Goal: Feedback & Contribution: Contribute content

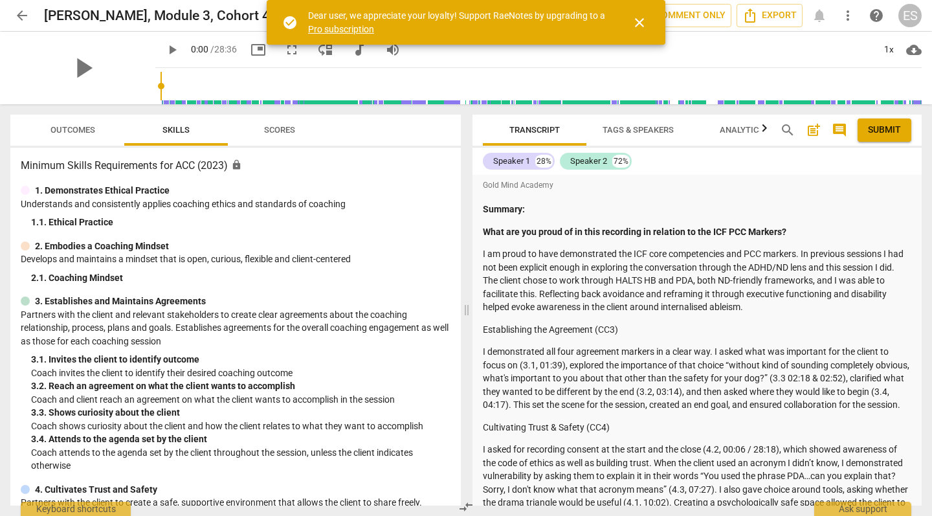
click at [642, 21] on span "close" at bounding box center [640, 23] width 16 height 16
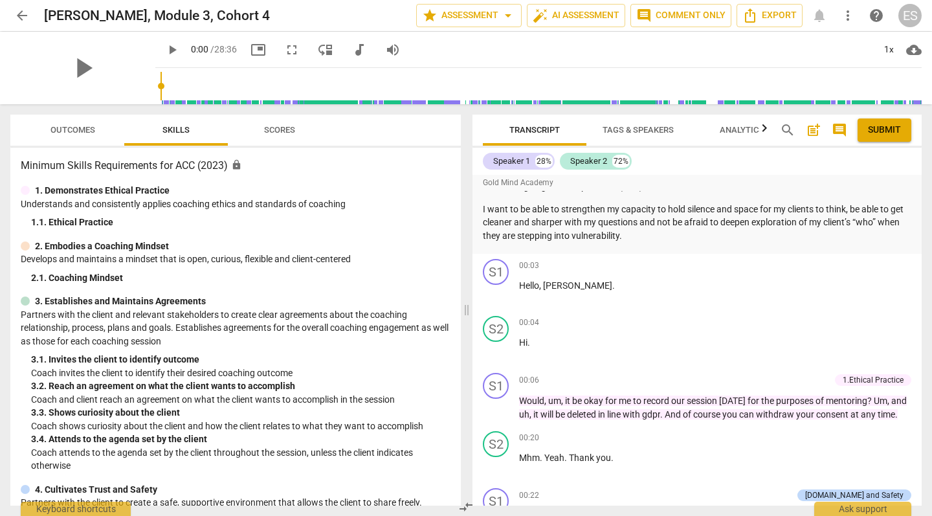
scroll to position [1886, 0]
click at [766, 16] on span "Export" at bounding box center [769, 16] width 54 height 16
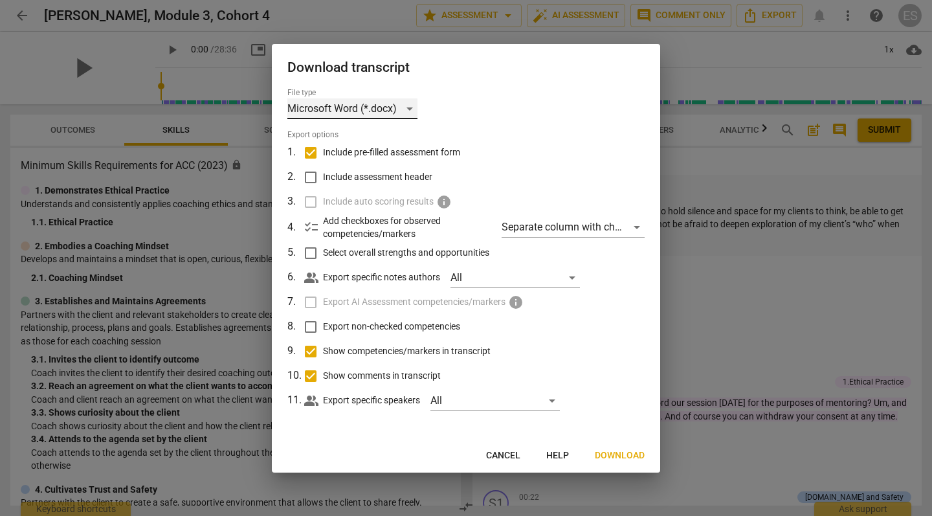
click at [343, 111] on div "Microsoft Word (*.docx)" at bounding box center [352, 108] width 130 height 21
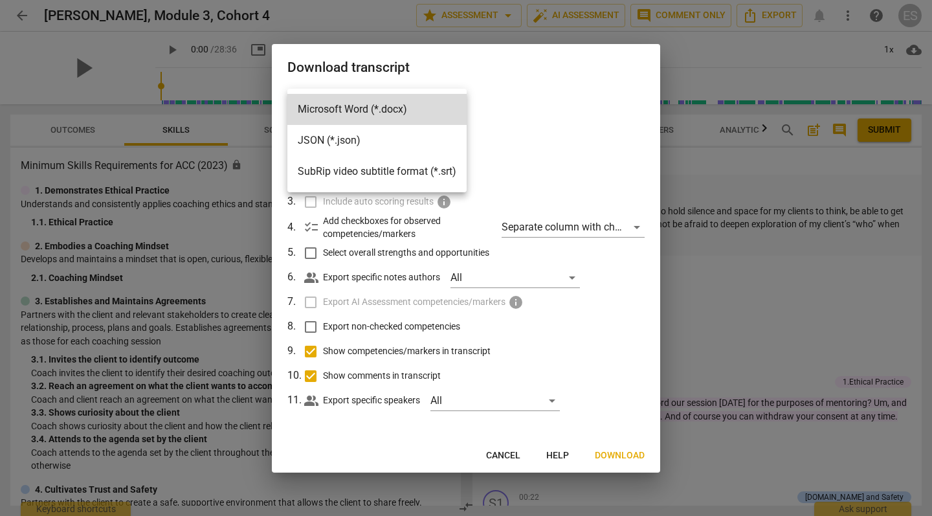
click at [536, 138] on div at bounding box center [466, 258] width 932 height 516
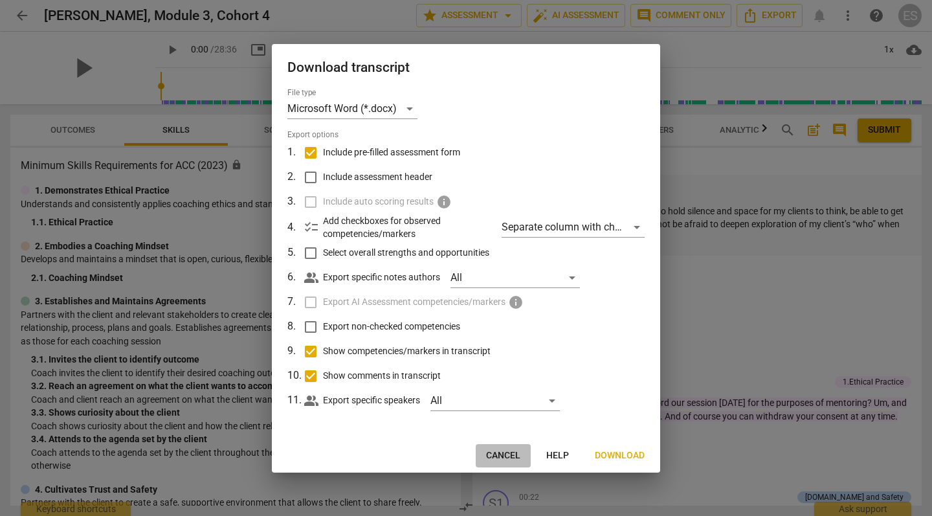
click at [498, 450] on span "Cancel" at bounding box center [503, 455] width 34 height 13
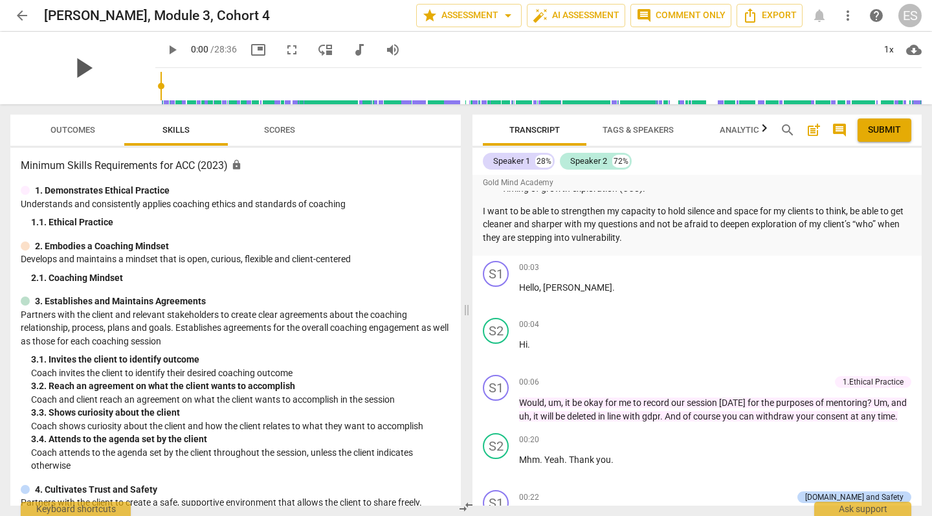
click at [74, 61] on span "play_arrow" at bounding box center [83, 68] width 34 height 34
click at [250, 50] on span "picture_in_picture" at bounding box center [258, 50] width 16 height 16
type input "4"
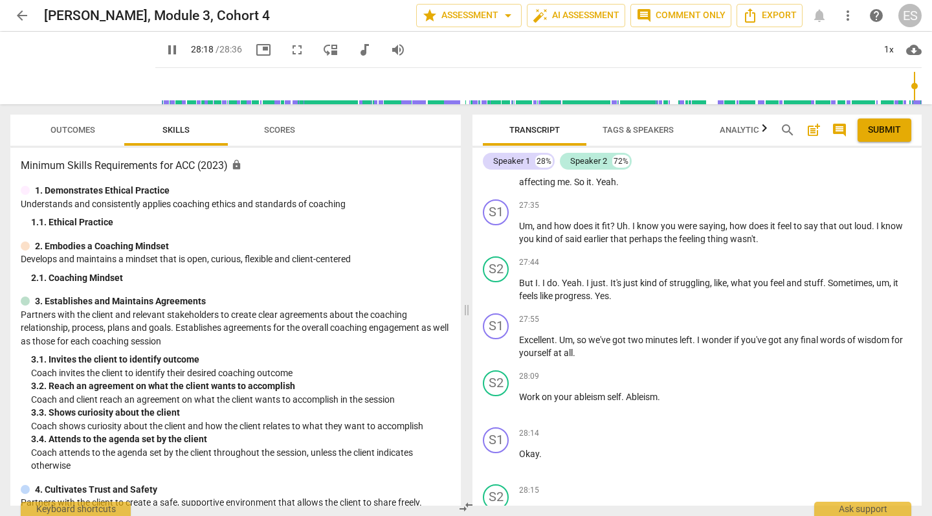
scroll to position [9522, 0]
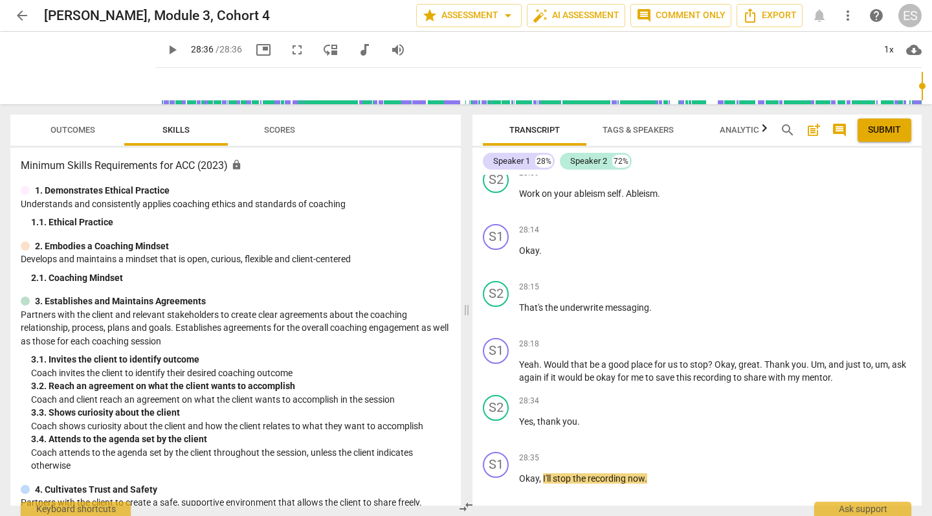
type input "1716"
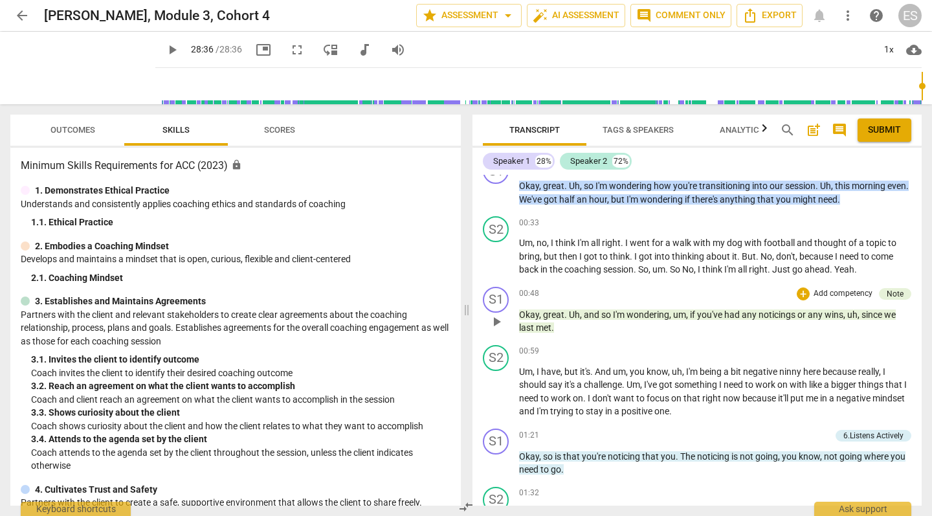
scroll to position [2239, 0]
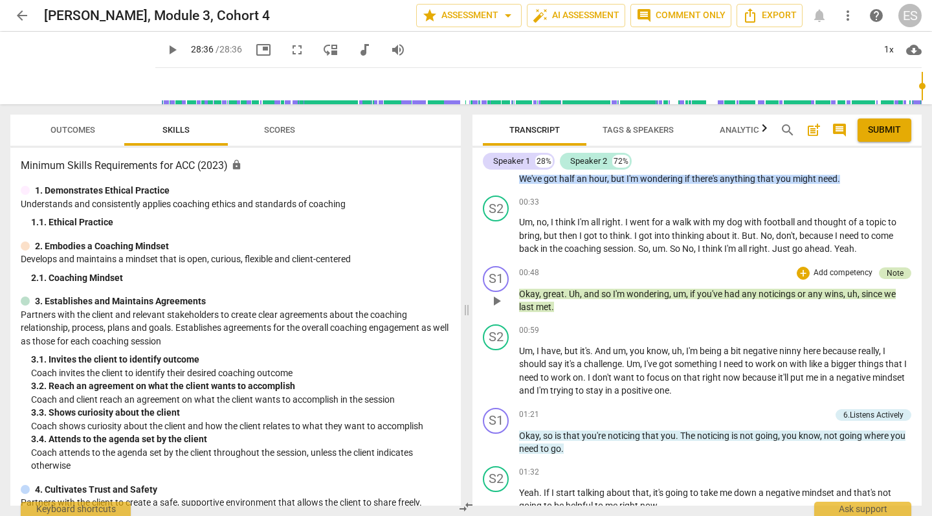
click at [887, 267] on div "Note" at bounding box center [895, 273] width 17 height 12
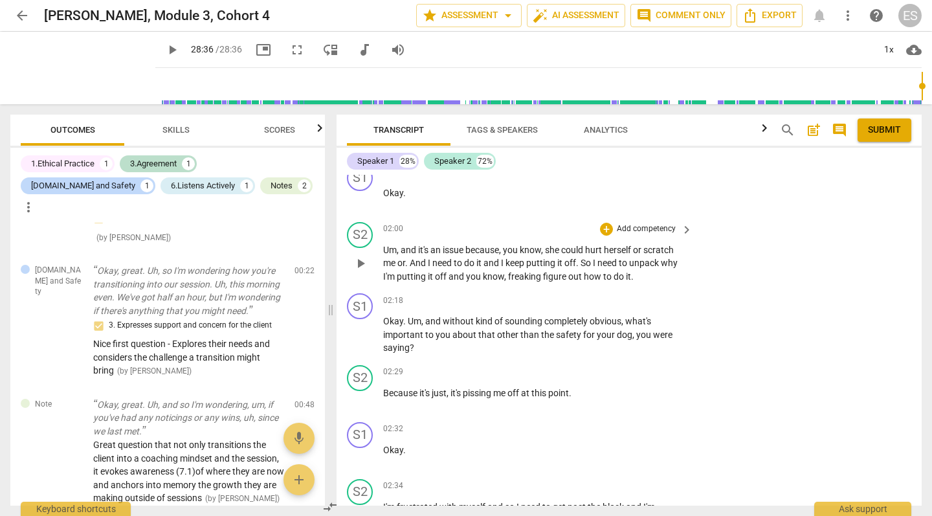
scroll to position [2515, 0]
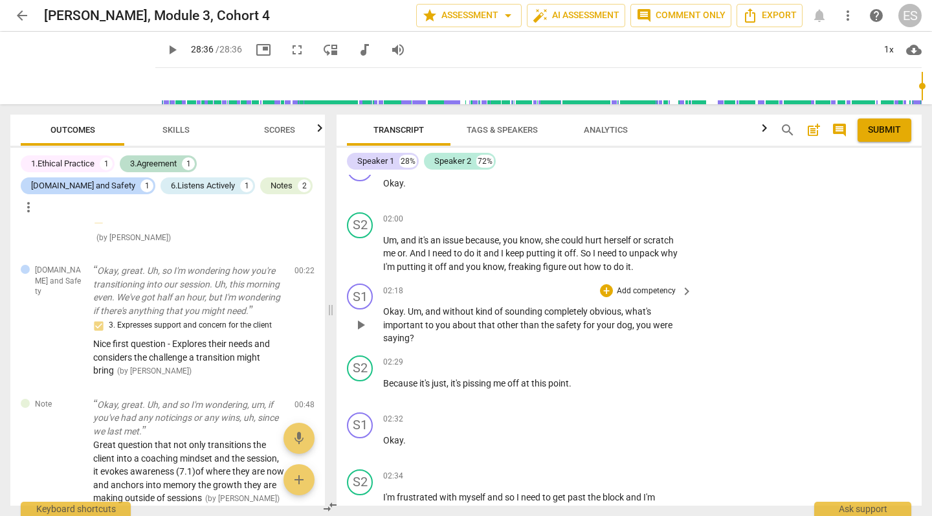
click at [670, 285] on p "Add competency" at bounding box center [645, 291] width 61 height 12
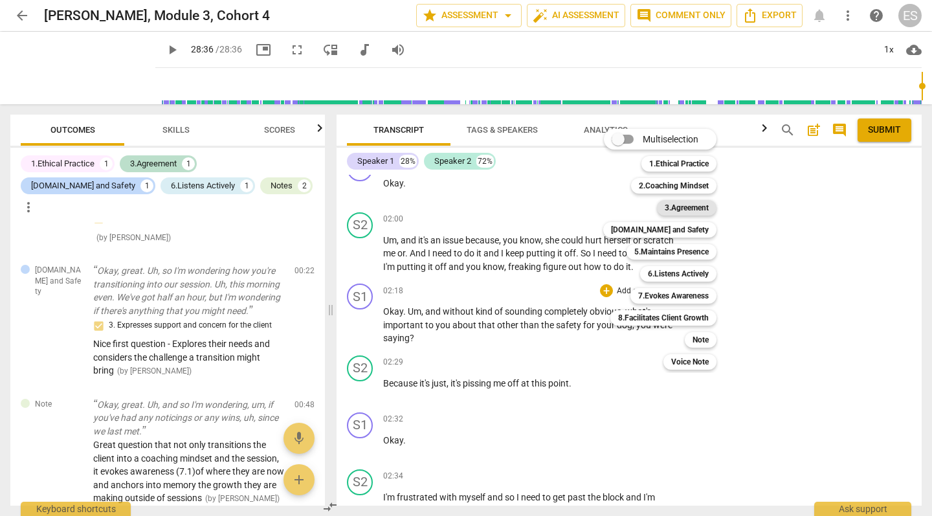
click at [687, 208] on b "3.Agreement" at bounding box center [687, 208] width 44 height 16
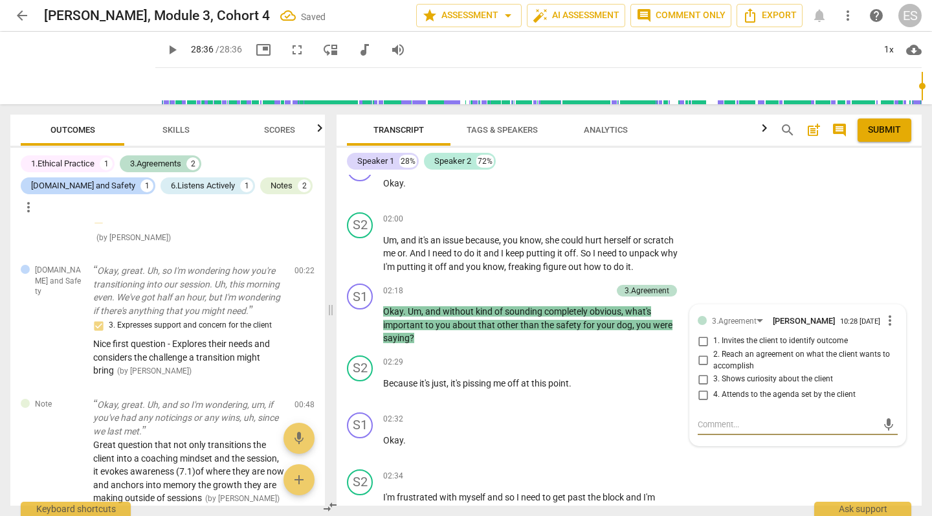
scroll to position [641, 0]
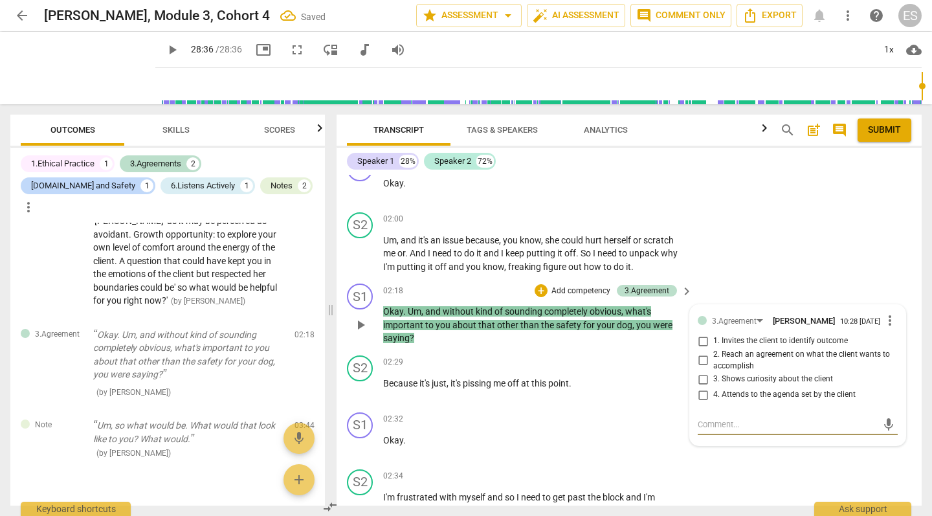
click at [702, 371] on input "3. Shows curiosity about the client" at bounding box center [702, 379] width 21 height 16
checkbox input "true"
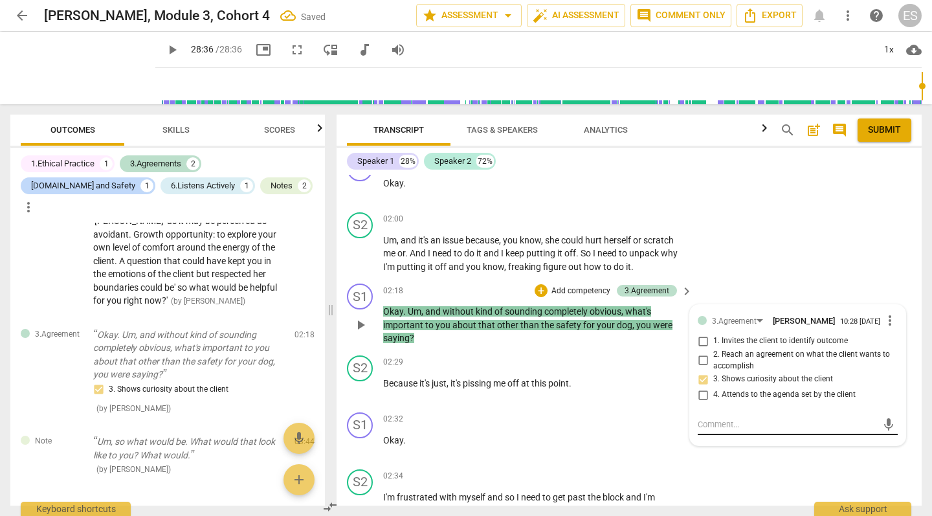
click at [714, 418] on textarea at bounding box center [787, 424] width 179 height 12
type textarea "H"
type textarea "Ha"
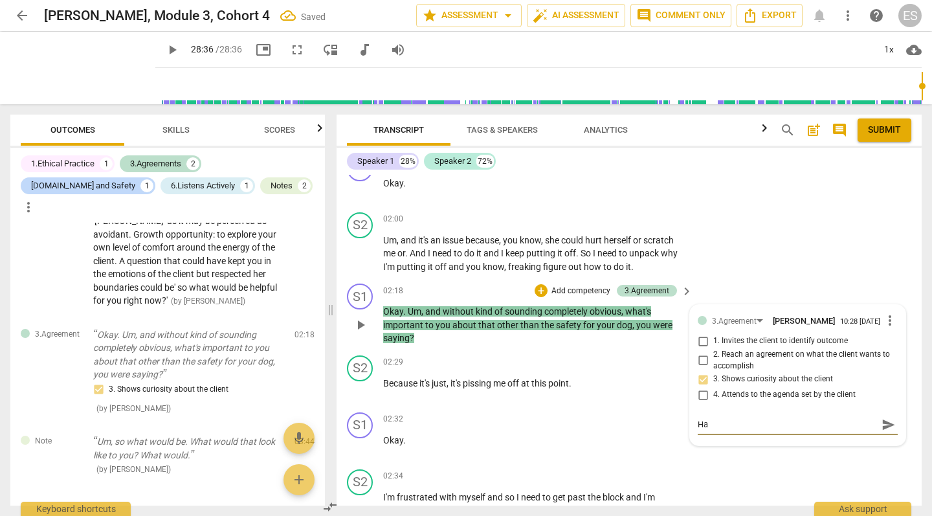
type textarea "Hav"
type textarea "Have"
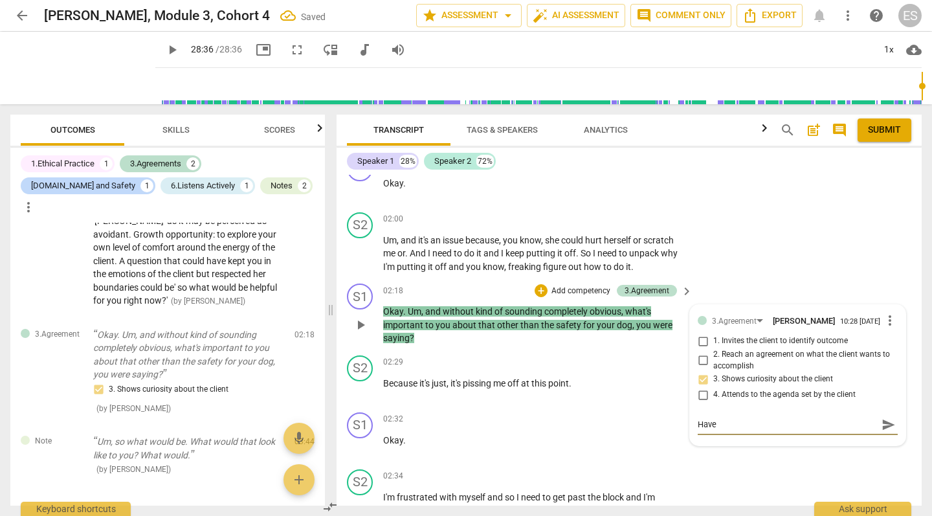
type textarea "Have"
type textarea "Have c"
type textarea "Have co"
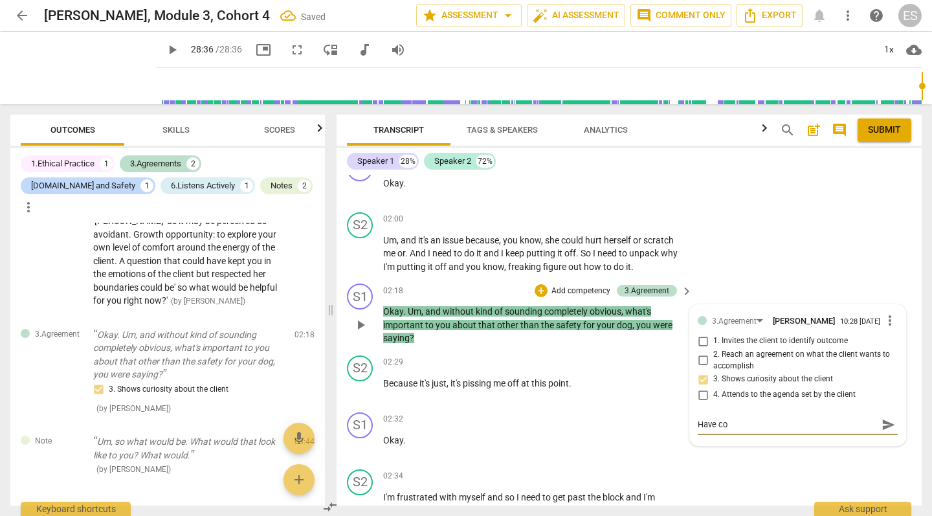
type textarea "Have con"
type textarea "Have conf"
type textarea "Have confi"
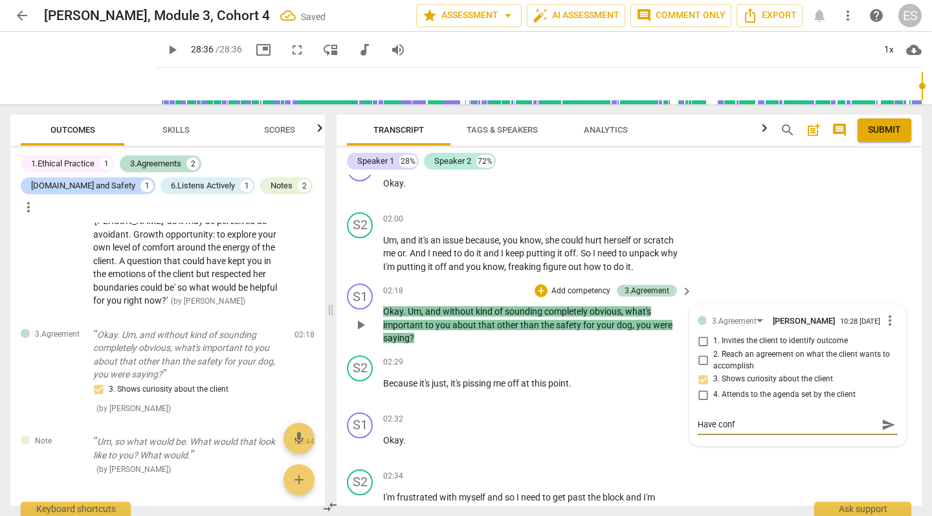
type textarea "Have confi"
type textarea "Have confid"
type textarea "Have confide"
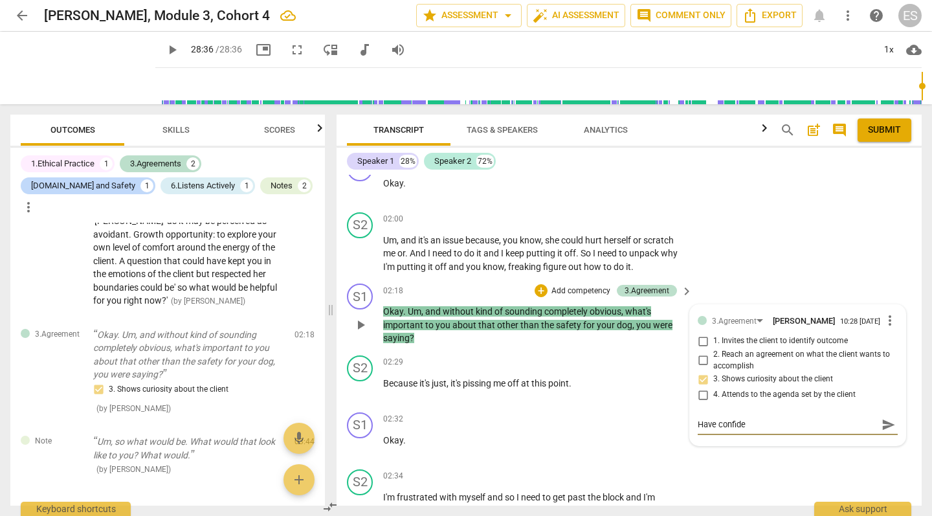
type textarea "Have confiden"
type textarea "Have confidenc"
type textarea "Have confidence"
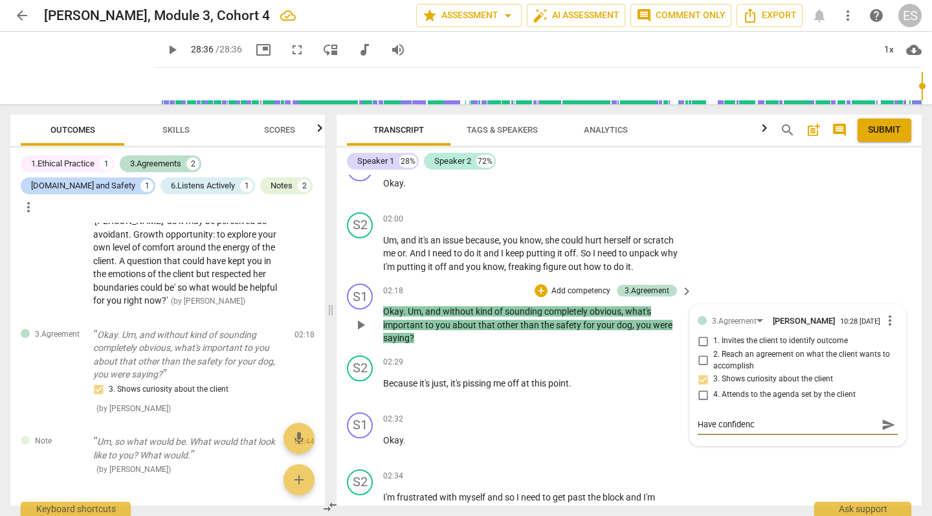
type textarea "Have confidence"
type textarea "Have confidence i"
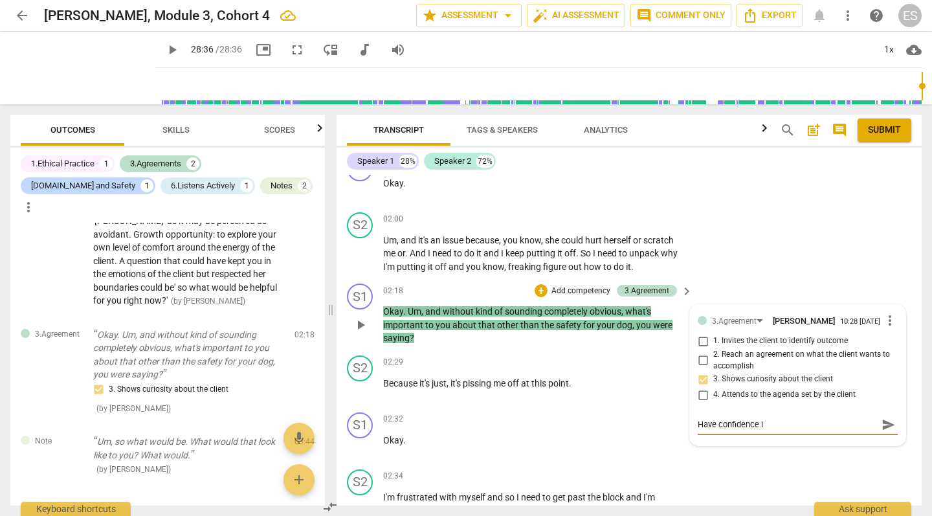
type textarea "Have confidence in"
type textarea "Have confidence in y"
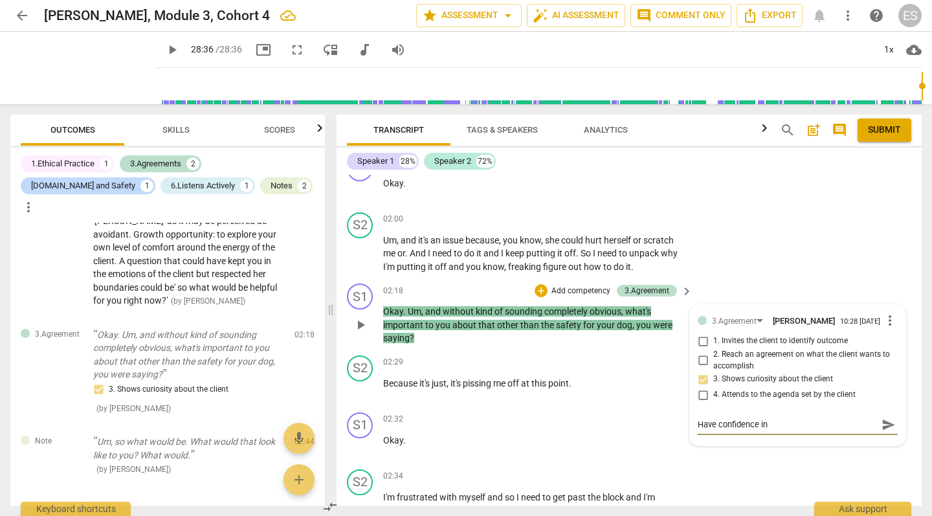
type textarea "Have confidence in y"
type textarea "Have confidence in yo"
type textarea "Have confidence in you"
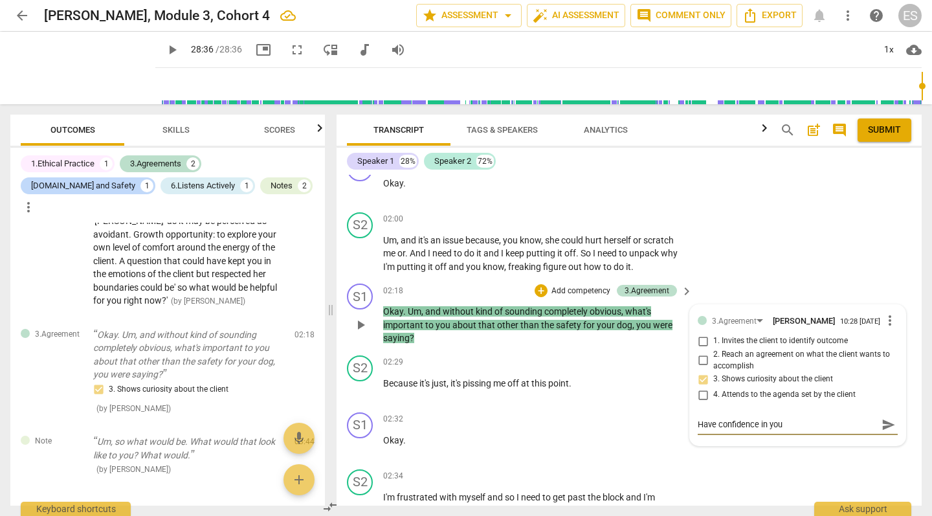
type textarea "Have confidence in your"
type textarea "Have confidence in your q"
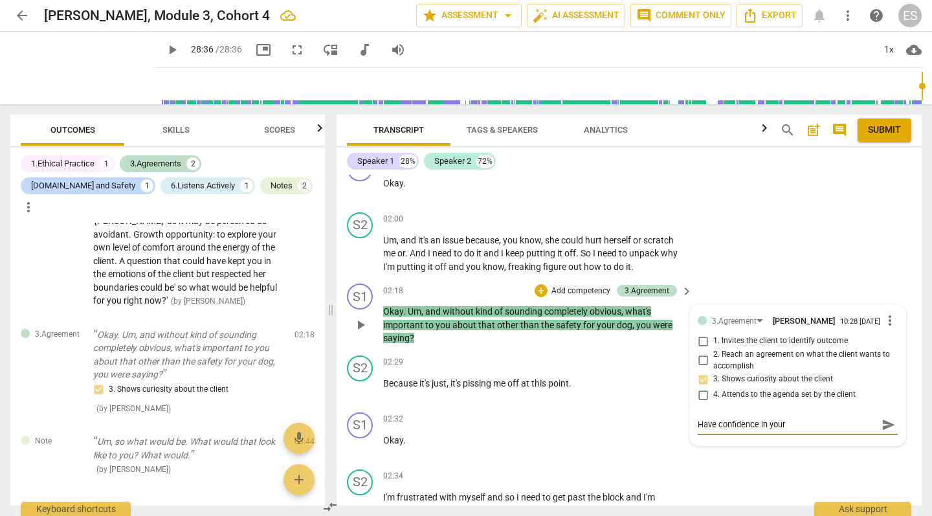
type textarea "Have confidence in your q"
type textarea "Have confidence in your qu"
type textarea "Have confidence in your que"
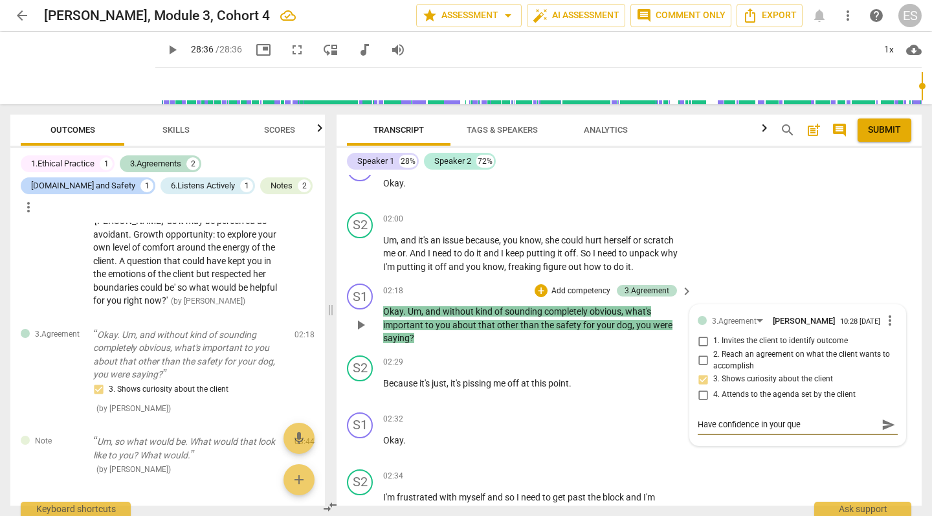
type textarea "Have confidence in your ques"
type textarea "Have confidence in your quest"
type textarea "Have confidence in your questi"
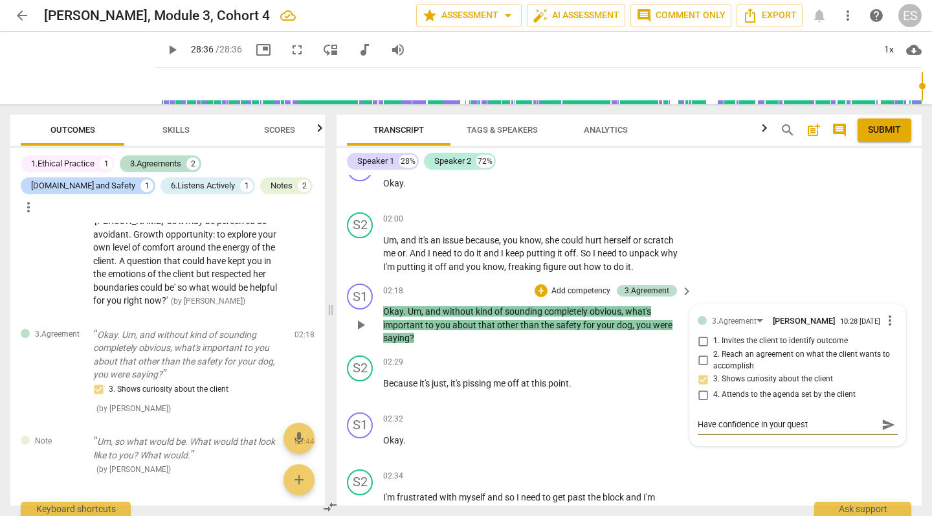
type textarea "Have confidence in your questi"
type textarea "Have confidence in your questio"
type textarea "Have confidence in your questiom"
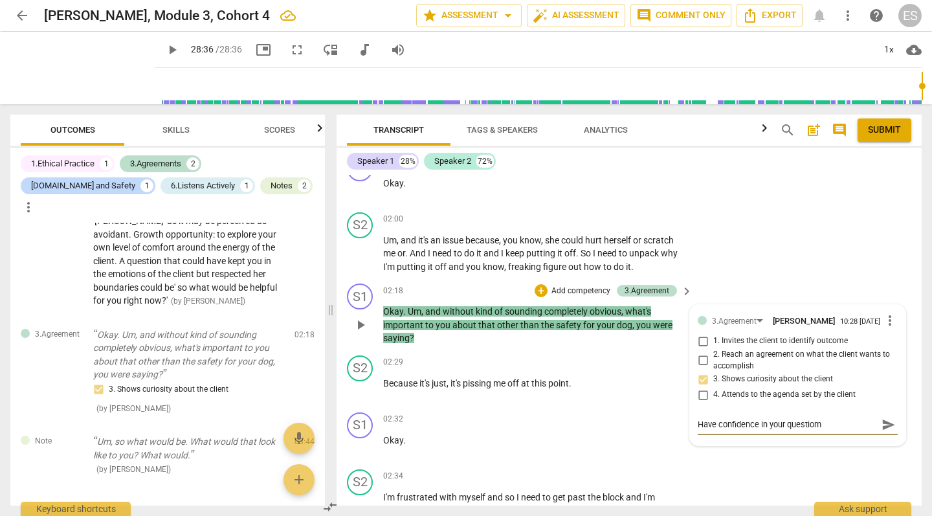
type textarea "Have confidence in your questio"
type textarea "Have confidence in your question"
type textarea "Have confidence in your question,"
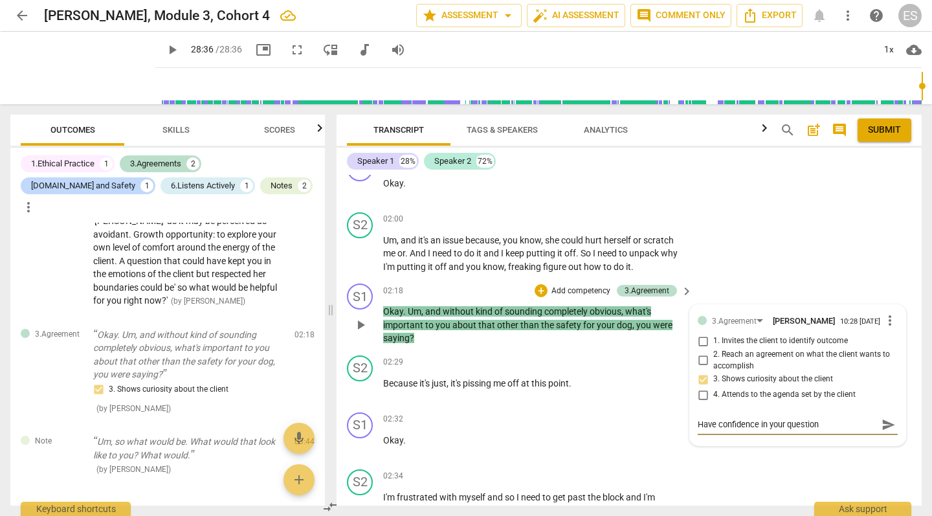
type textarea "Have confidence in your question,"
type textarea "Have confidence in your question"
click at [889, 417] on span "send" at bounding box center [888, 424] width 14 height 14
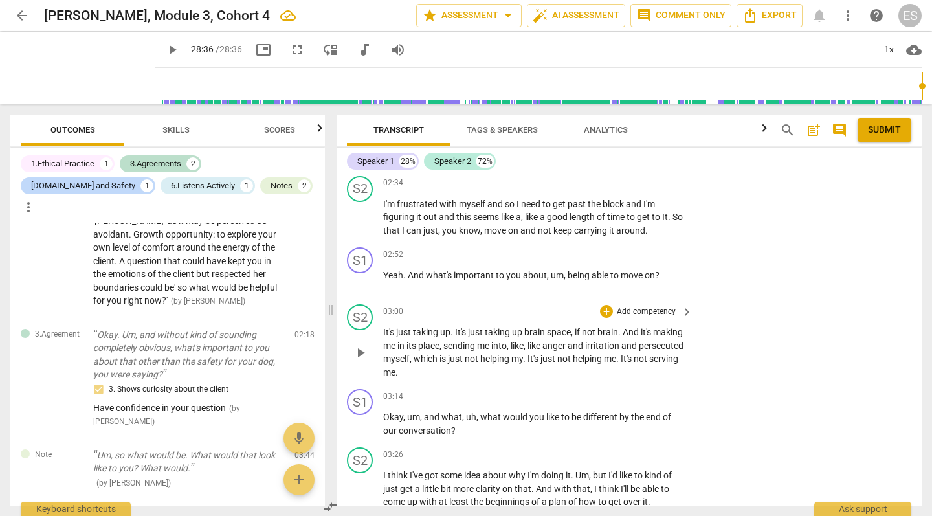
scroll to position [2814, 0]
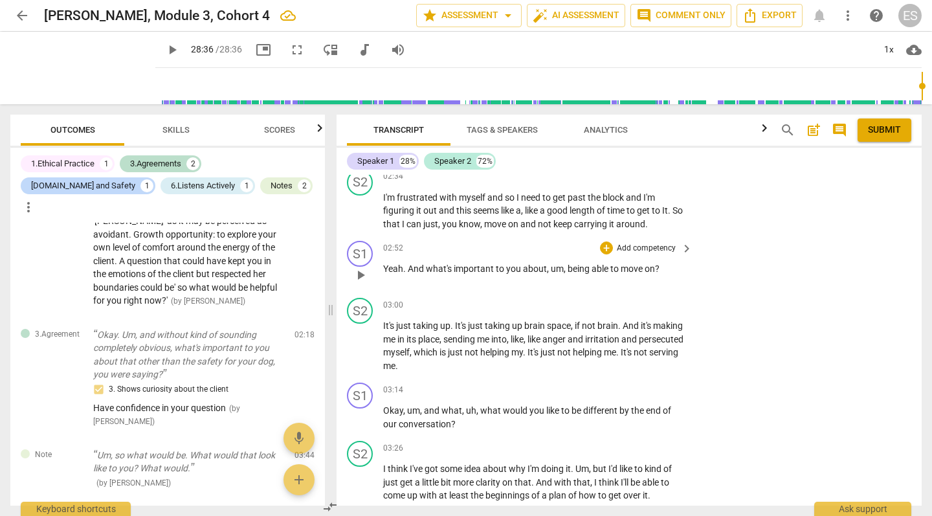
click at [653, 243] on p "Add competency" at bounding box center [645, 249] width 61 height 12
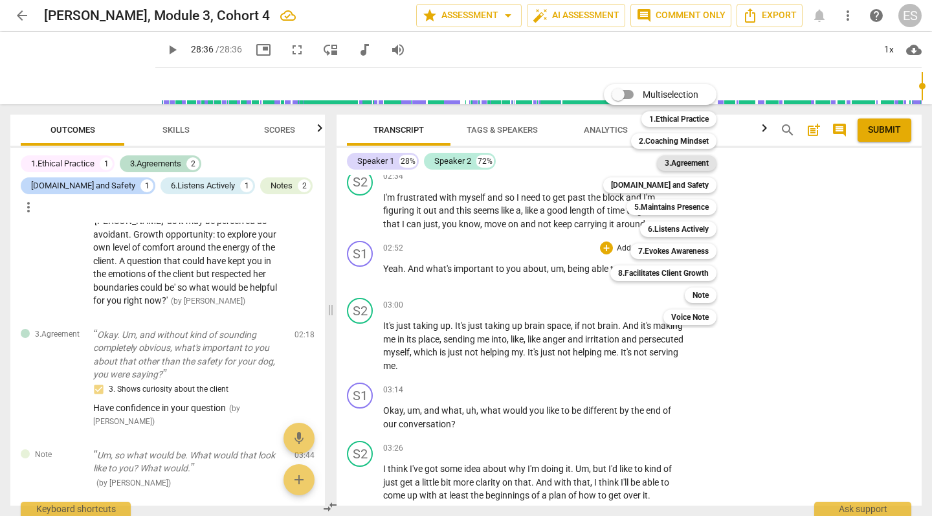
click at [685, 161] on b "3.Agreement" at bounding box center [687, 163] width 44 height 16
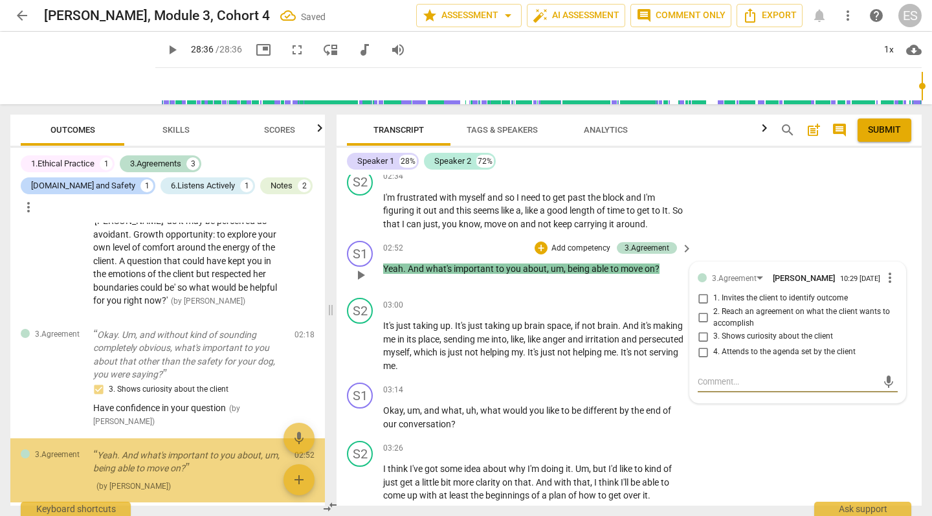
scroll to position [746, 0]
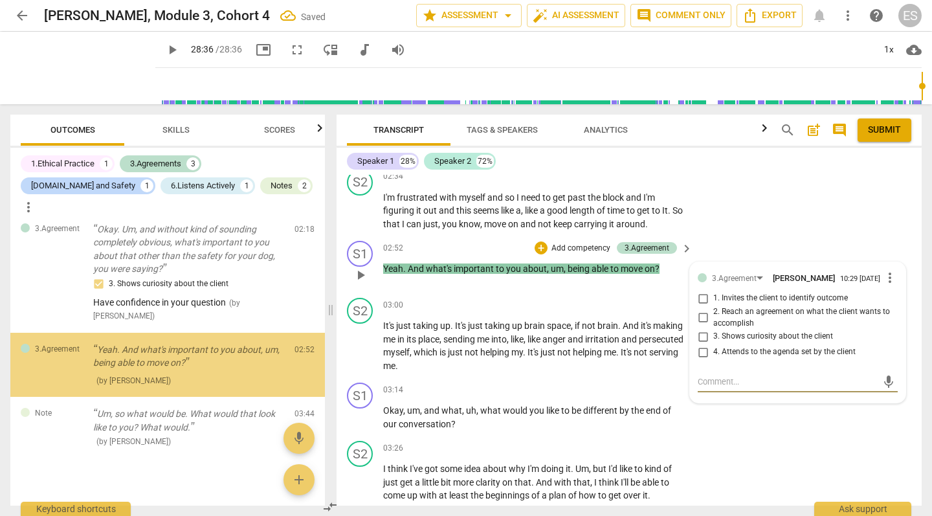
click at [703, 329] on input "3. Shows curiosity about the client" at bounding box center [702, 337] width 21 height 16
checkbox input "true"
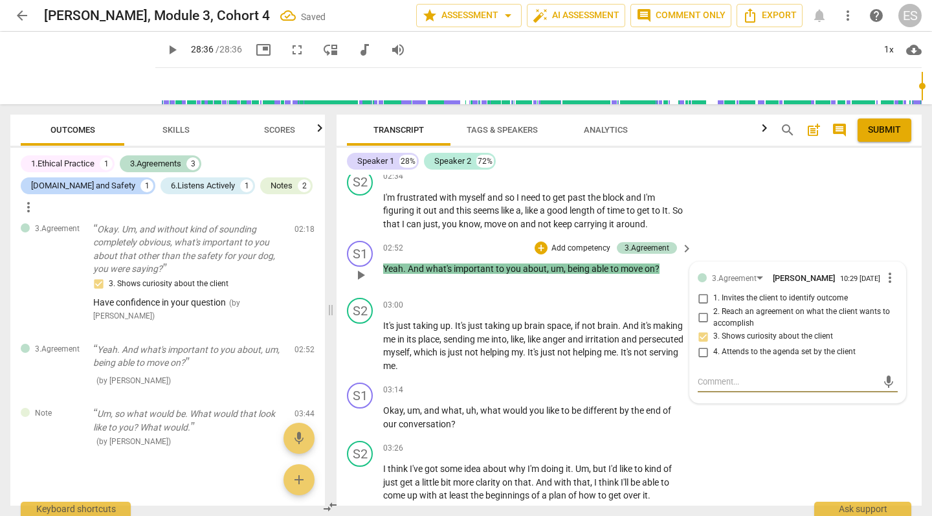
click at [710, 375] on textarea at bounding box center [787, 381] width 179 height 12
type textarea "w"
type textarea "we"
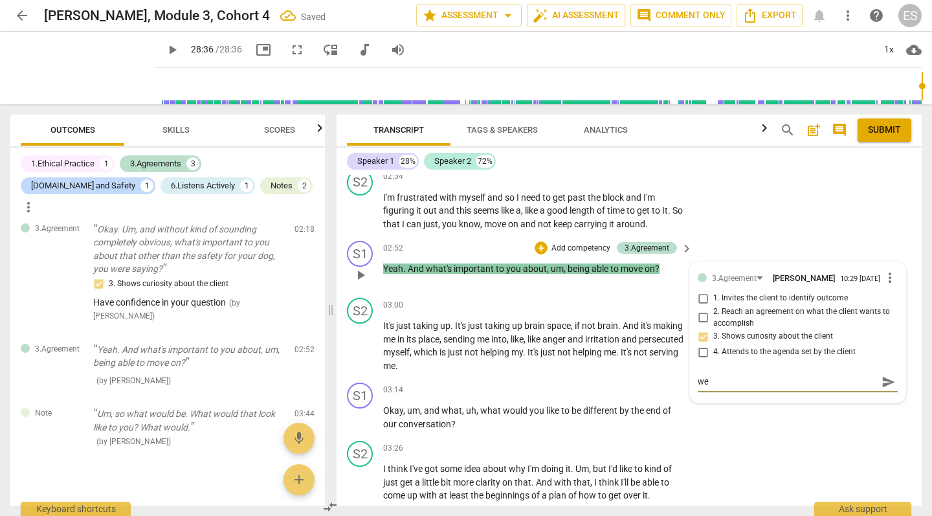
type textarea "wel"
type textarea "well"
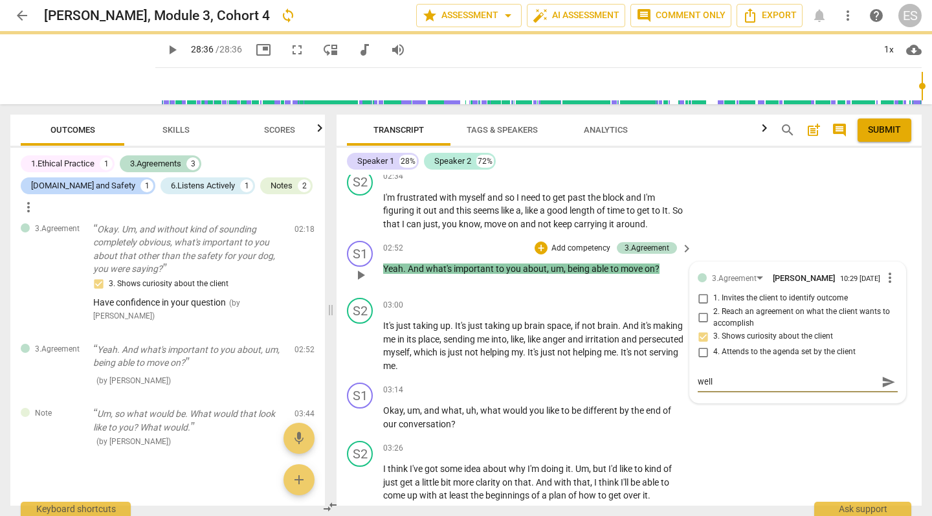
type textarea "welld"
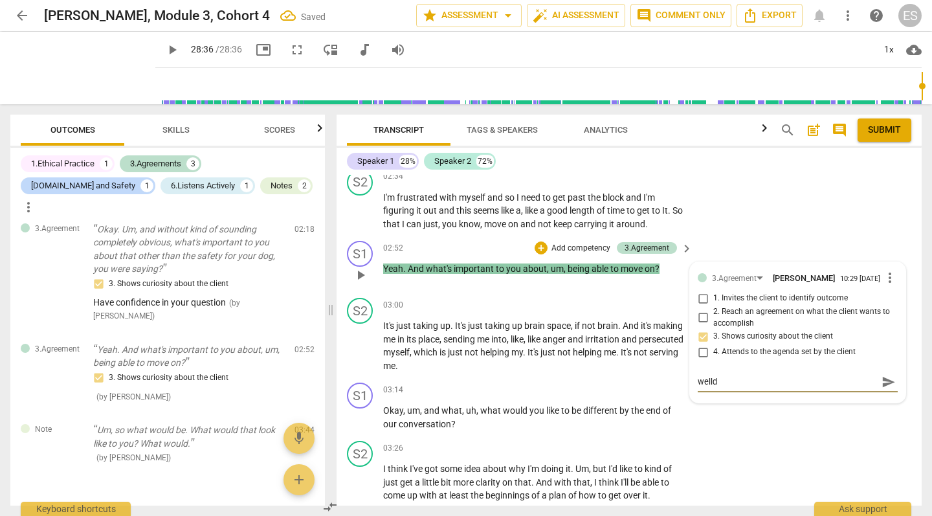
type textarea "welldo"
type textarea "welldon"
type textarea "welldone"
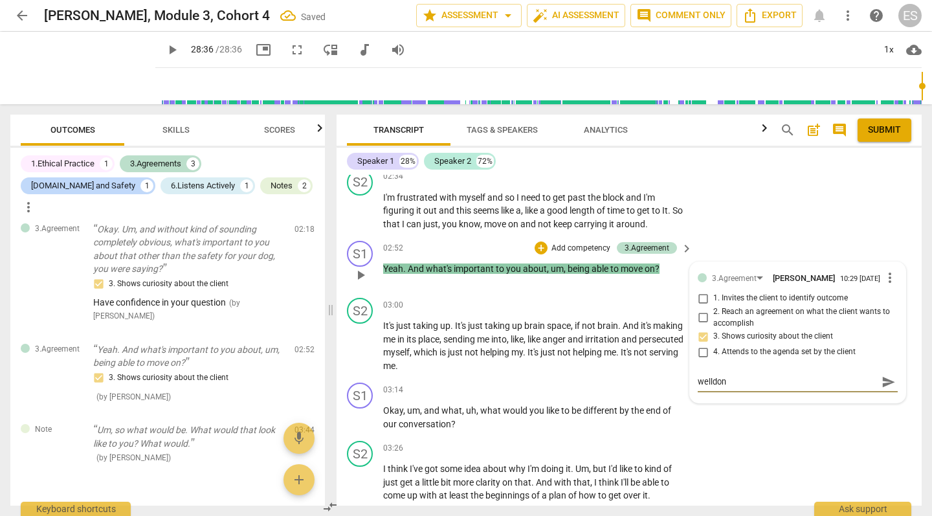
type textarea "welldone"
type textarea "welldone o"
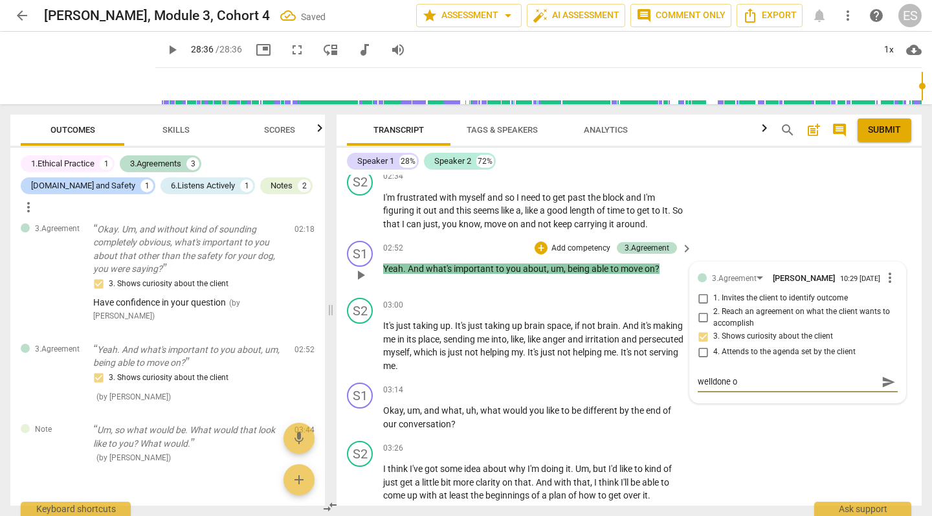
type textarea "welldone on"
type textarea "well done on"
type textarea "well done on d"
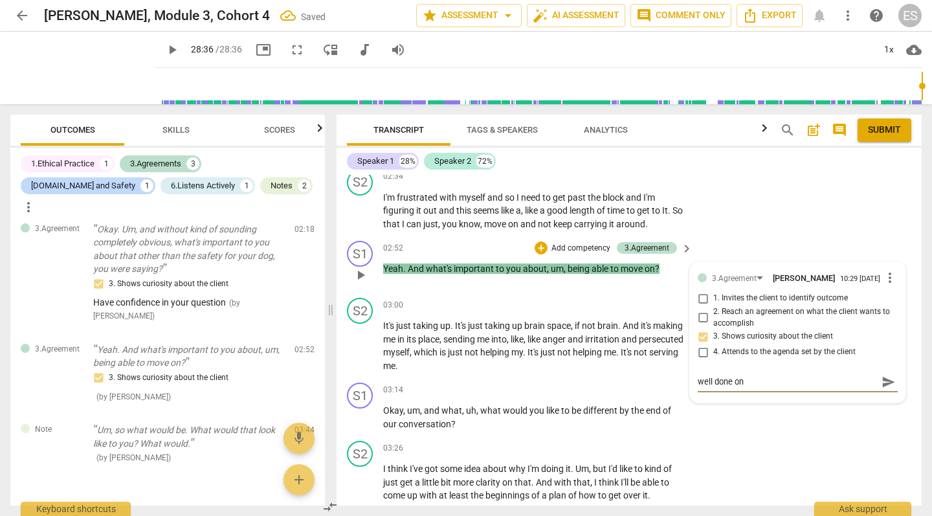
type textarea "well done on d"
type textarea "well done on di"
type textarea "well done on dig"
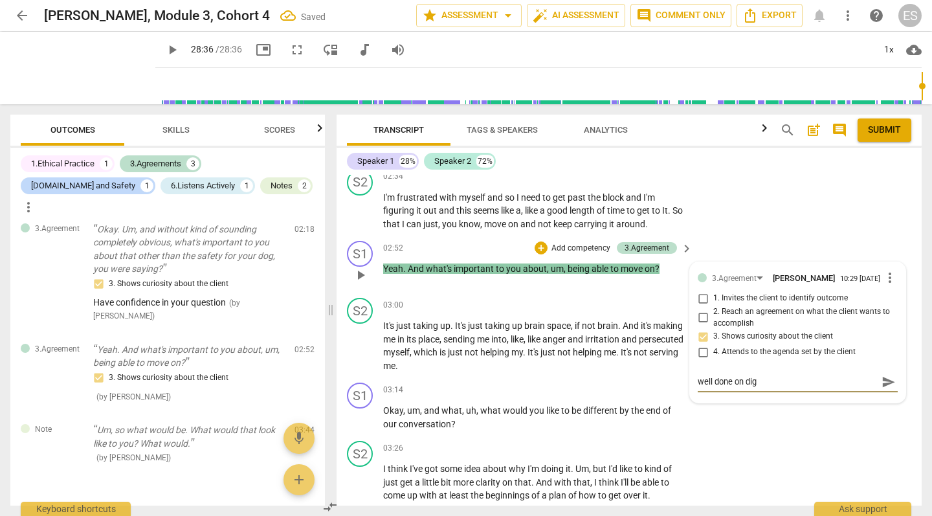
type textarea "well done on digg"
type textarea "well done on diggi"
type textarea "well done on diggin"
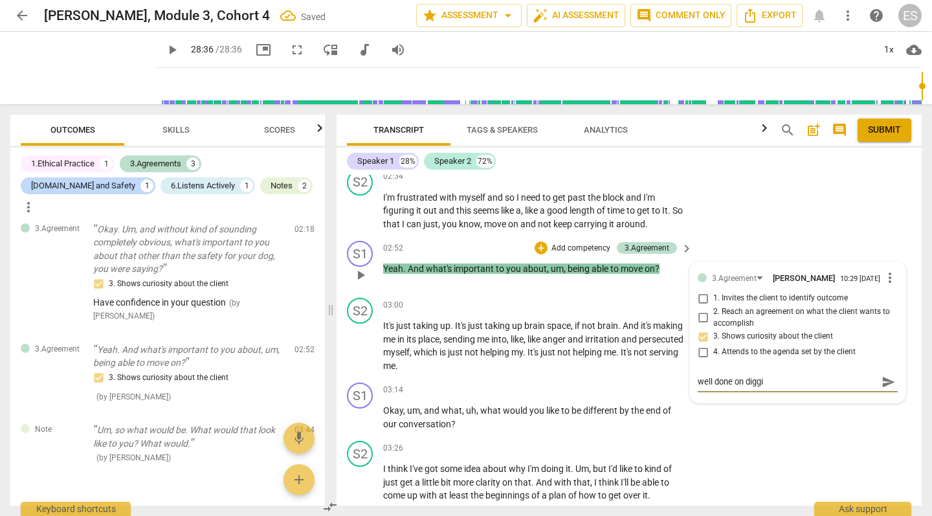
type textarea "well done on diggin"
type textarea "well done on digging"
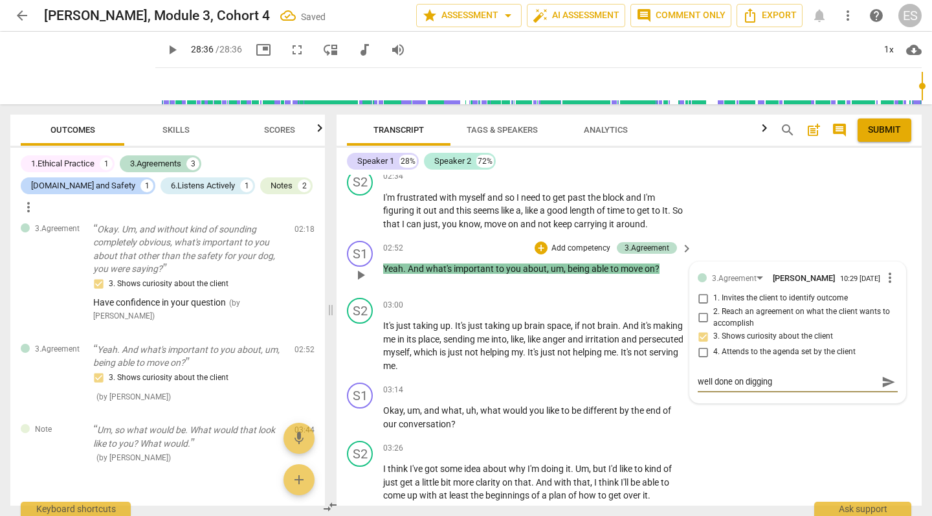
type textarea "well done on digging d"
type textarea "well done on digging de"
type textarea "well done on digging dee"
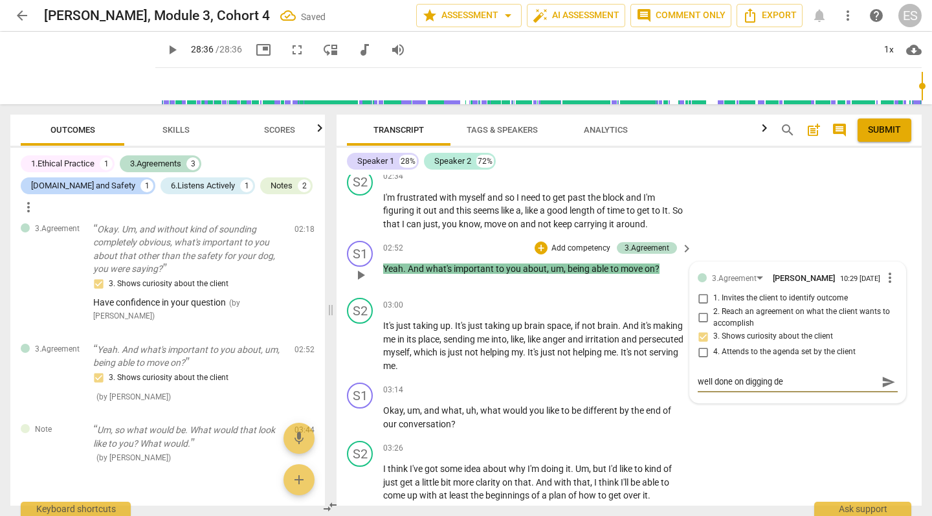
type textarea "well done on digging dee"
type textarea "well done on digging deep"
type textarea "well done on digging deepe"
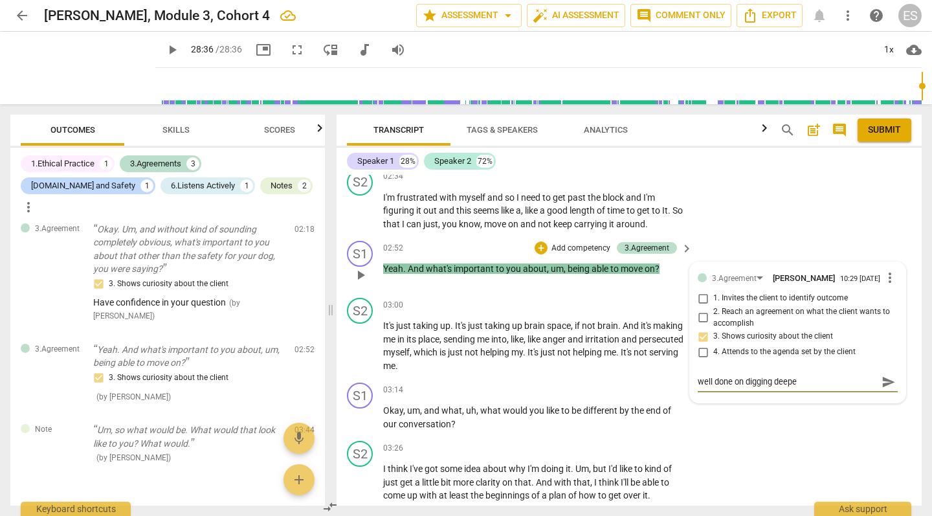
type textarea "well done on digging deeper"
click at [888, 375] on span "send" at bounding box center [888, 382] width 14 height 14
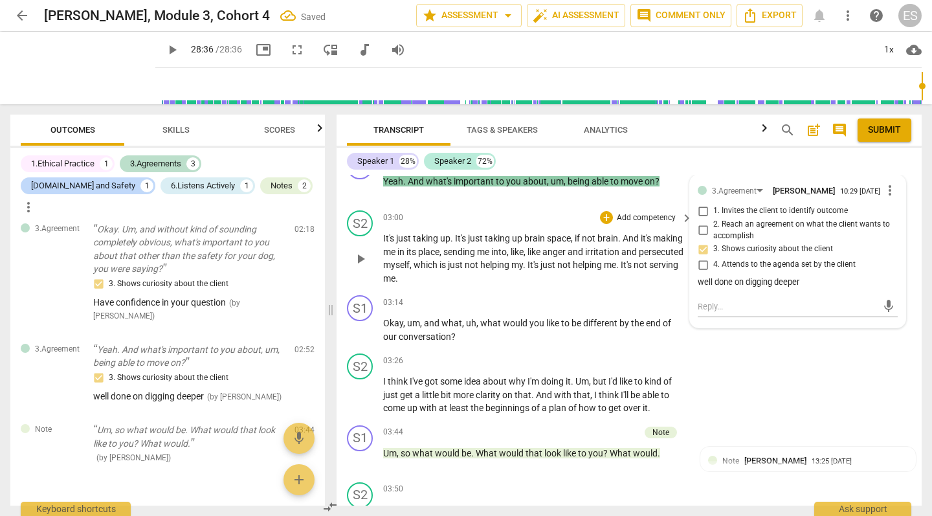
scroll to position [2902, 0]
click at [632, 296] on p "Add competency" at bounding box center [645, 302] width 61 height 12
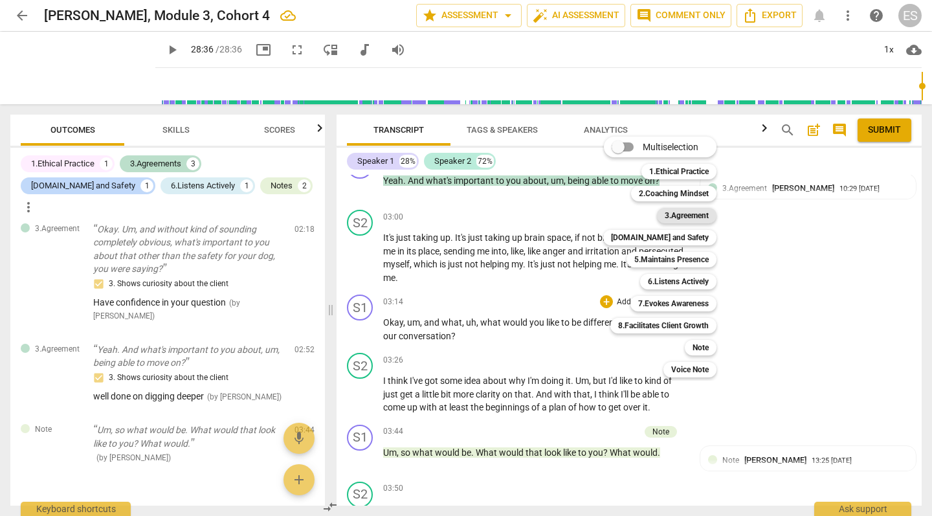
click at [691, 220] on b "3.Agreement" at bounding box center [687, 216] width 44 height 16
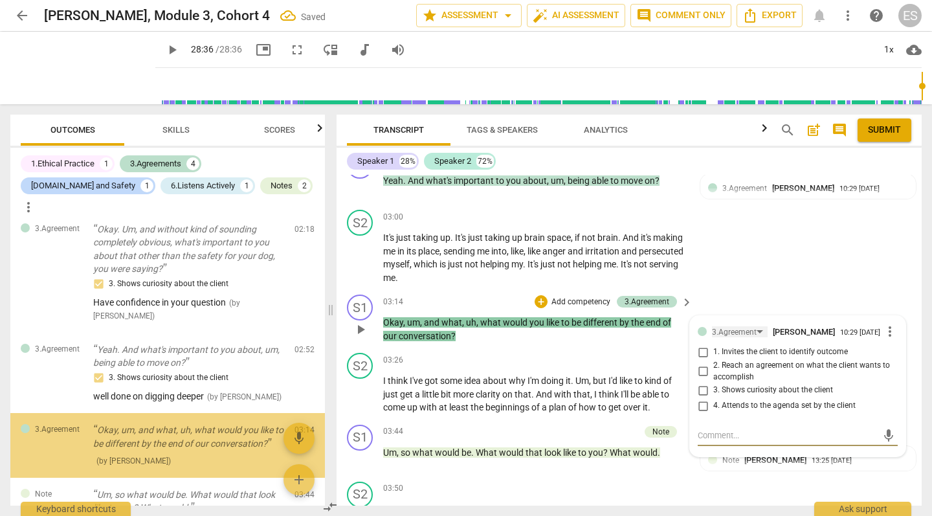
scroll to position [832, 0]
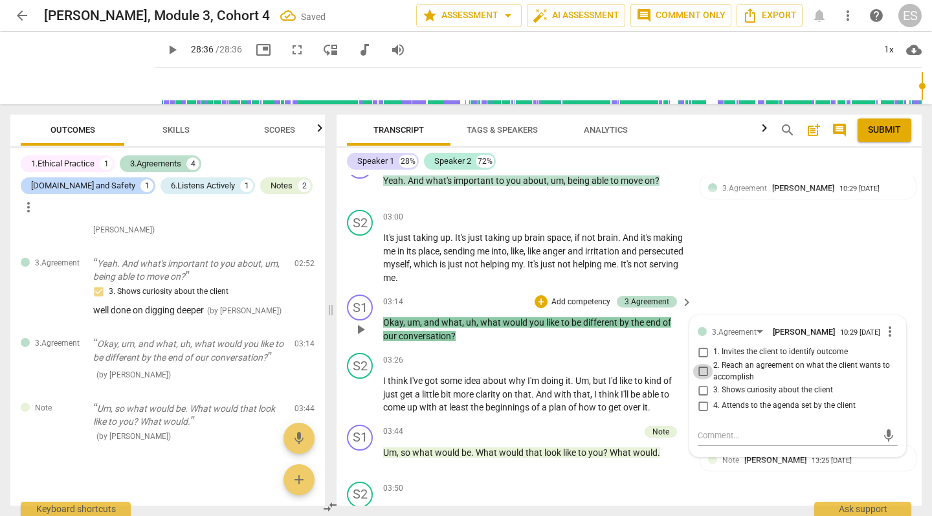
click at [698, 364] on input "2. Reach an agreement on what the client wants to accomplish" at bounding box center [702, 372] width 21 height 16
checkbox input "true"
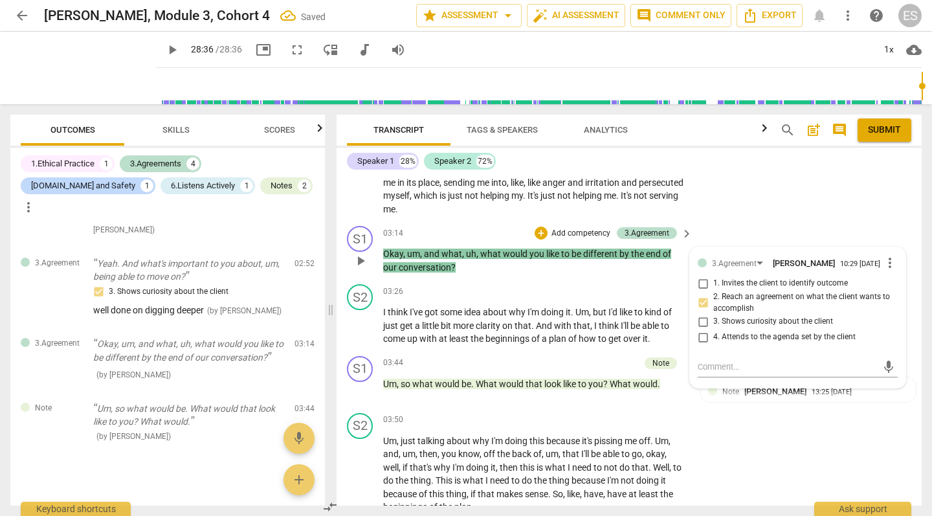
scroll to position [2977, 0]
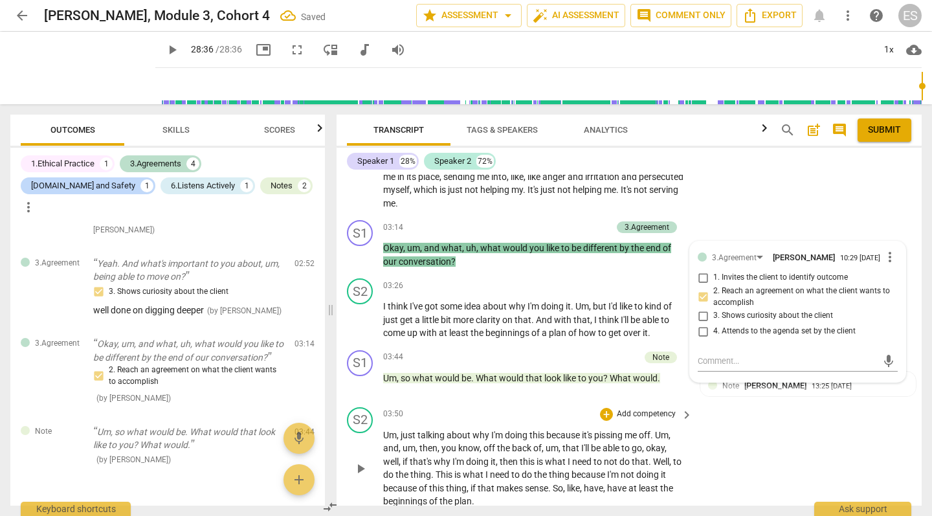
click at [814, 426] on div "S2 play_arrow pause 03:50 + Add competency keyboard_arrow_right Um , just talki…" at bounding box center [629, 457] width 585 height 111
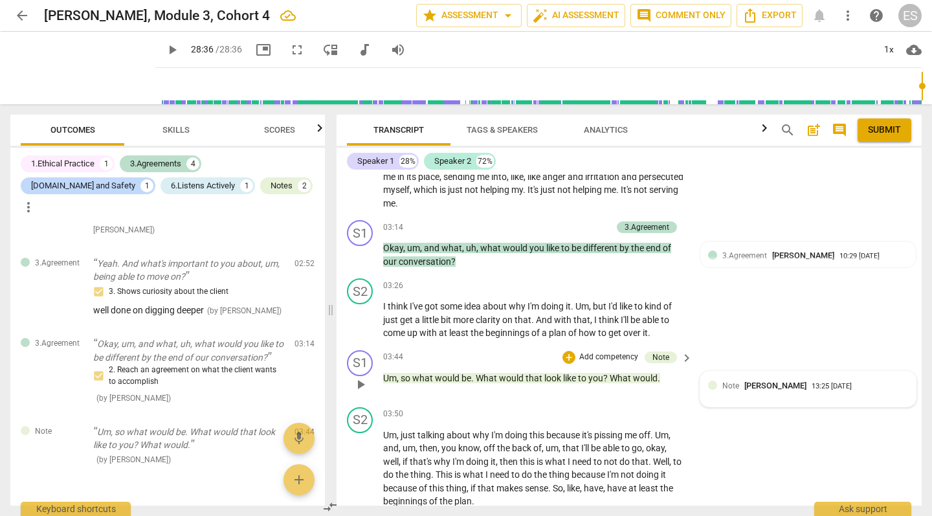
click at [749, 381] on span "[PERSON_NAME]" at bounding box center [775, 386] width 62 height 10
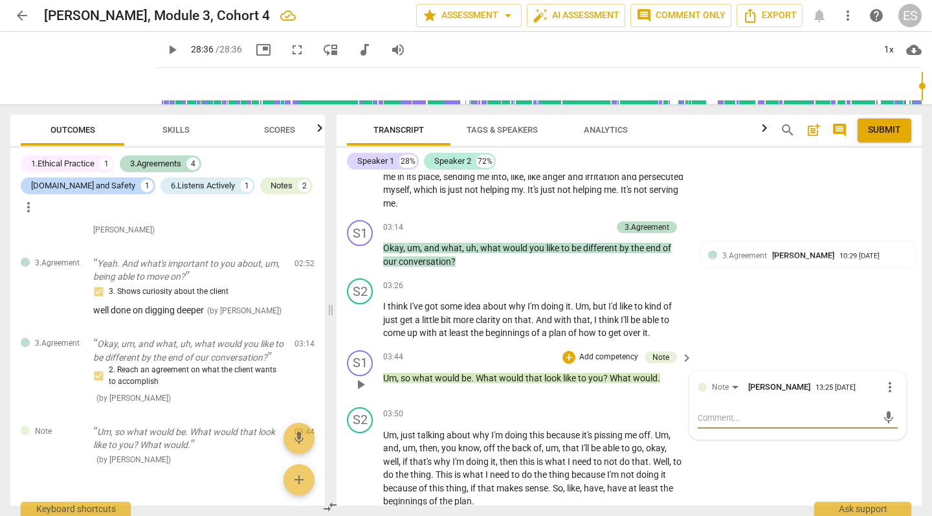
click at [883, 379] on span "more_vert" at bounding box center [890, 387] width 16 height 16
click at [889, 359] on li "Delete" at bounding box center [898, 365] width 45 height 25
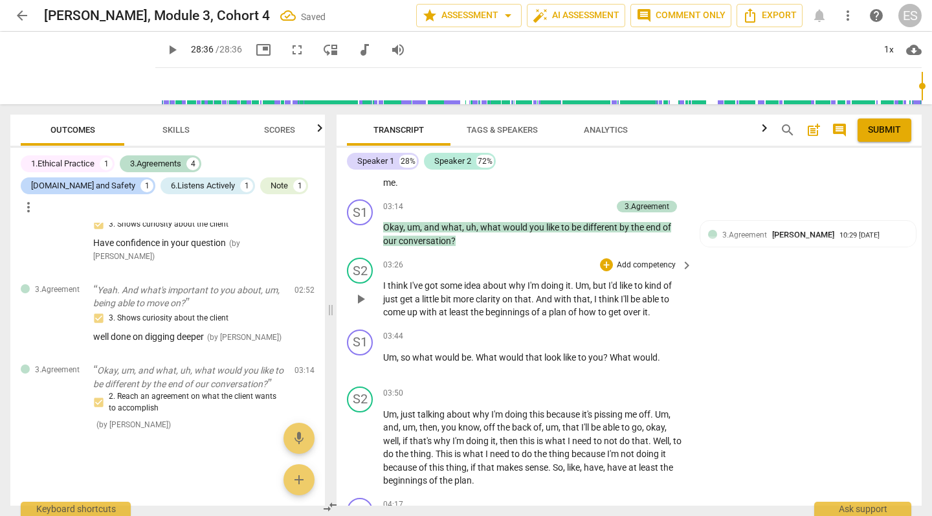
scroll to position [3000, 0]
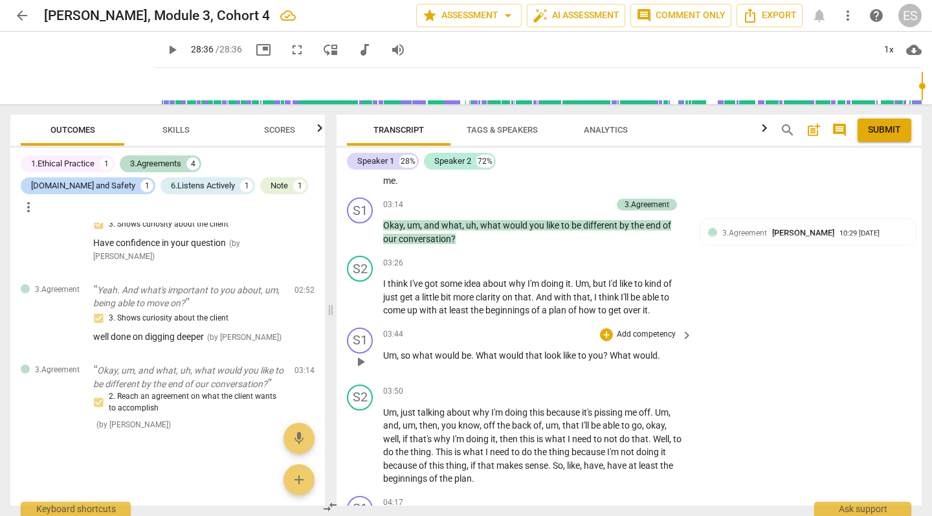
click at [668, 329] on p "Add competency" at bounding box center [645, 335] width 61 height 12
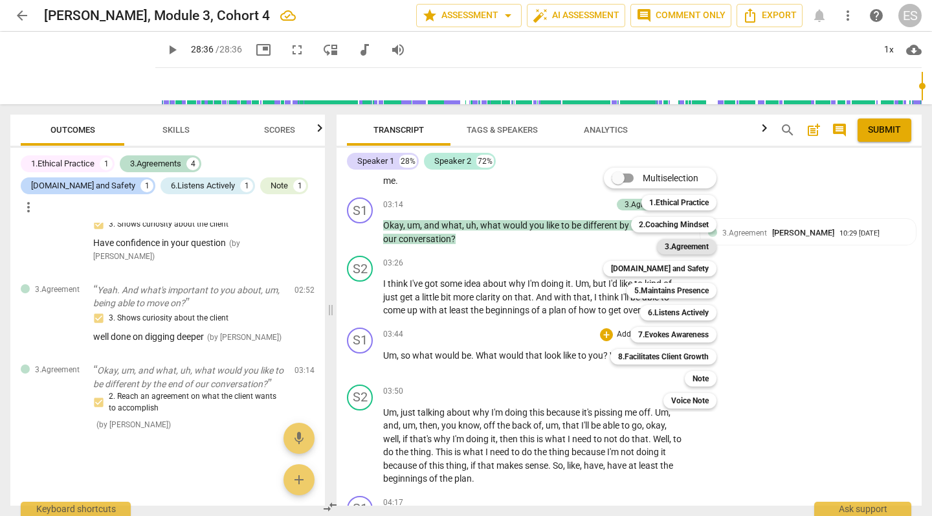
click at [690, 247] on b "3.Agreement" at bounding box center [687, 247] width 44 height 16
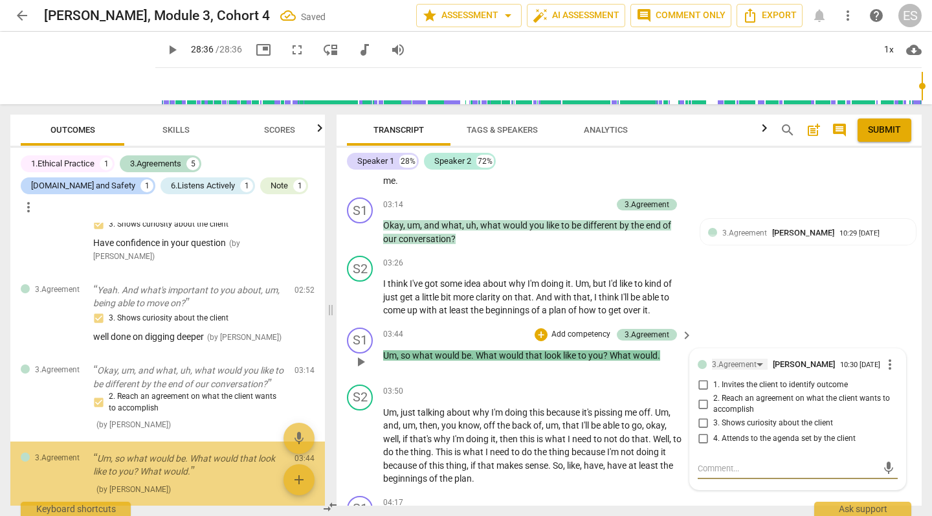
scroll to position [869, 0]
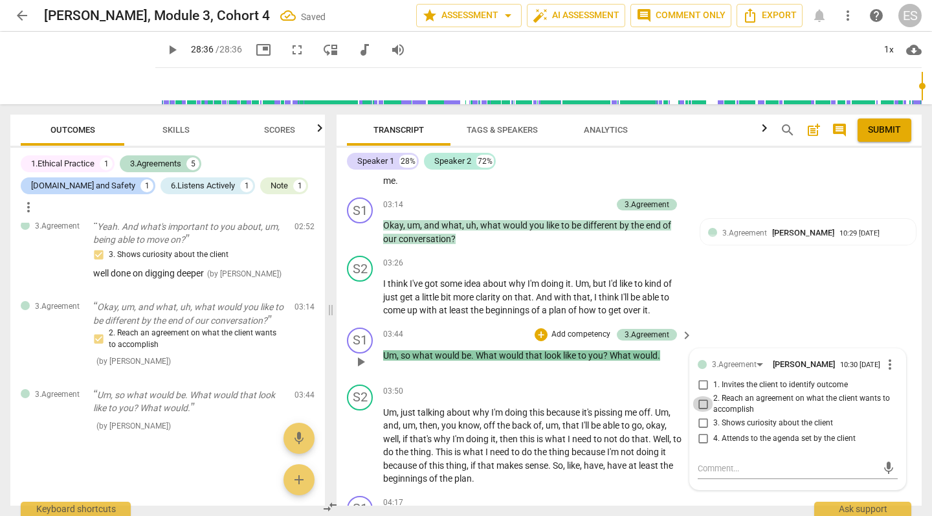
click at [700, 396] on input "2. Reach an agreement on what the client wants to accomplish" at bounding box center [702, 404] width 21 height 16
checkbox input "true"
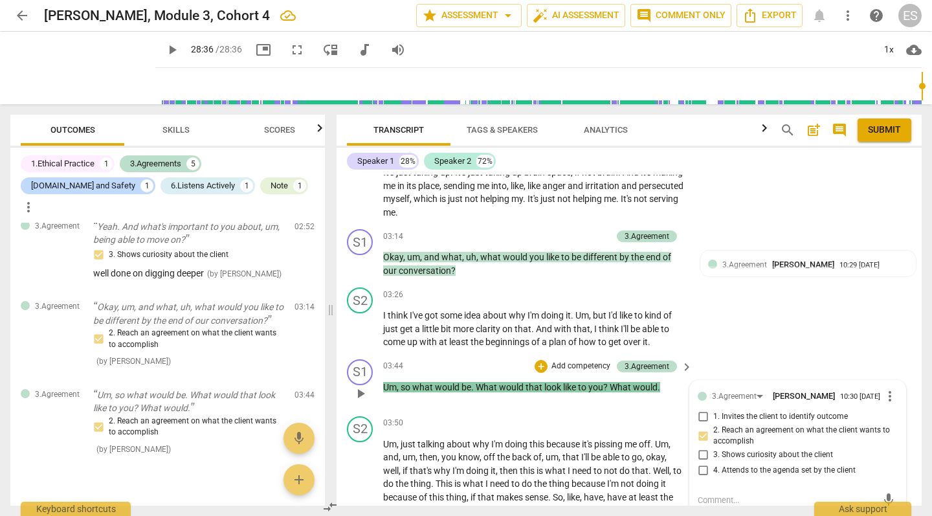
scroll to position [2968, 0]
click at [727, 493] on textarea at bounding box center [787, 499] width 179 height 12
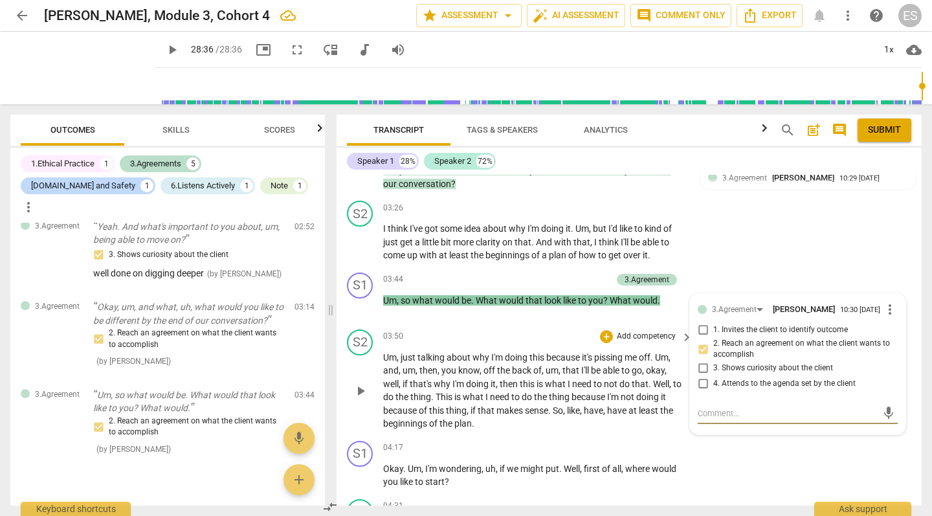
scroll to position [3068, 0]
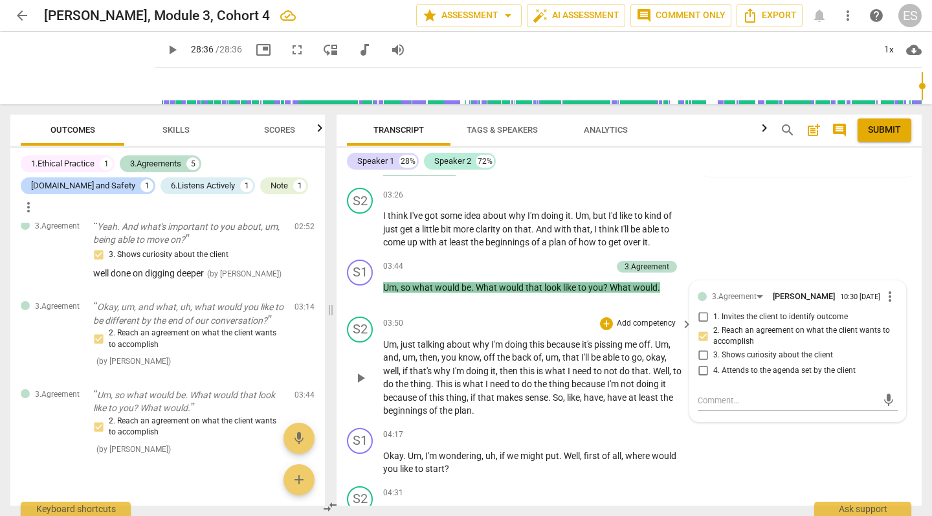
click at [600, 338] on p "Um , just talking about why I'm doing this because it's pissing me off . Um , a…" at bounding box center [534, 378] width 303 height 80
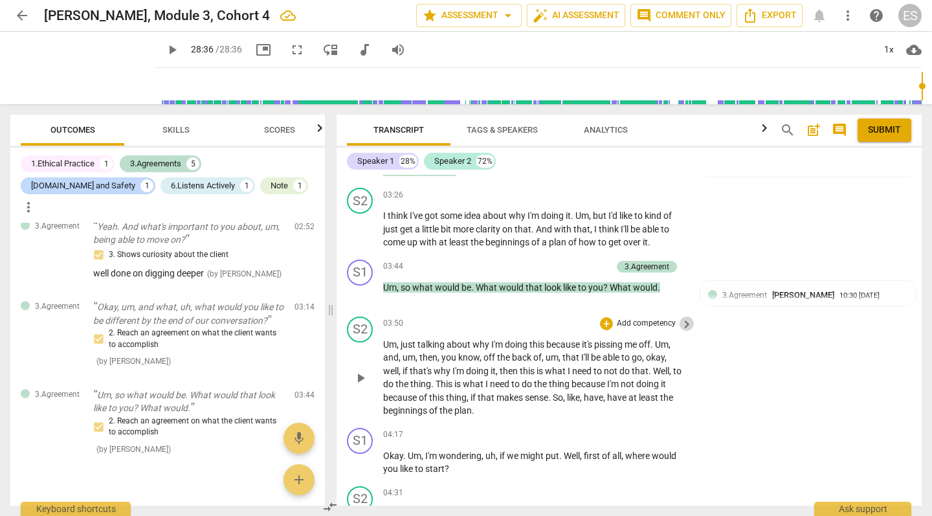
click at [681, 316] on span "keyboard_arrow_right" at bounding box center [687, 324] width 16 height 16
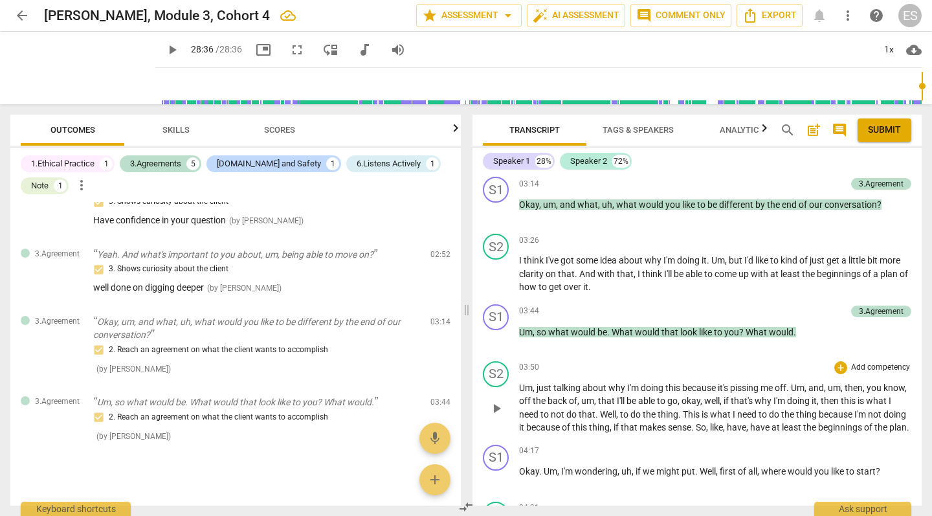
scroll to position [0, 0]
click at [867, 362] on p "Add competency" at bounding box center [880, 368] width 61 height 12
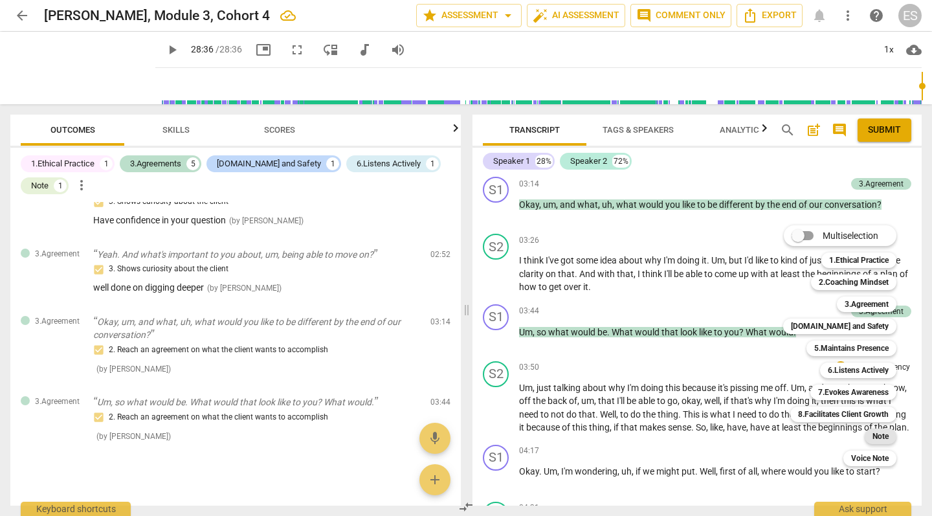
click at [879, 434] on b "Note" at bounding box center [880, 436] width 16 height 16
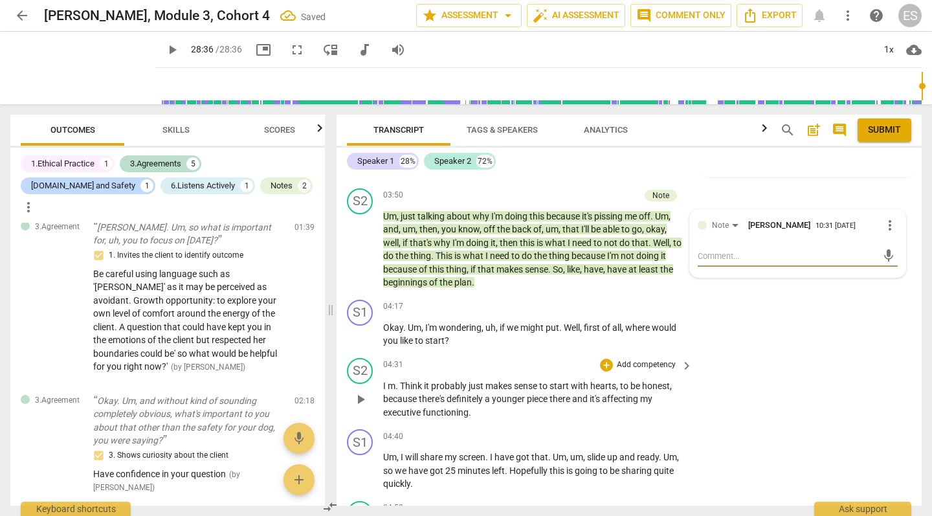
scroll to position [1043, 0]
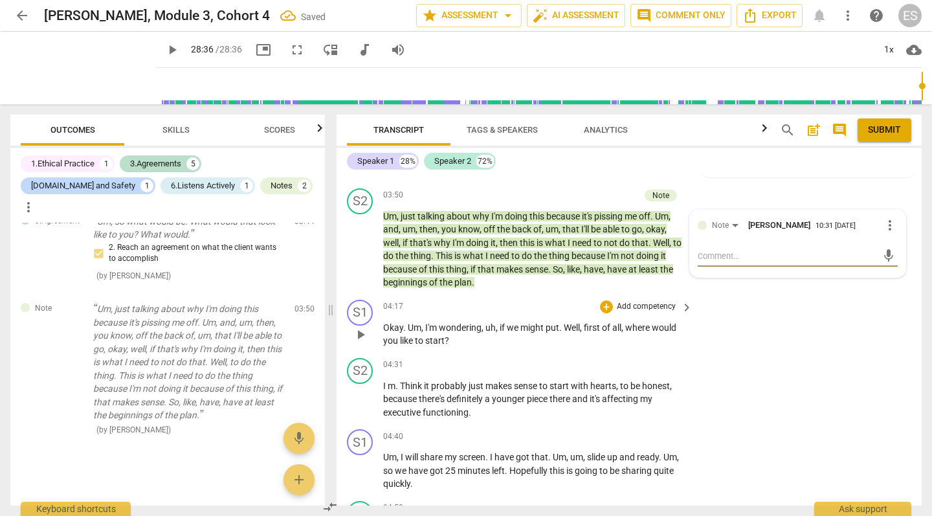
type textarea "m"
type textarea "ma"
type textarea "may"
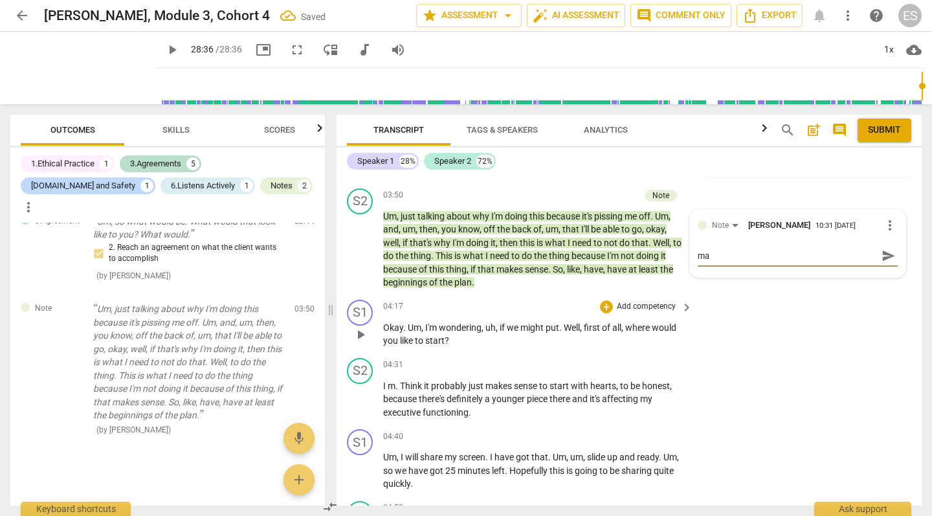
type textarea "may"
type textarea "may h"
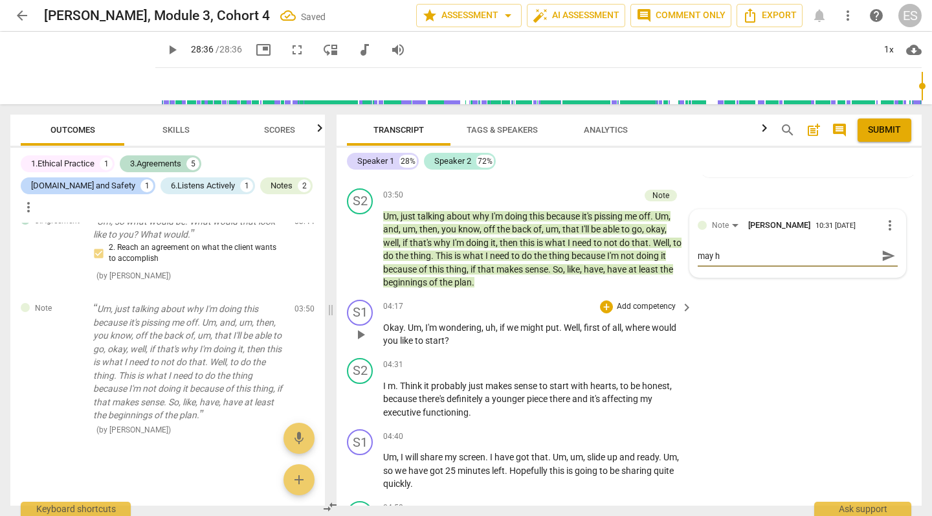
type textarea "may ha"
type textarea "may hav"
type textarea "may have"
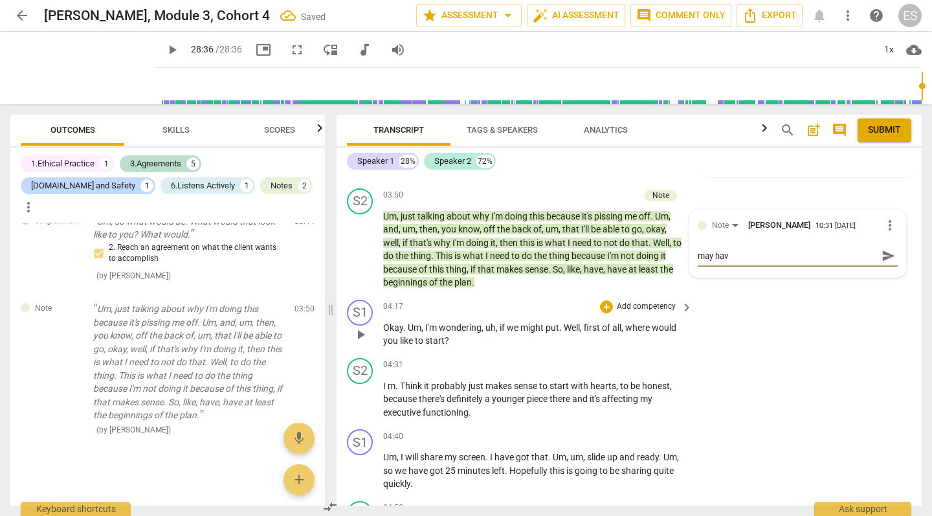
type textarea "may have"
type textarea "may have b"
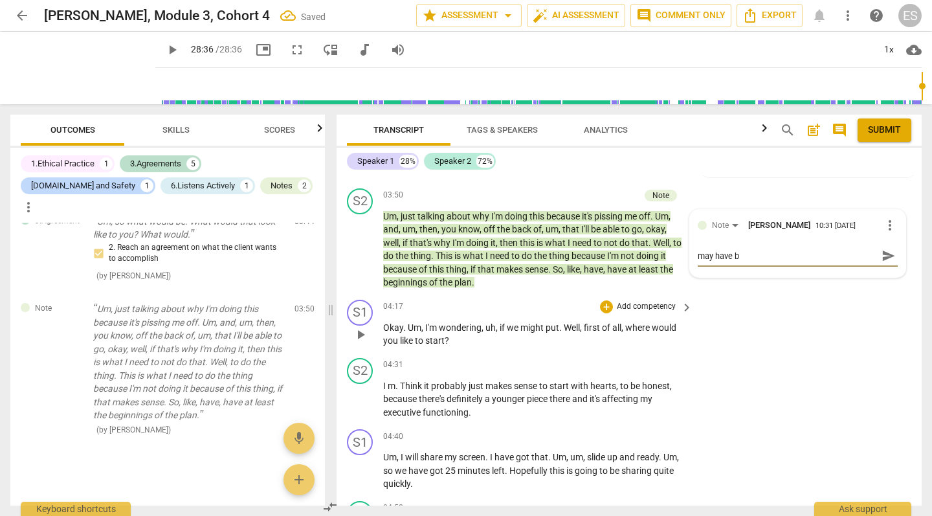
type textarea "may have be"
type textarea "may have bee"
type textarea "may have been"
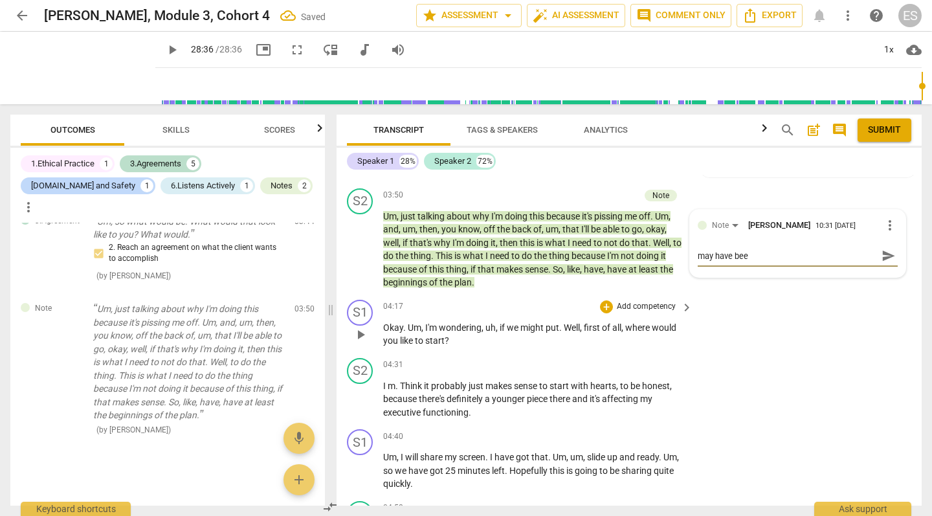
type textarea "may have been"
type textarea "may have been h"
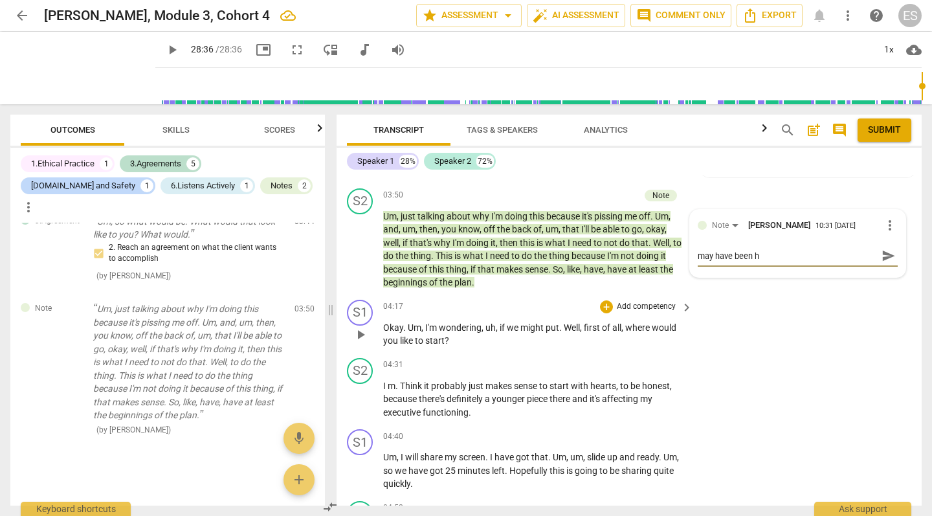
type textarea "may have been he"
type textarea "may have been hel"
type textarea "may have been help"
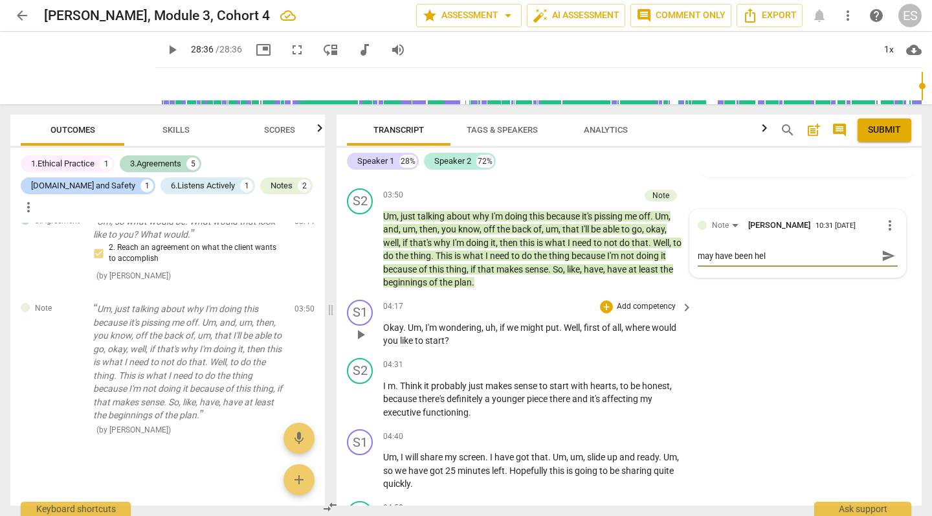
type textarea "may have been help"
type textarea "may have been helpf"
type textarea "may have been helpfu"
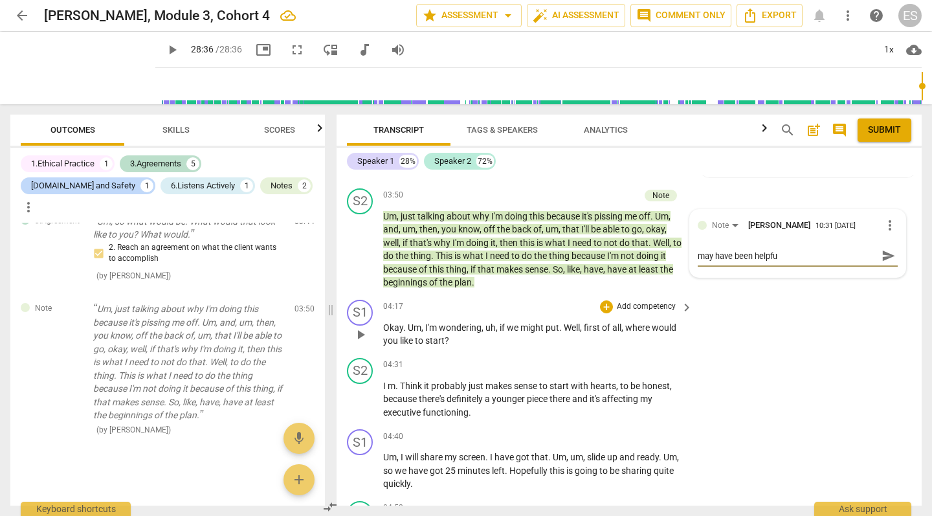
type textarea "may have been helpful"
type textarea "may have been helpful t"
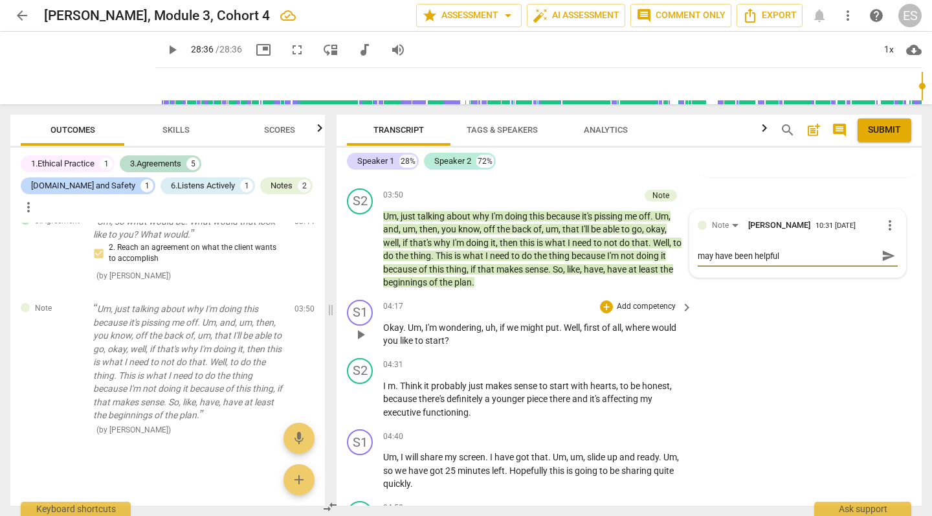
type textarea "may have been helpful t"
type textarea "may have been helpful to"
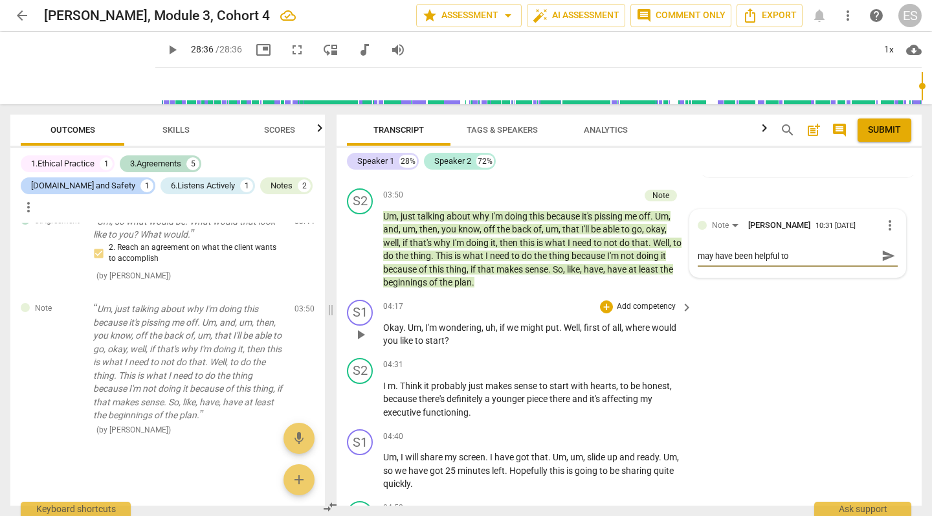
type textarea "may have been helpful to s"
type textarea "may have been helpful to su"
type textarea "may have been helpful to sum"
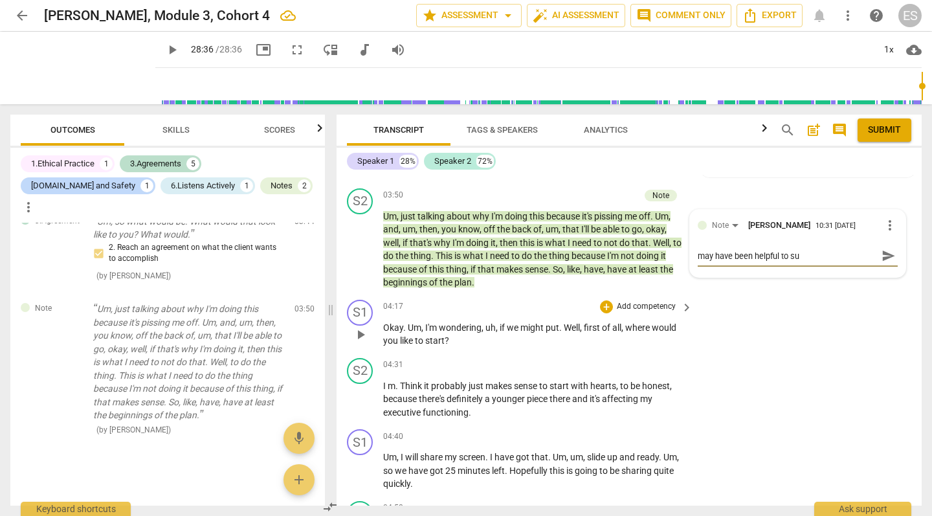
type textarea "may have been helpful to sum"
type textarea "may have been helpful to summ"
type textarea "may have been helpful to summa"
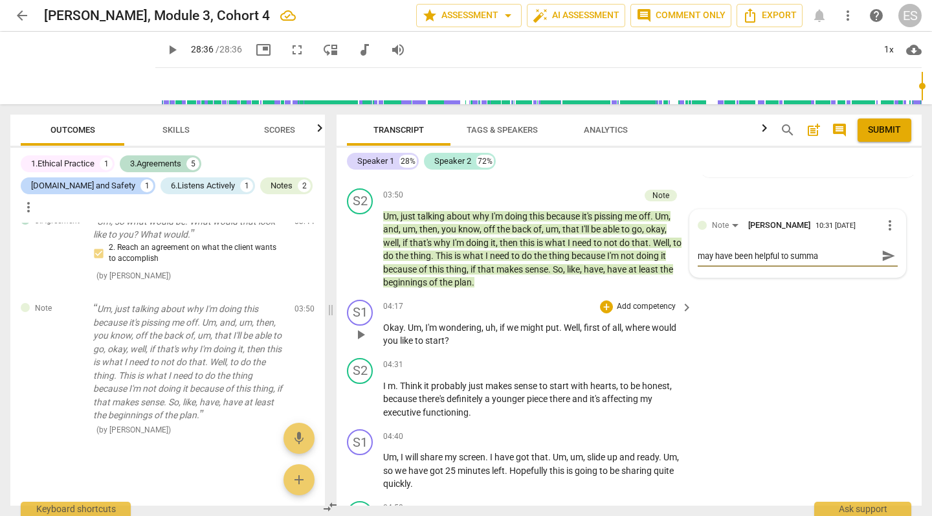
type textarea "may have been helpful to [PERSON_NAME]"
type textarea "may have been helpful to summari"
type textarea "may have been helpful to summaris"
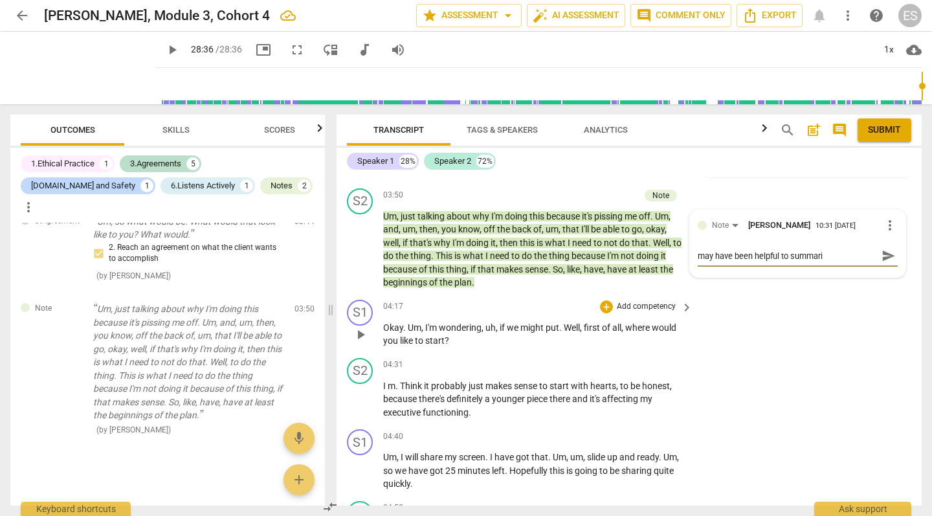
type textarea "may have been helpful to summaris"
type textarea "may have been helpful to summarise"
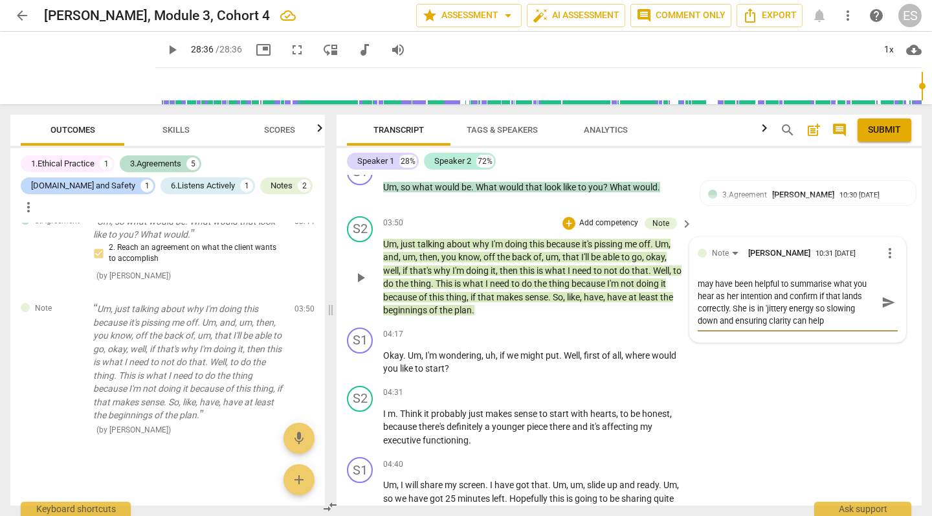
scroll to position [3165, 0]
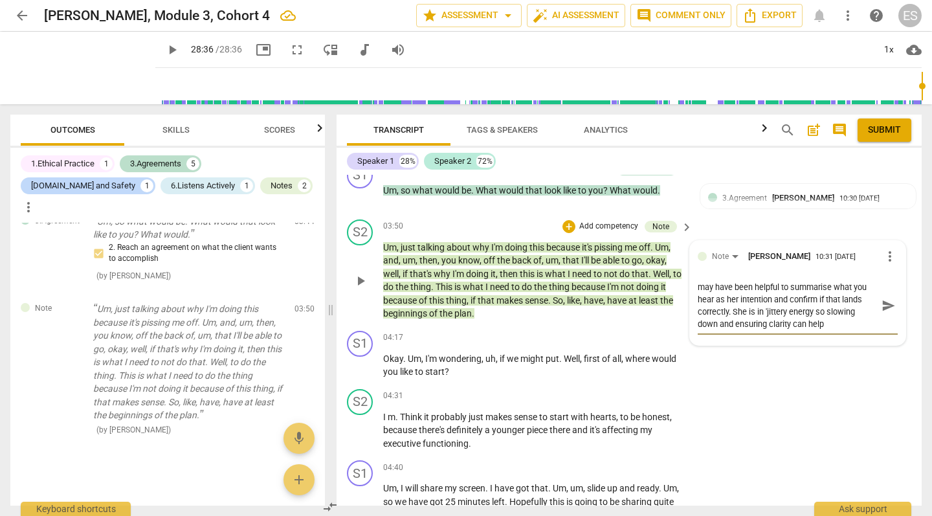
click at [787, 281] on textarea "may have been helpful to summarise what you hear as her intention and confirm i…" at bounding box center [787, 305] width 179 height 49
click at [775, 281] on textarea "may have been helpful to summarise what you hear as her intention and confirm i…" at bounding box center [787, 305] width 179 height 49
click at [856, 281] on textarea "may have been helpful to summarise what you hear as her intention and confirm i…" at bounding box center [787, 305] width 179 height 49
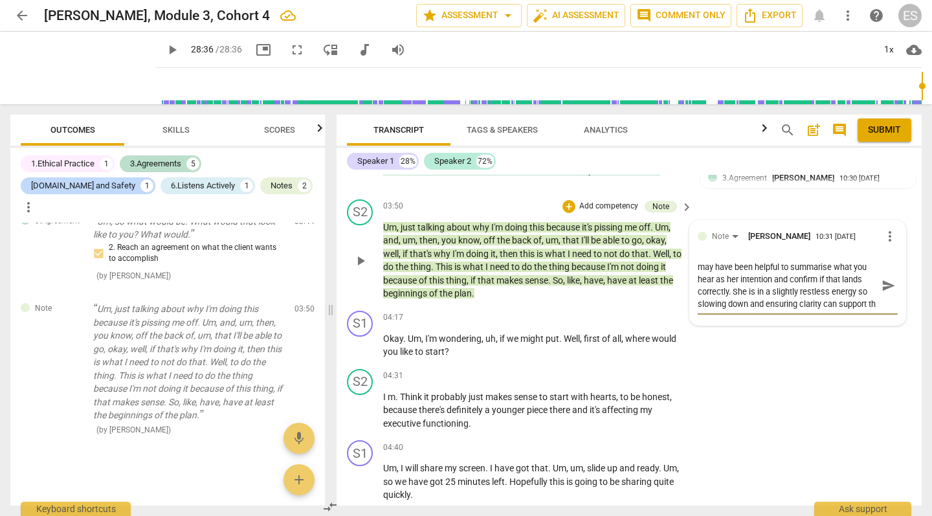
scroll to position [11, 0]
click at [887, 278] on span "send" at bounding box center [888, 285] width 14 height 14
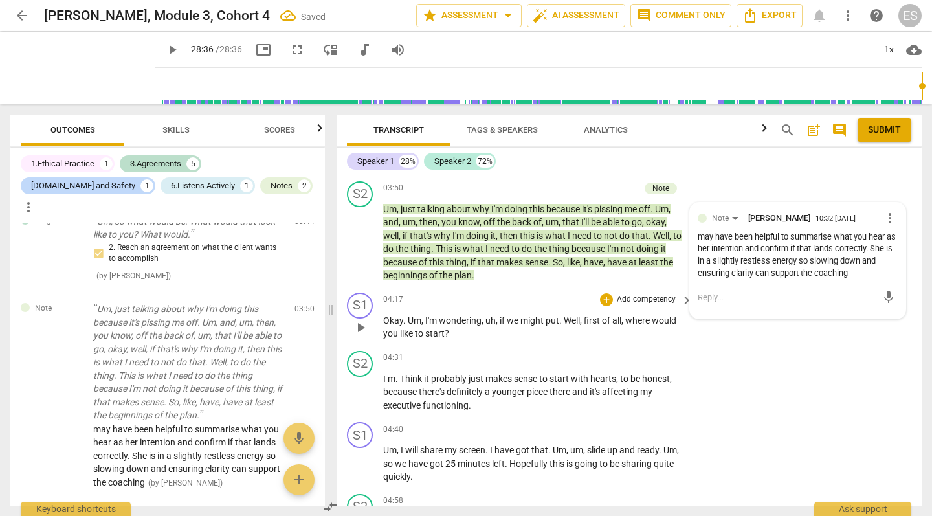
scroll to position [3194, 0]
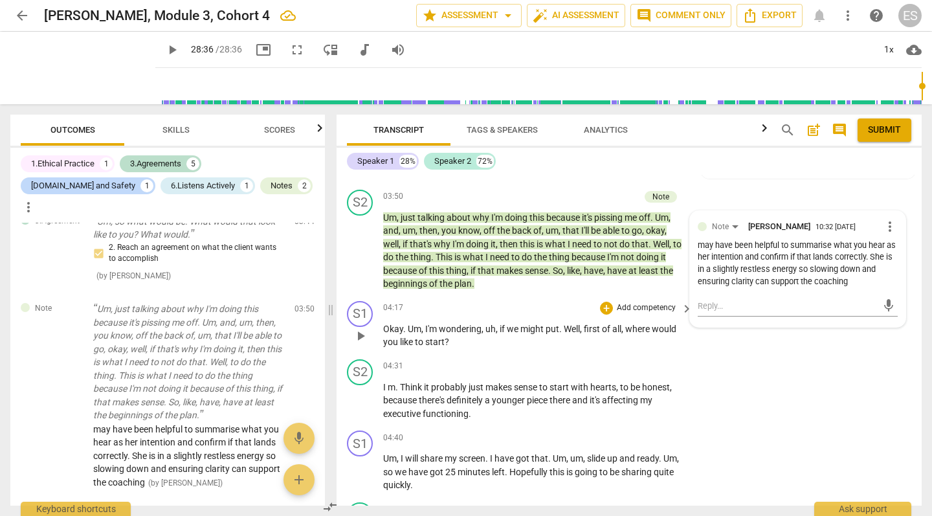
click at [639, 302] on p "Add competency" at bounding box center [645, 308] width 61 height 12
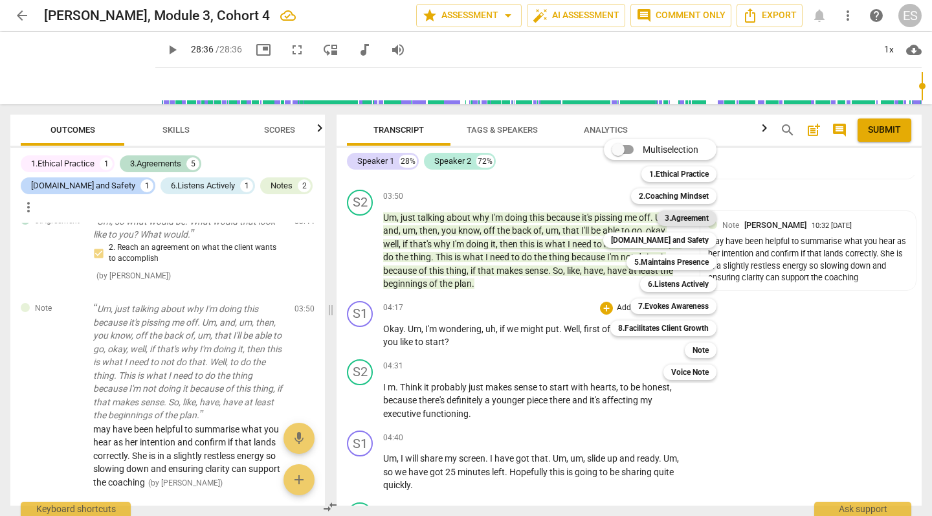
click at [693, 222] on b "3.Agreement" at bounding box center [687, 218] width 44 height 16
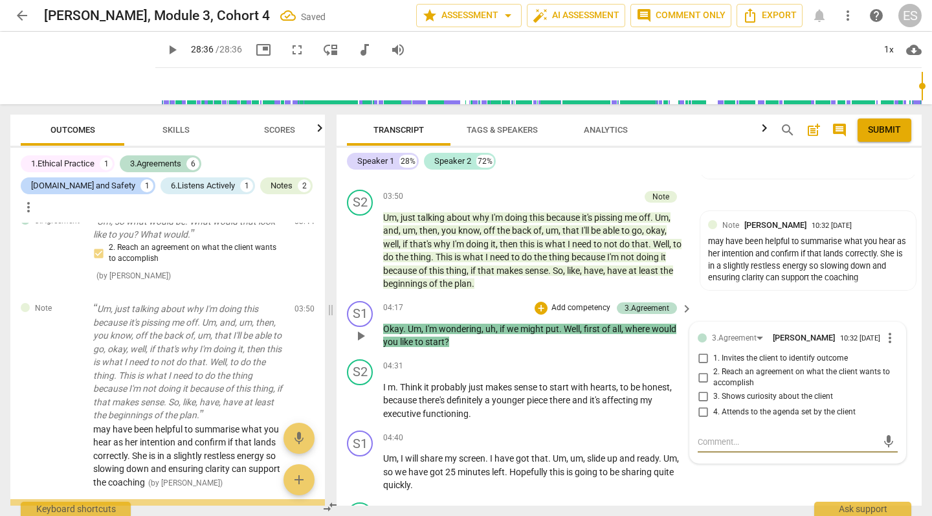
scroll to position [1158, 0]
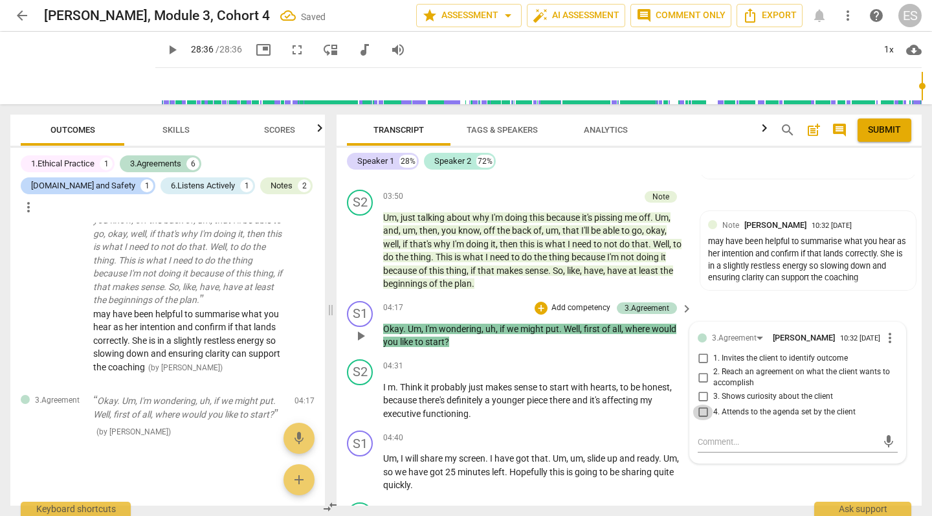
click at [698, 404] on input "4. Attends to the agenda set by the client" at bounding box center [702, 412] width 21 height 16
click at [560, 395] on span "there" at bounding box center [560, 400] width 23 height 10
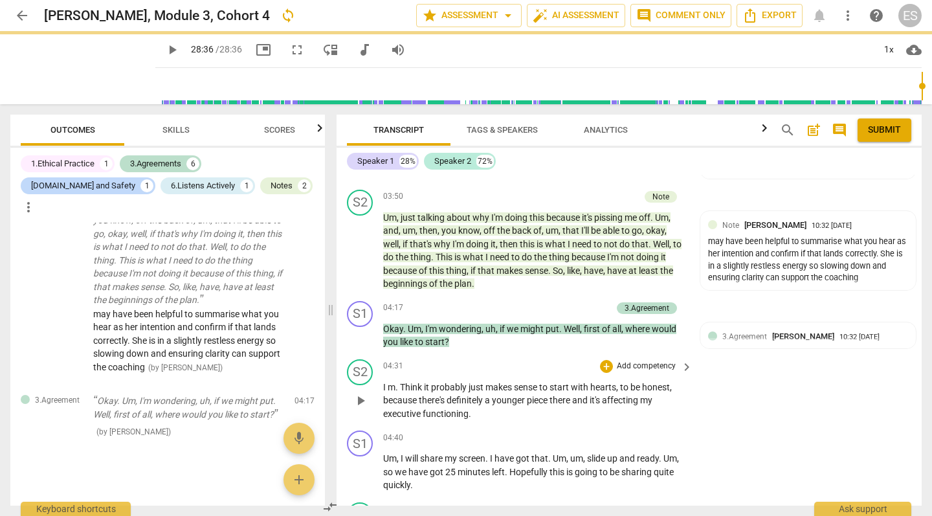
scroll to position [3253, 0]
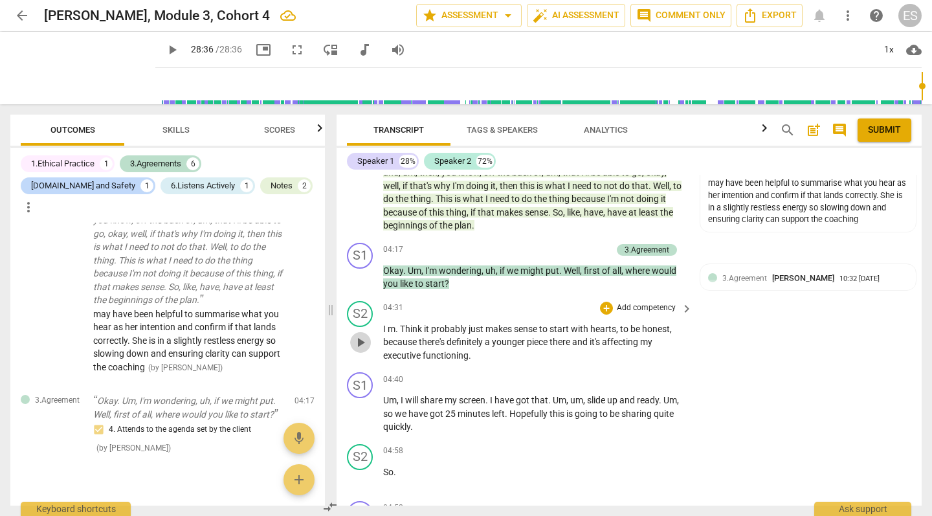
click at [357, 335] on span "play_arrow" at bounding box center [361, 343] width 16 height 16
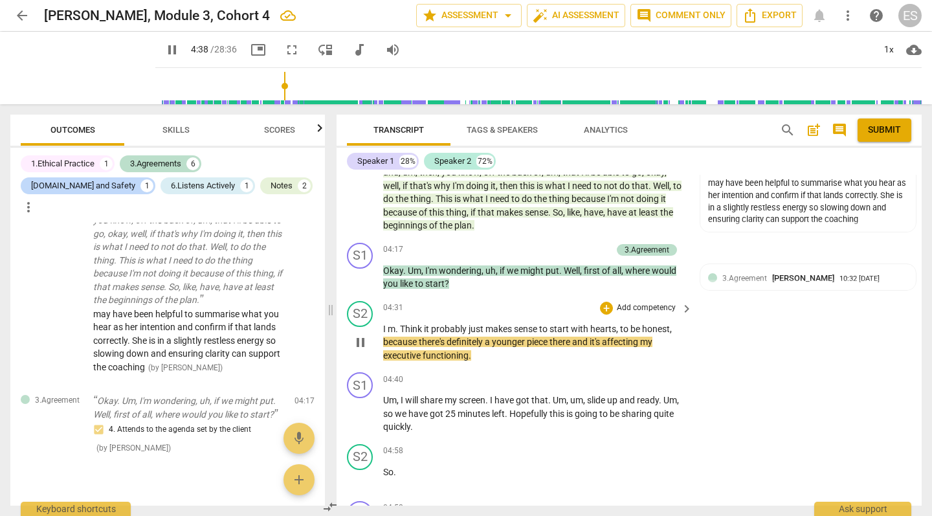
click at [362, 335] on span "pause" at bounding box center [361, 343] width 16 height 16
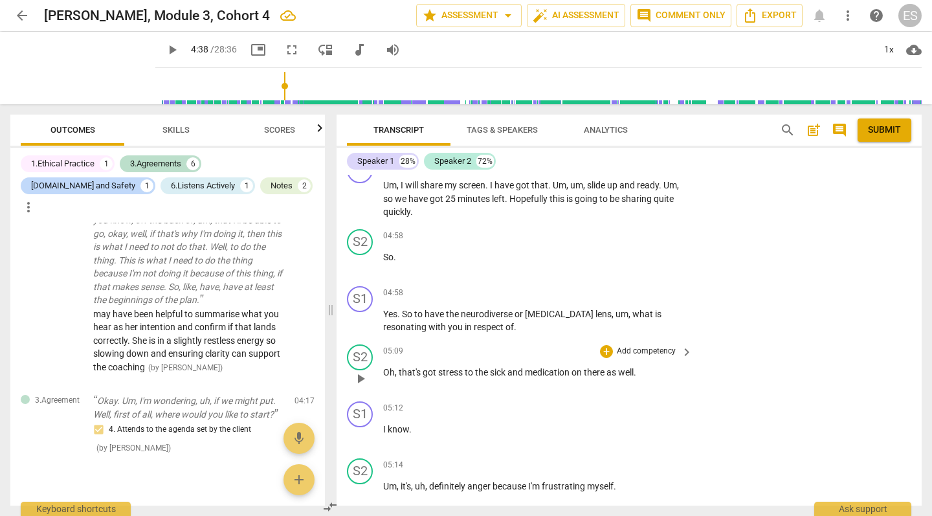
scroll to position [3471, 0]
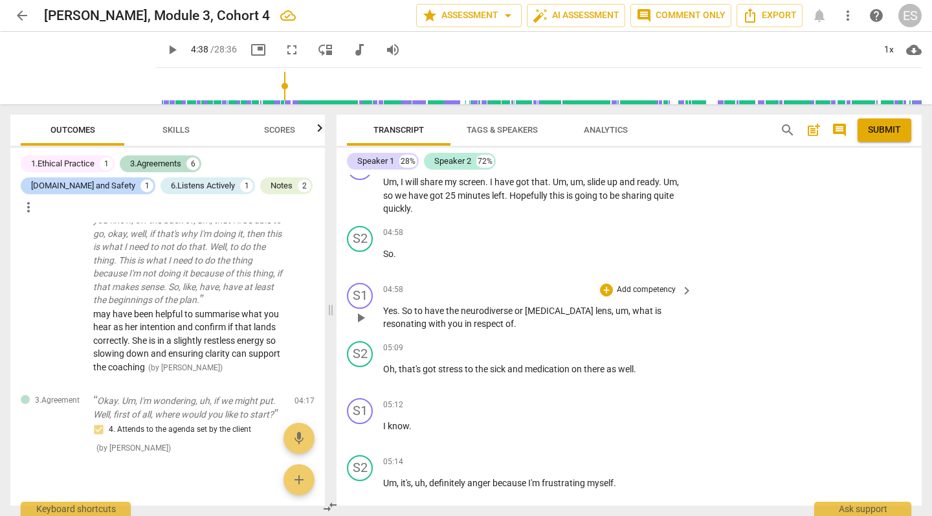
click at [632, 284] on p "Add competency" at bounding box center [645, 290] width 61 height 12
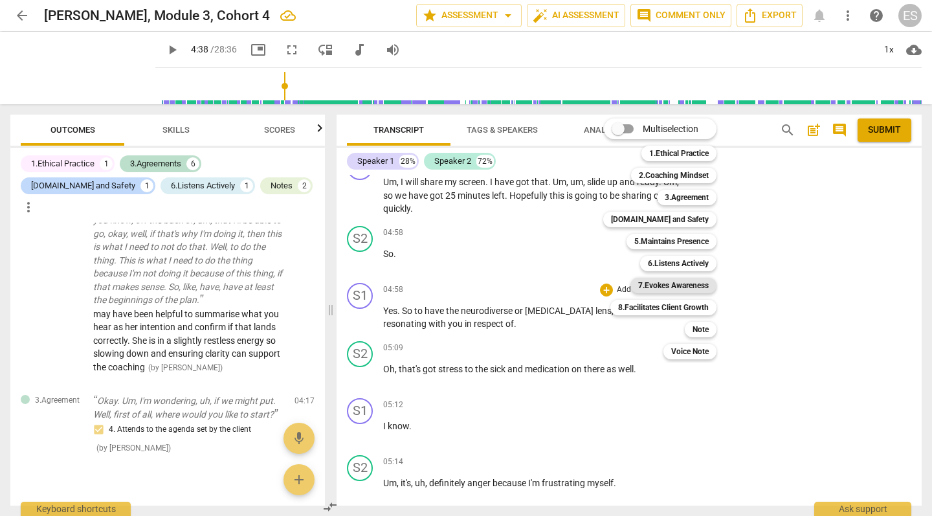
click at [676, 288] on b "7.Evokes Awareness" at bounding box center [673, 286] width 71 height 16
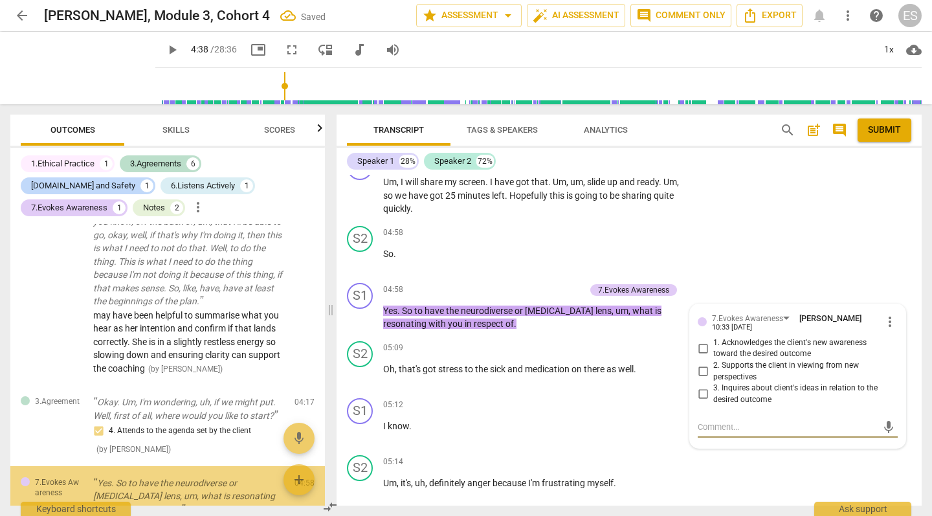
scroll to position [1250, 0]
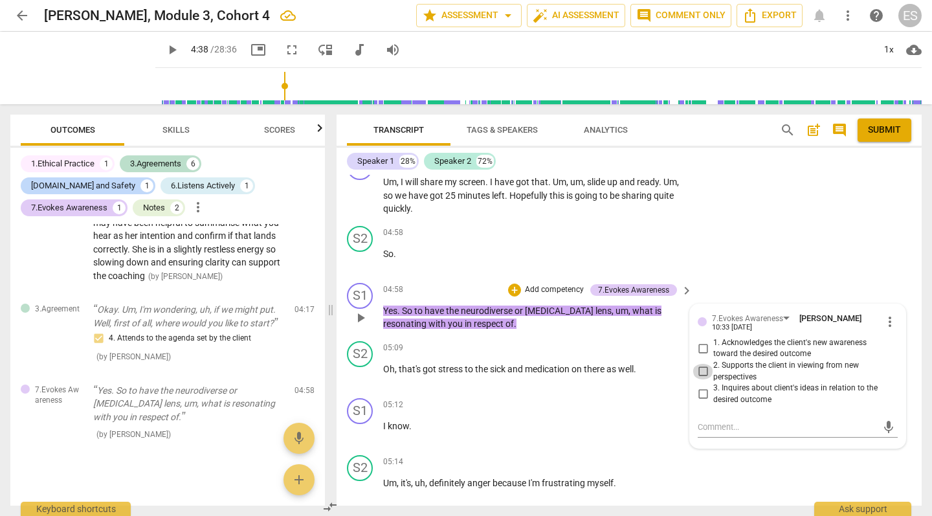
click at [700, 364] on input "2. Supports the client in viewing from new perspectives" at bounding box center [702, 372] width 21 height 16
click at [506, 364] on span "sick" at bounding box center [498, 369] width 17 height 10
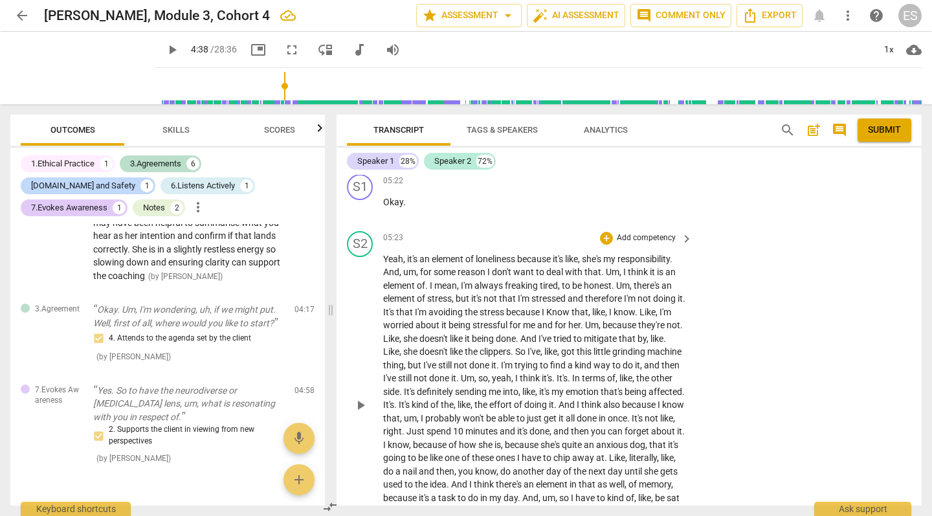
scroll to position [3774, 0]
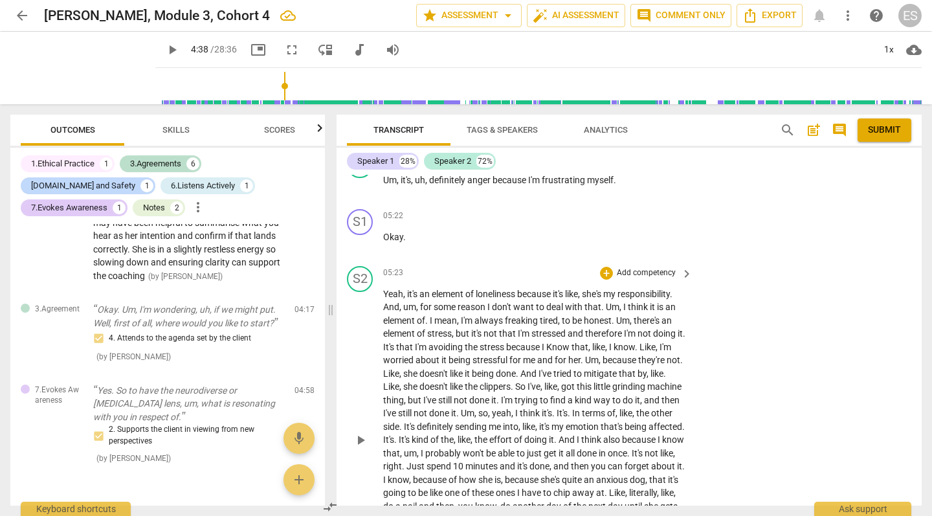
click at [683, 266] on span "keyboard_arrow_right" at bounding box center [687, 274] width 16 height 16
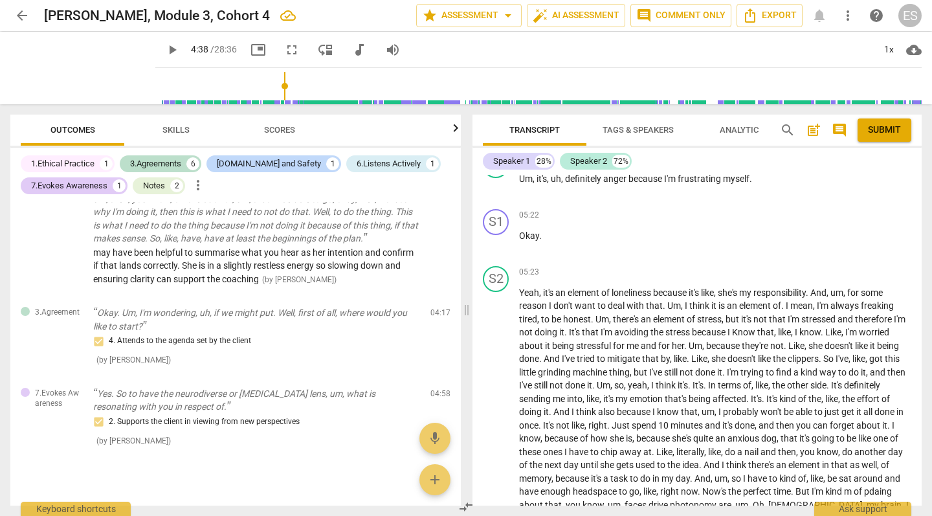
scroll to position [3917, 0]
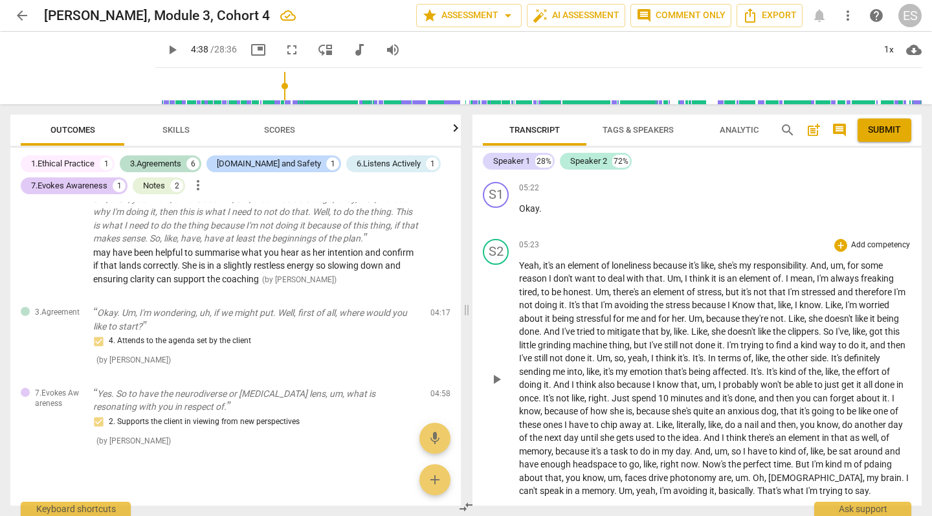
click at [880, 239] on p "Add competency" at bounding box center [880, 245] width 61 height 12
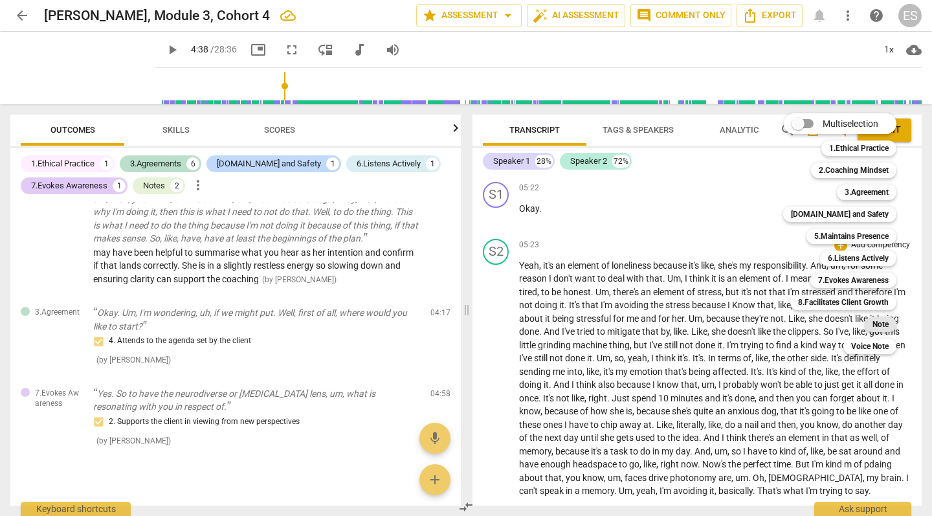
click at [876, 322] on b "Note" at bounding box center [880, 324] width 16 height 16
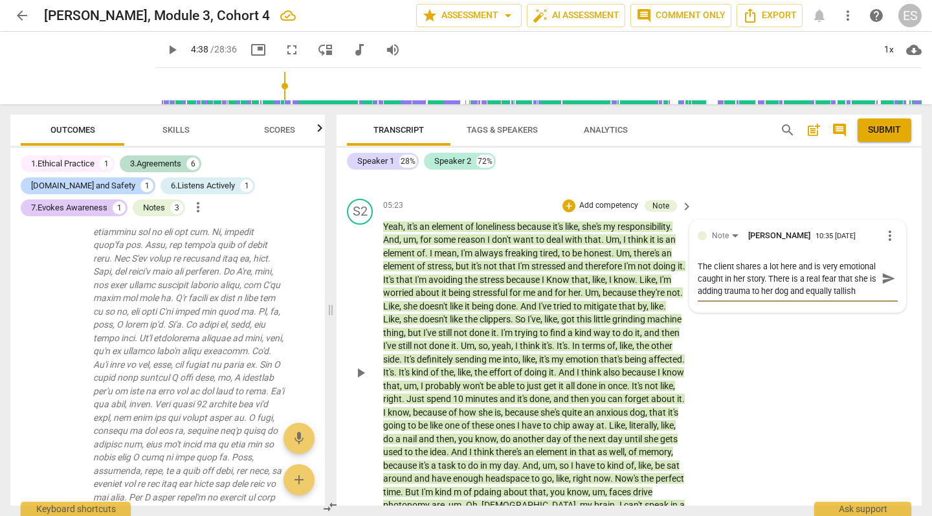
scroll to position [3839, 0]
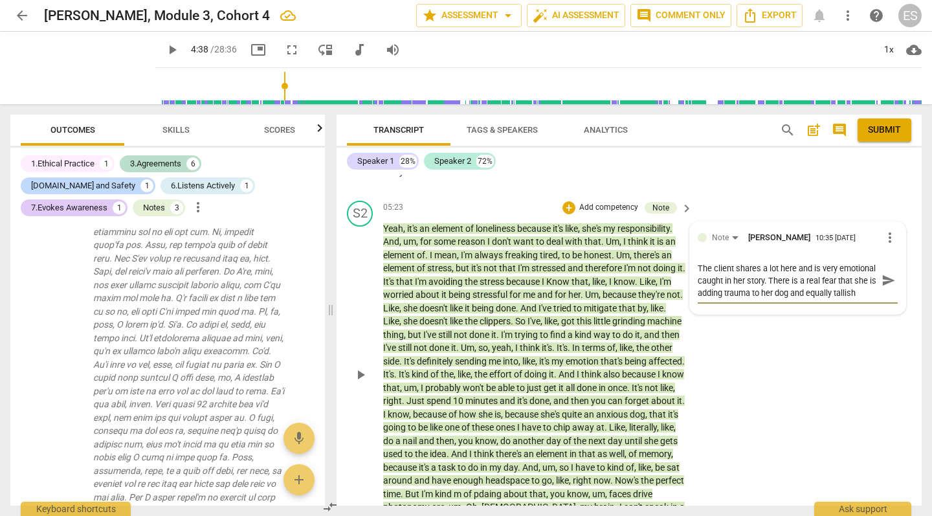
drag, startPoint x: 771, startPoint y: 239, endPoint x: 843, endPoint y: 228, distance: 72.0
click at [843, 262] on textarea "The client shares a lot here and is very emotional caught in her story. There i…" at bounding box center [787, 280] width 179 height 37
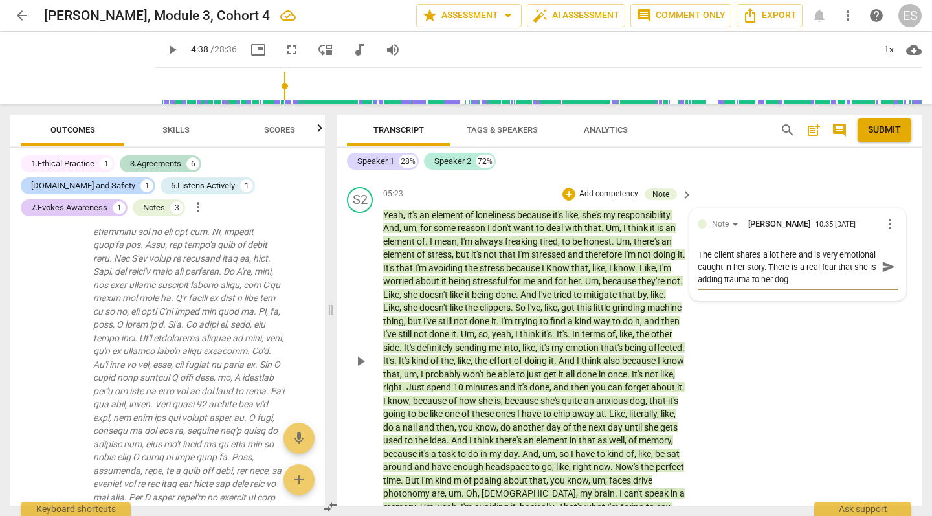
drag, startPoint x: 848, startPoint y: 227, endPoint x: 695, endPoint y: 197, distance: 156.2
click at [698, 249] on textarea "The client shares a lot here and is very emotional caught in her story. There i…" at bounding box center [787, 267] width 179 height 37
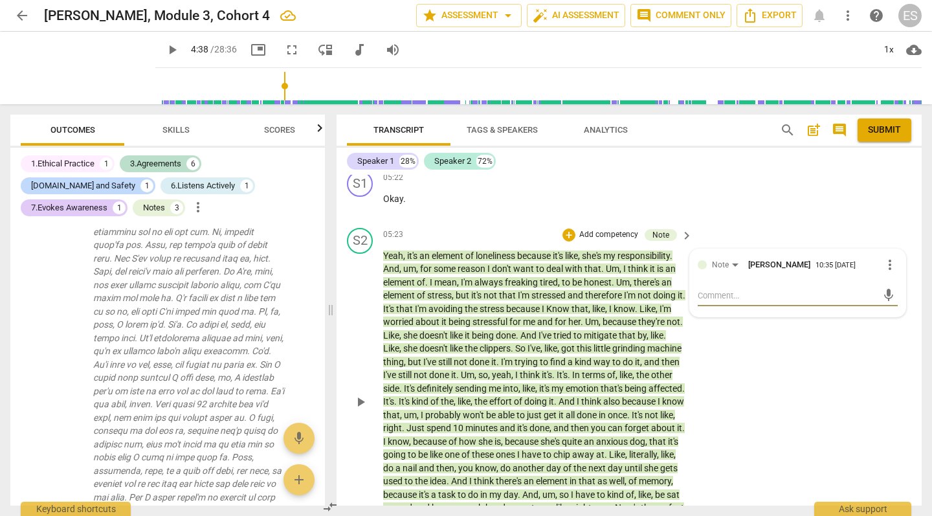
scroll to position [3807, 0]
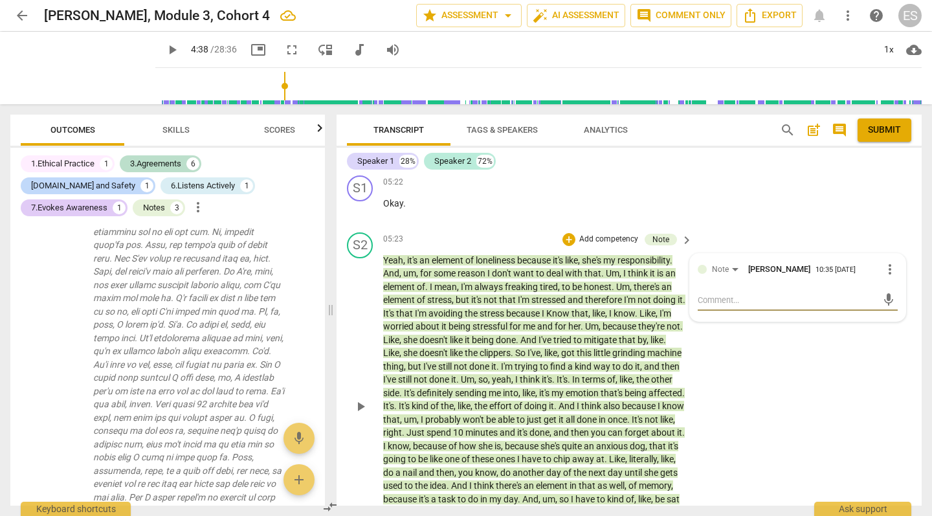
click at [887, 261] on span "more_vert" at bounding box center [890, 269] width 16 height 16
click at [894, 247] on li "Delete" at bounding box center [898, 242] width 45 height 25
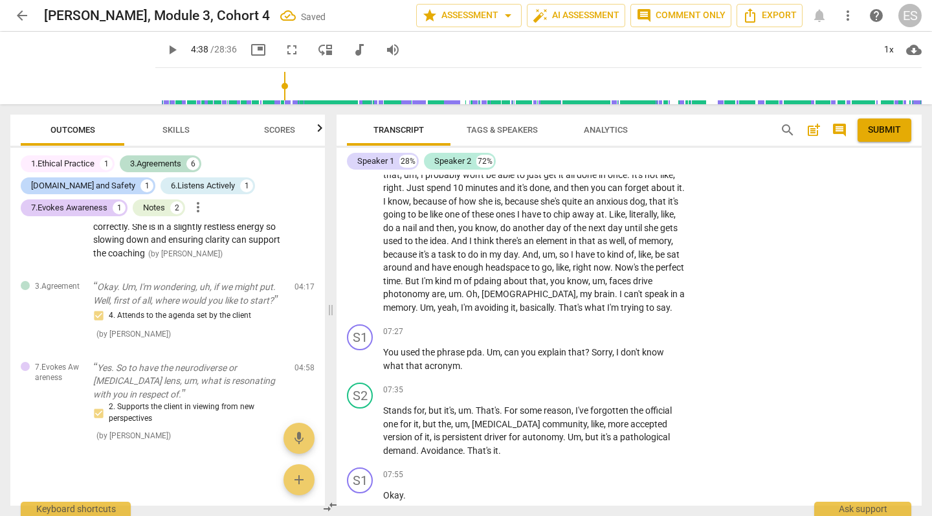
scroll to position [4043, 0]
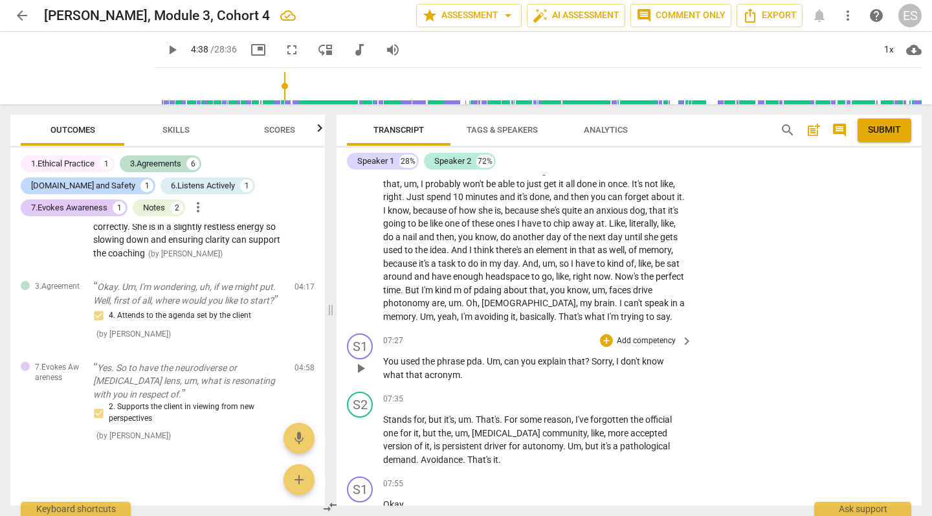
click at [597, 333] on div "+ Add competency keyboard_arrow_right" at bounding box center [645, 340] width 96 height 14
click at [603, 334] on div "+" at bounding box center [606, 340] width 13 height 13
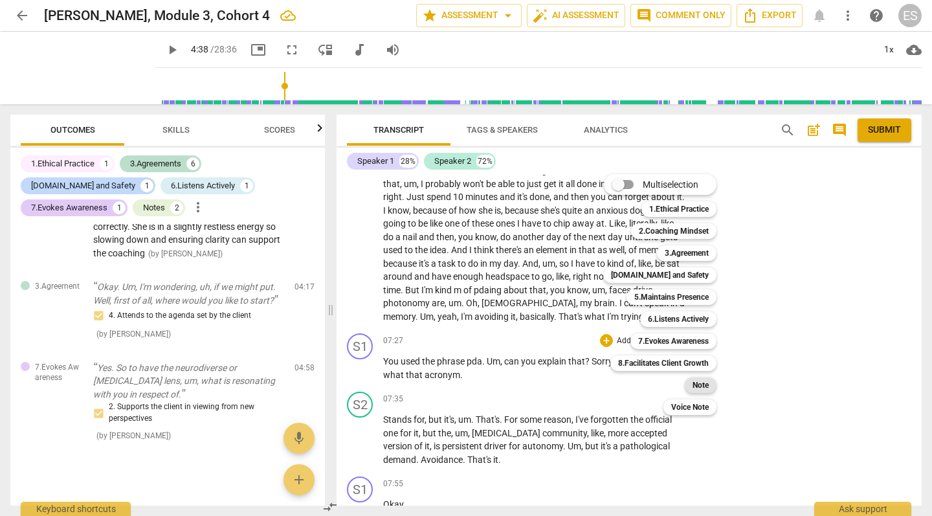
click at [694, 389] on b "Note" at bounding box center [700, 385] width 16 height 16
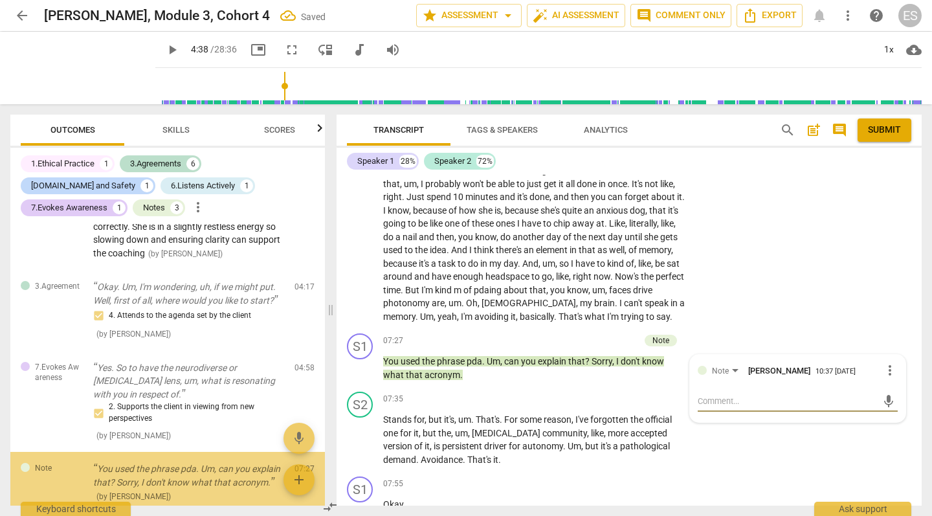
scroll to position [1346, 0]
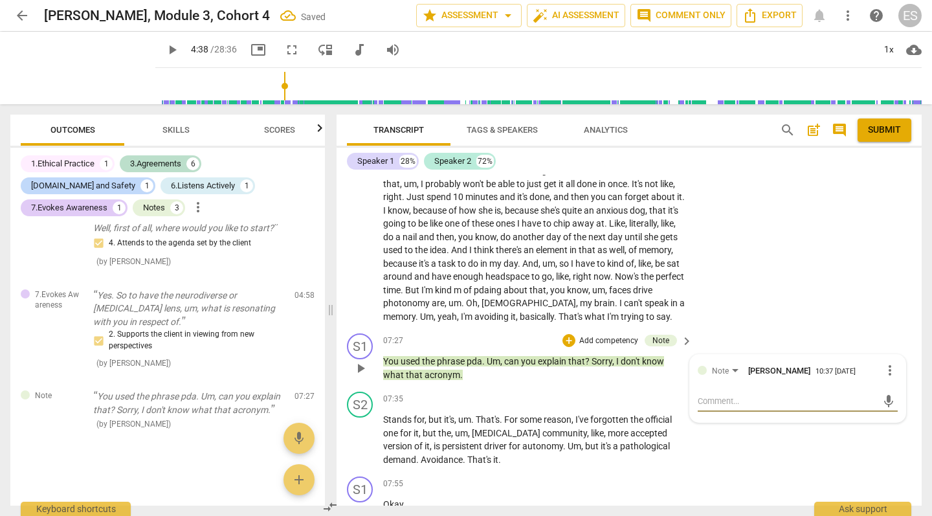
paste textarea "The client shares a lot here and is very emotional caught in her story. There i…"
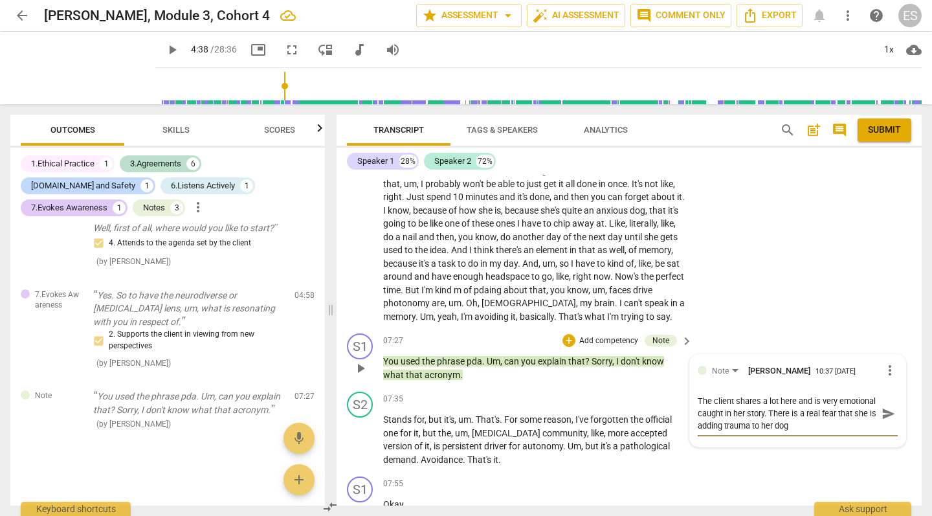
drag, startPoint x: 850, startPoint y: 380, endPoint x: 806, endPoint y: 371, distance: 44.9
click at [806, 395] on textarea "The client shares a lot here and is very emotional caught in her story. There i…" at bounding box center [787, 413] width 179 height 37
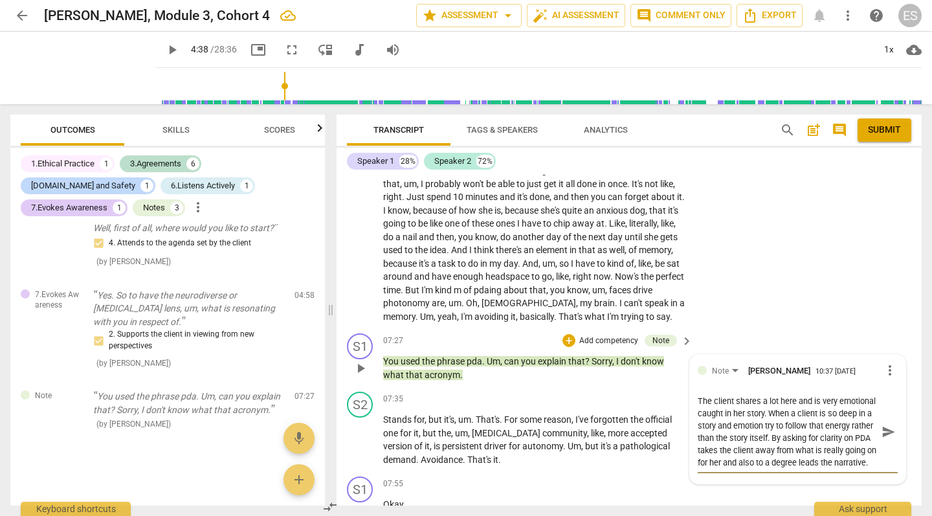
scroll to position [0, 0]
drag, startPoint x: 802, startPoint y: 369, endPoint x: 734, endPoint y: 368, distance: 68.6
click at [734, 395] on textarea "The client shares a lot here and is very emotional caught in her story. When a …" at bounding box center [787, 432] width 179 height 74
click at [735, 395] on textarea "The client shares a lot here and is very emotional im her fear . When a client …" at bounding box center [787, 432] width 179 height 74
click at [772, 395] on textarea "The client shares a lot here and is very emotional in her fear . When a client …" at bounding box center [787, 432] width 179 height 74
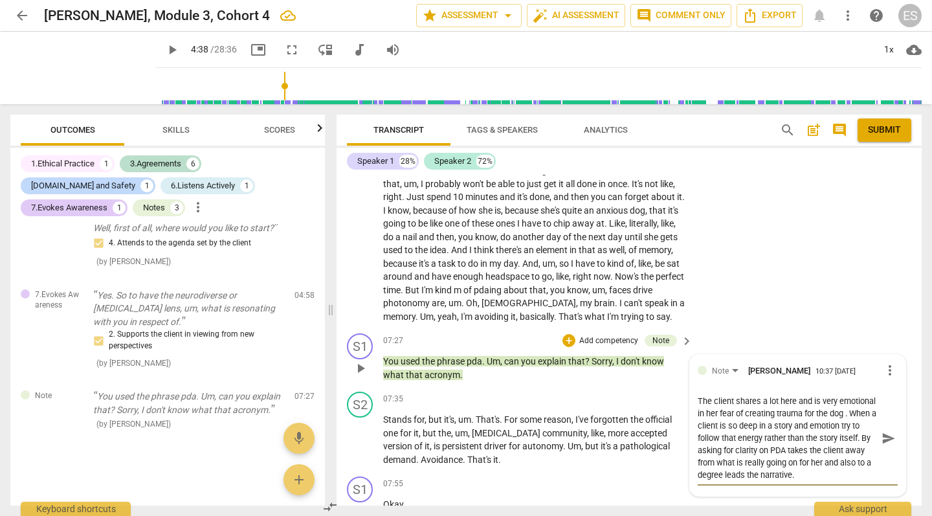
scroll to position [10, 0]
click at [727, 395] on textarea "The client shares a lot here and is very emotional in her fear of creating trau…" at bounding box center [787, 438] width 179 height 86
click at [755, 427] on textarea "The client shares a lot here and is very emotional in her fear of creating trau…" at bounding box center [787, 438] width 179 height 86
click at [883, 431] on span "send" at bounding box center [888, 438] width 14 height 14
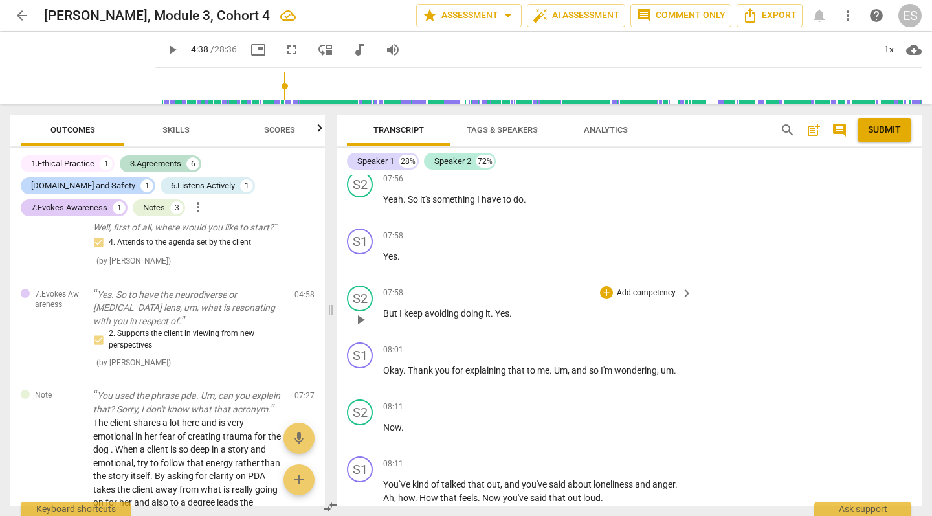
scroll to position [4410, 0]
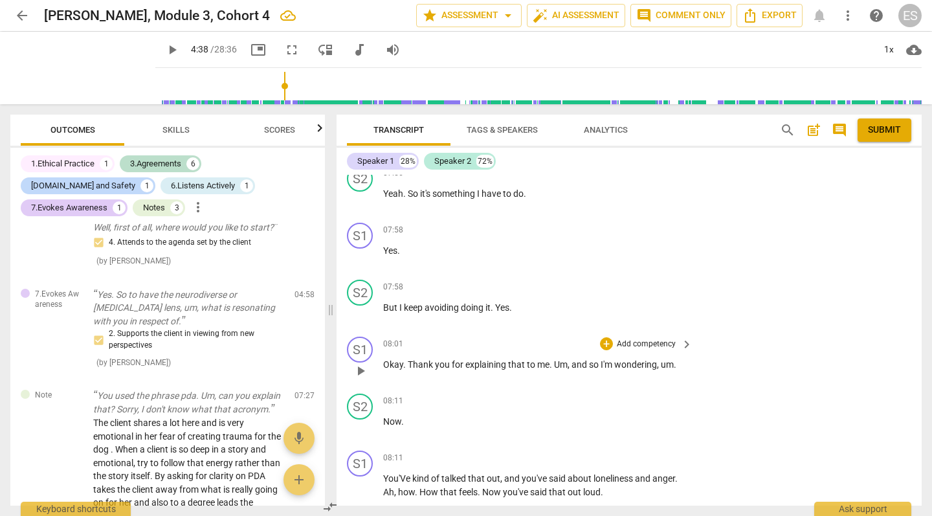
click at [685, 337] on span "keyboard_arrow_right" at bounding box center [687, 345] width 16 height 16
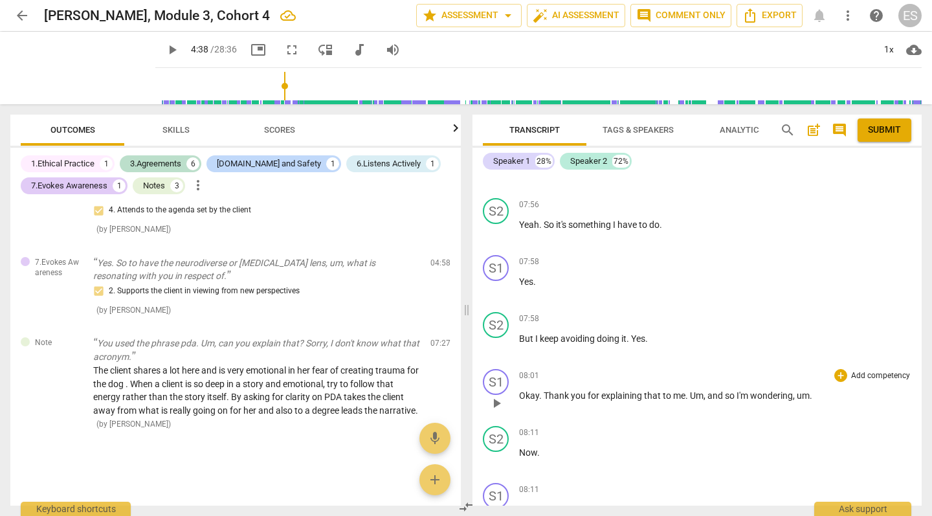
scroll to position [971, 0]
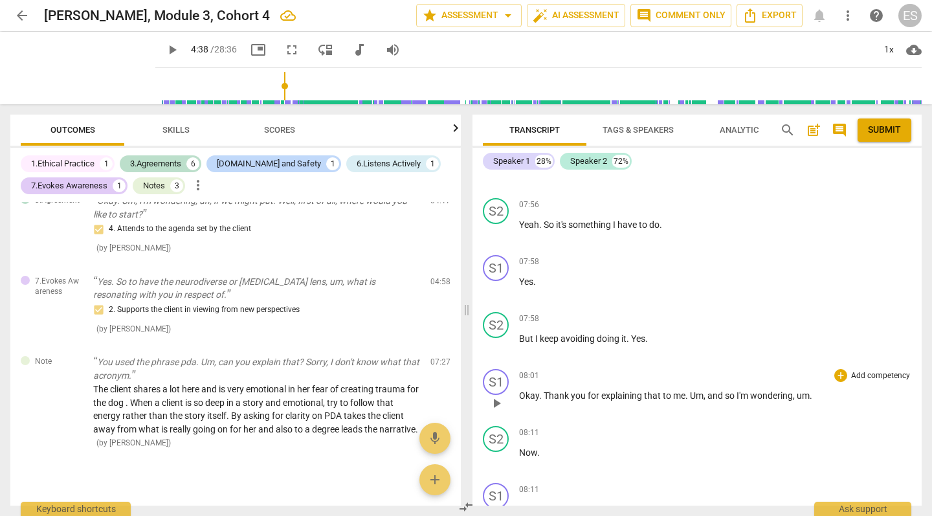
click at [843, 369] on div "+ Add competency" at bounding box center [872, 375] width 77 height 13
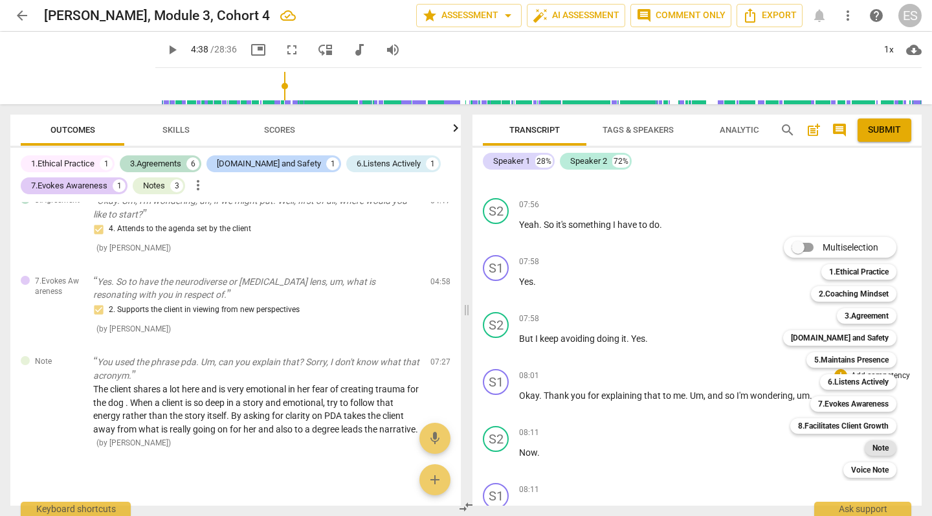
click at [876, 450] on b "Note" at bounding box center [880, 448] width 16 height 16
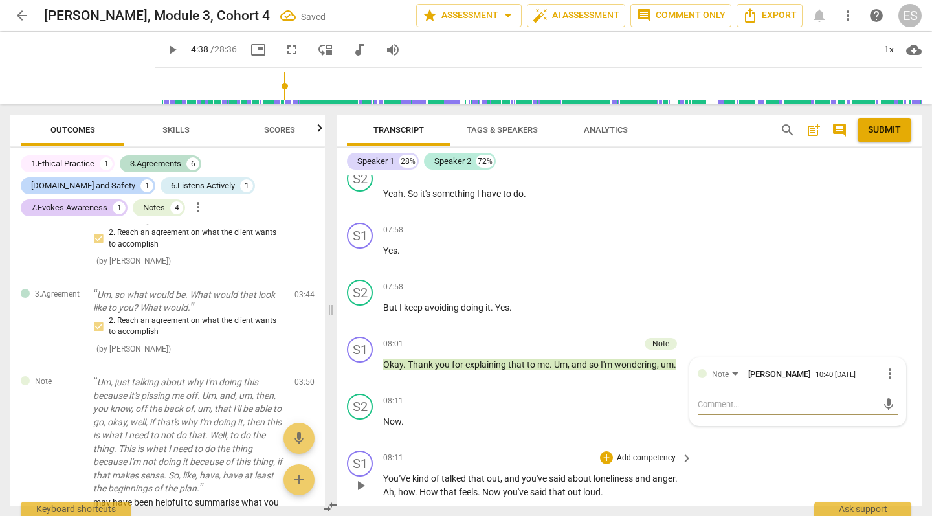
scroll to position [1497, 0]
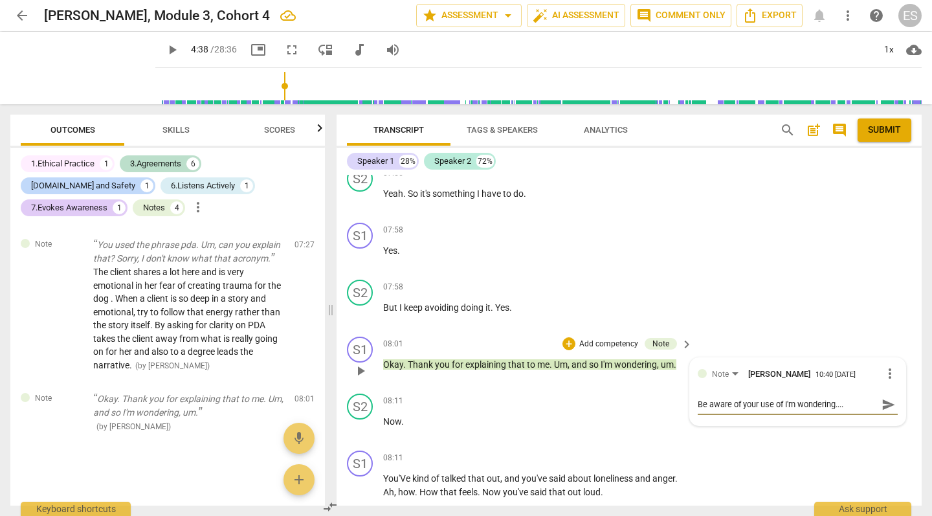
click at [881, 397] on span "send" at bounding box center [888, 404] width 14 height 14
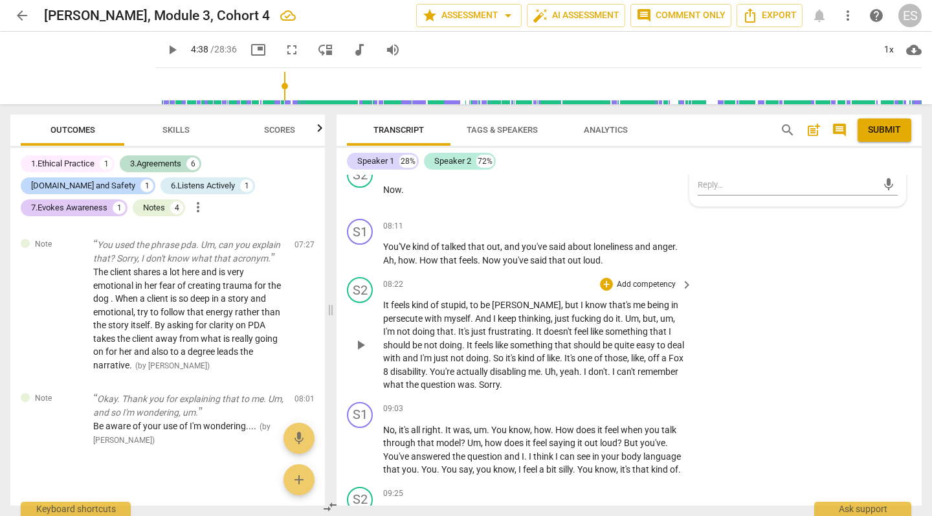
scroll to position [4624, 0]
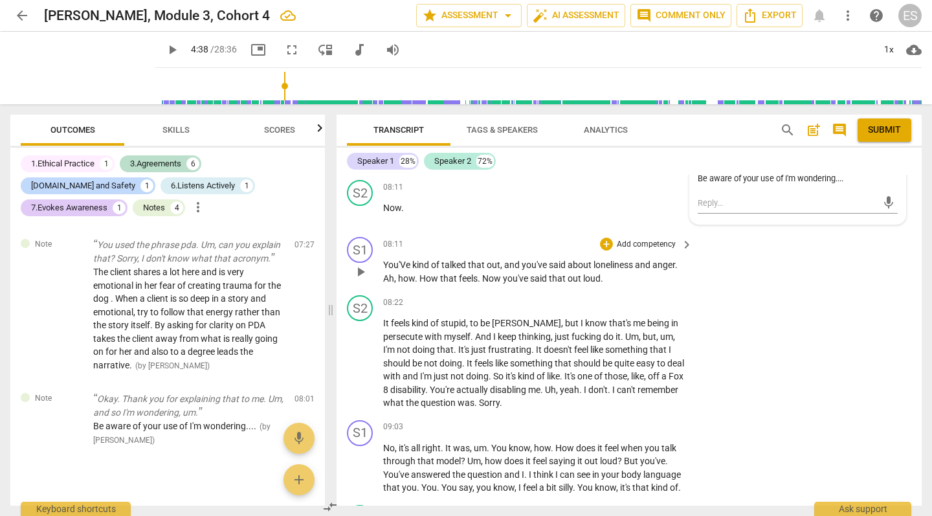
click at [641, 239] on p "Add competency" at bounding box center [645, 245] width 61 height 12
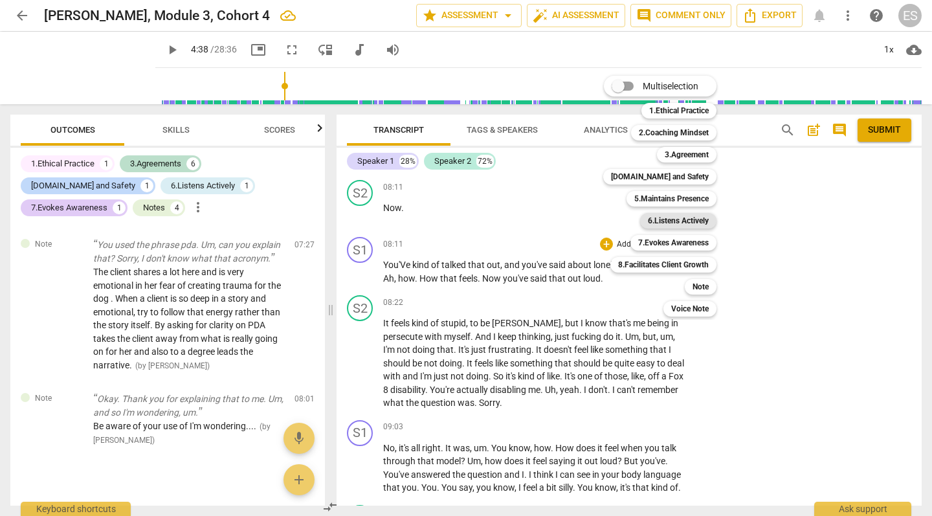
click at [673, 221] on b "6.Listens Actively" at bounding box center [678, 221] width 61 height 16
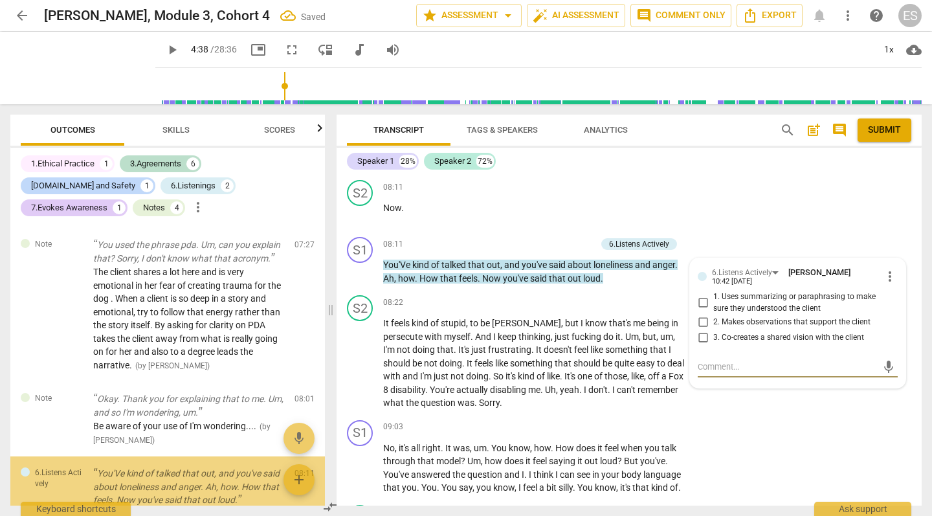
scroll to position [1586, 0]
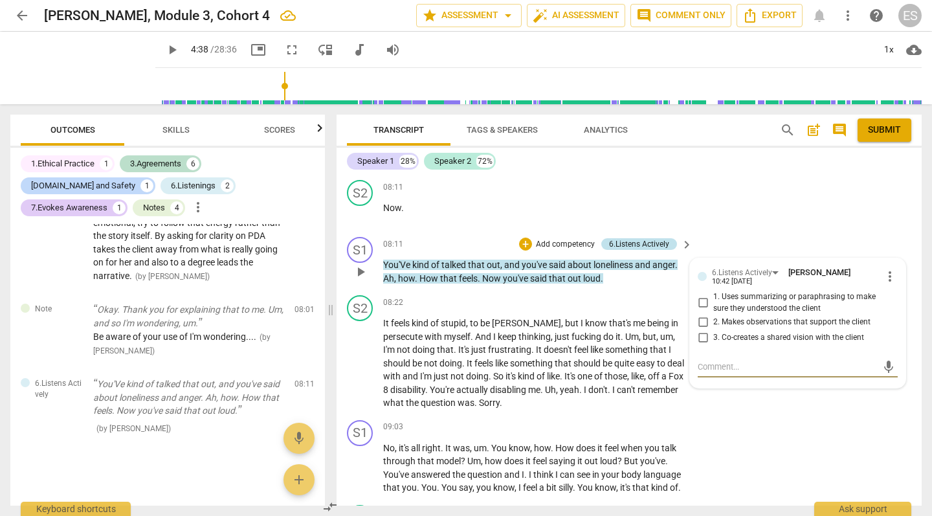
click at [654, 238] on div "6.Listens Actively" at bounding box center [639, 244] width 60 height 12
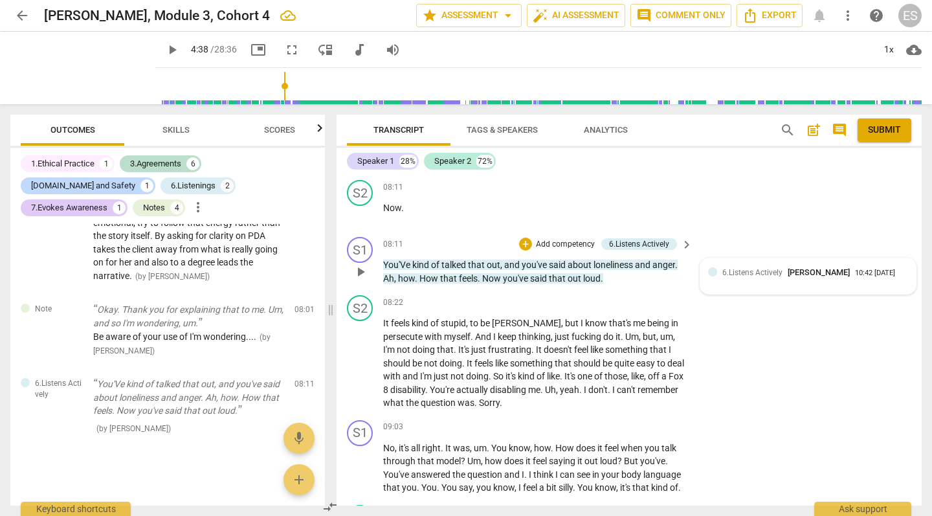
click at [884, 266] on div "6.Listens Actively [PERSON_NAME] 10:42 [DATE]" at bounding box center [815, 272] width 186 height 12
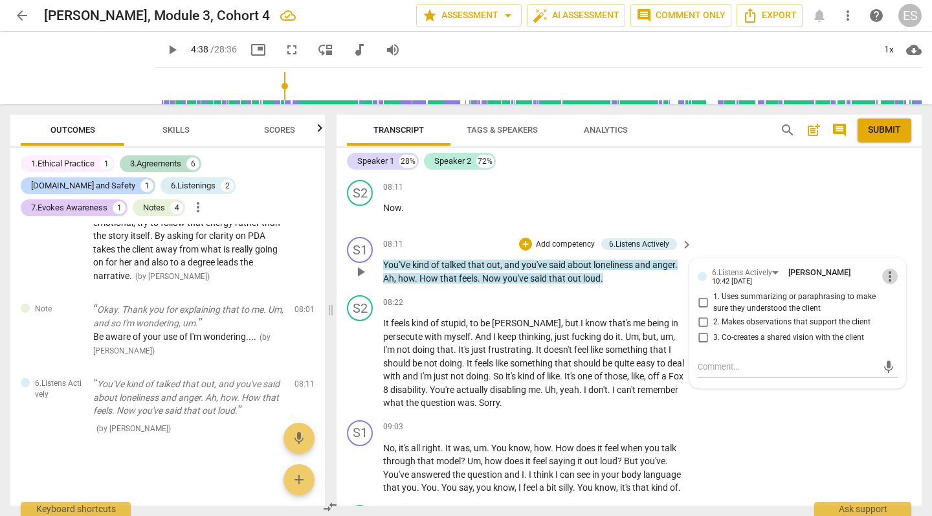
click at [889, 269] on span "more_vert" at bounding box center [890, 277] width 16 height 16
click at [888, 256] on li "Delete" at bounding box center [898, 252] width 45 height 25
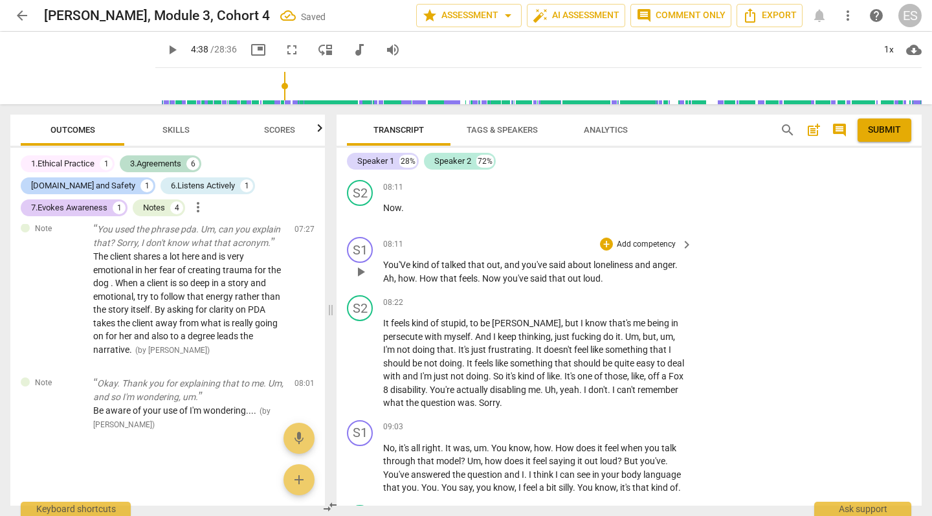
scroll to position [1510, 0]
click at [608, 238] on div "+" at bounding box center [606, 244] width 13 height 13
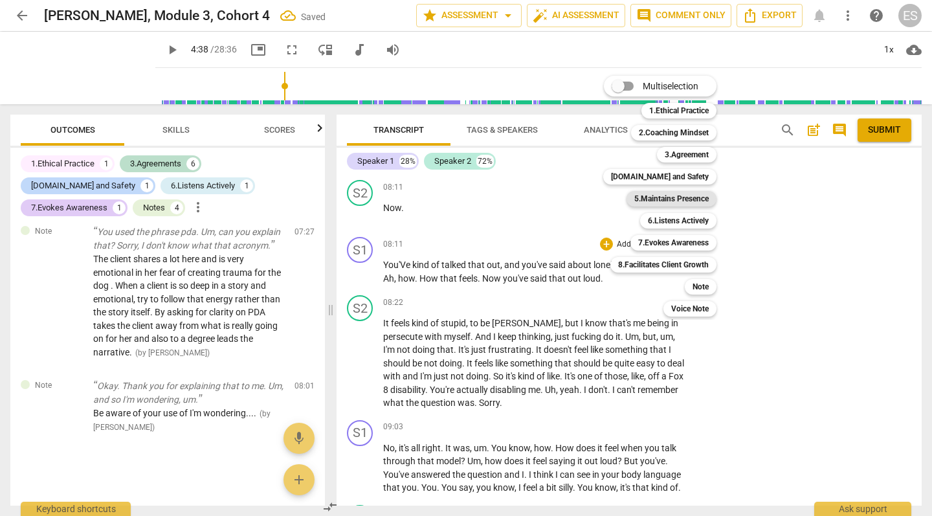
click at [655, 199] on b "5.Maintains Presence" at bounding box center [671, 199] width 74 height 16
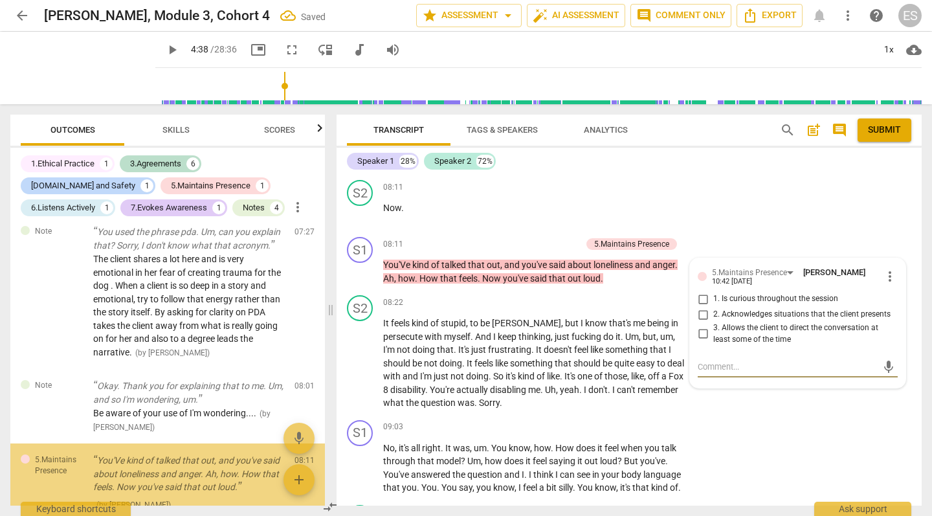
scroll to position [1608, 0]
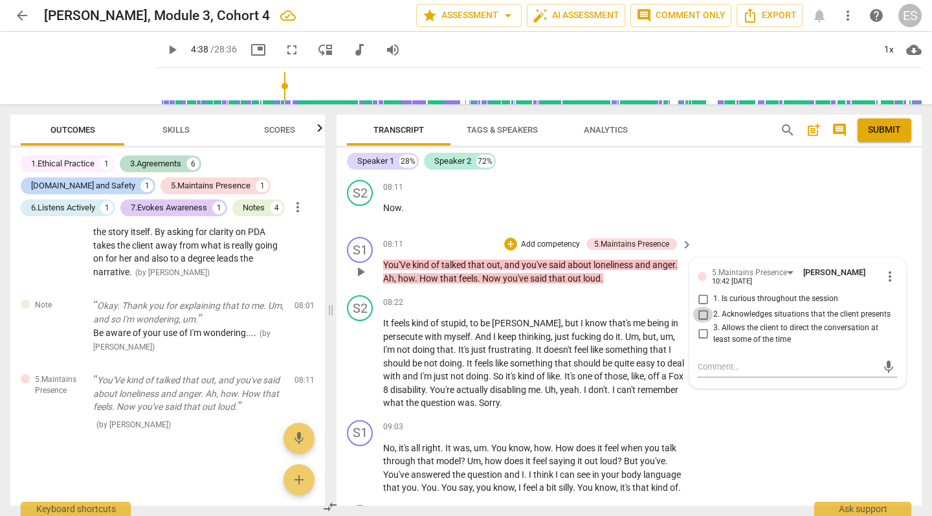
click at [701, 307] on input "2. Acknowledges situations that the client presents" at bounding box center [702, 315] width 21 height 16
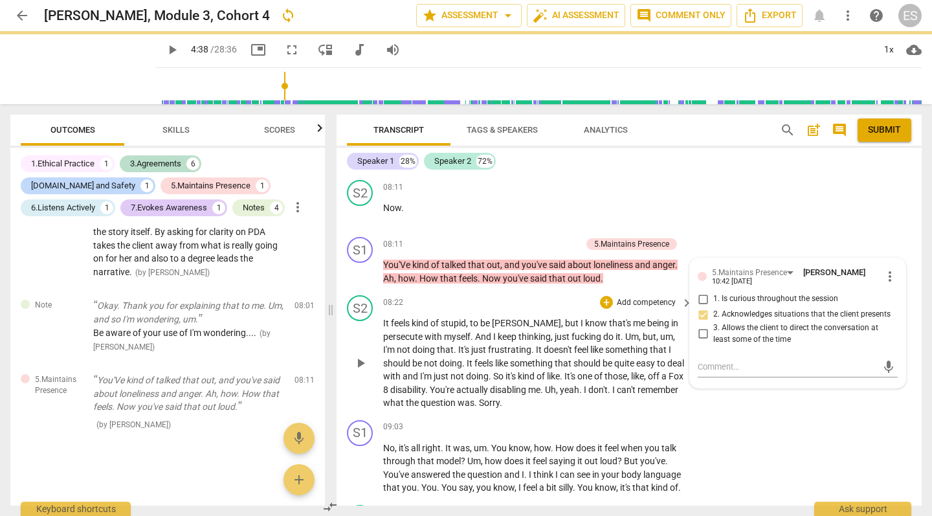
click at [606, 371] on span "those" at bounding box center [615, 376] width 23 height 10
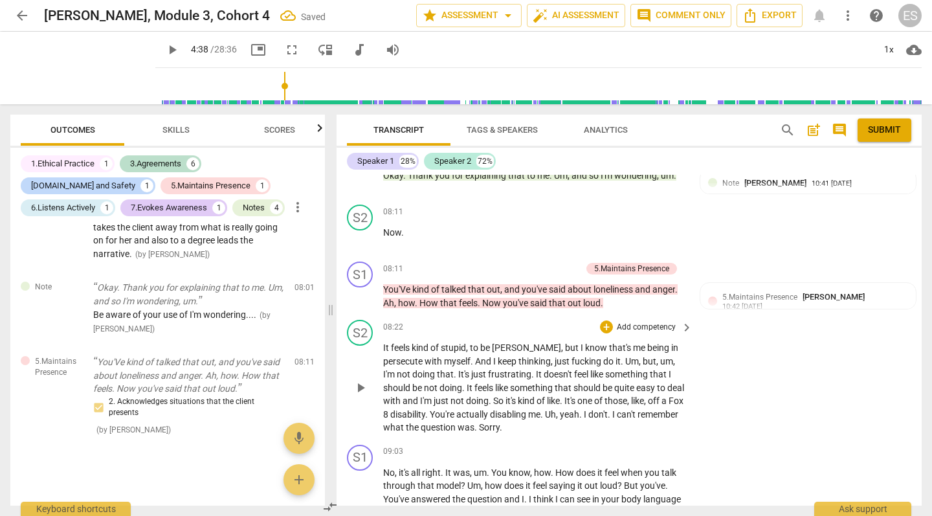
scroll to position [4595, 0]
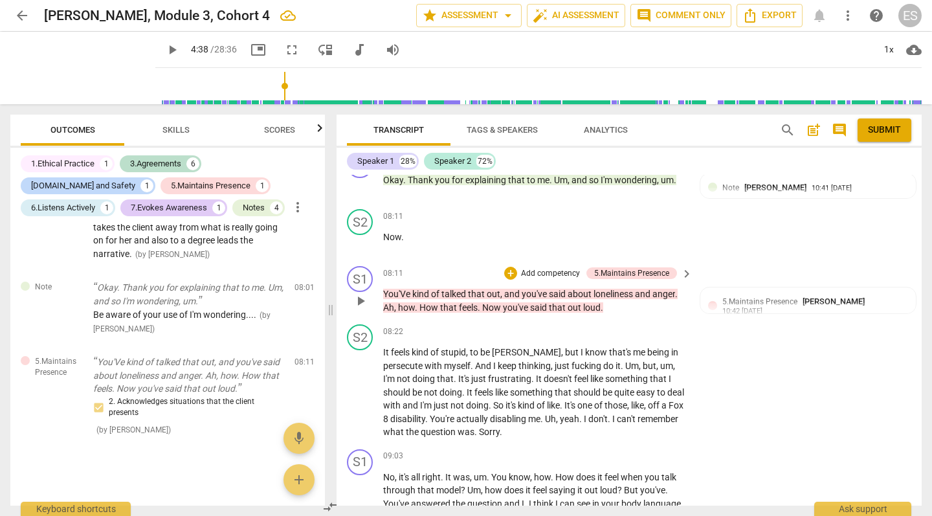
click at [564, 268] on p "Add competency" at bounding box center [550, 274] width 61 height 12
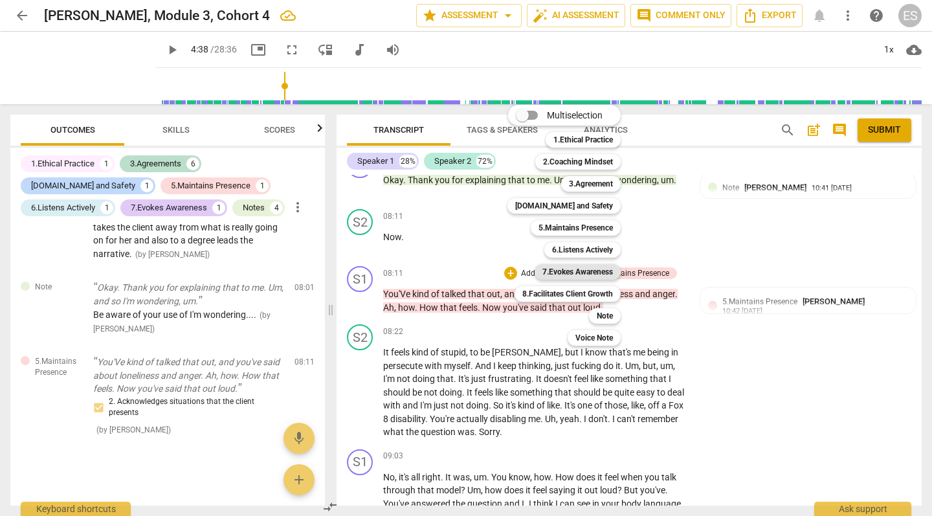
click at [588, 276] on b "7.Evokes Awareness" at bounding box center [577, 272] width 71 height 16
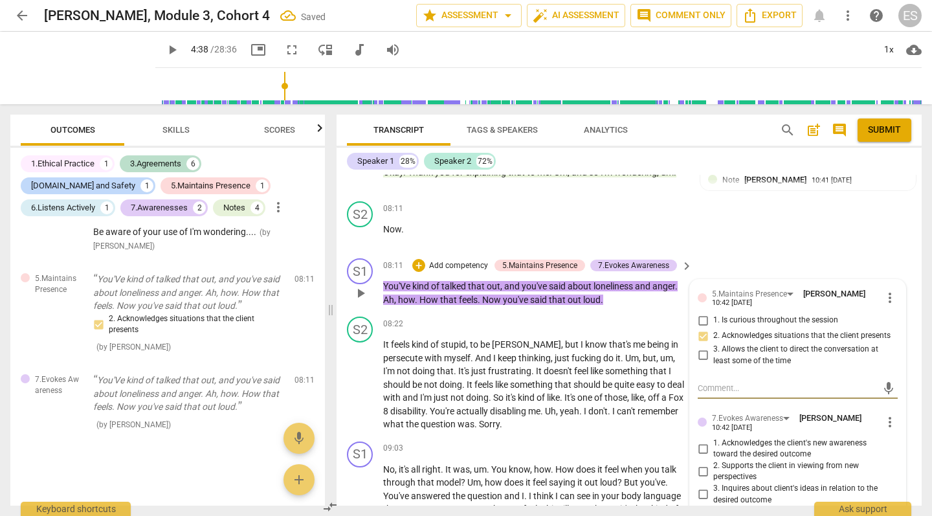
scroll to position [4604, 0]
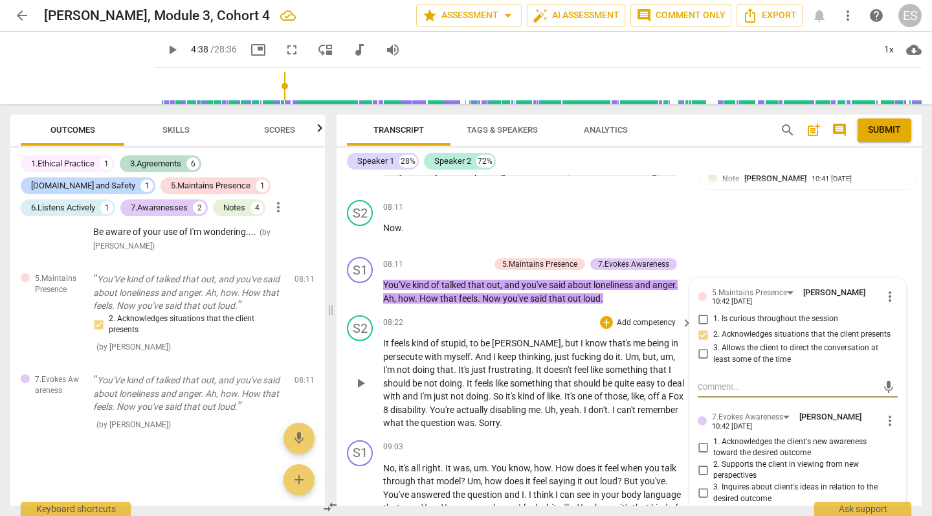
click at [520, 339] on p "It feels kind of stupid , to be [PERSON_NAME] , but I know that's me being in p…" at bounding box center [534, 383] width 303 height 93
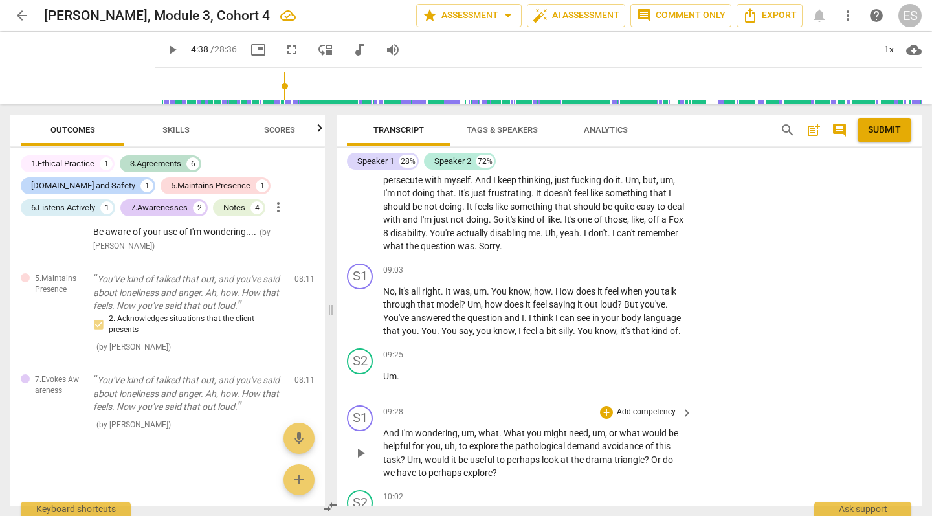
scroll to position [4784, 0]
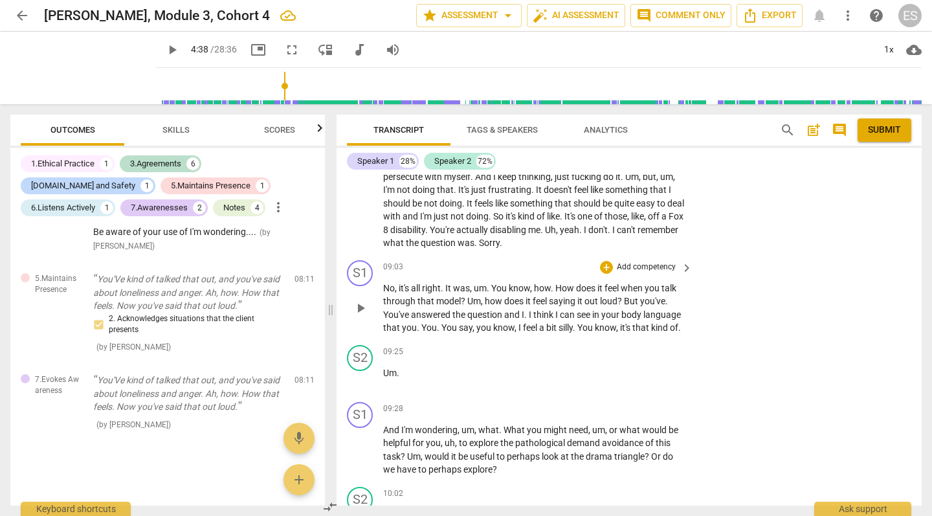
click at [684, 260] on span "keyboard_arrow_right" at bounding box center [687, 268] width 16 height 16
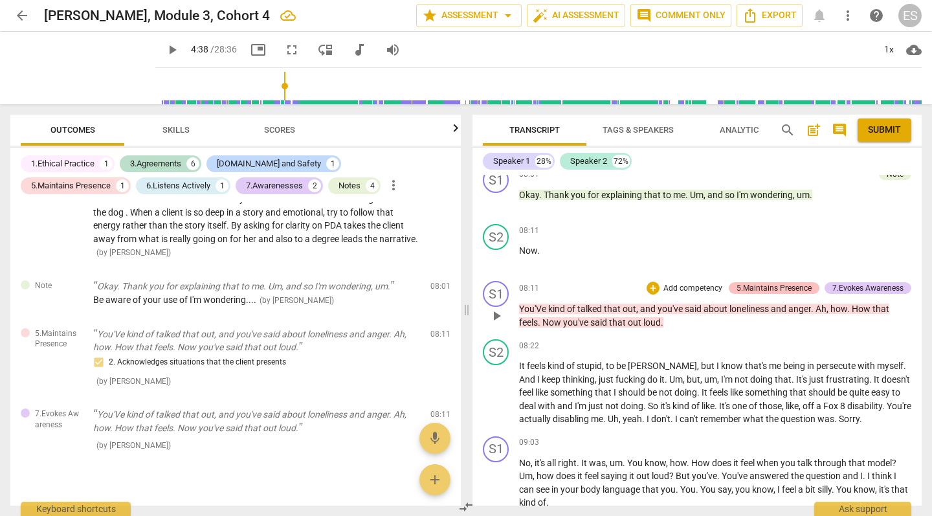
scroll to position [4619, 0]
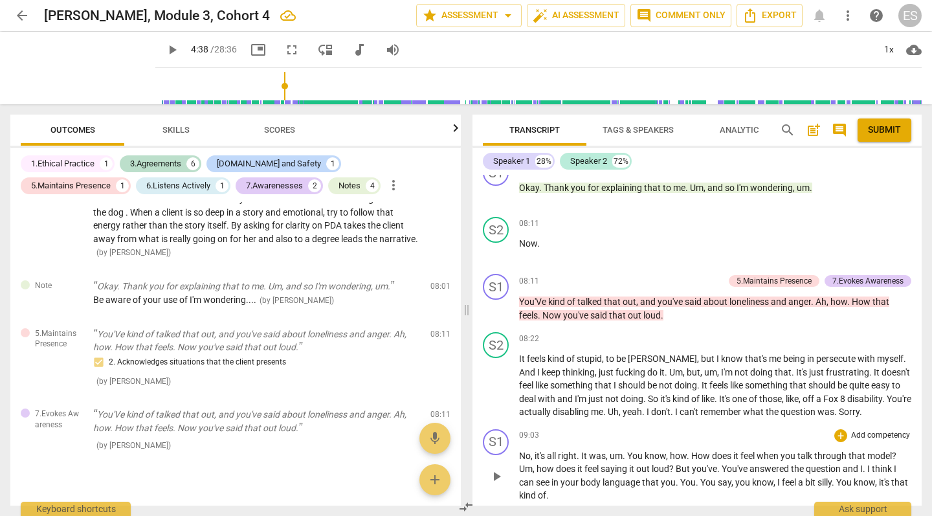
click at [885, 430] on p "Add competency" at bounding box center [880, 436] width 61 height 12
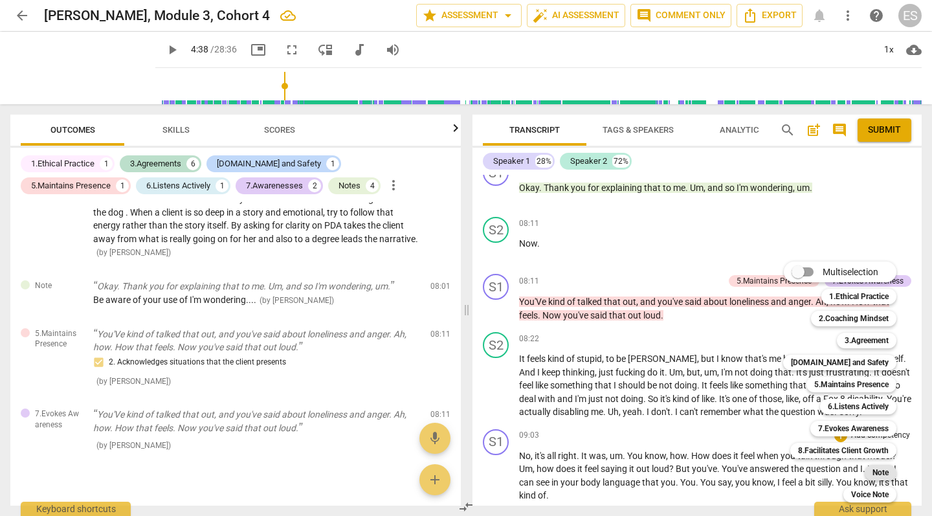
click at [878, 470] on b "Note" at bounding box center [880, 473] width 16 height 16
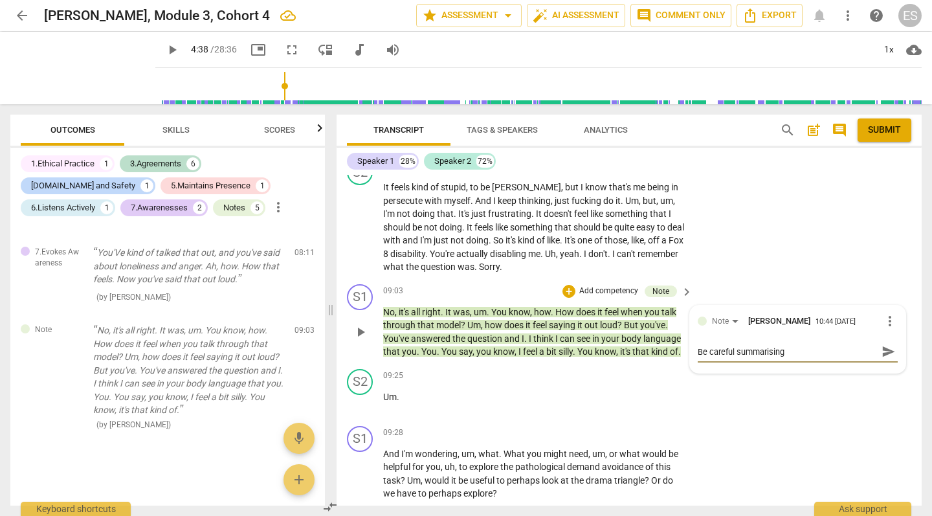
scroll to position [4760, 0]
drag, startPoint x: 786, startPoint y: 303, endPoint x: 712, endPoint y: 293, distance: 75.1
click at [712, 341] on div "Be careful summarising Be careful summarising send" at bounding box center [798, 351] width 200 height 21
click at [890, 313] on span "more_vert" at bounding box center [890, 321] width 16 height 16
click at [894, 293] on li "Delete" at bounding box center [898, 294] width 45 height 25
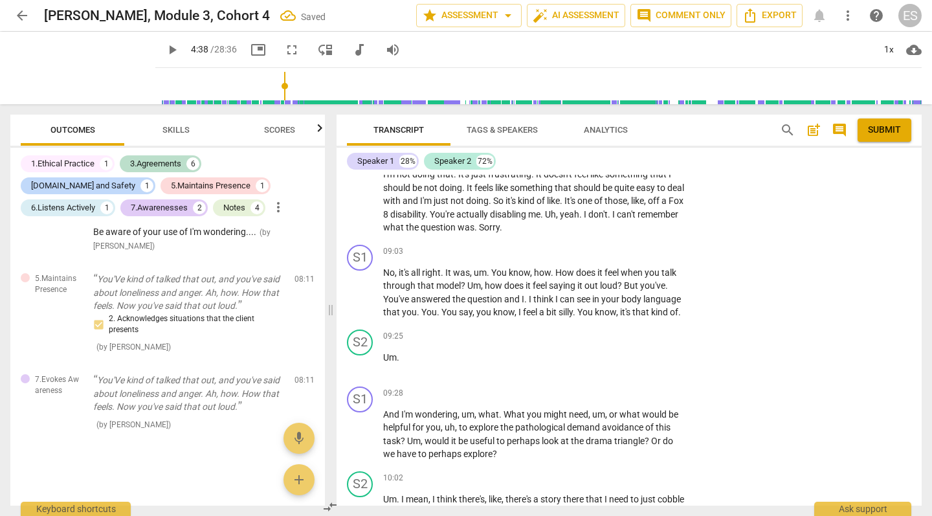
scroll to position [4814, 0]
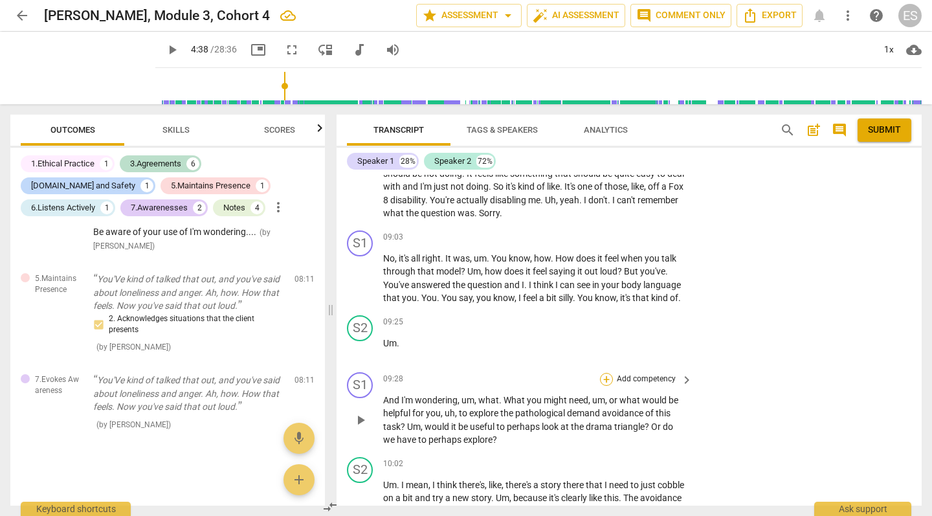
click at [608, 373] on div "+" at bounding box center [606, 379] width 13 height 13
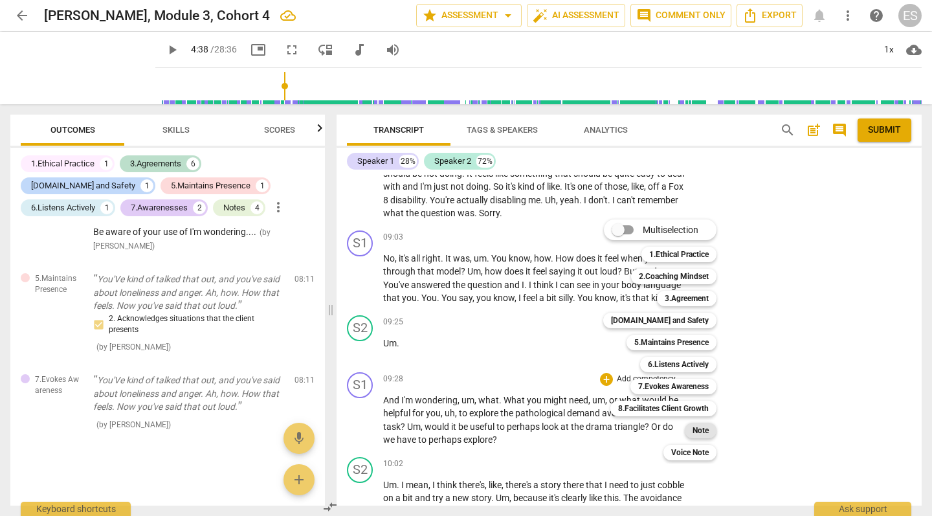
click at [700, 431] on b "Note" at bounding box center [700, 431] width 16 height 16
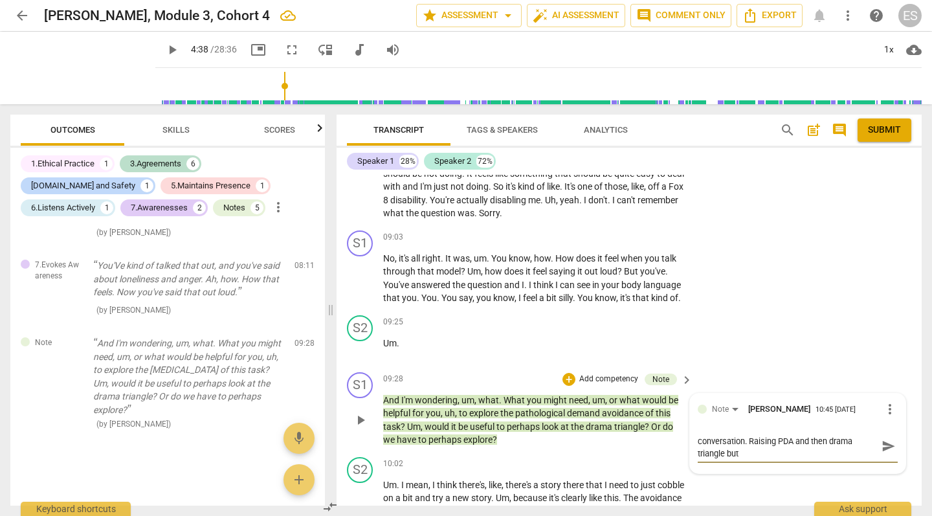
scroll to position [0, 0]
click at [883, 445] on span "send" at bounding box center [888, 452] width 14 height 14
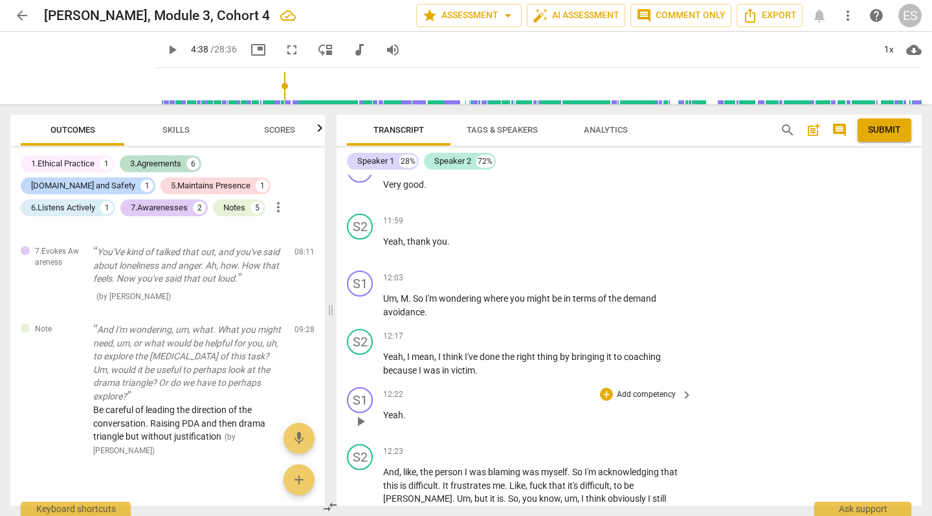
scroll to position [5670, 0]
click at [606, 269] on div "+" at bounding box center [606, 275] width 13 height 13
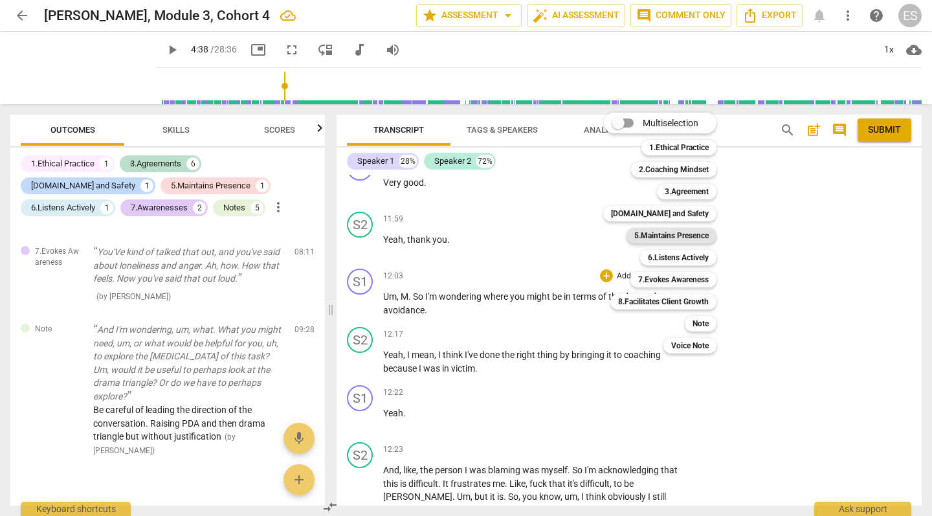
click at [667, 236] on b "5.Maintains Presence" at bounding box center [671, 236] width 74 height 16
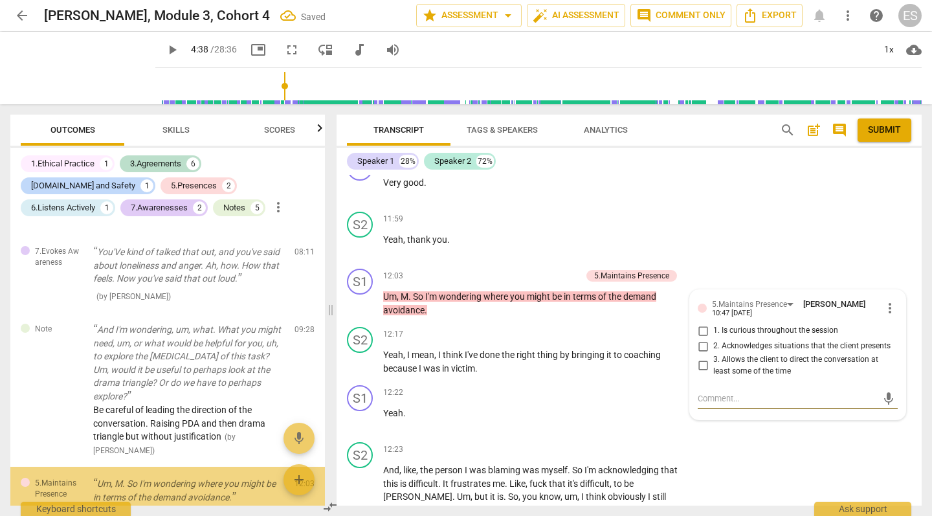
scroll to position [1921, 0]
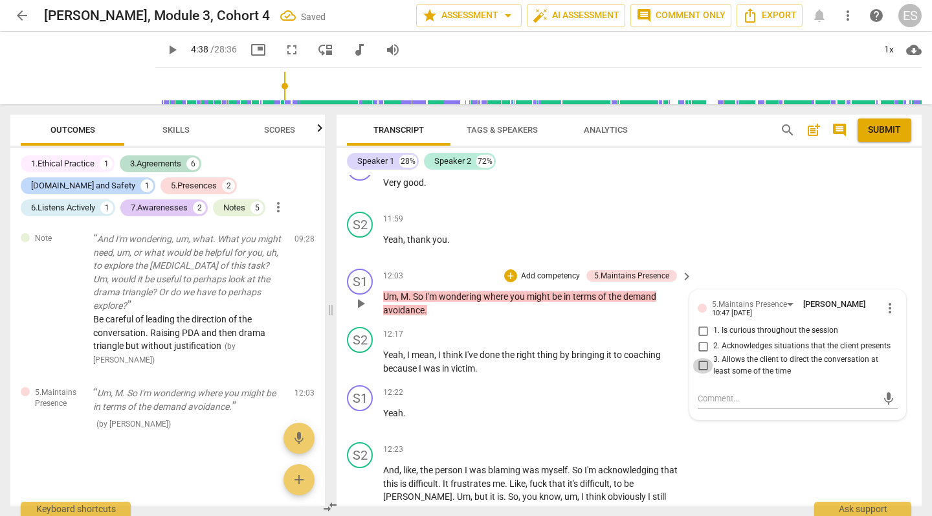
click at [698, 358] on input "3. Allows the client to direct the conversation at least some of the time" at bounding box center [702, 366] width 21 height 16
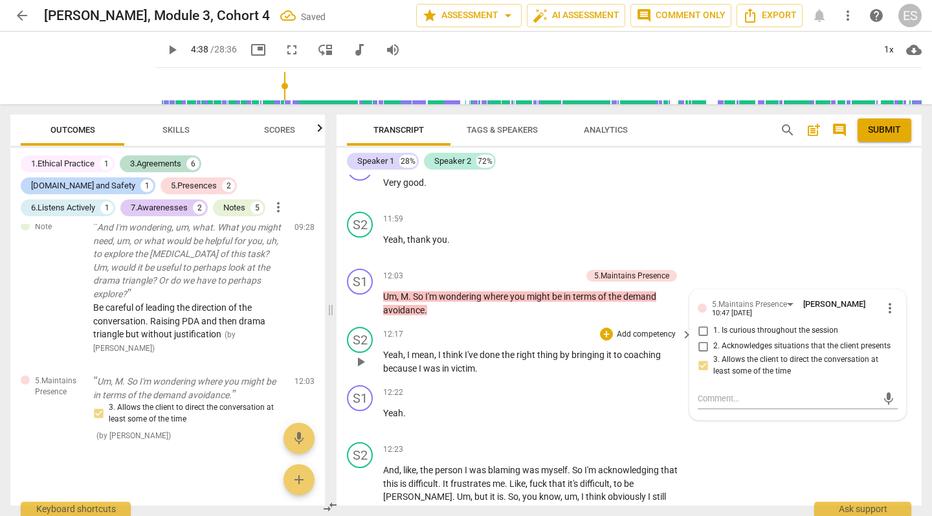
click at [542, 349] on span "thing" at bounding box center [548, 354] width 23 height 10
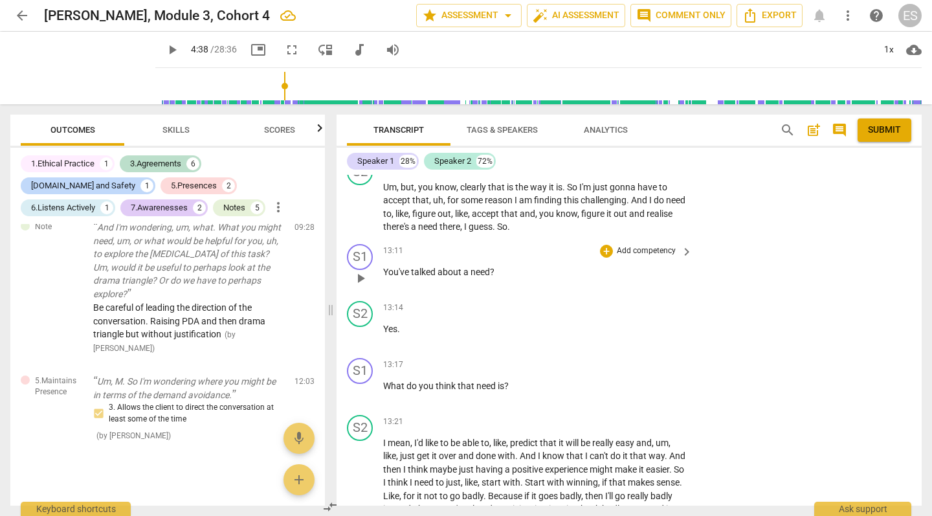
scroll to position [6116, 0]
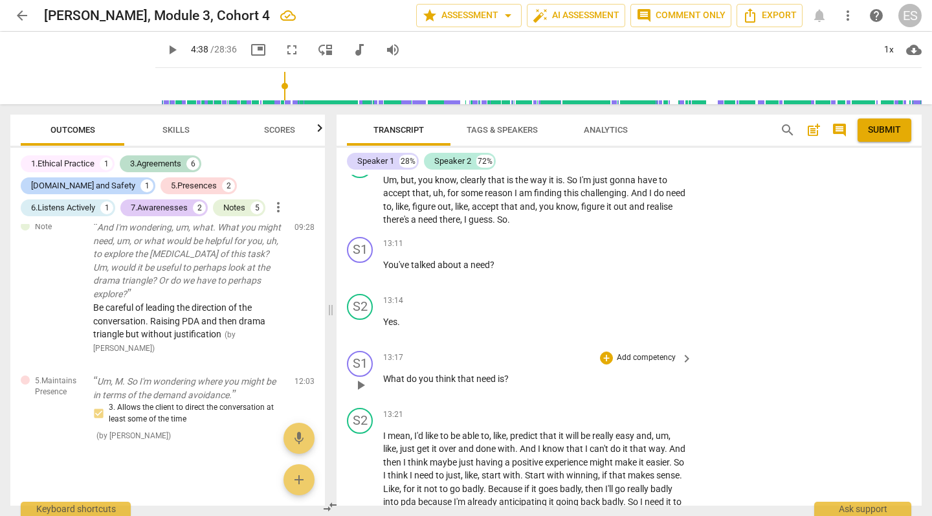
click at [627, 352] on p "Add competency" at bounding box center [645, 358] width 61 height 12
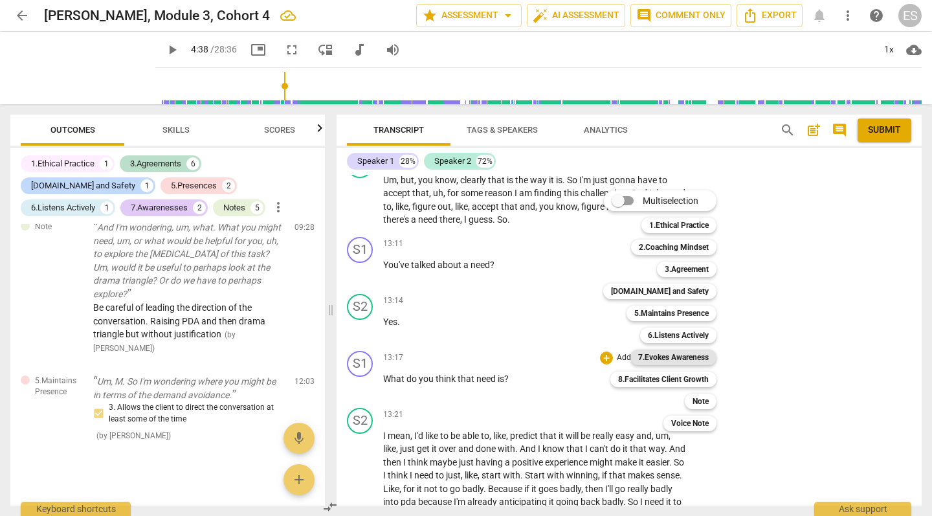
click at [664, 356] on b "7.Evokes Awareness" at bounding box center [673, 357] width 71 height 16
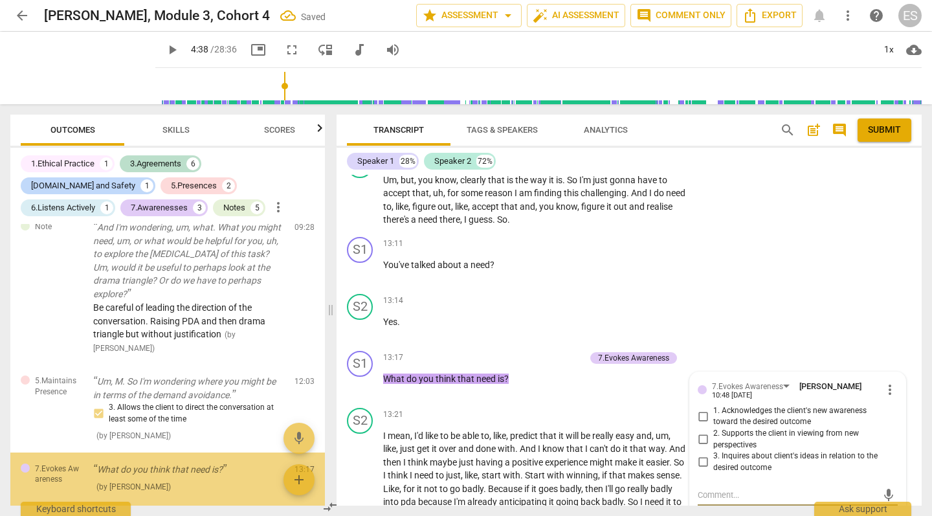
scroll to position [1996, 0]
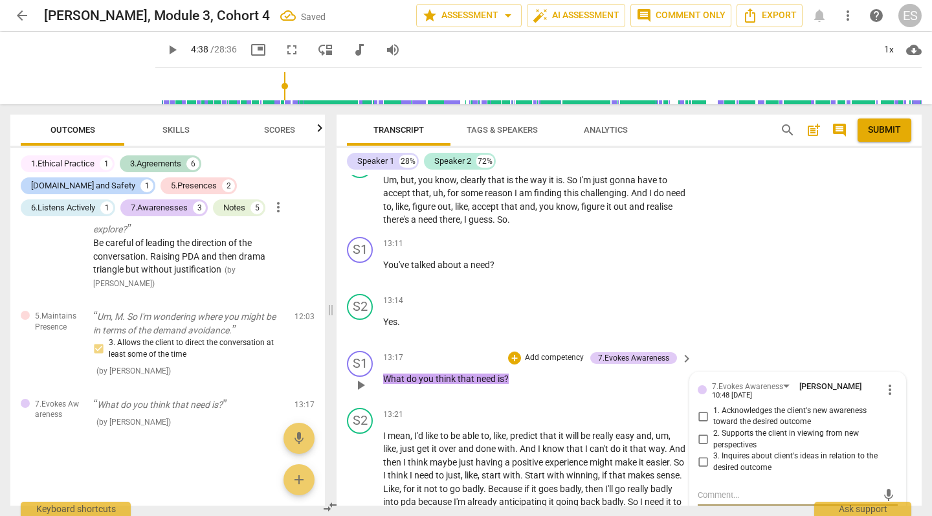
click at [700, 408] on input "1. Acknowledges the client's new awareness toward the desired outcome" at bounding box center [702, 416] width 21 height 16
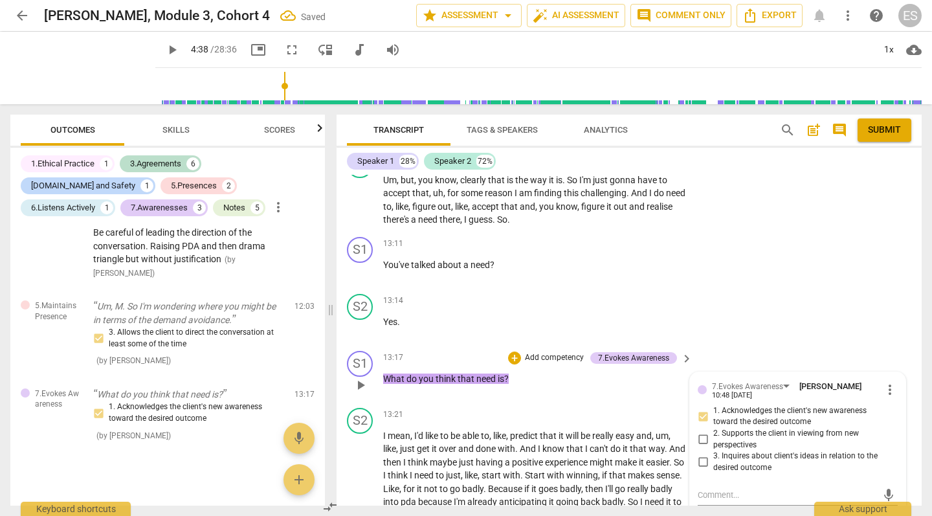
click at [701, 432] on input "2. Supports the client in viewing from new perspectives" at bounding box center [702, 440] width 21 height 16
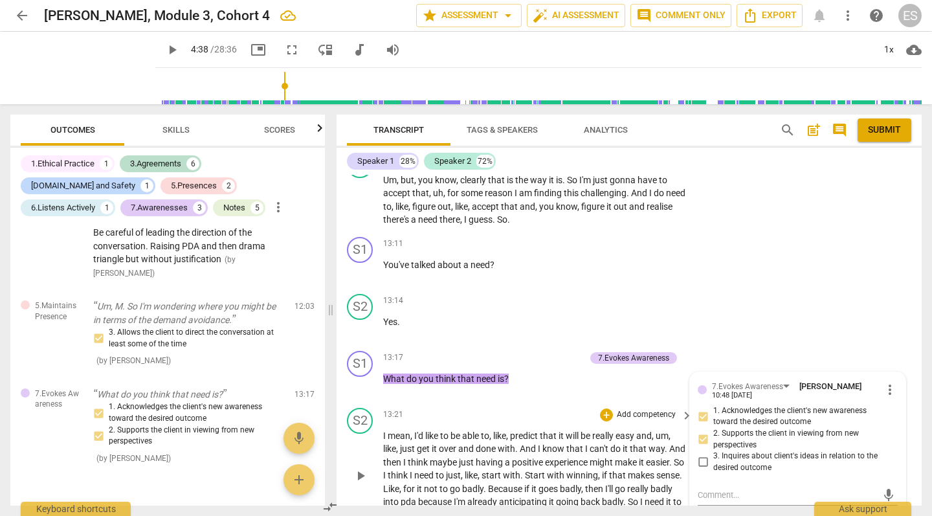
click at [573, 457] on span "experience" at bounding box center [567, 462] width 45 height 10
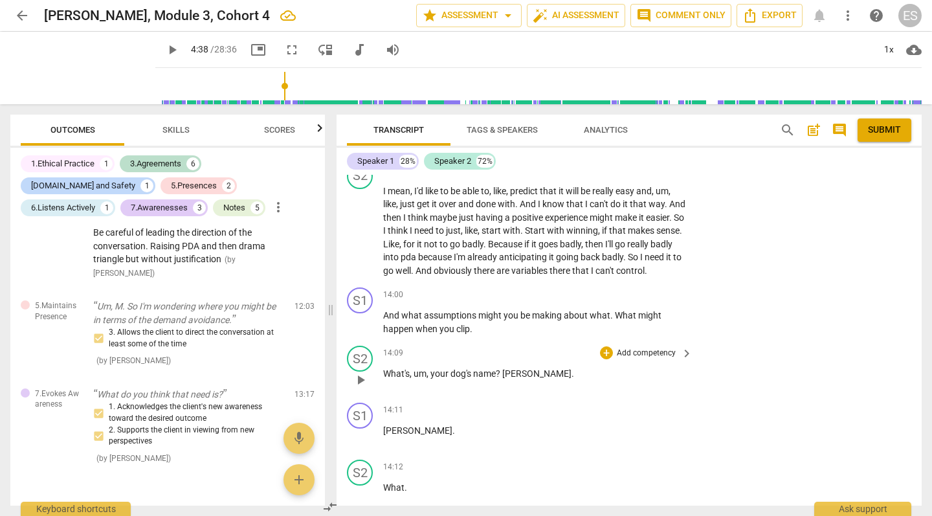
scroll to position [6362, 0]
click at [600, 287] on div "+" at bounding box center [606, 293] width 13 height 13
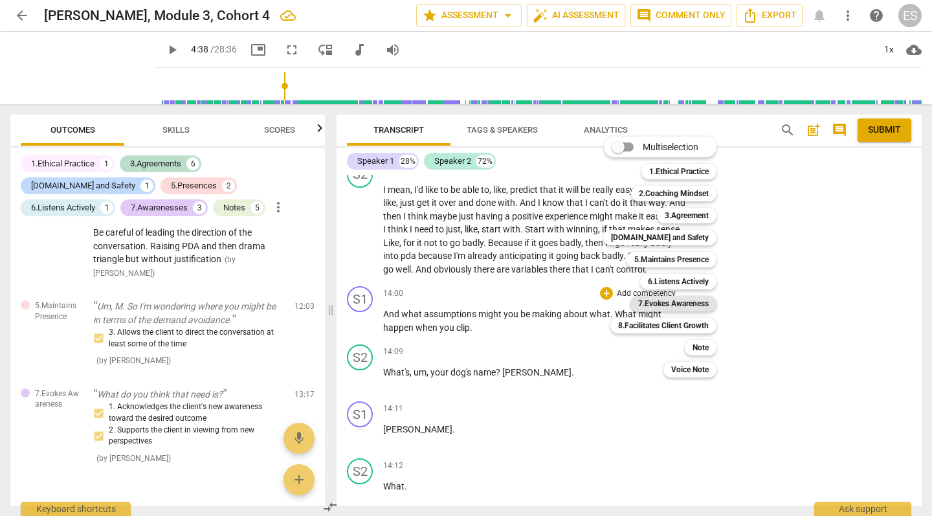
click at [678, 305] on b "7.Evokes Awareness" at bounding box center [673, 304] width 71 height 16
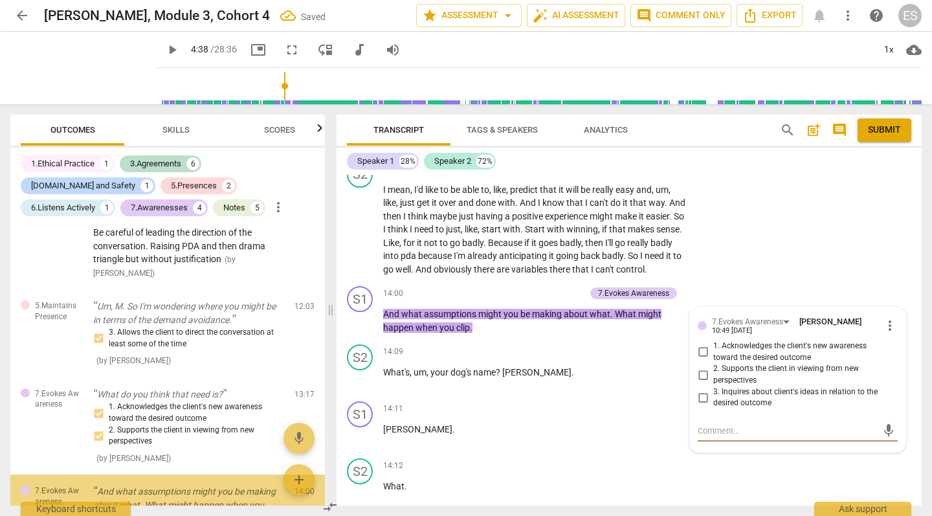
scroll to position [2116, 0]
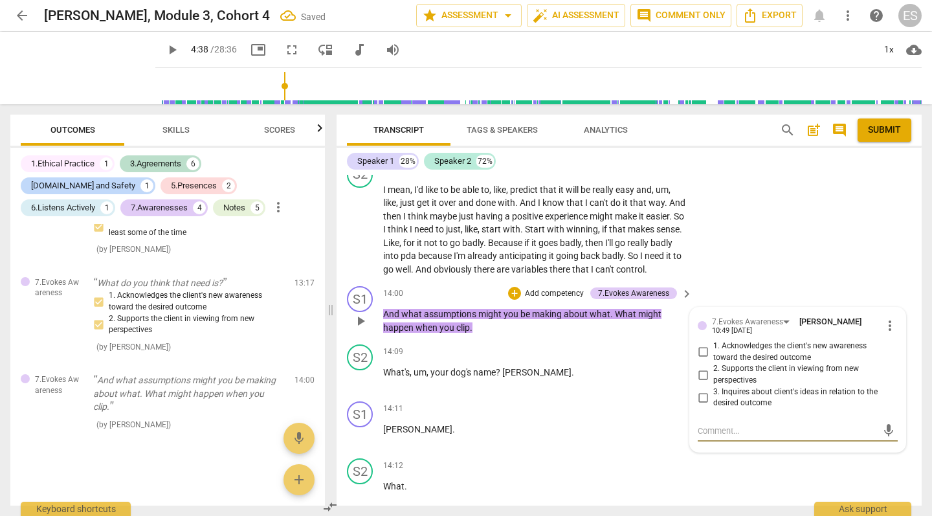
click at [702, 367] on input "2. Supports the client in viewing from new perspectives" at bounding box center [702, 375] width 21 height 16
click at [707, 425] on textarea at bounding box center [787, 431] width 179 height 12
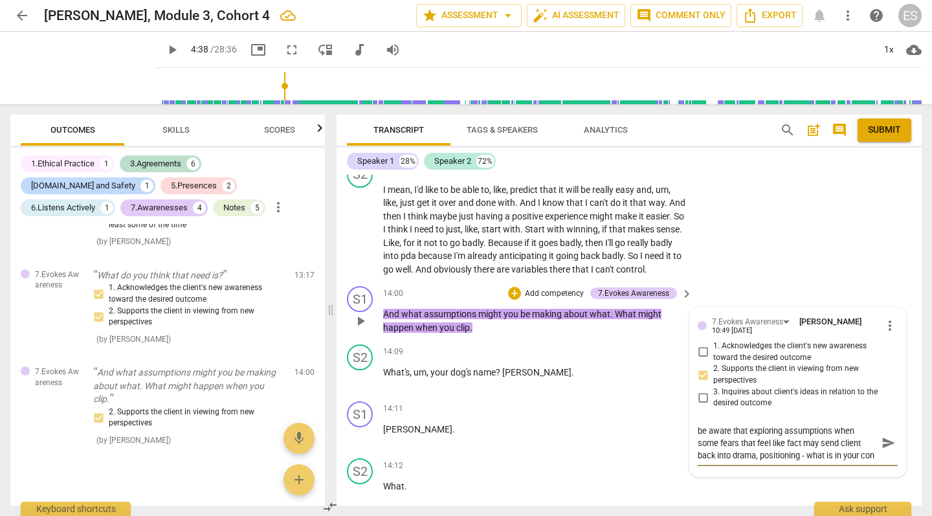
scroll to position [11, 0]
click at [799, 425] on textarea "be aware that exploring assumptions when some fears that feel like fact may sen…" at bounding box center [787, 443] width 179 height 37
click at [768, 433] on textarea "be aware that exploring assumptions when some fears that feel like fact may sen…" at bounding box center [787, 449] width 179 height 49
click at [889, 448] on span "send" at bounding box center [888, 455] width 14 height 14
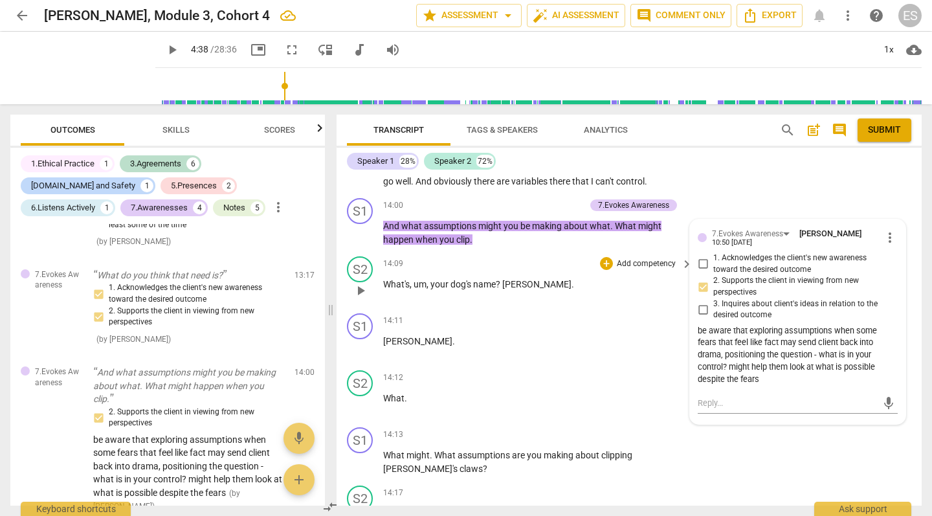
scroll to position [6490, 0]
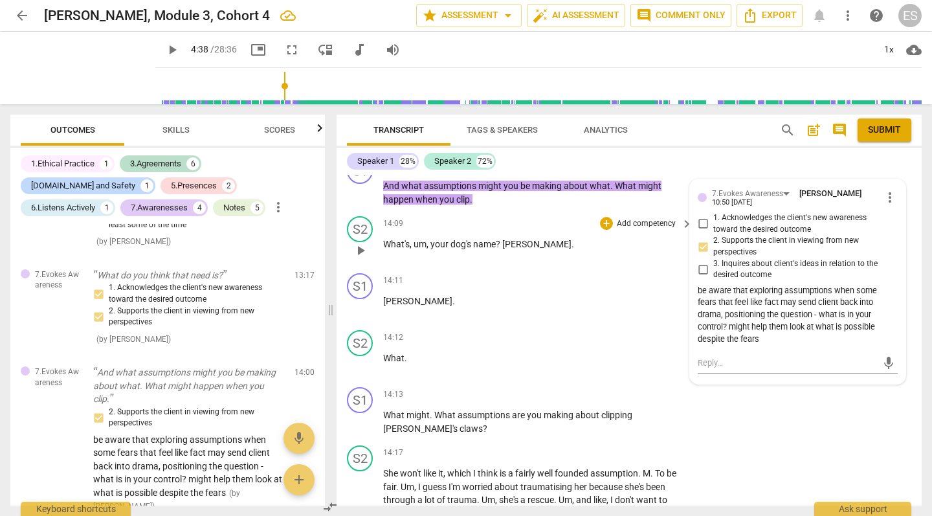
click at [478, 239] on span "name" at bounding box center [484, 244] width 23 height 10
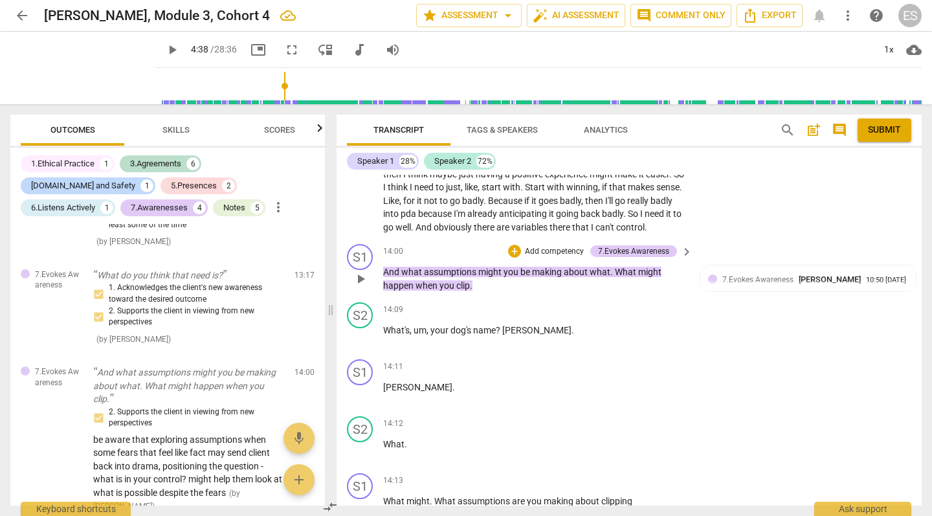
scroll to position [6409, 0]
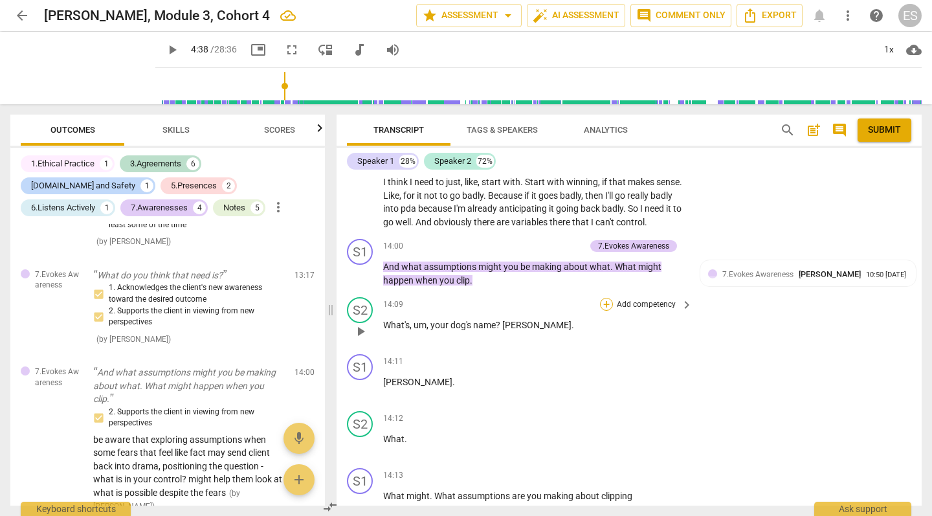
click at [609, 298] on div "+" at bounding box center [606, 304] width 13 height 13
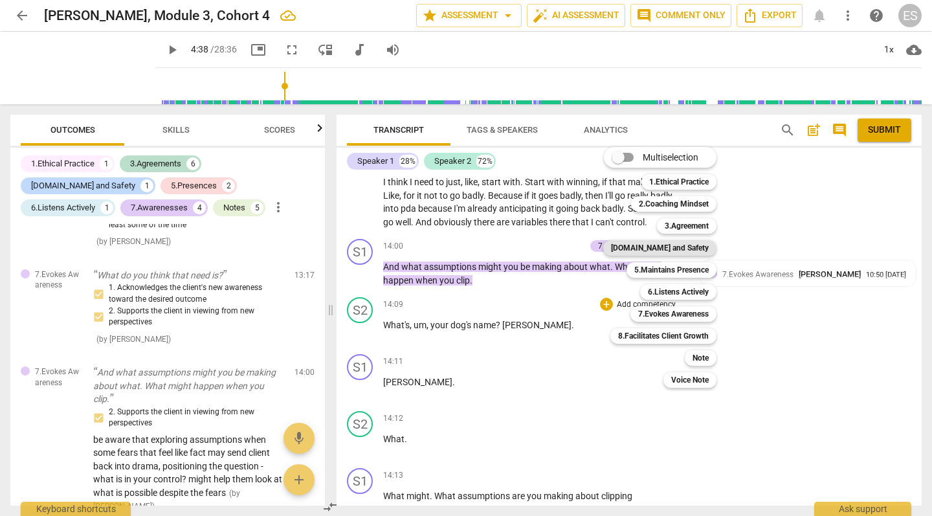
click at [674, 246] on b "[DOMAIN_NAME] and Safety" at bounding box center [660, 248] width 98 height 16
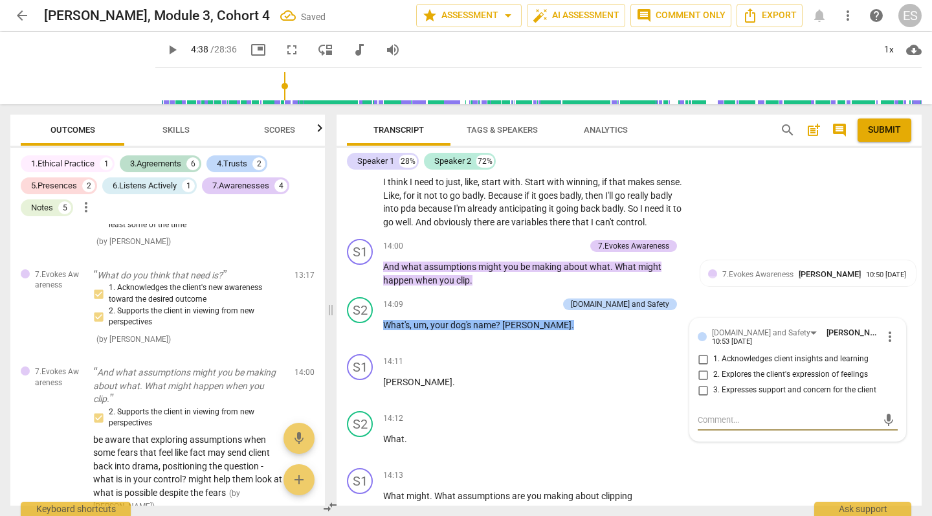
scroll to position [2255, 0]
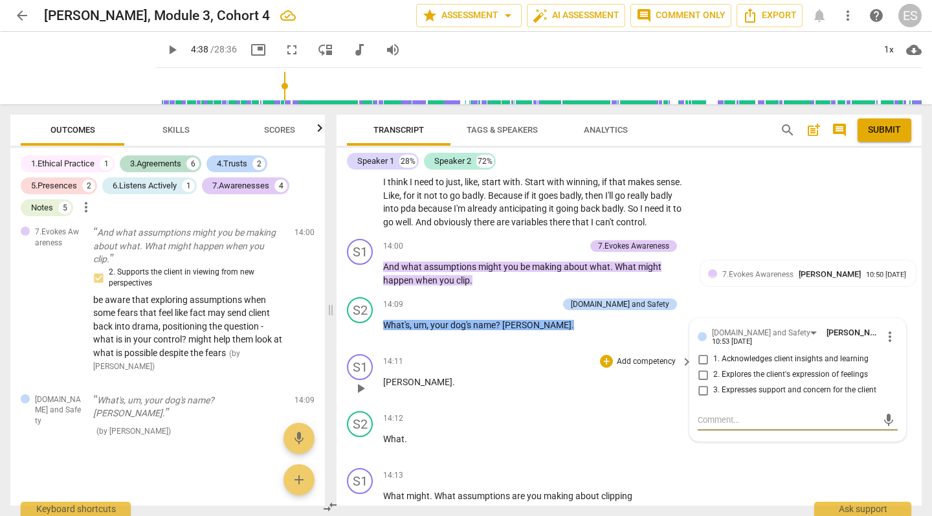
click at [571, 354] on div "14:11 + Add competency keyboard_arrow_right" at bounding box center [538, 361] width 311 height 14
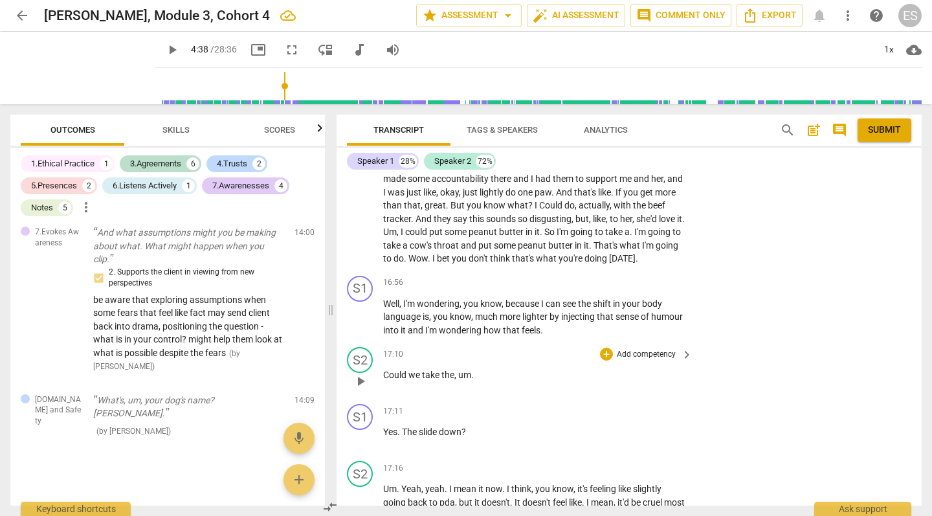
scroll to position [7060, 0]
click at [607, 274] on div "+" at bounding box center [606, 280] width 13 height 13
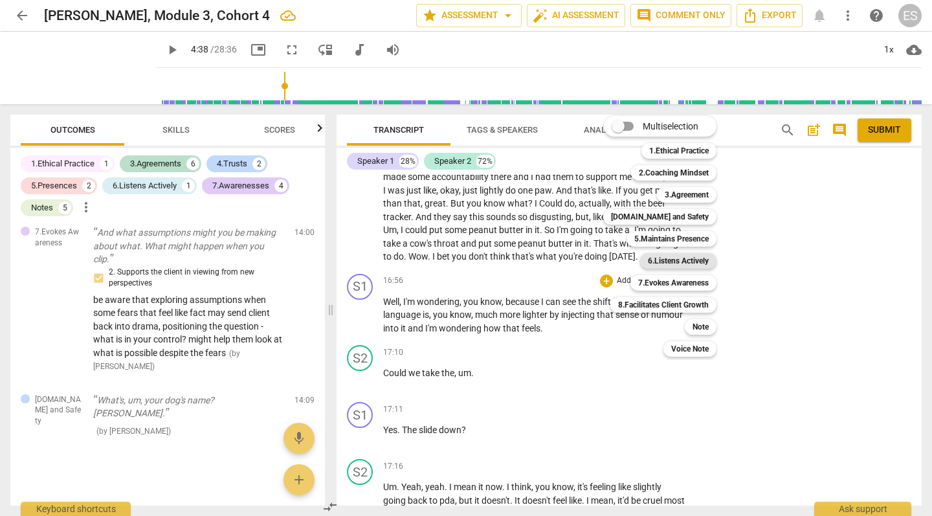
click at [676, 262] on b "6.Listens Actively" at bounding box center [678, 261] width 61 height 16
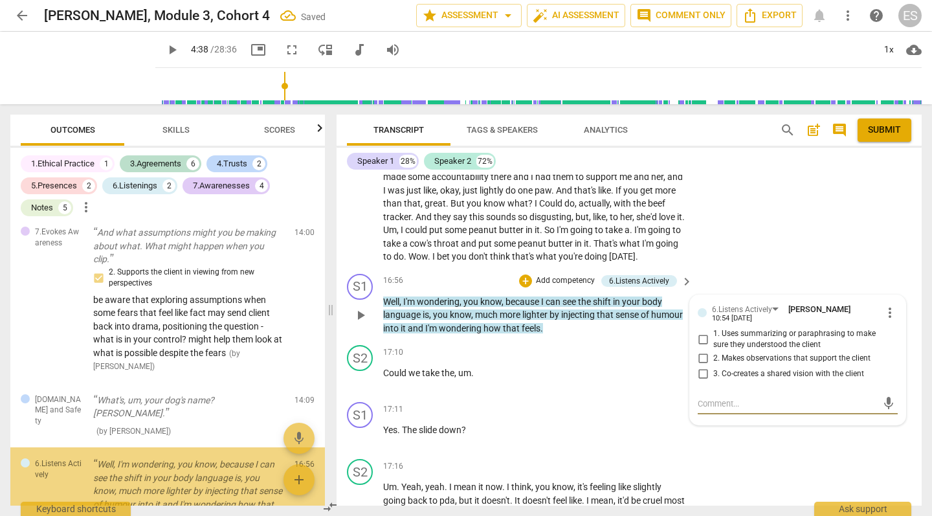
scroll to position [2358, 0]
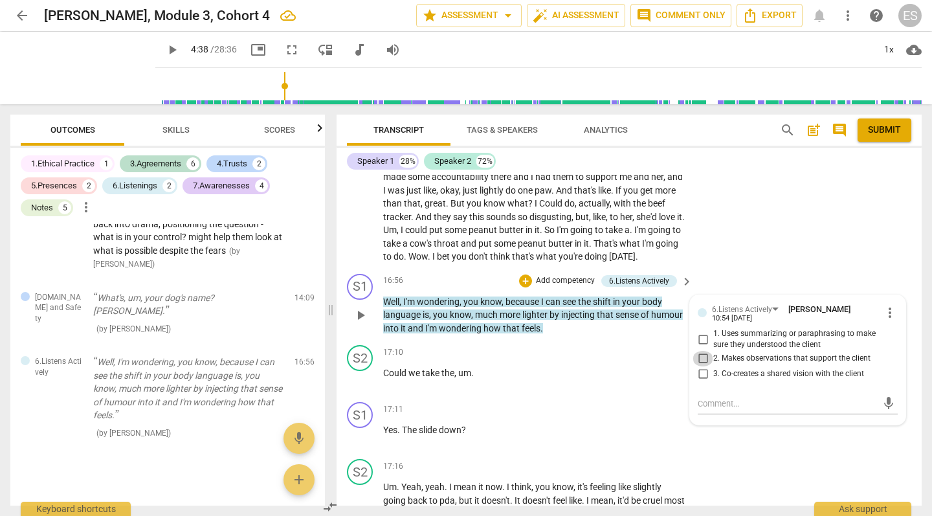
click at [700, 351] on input "2. Makes observations that support the client" at bounding box center [702, 359] width 21 height 16
click at [617, 309] on span "sense" at bounding box center [627, 314] width 25 height 10
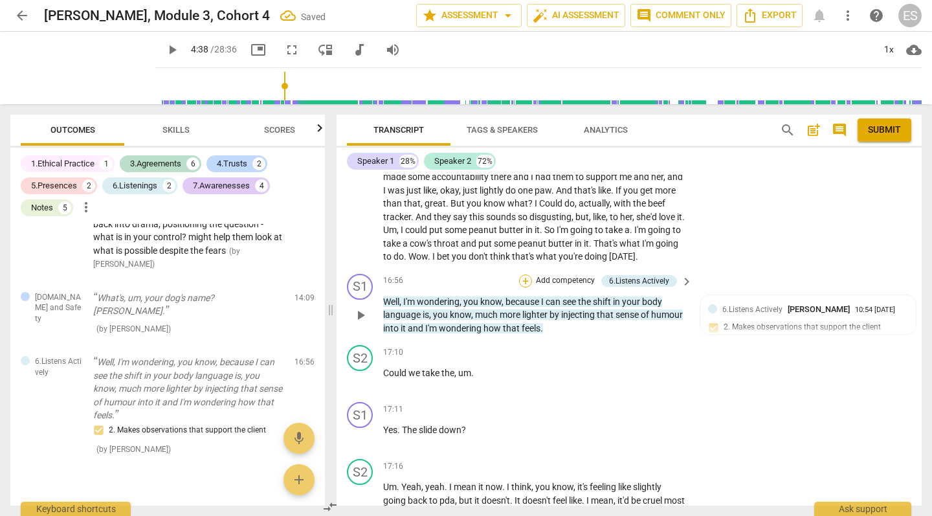
click at [521, 274] on div "+" at bounding box center [525, 280] width 13 height 13
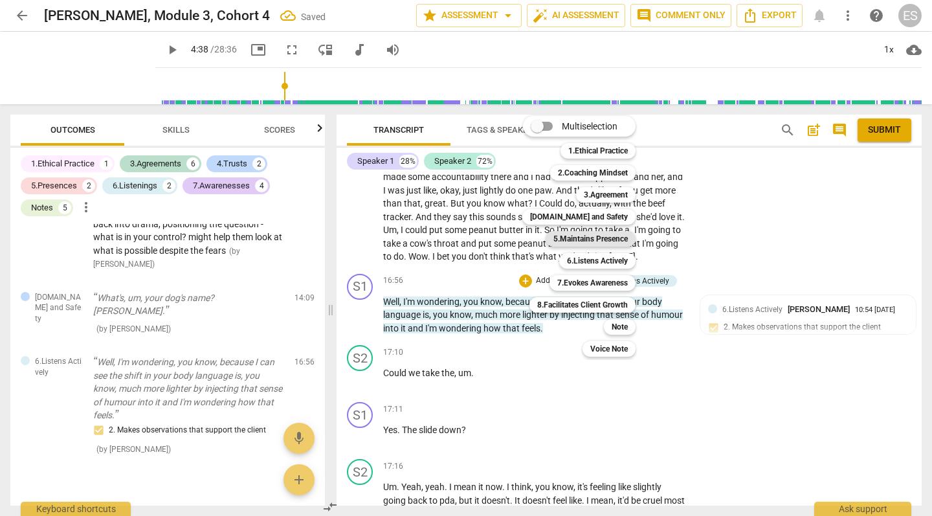
click at [593, 241] on b "5.Maintains Presence" at bounding box center [590, 239] width 74 height 16
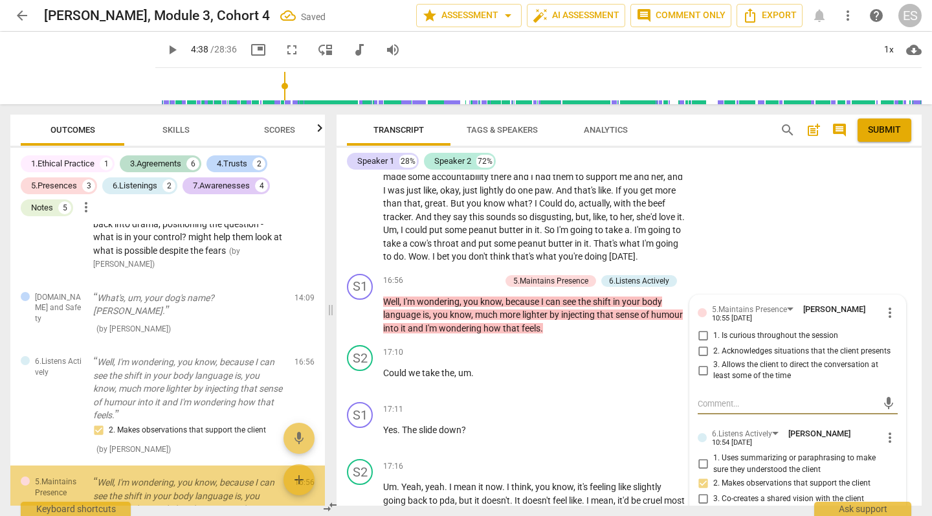
scroll to position [2476, 0]
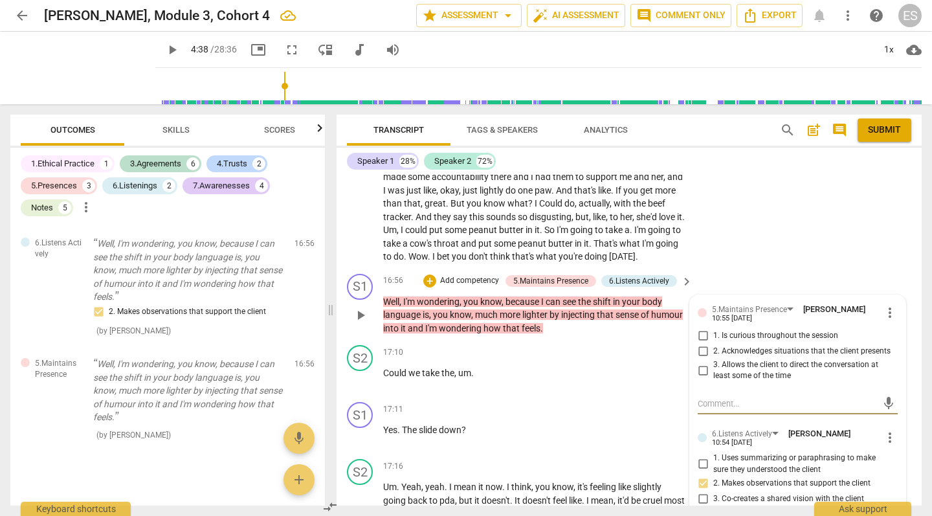
click at [503, 323] on span "how" at bounding box center [492, 328] width 19 height 10
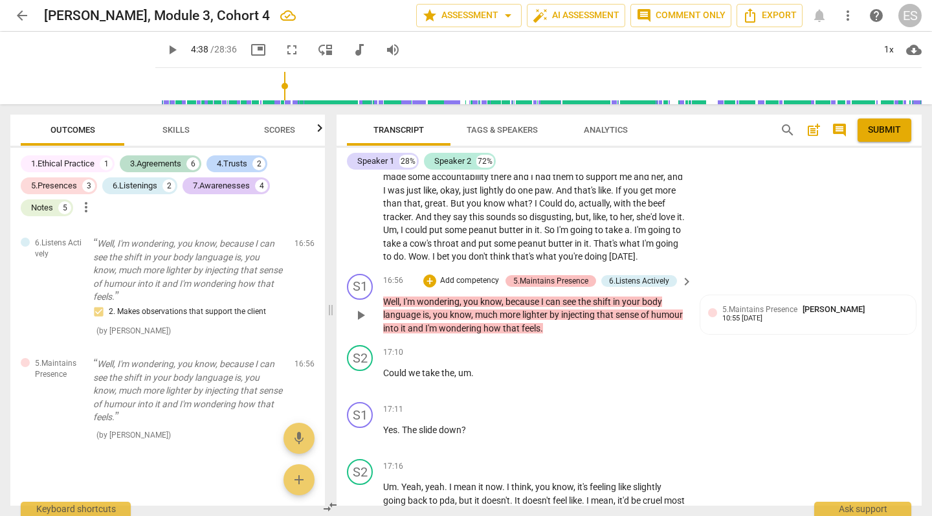
click at [525, 275] on div "5.Maintains Presence" at bounding box center [550, 281] width 75 height 12
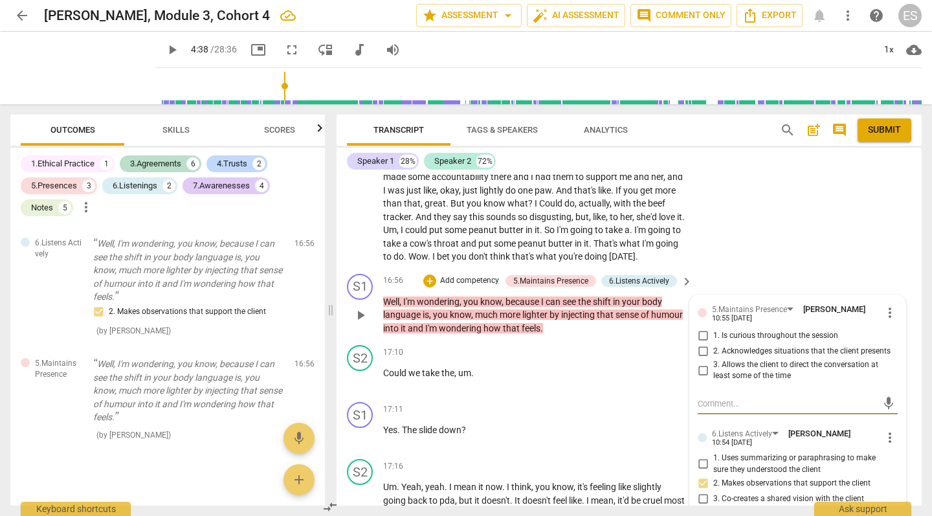
click at [886, 305] on span "more_vert" at bounding box center [890, 313] width 16 height 16
click at [888, 292] on li "Delete" at bounding box center [898, 292] width 45 height 25
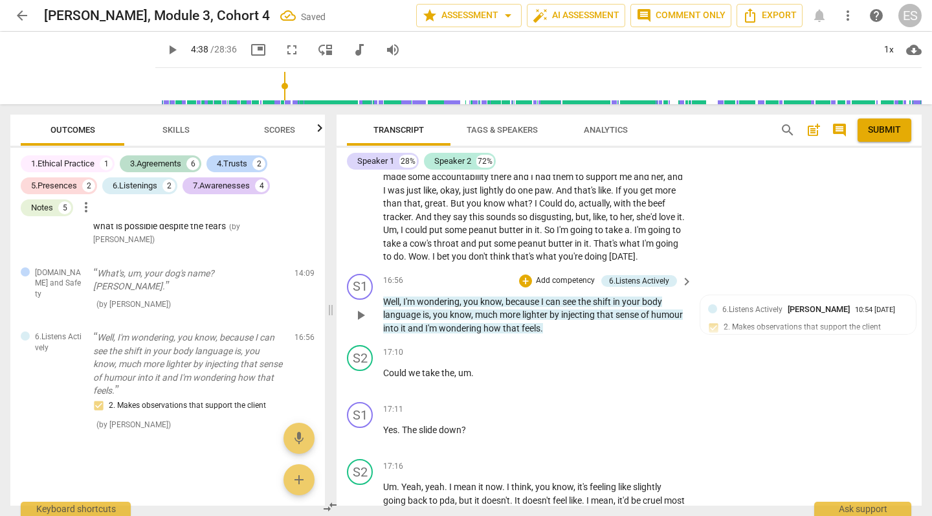
scroll to position [2374, 0]
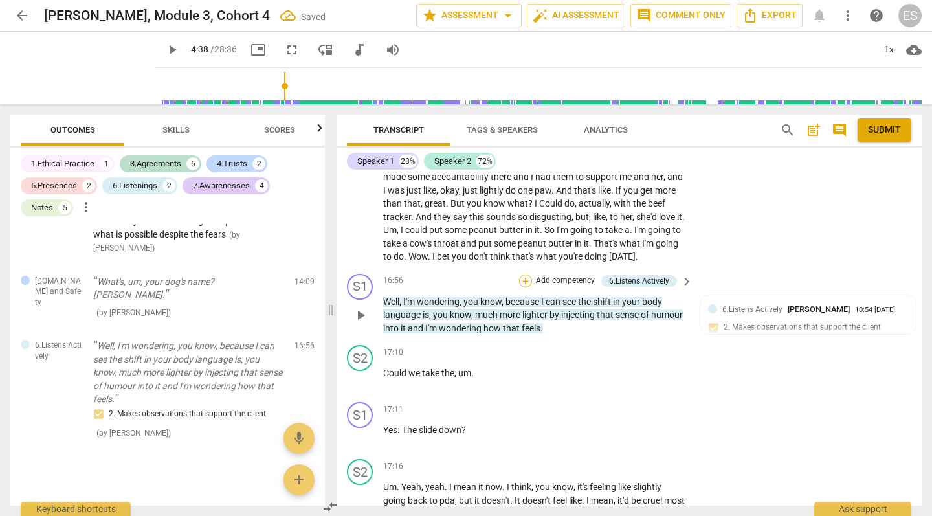
click at [526, 274] on div "+" at bounding box center [525, 280] width 13 height 13
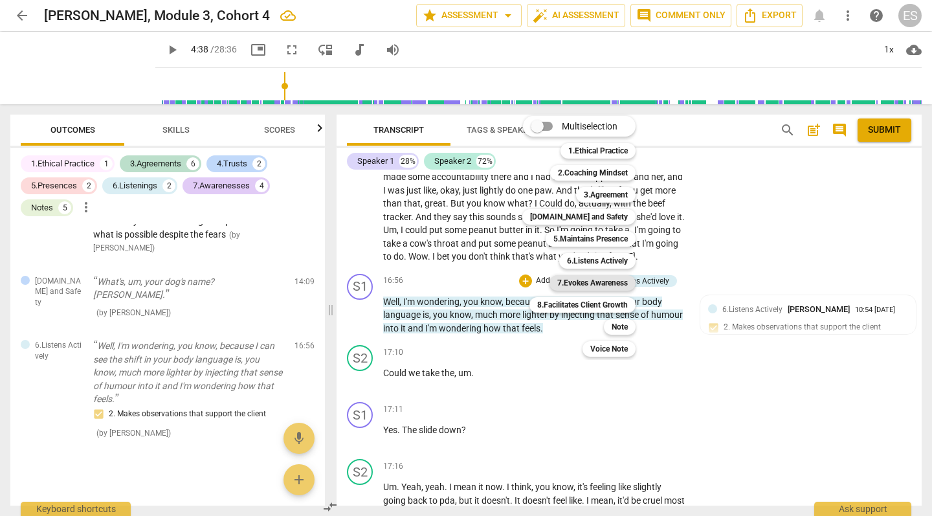
click at [559, 280] on b "7.Evokes Awareness" at bounding box center [592, 283] width 71 height 16
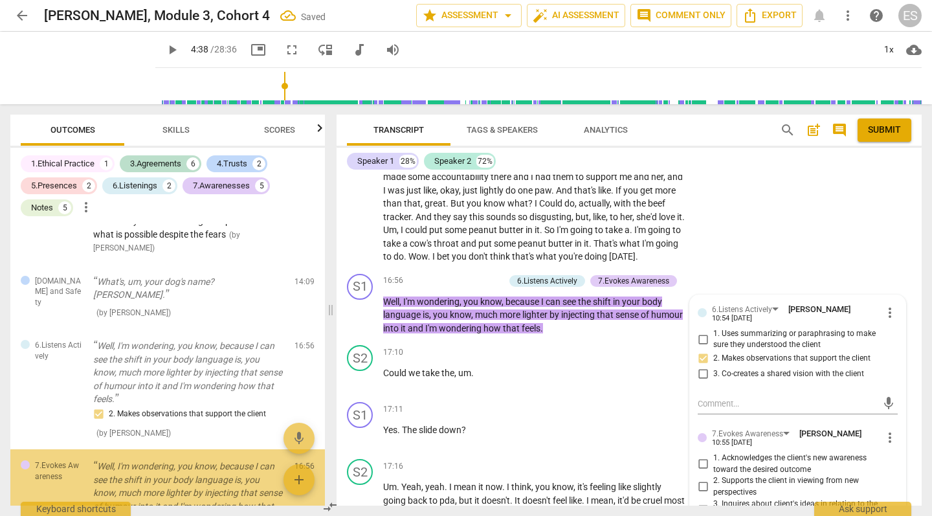
scroll to position [2476, 0]
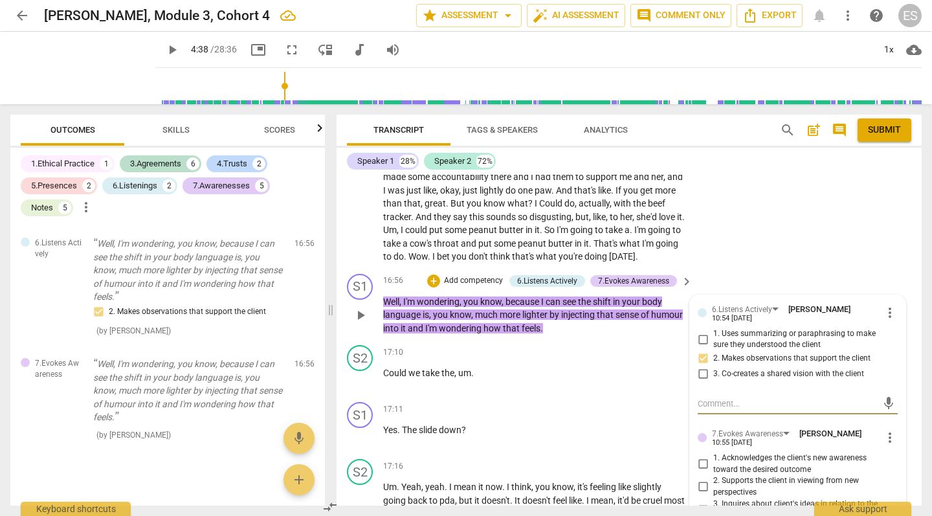
click at [701, 456] on input "1. Acknowledges the client's new awareness toward the desired outcome" at bounding box center [702, 464] width 21 height 16
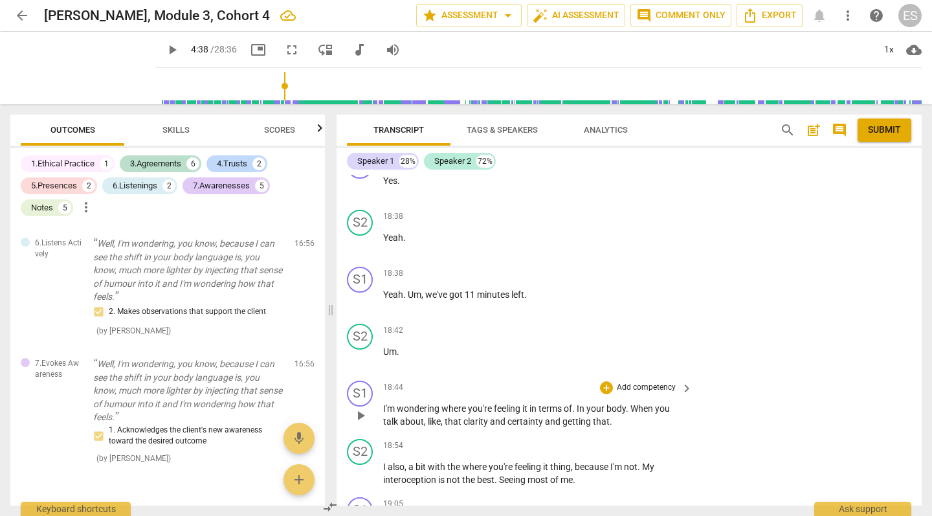
scroll to position [7575, 0]
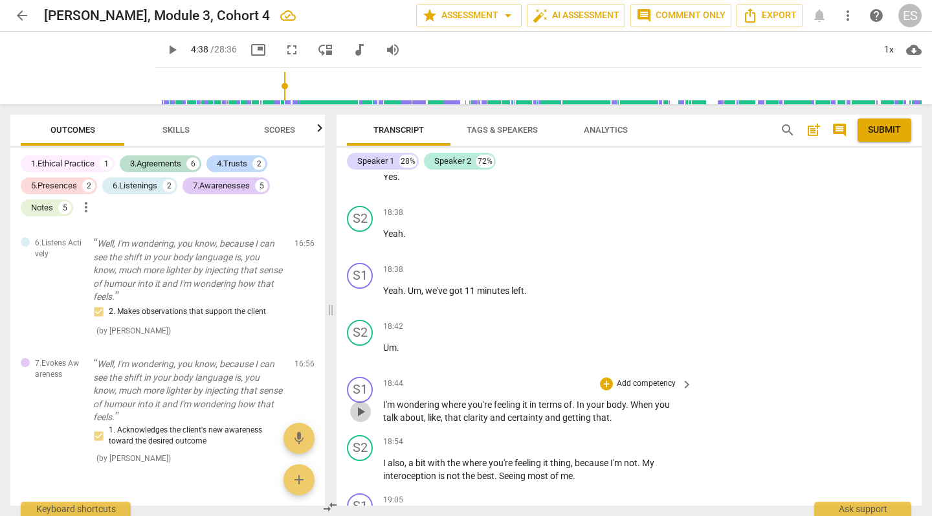
click at [360, 404] on span "play_arrow" at bounding box center [361, 412] width 16 height 16
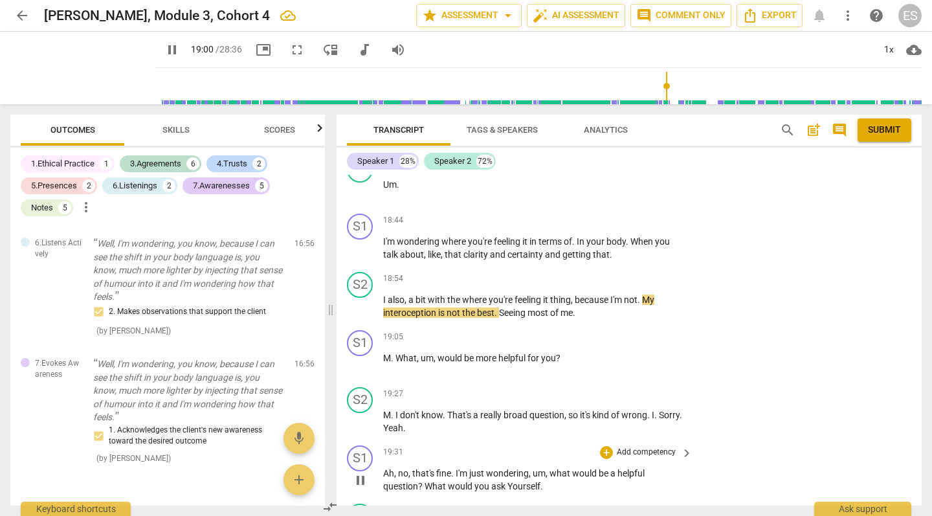
scroll to position [7719, 0]
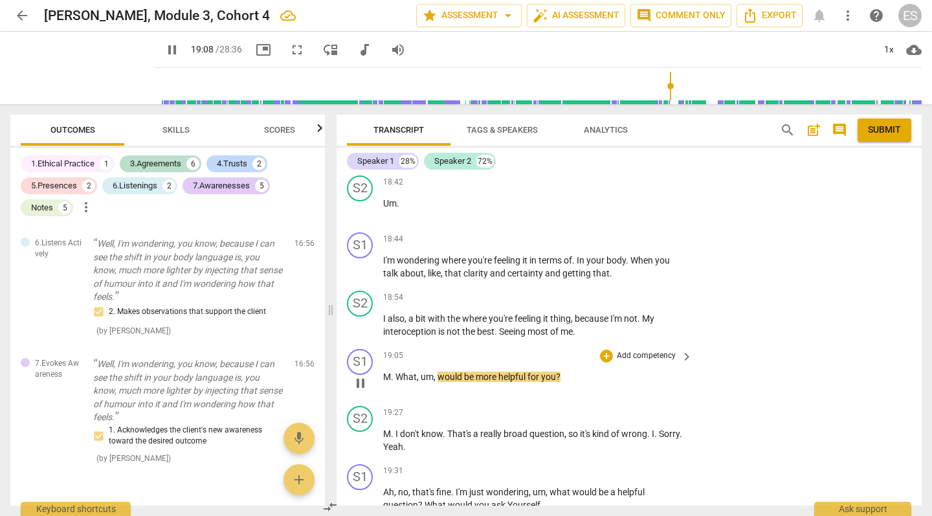
click at [362, 375] on span "pause" at bounding box center [361, 383] width 16 height 16
click at [602, 349] on div "+" at bounding box center [606, 355] width 13 height 13
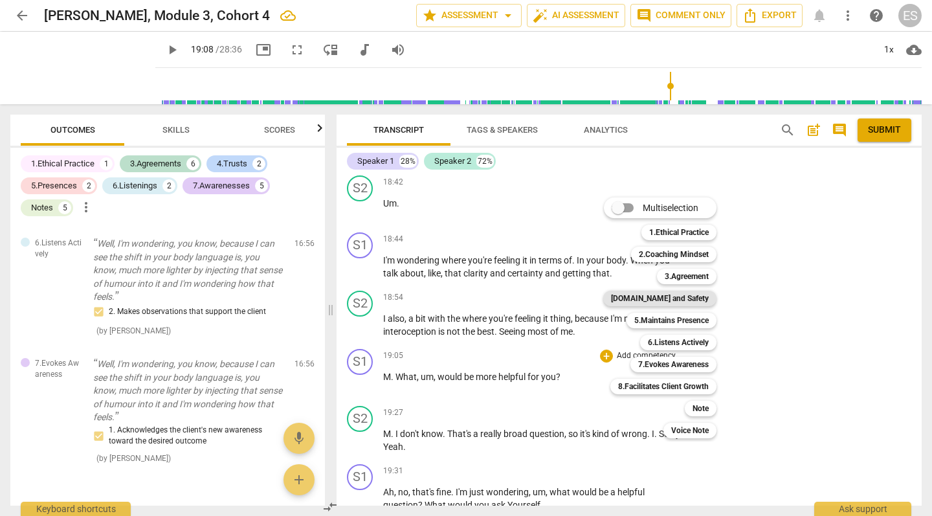
click at [667, 302] on b "[DOMAIN_NAME] and Safety" at bounding box center [660, 299] width 98 height 16
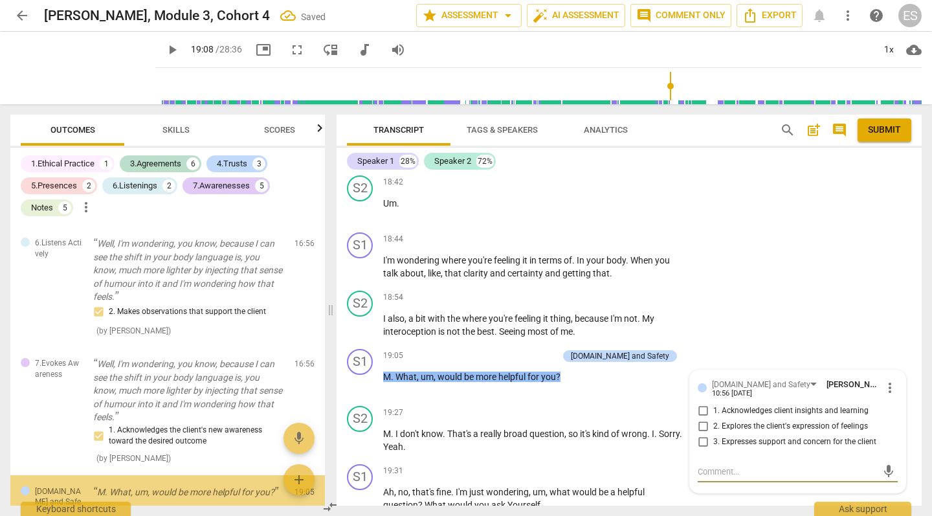
scroll to position [2551, 0]
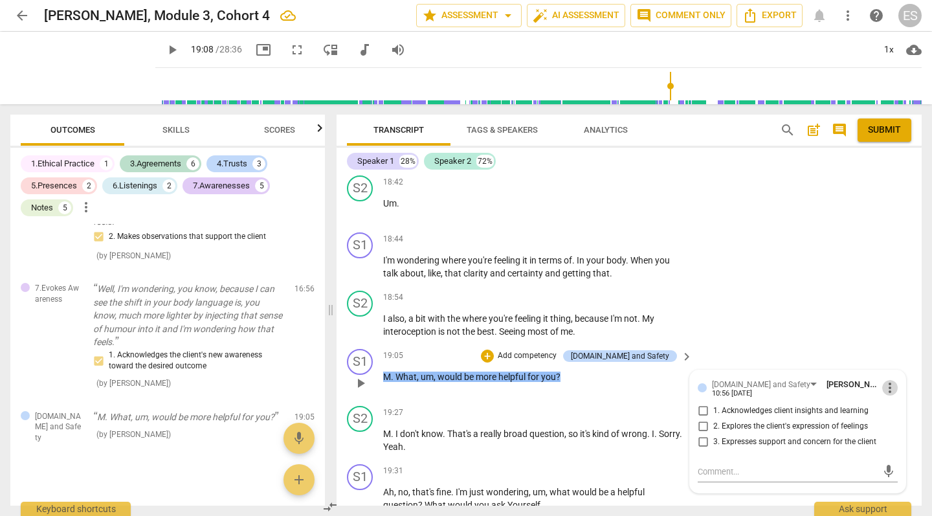
click at [889, 380] on span "more_vert" at bounding box center [890, 388] width 16 height 16
click at [894, 368] on li "Delete" at bounding box center [898, 374] width 45 height 25
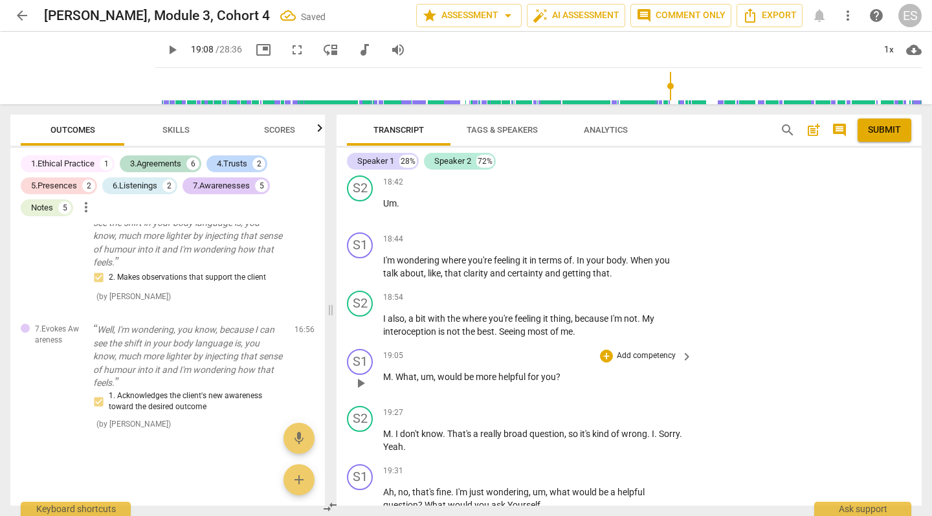
scroll to position [2499, 0]
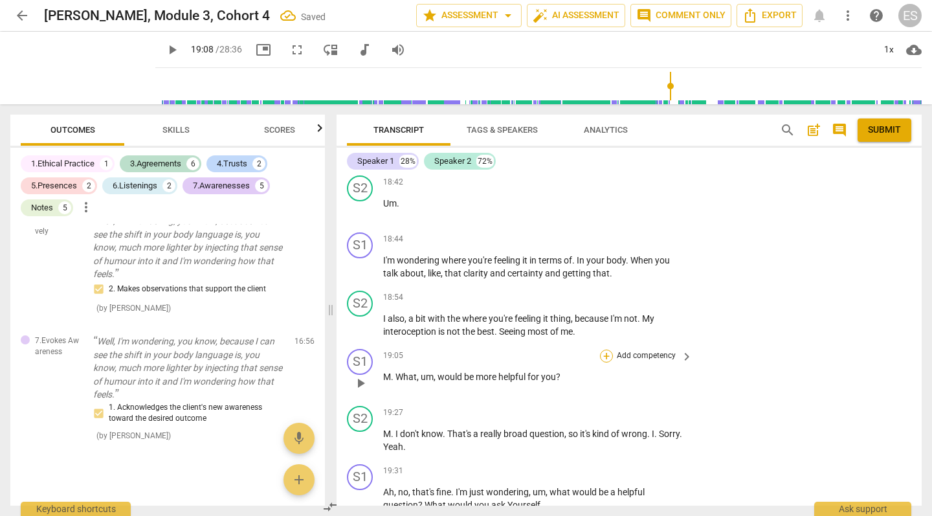
click at [602, 349] on div "+" at bounding box center [606, 355] width 13 height 13
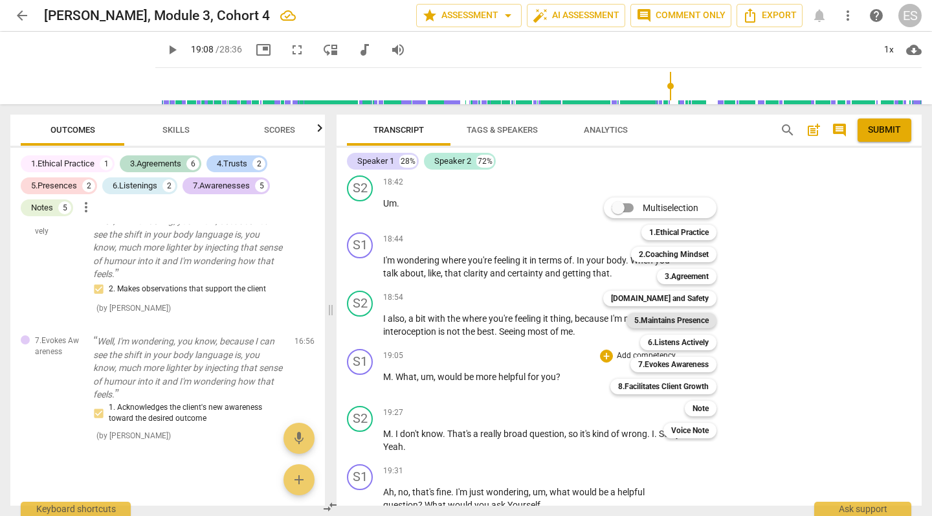
click at [672, 320] on b "5.Maintains Presence" at bounding box center [671, 321] width 74 height 16
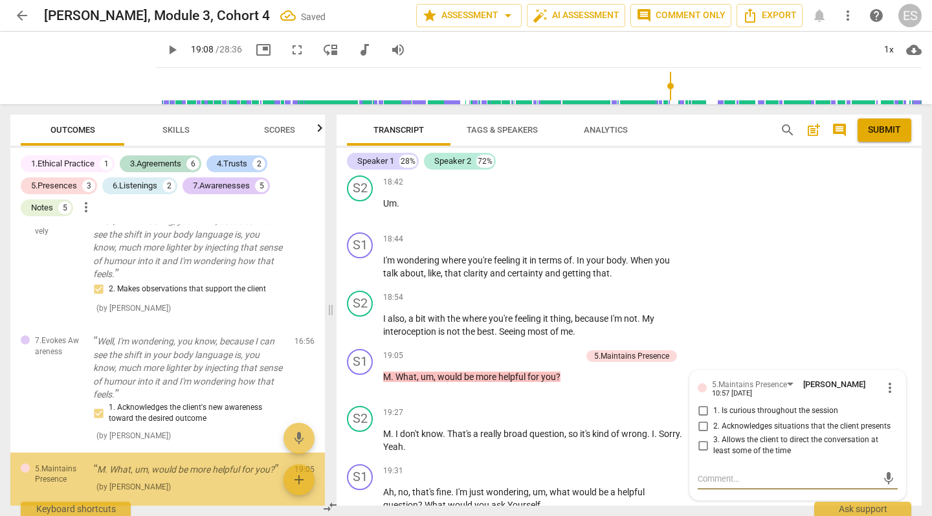
scroll to position [2551, 0]
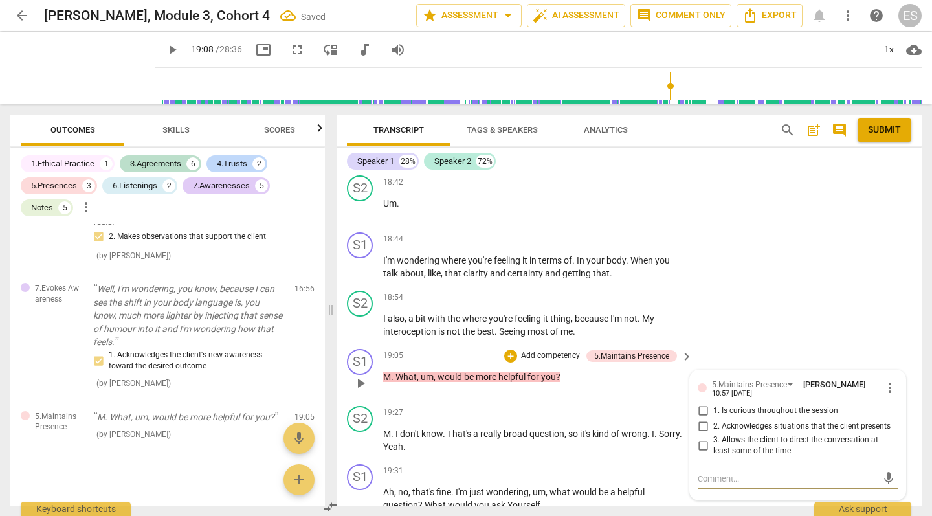
click at [699, 437] on input "3. Allows the client to direct the conversation at least some of the time" at bounding box center [702, 445] width 21 height 16
click at [708, 472] on textarea at bounding box center [787, 478] width 179 height 12
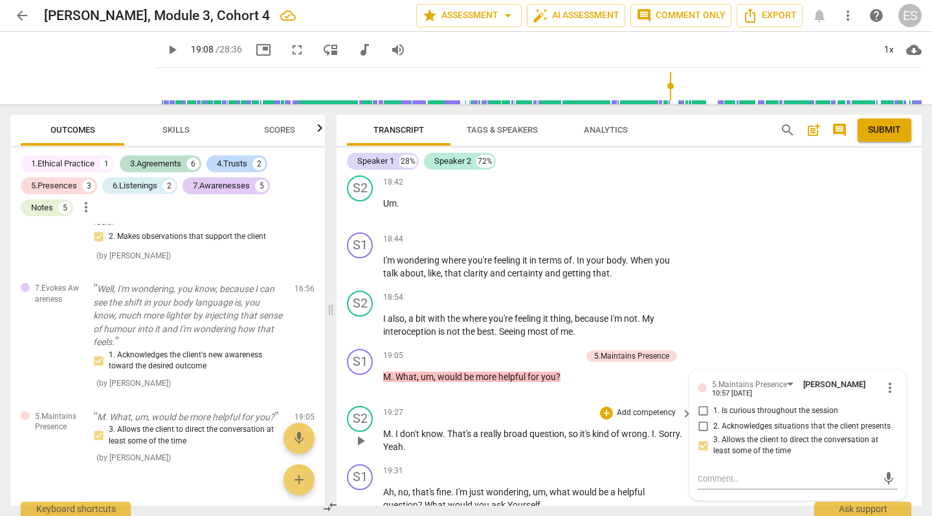
click at [551, 418] on div "S2 play_arrow pause 19:27 + Add competency keyboard_arrow_right M . I don't kno…" at bounding box center [629, 430] width 585 height 58
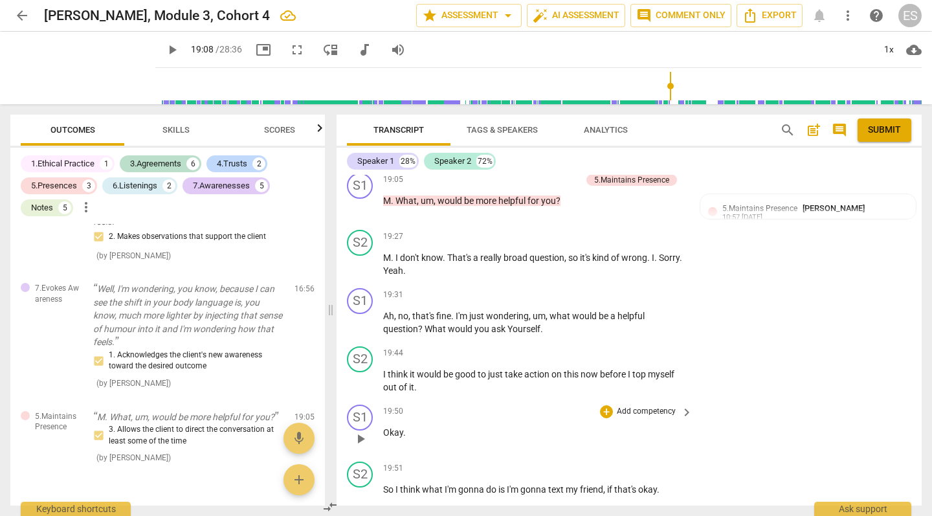
scroll to position [7900, 0]
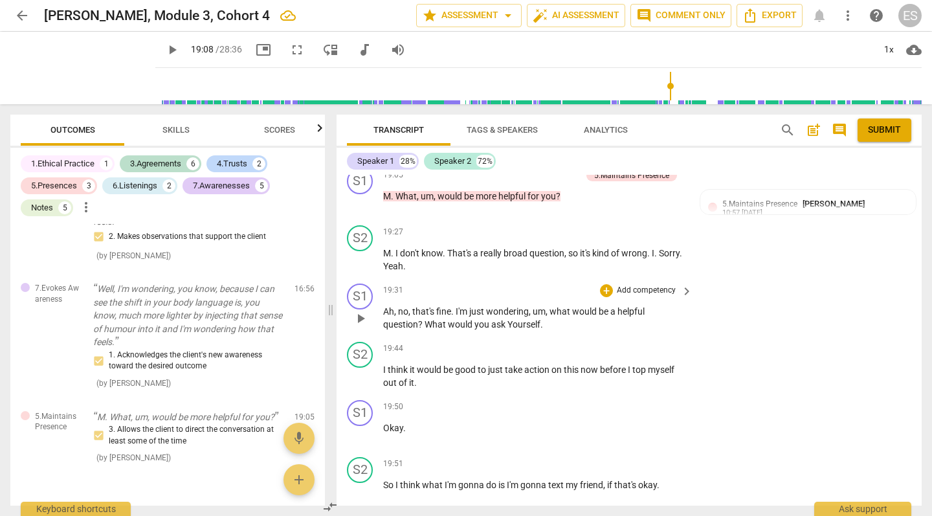
click at [362, 311] on span "play_arrow" at bounding box center [361, 319] width 16 height 16
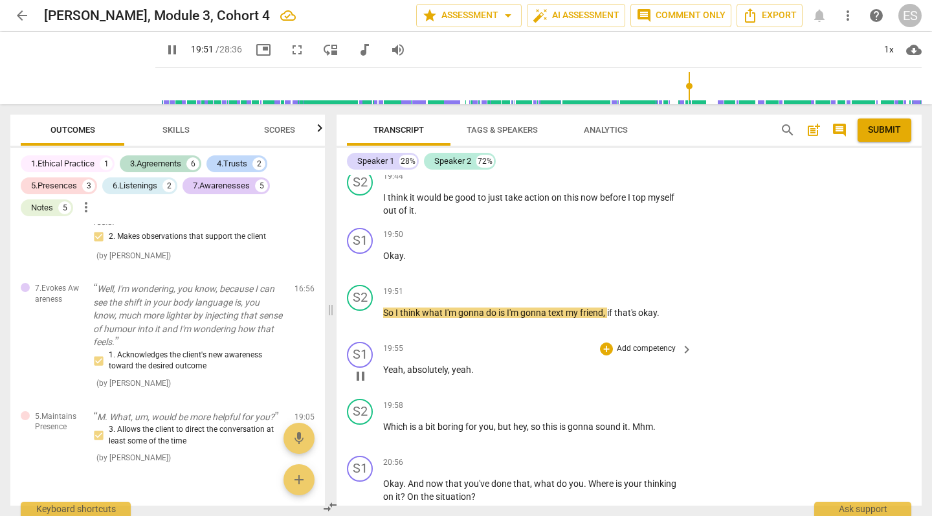
scroll to position [8073, 0]
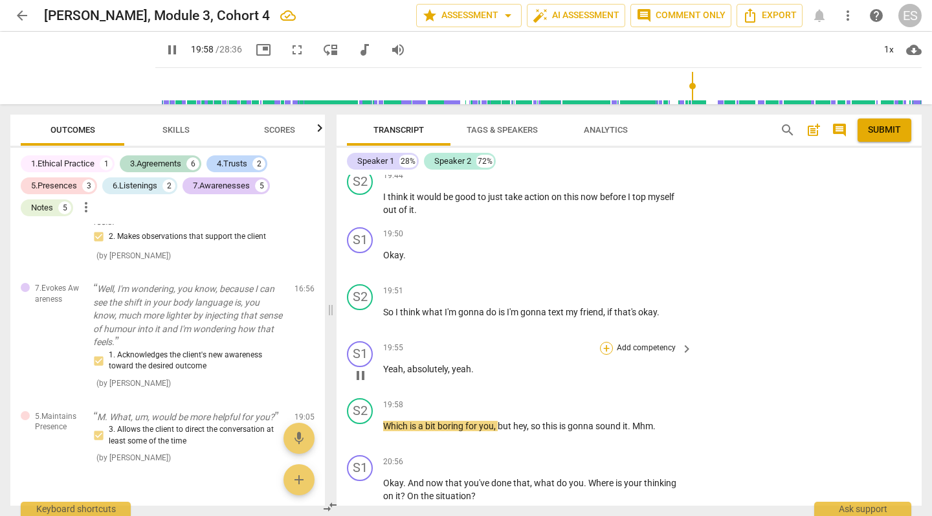
click at [604, 342] on div "+" at bounding box center [606, 348] width 13 height 13
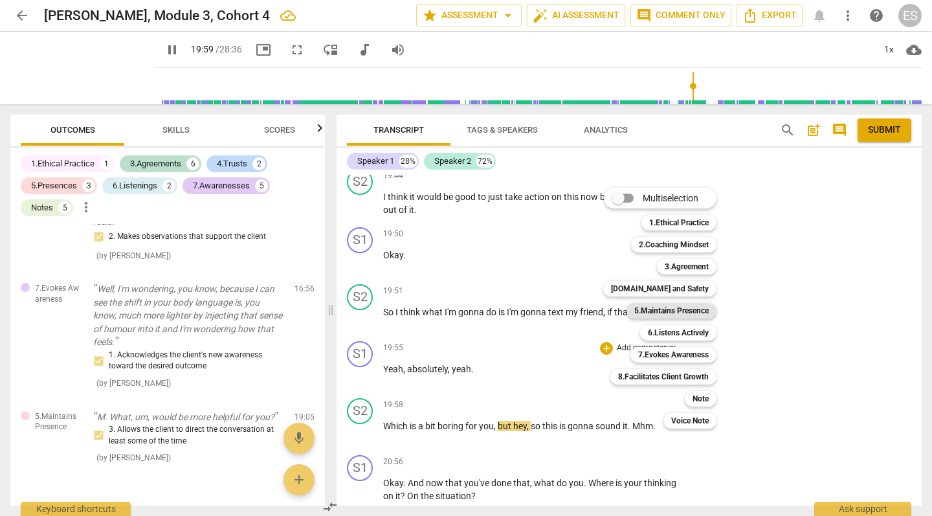
click at [648, 315] on b "5.Maintains Presence" at bounding box center [671, 311] width 74 height 16
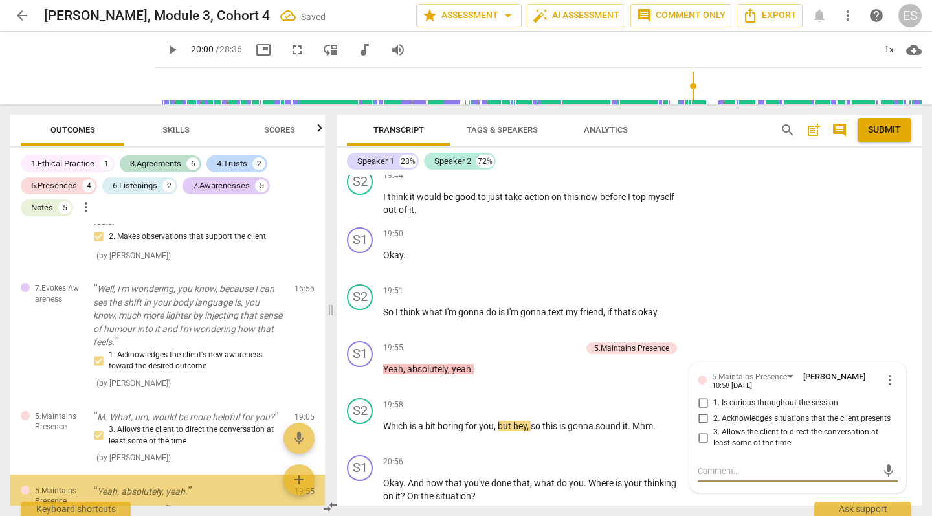
scroll to position [2624, 0]
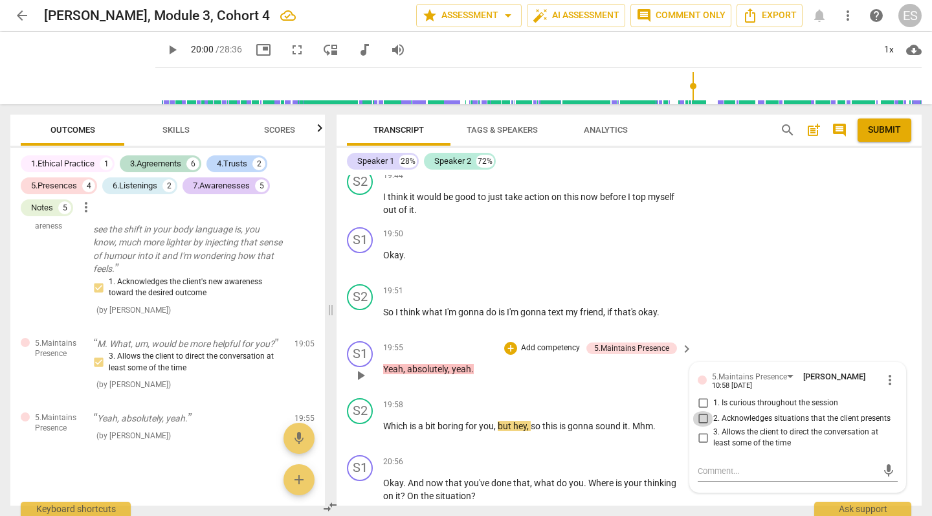
click at [702, 411] on input "2. Acknowledges situations that the client presents" at bounding box center [702, 419] width 21 height 16
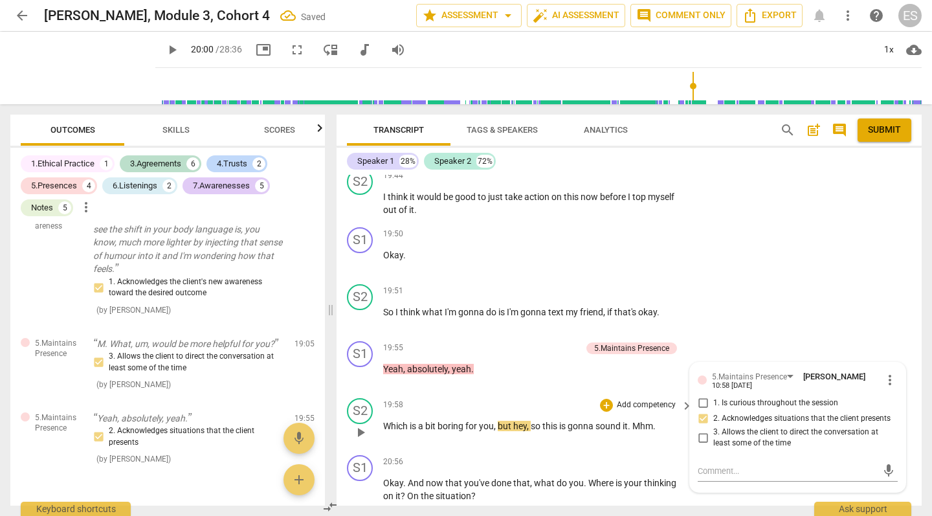
click at [569, 393] on div "S2 play_arrow pause 19:58 + Add competency keyboard_arrow_right Which is a bit …" at bounding box center [629, 421] width 585 height 57
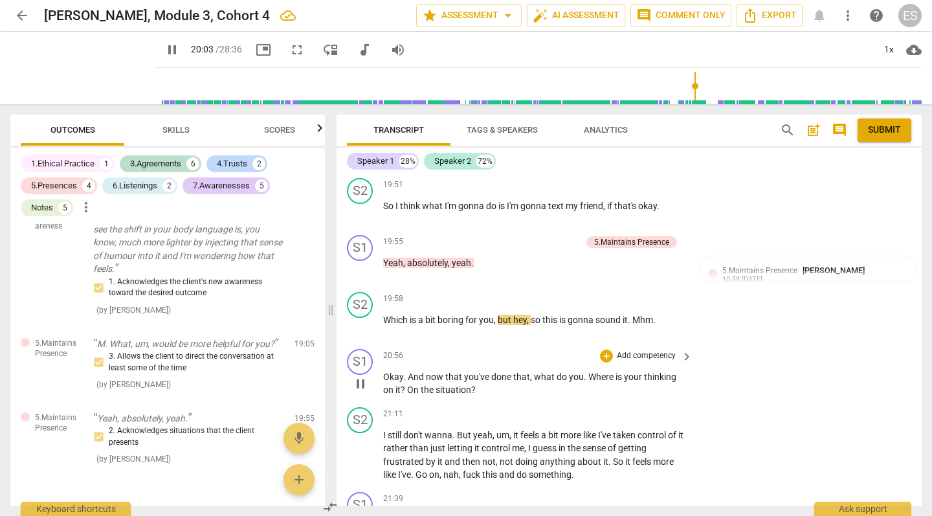
scroll to position [8181, 0]
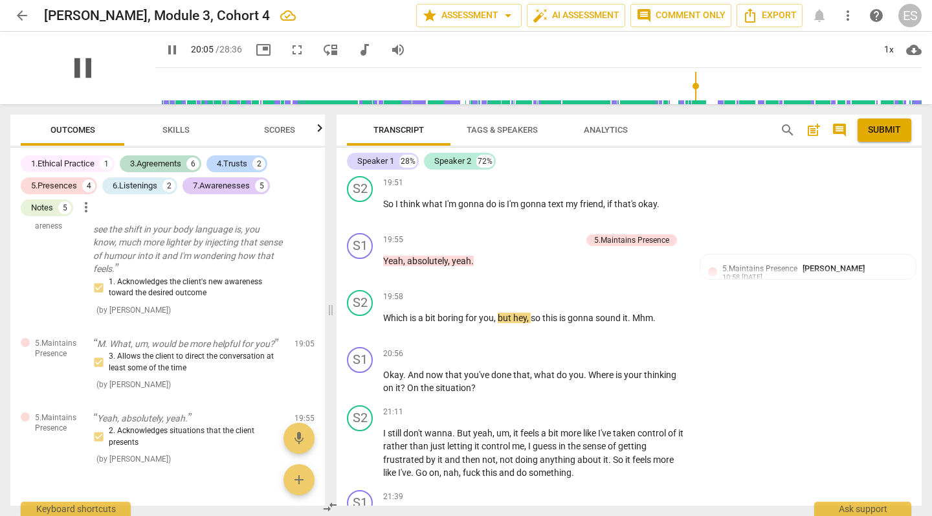
click at [66, 71] on span "pause" at bounding box center [83, 68] width 34 height 34
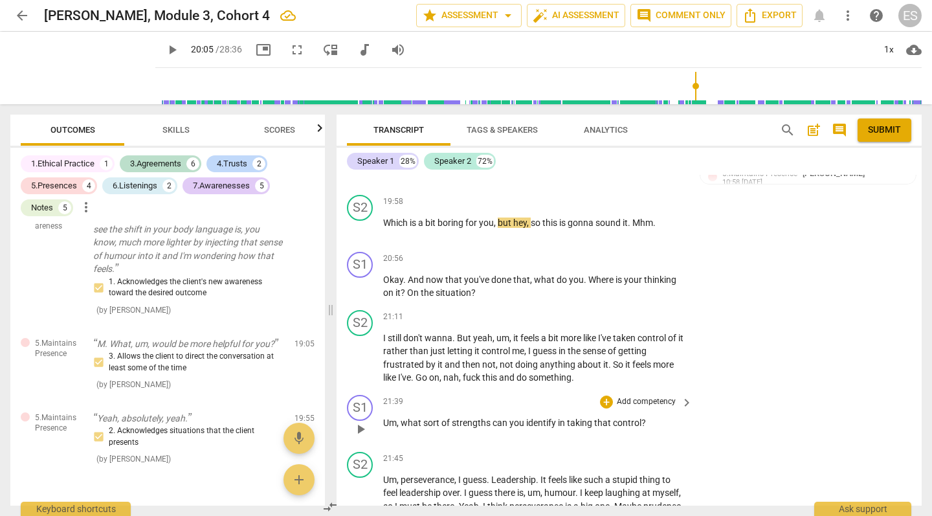
scroll to position [8278, 0]
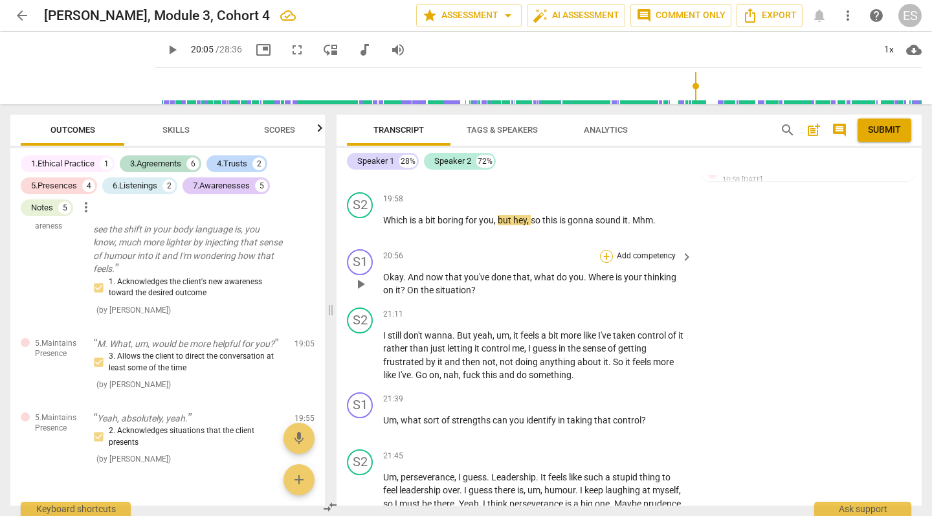
click at [601, 250] on div "+" at bounding box center [606, 256] width 13 height 13
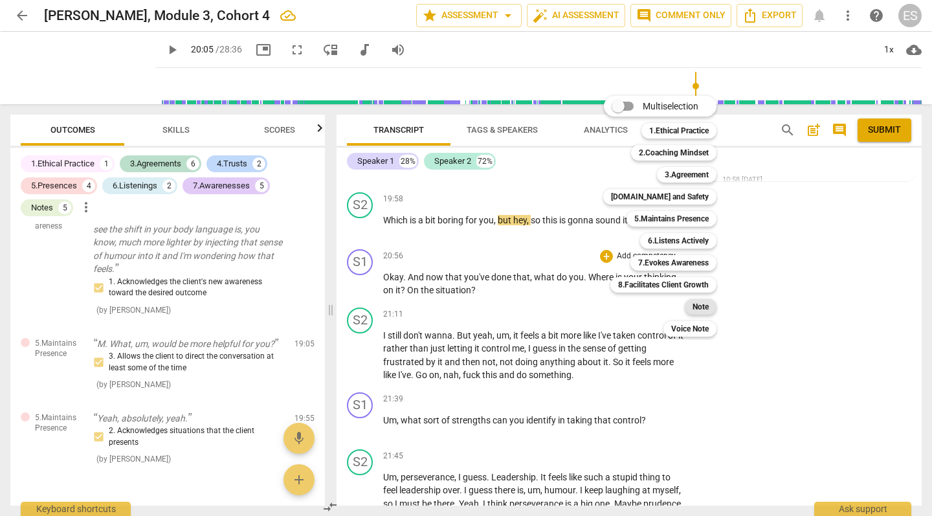
click at [694, 311] on b "Note" at bounding box center [700, 307] width 16 height 16
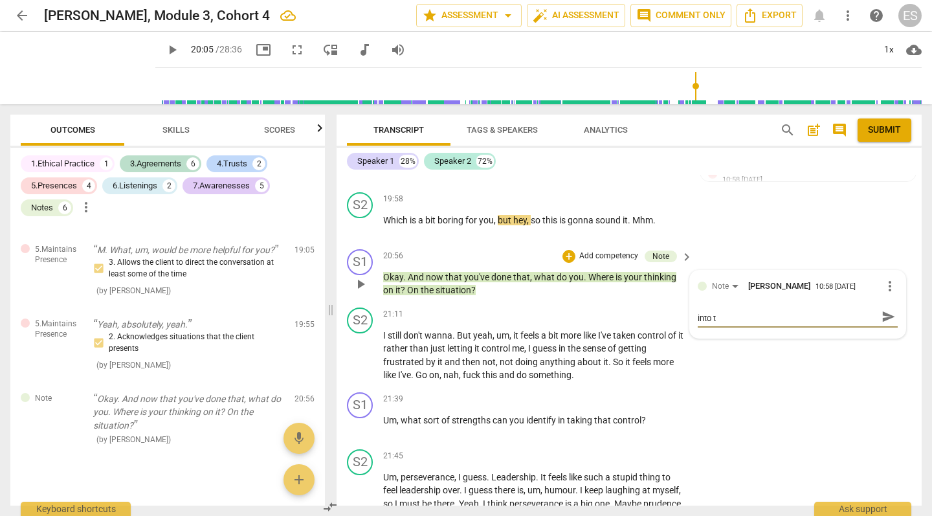
scroll to position [0, 0]
click at [887, 316] on span "send" at bounding box center [888, 323] width 14 height 14
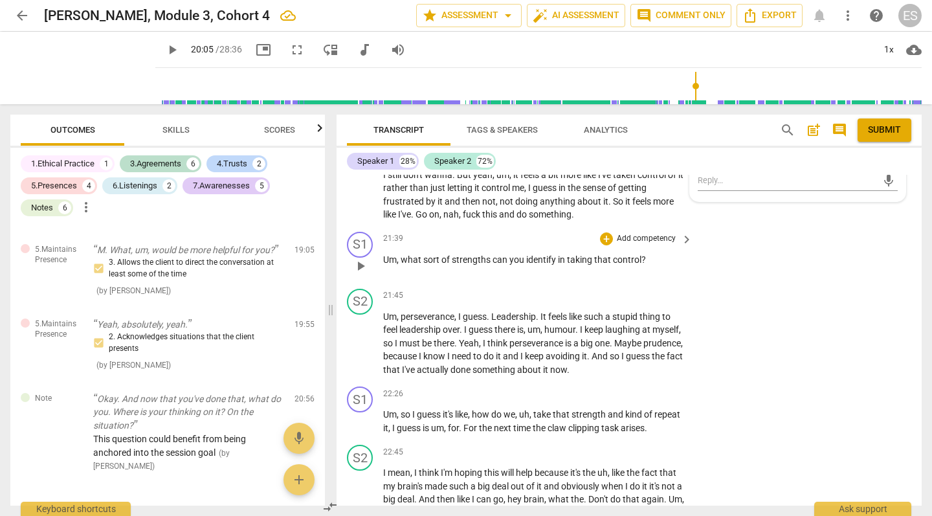
scroll to position [8442, 0]
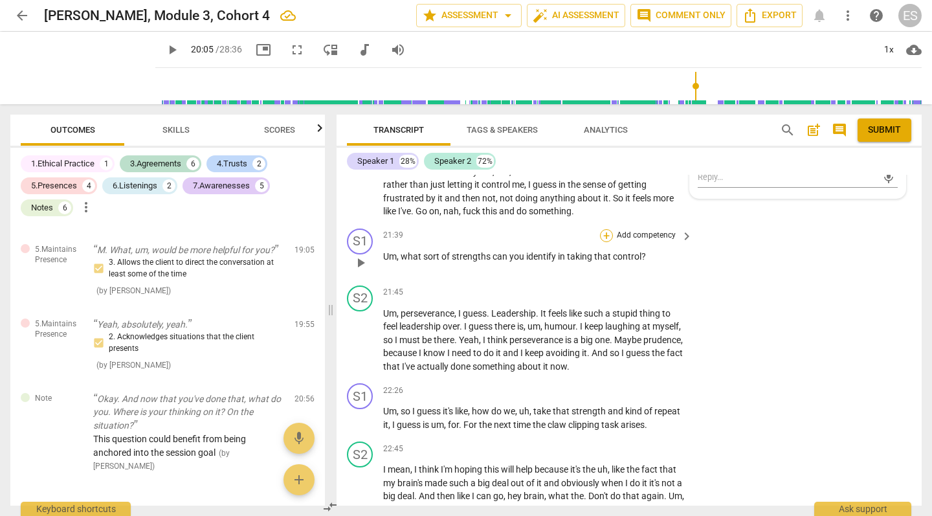
click at [604, 229] on div "+" at bounding box center [606, 235] width 13 height 13
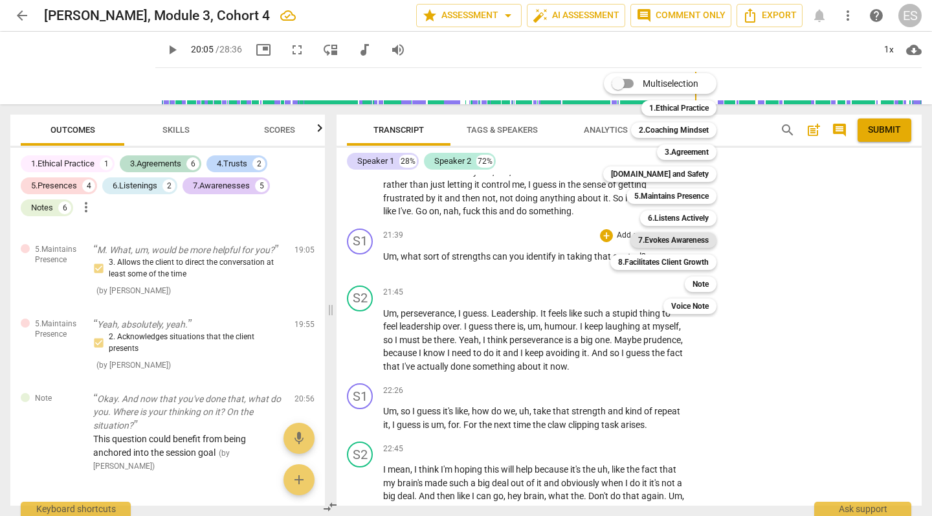
click at [672, 236] on b "7.Evokes Awareness" at bounding box center [673, 240] width 71 height 16
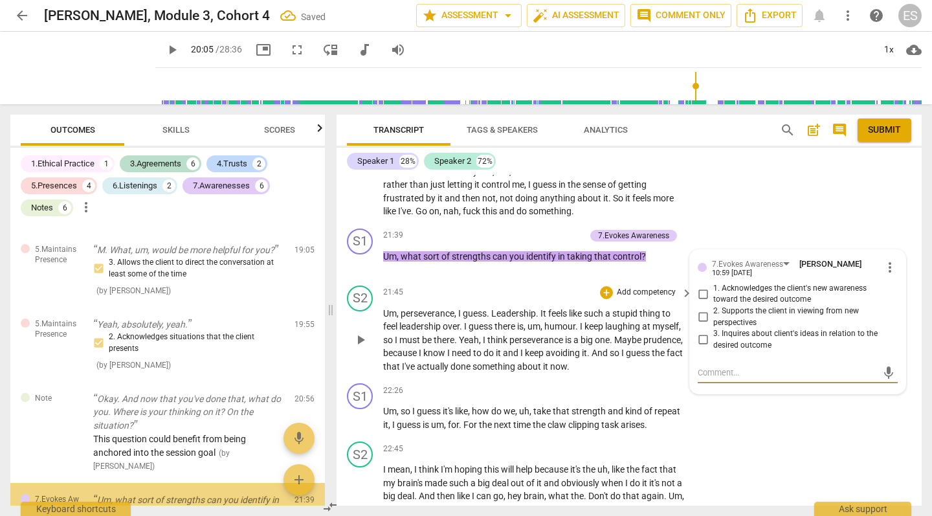
scroll to position [2807, 0]
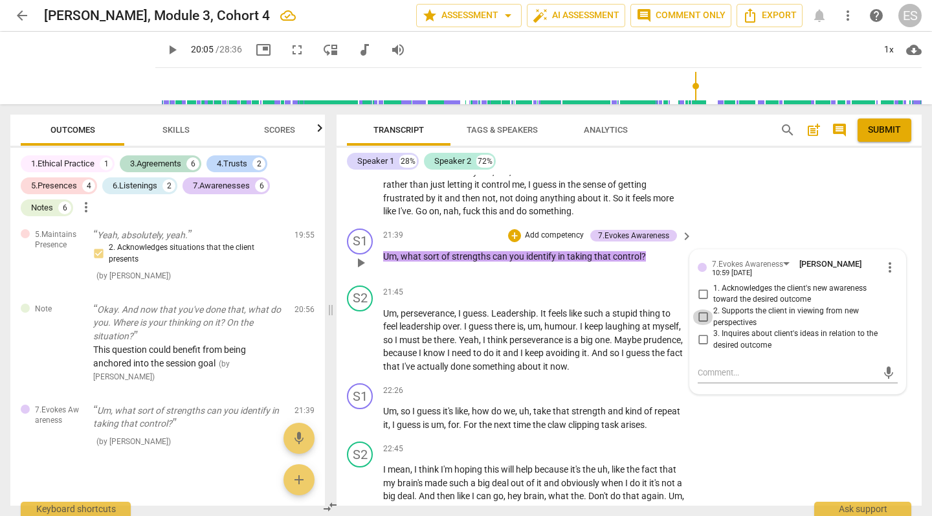
click at [703, 309] on input "2. Supports the client in viewing from new perspectives" at bounding box center [702, 317] width 21 height 16
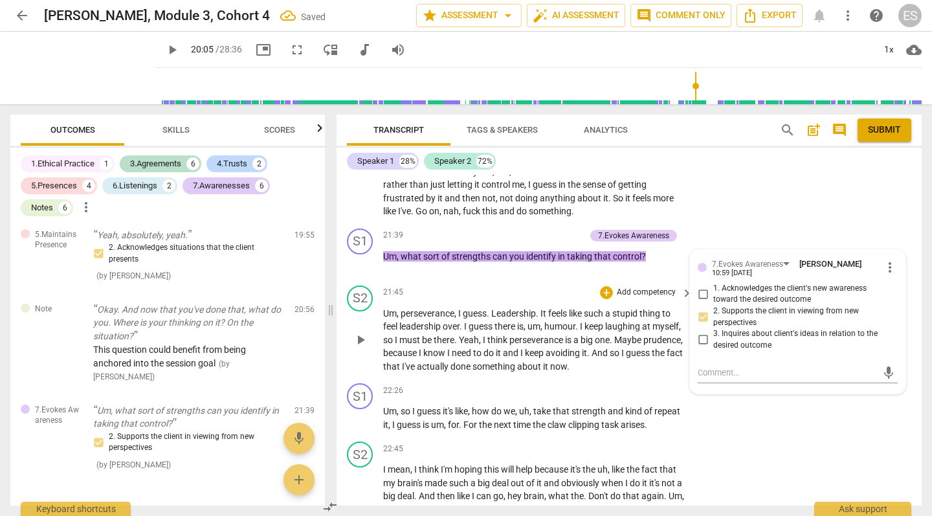
click at [546, 348] on span "keep" at bounding box center [535, 353] width 21 height 10
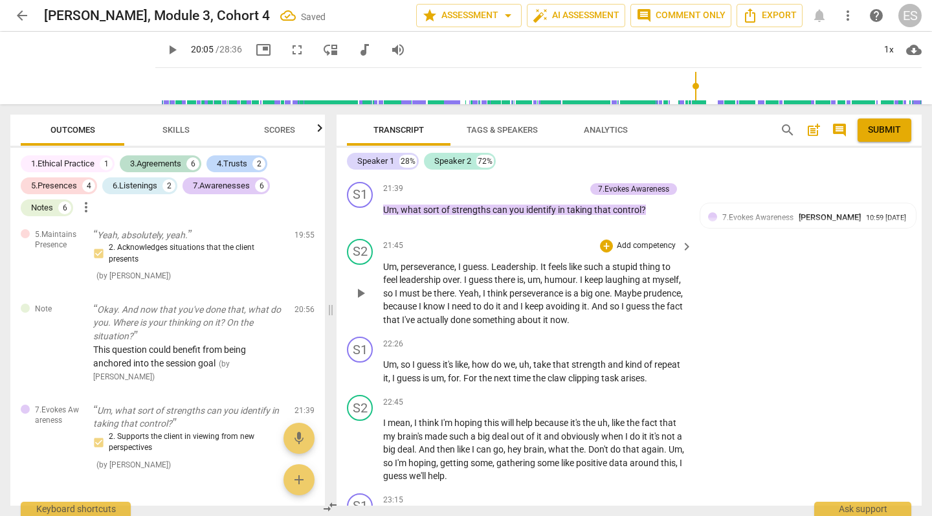
scroll to position [8491, 0]
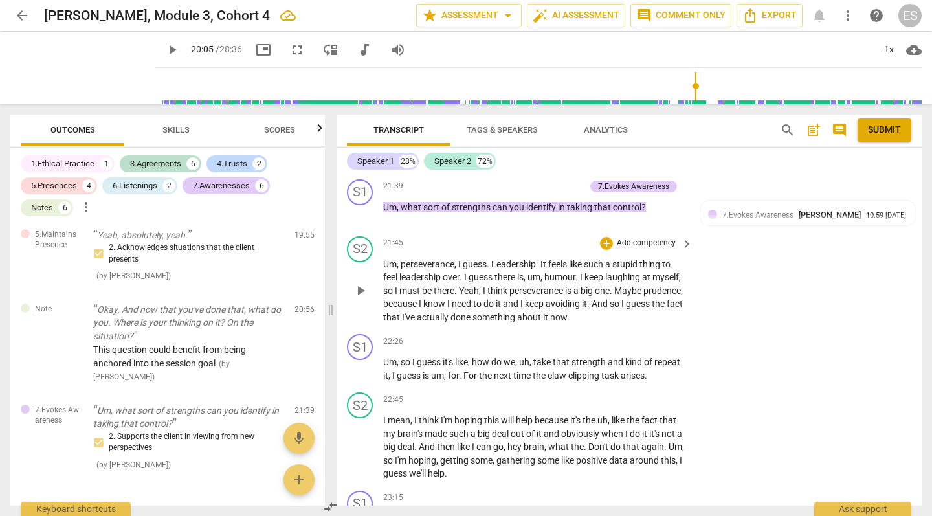
click at [362, 283] on span "play_arrow" at bounding box center [361, 291] width 16 height 16
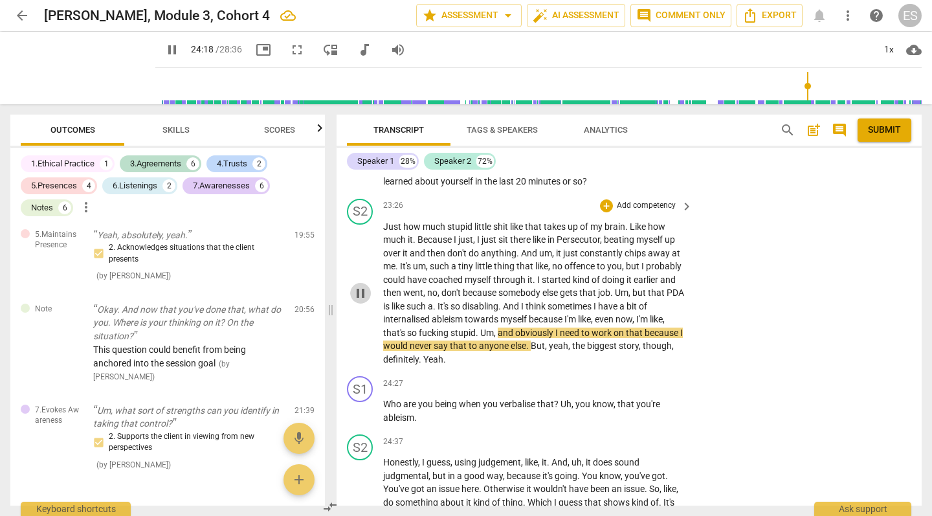
click at [360, 285] on span "pause" at bounding box center [361, 293] width 16 height 16
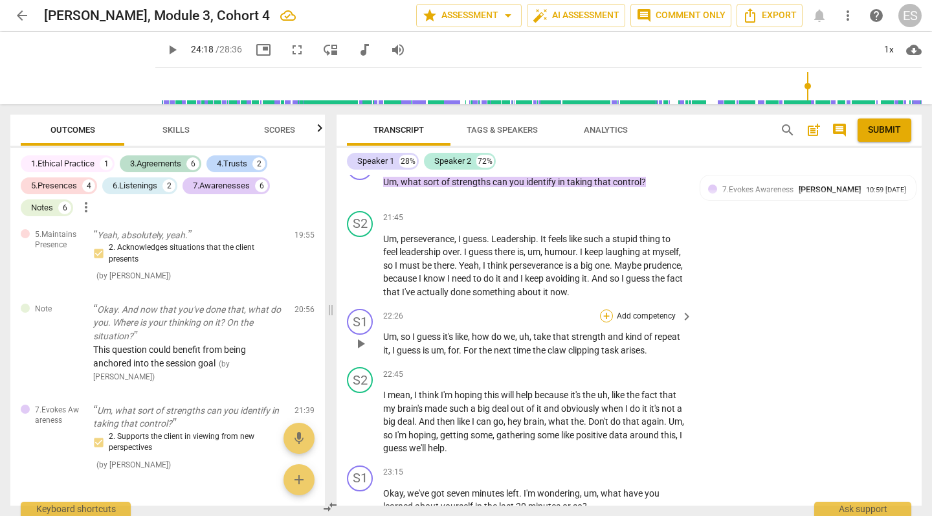
scroll to position [8529, 0]
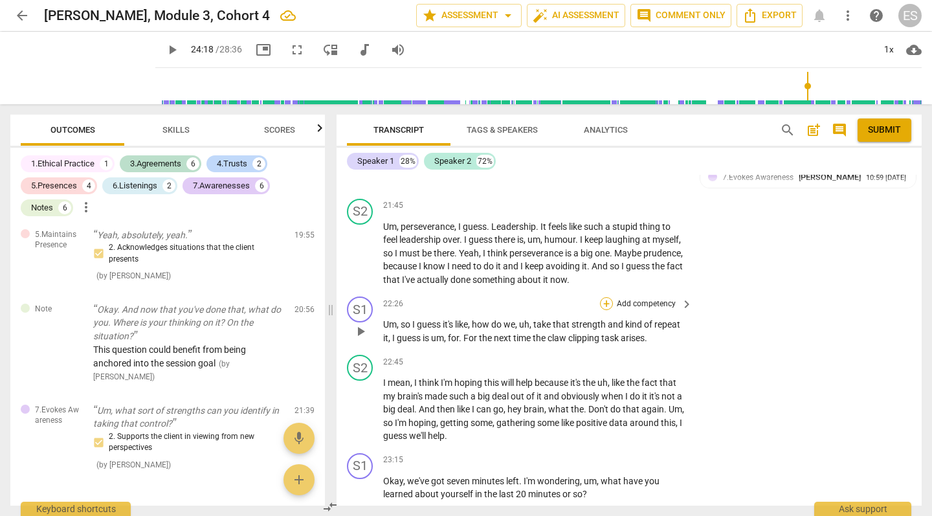
click at [608, 297] on div "+" at bounding box center [606, 303] width 13 height 13
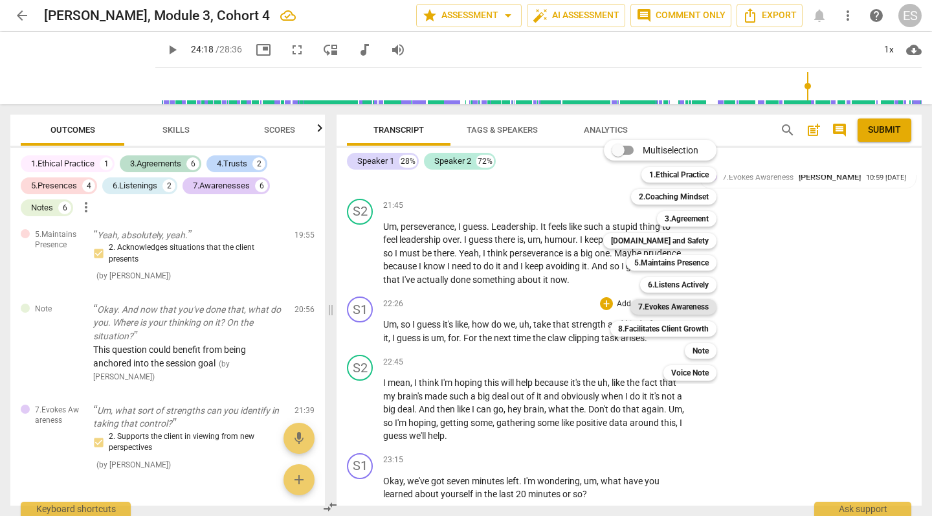
click at [674, 307] on b "7.Evokes Awareness" at bounding box center [673, 307] width 71 height 16
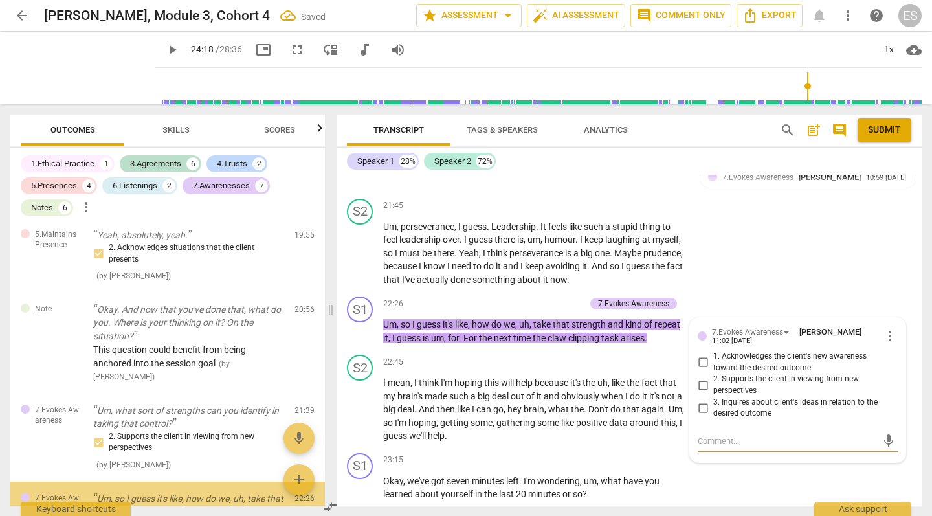
scroll to position [2919, 0]
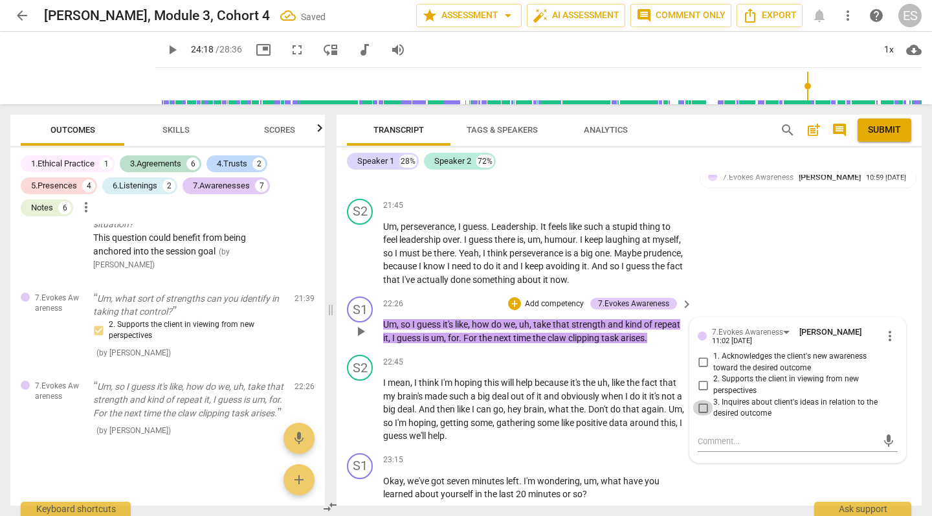
click at [703, 400] on input "3. Inquires about client's ideas in relation to the desired outcome" at bounding box center [702, 408] width 21 height 16
click at [708, 431] on div "mic" at bounding box center [798, 441] width 200 height 21
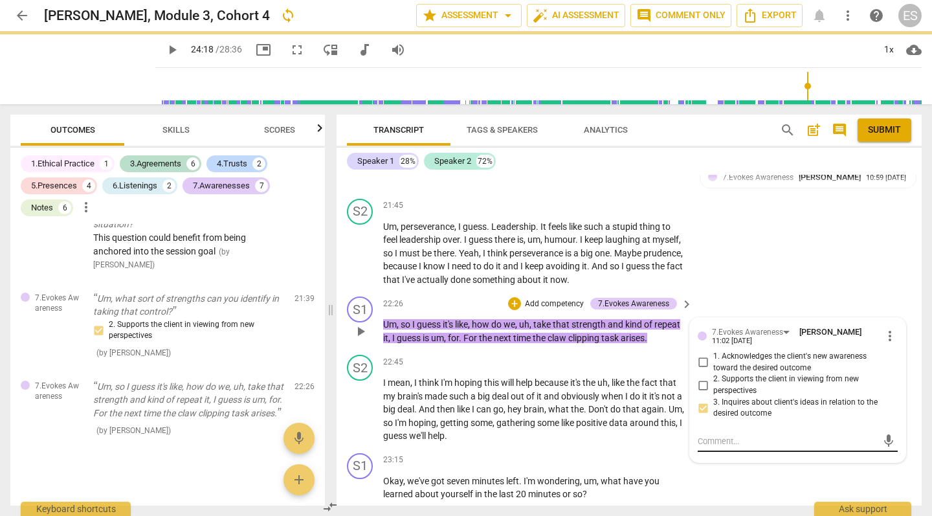
click at [710, 435] on textarea at bounding box center [787, 441] width 179 height 12
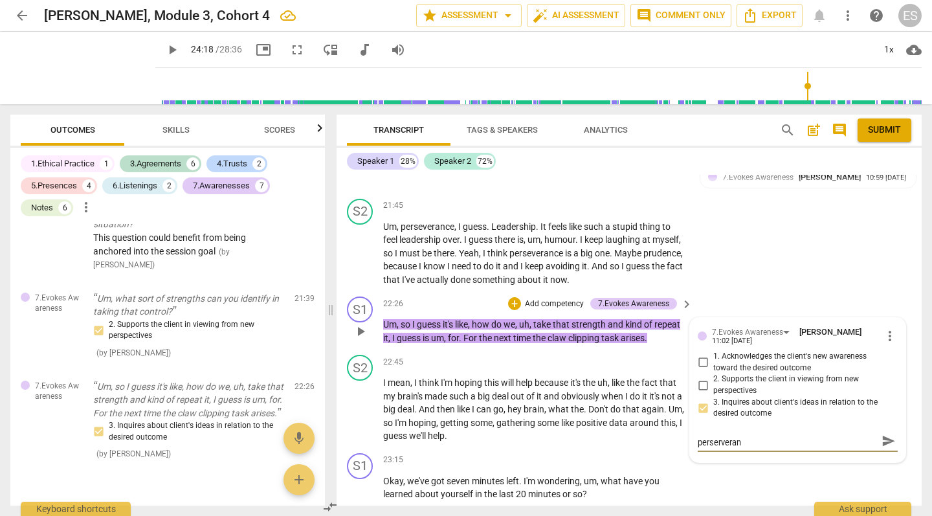
scroll to position [0, 0]
click at [698, 435] on textarea "strengthen question using her language of perseverance and prudence" at bounding box center [787, 447] width 179 height 25
click at [881, 440] on span "send" at bounding box center [888, 447] width 14 height 14
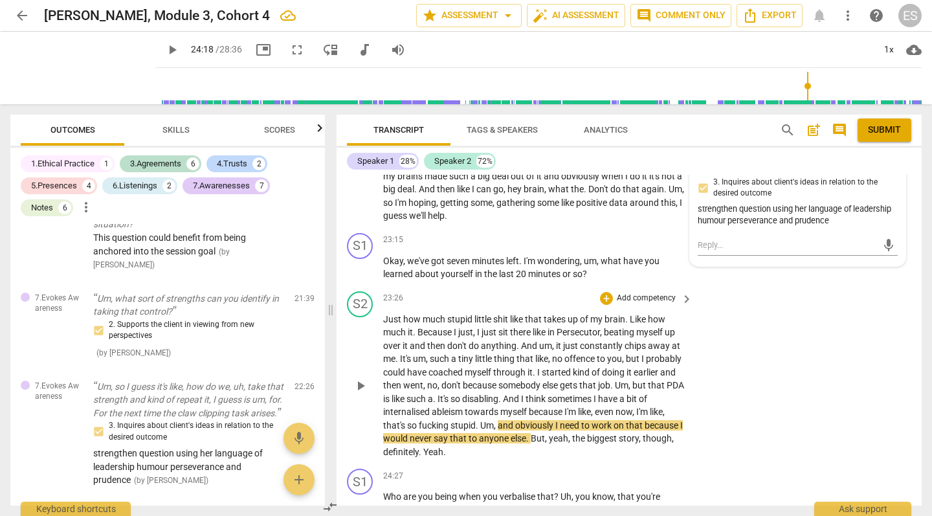
scroll to position [8752, 0]
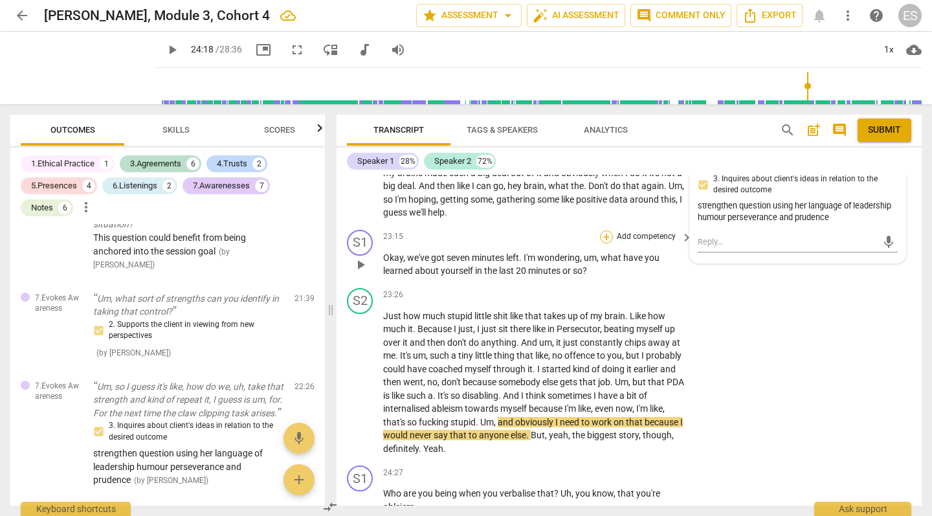
click at [606, 230] on div "+" at bounding box center [606, 236] width 13 height 13
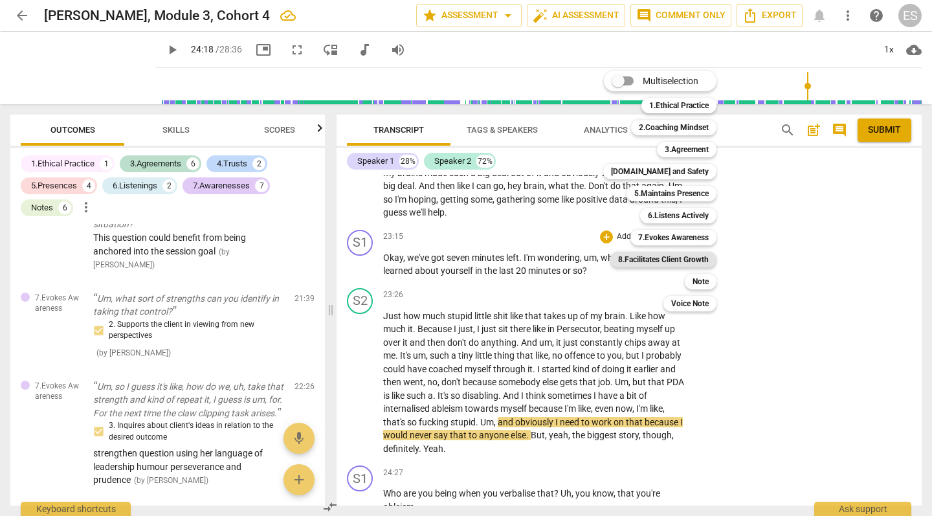
click at [654, 260] on b "8.Facilitates Client Growth" at bounding box center [663, 260] width 91 height 16
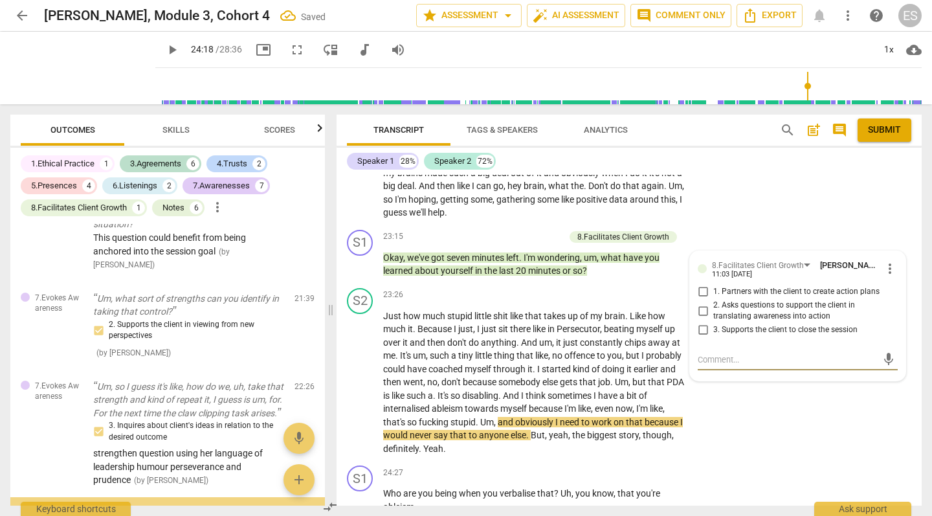
scroll to position [3044, 0]
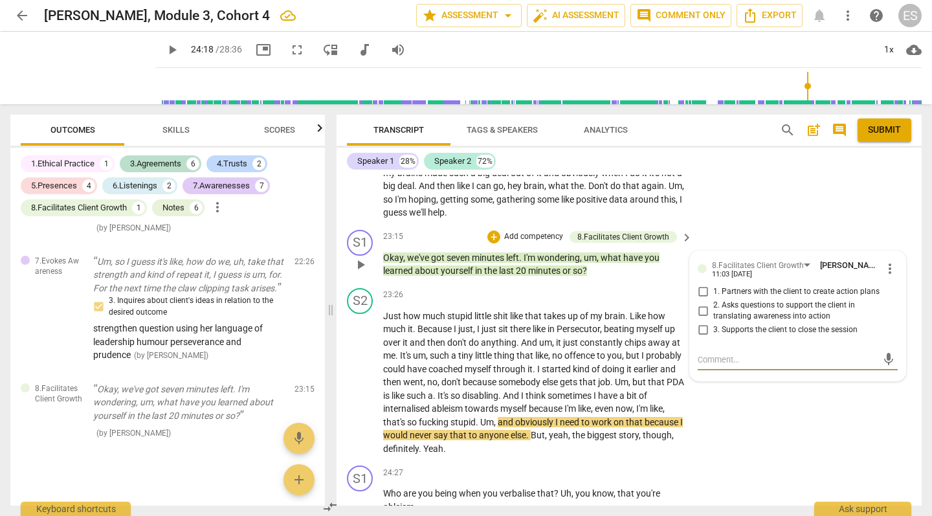
click at [536, 231] on p "Add competency" at bounding box center [533, 237] width 61 height 12
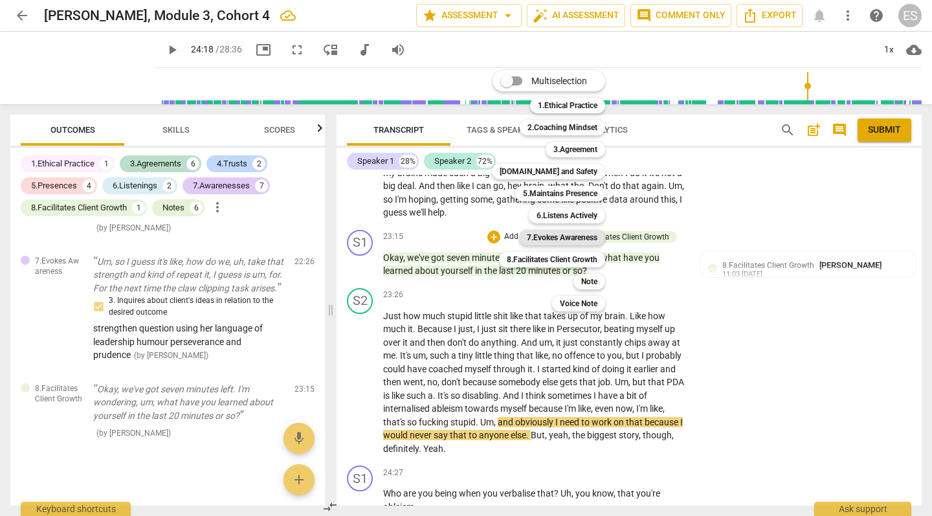
click at [560, 242] on b "7.Evokes Awareness" at bounding box center [562, 238] width 71 height 16
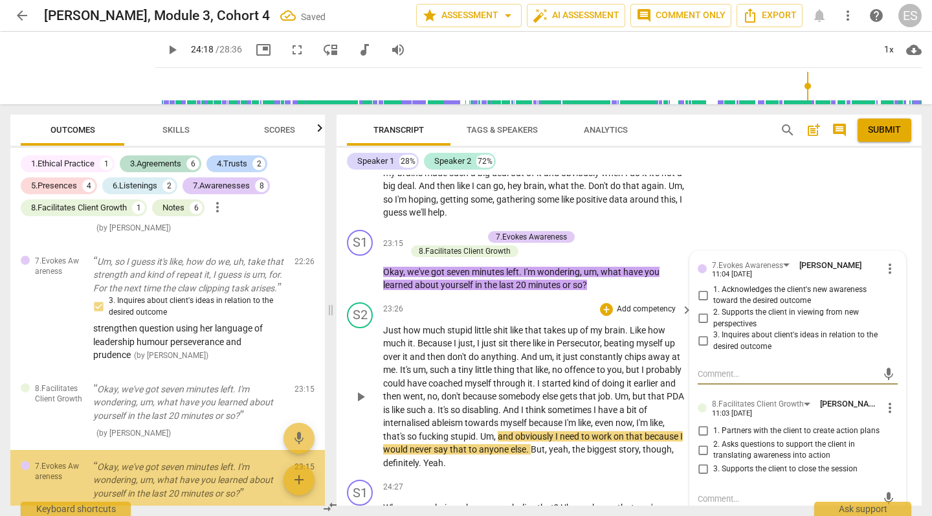
scroll to position [3121, 0]
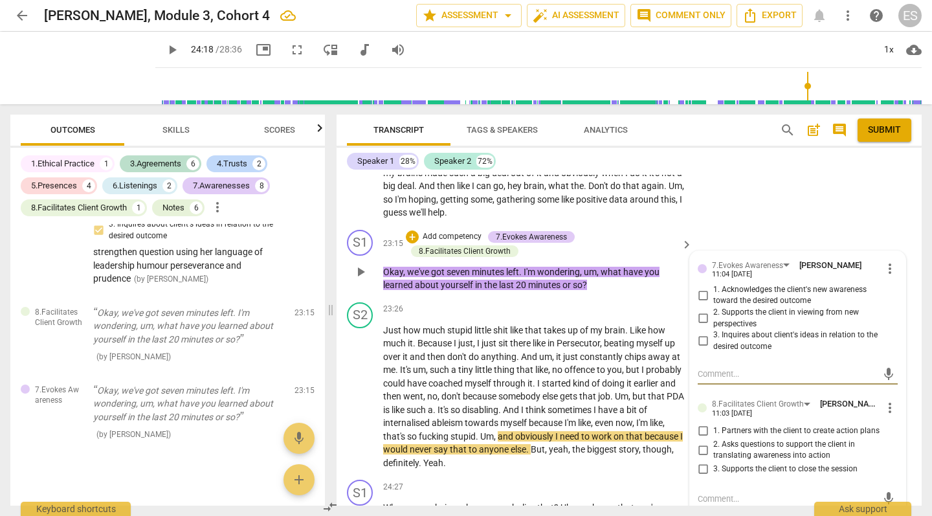
click at [699, 333] on input "3. Inquires about client's ideas in relation to the desired outcome" at bounding box center [702, 341] width 21 height 16
click at [885, 400] on span "more_vert" at bounding box center [890, 408] width 16 height 16
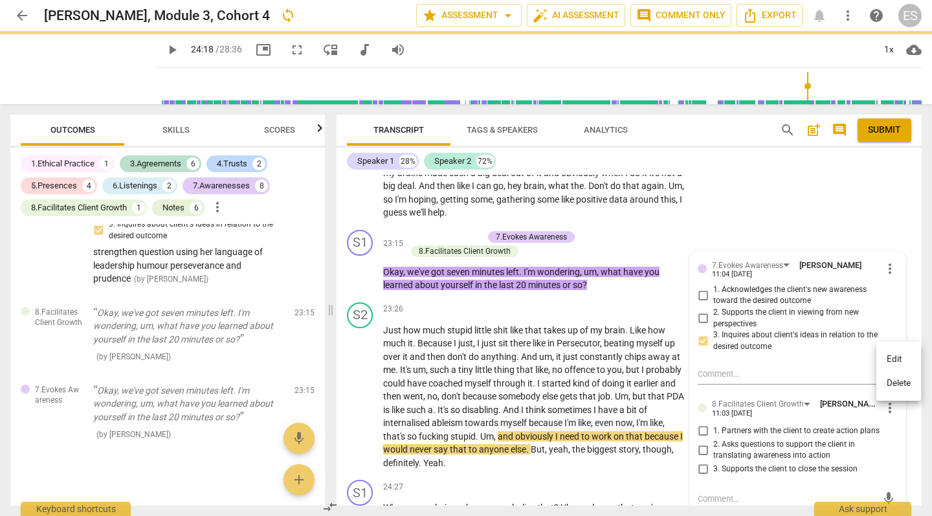
click at [901, 377] on li "Delete" at bounding box center [898, 383] width 45 height 25
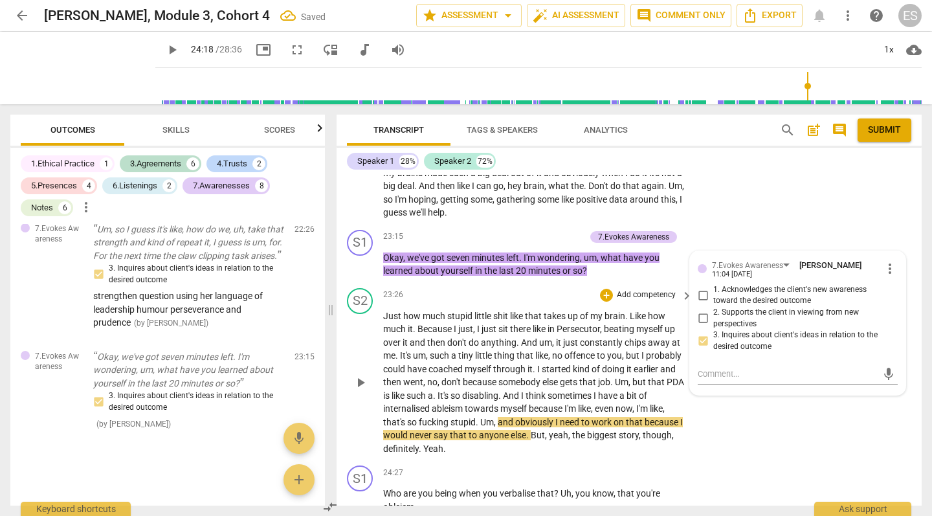
scroll to position [3067, 0]
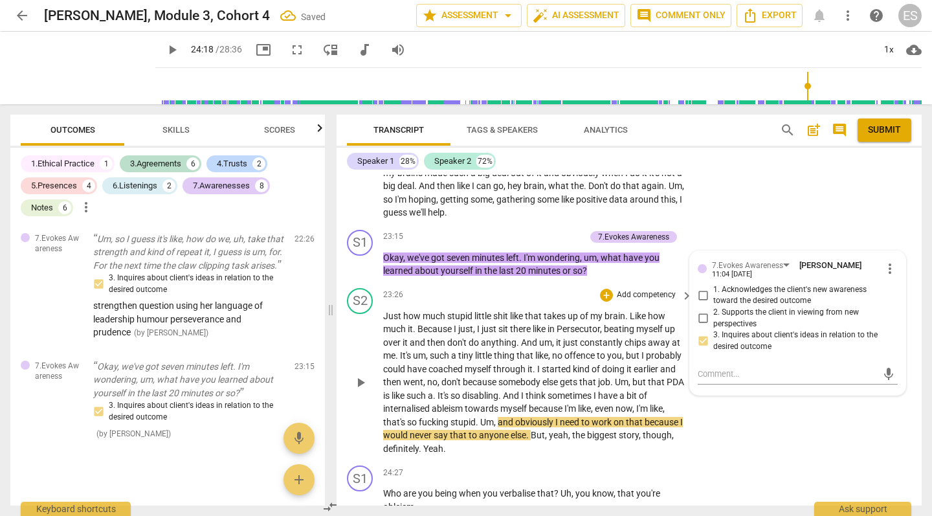
click at [536, 337] on span "And" at bounding box center [530, 342] width 18 height 10
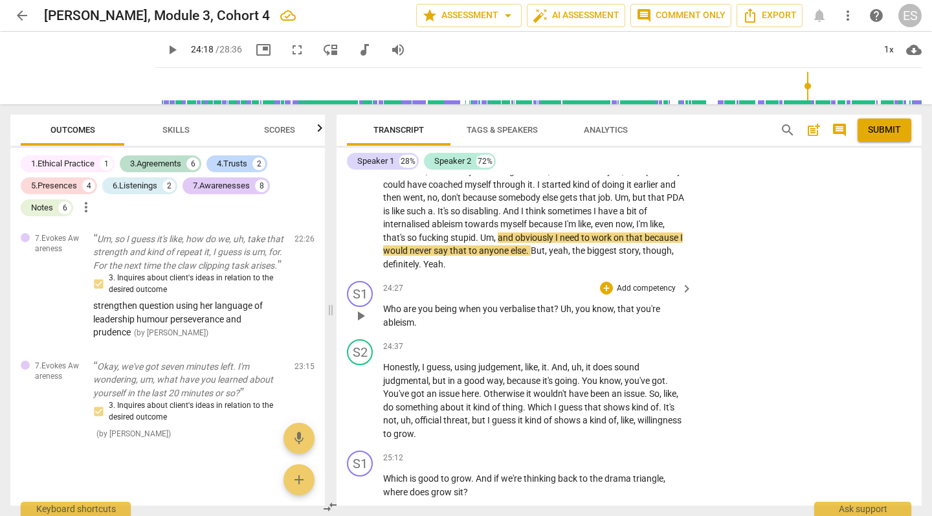
scroll to position [8938, 0]
click at [608, 280] on div "+" at bounding box center [606, 286] width 13 height 13
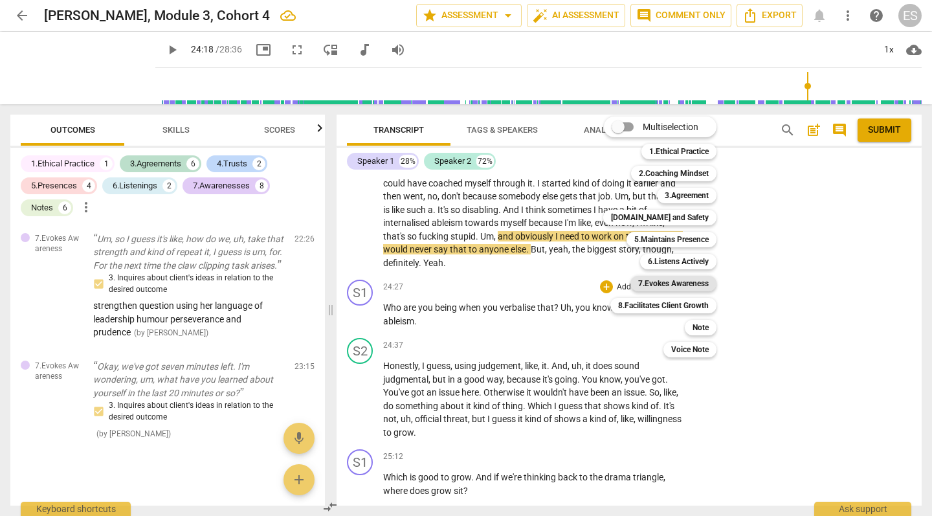
click at [678, 285] on b "7.Evokes Awareness" at bounding box center [673, 284] width 71 height 16
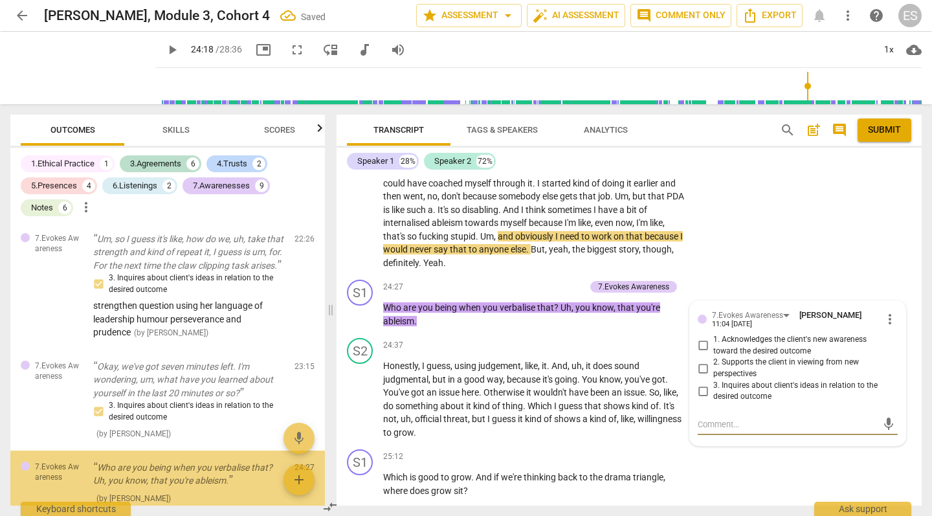
scroll to position [3130, 0]
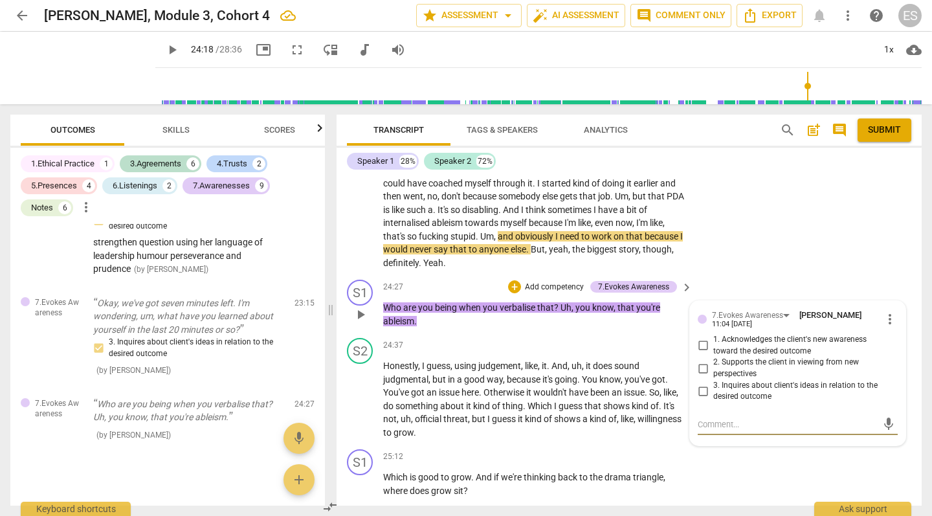
click at [703, 360] on input "2. Supports the client in viewing from new perspectives" at bounding box center [702, 368] width 21 height 16
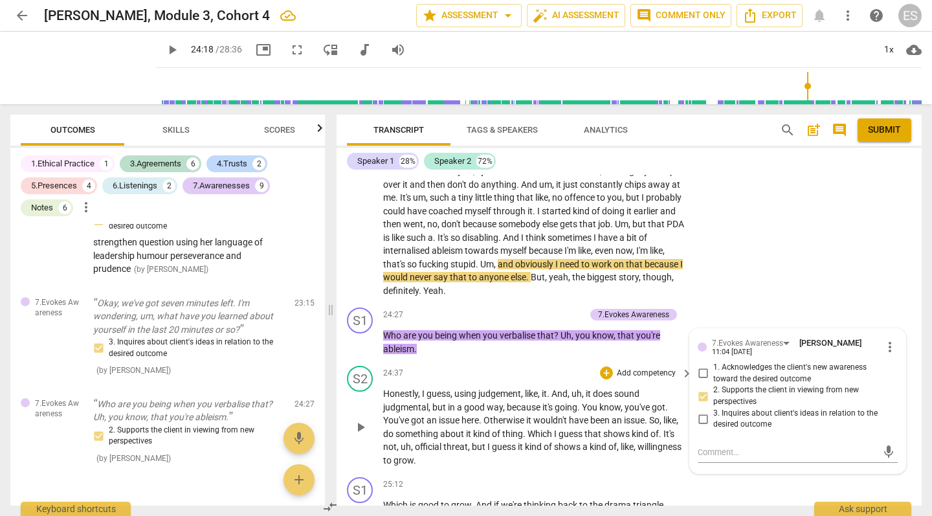
scroll to position [8911, 0]
click at [712, 445] on textarea at bounding box center [787, 451] width 179 height 12
drag, startPoint x: 780, startPoint y: 399, endPoint x: 687, endPoint y: 392, distance: 93.4
click at [690, 392] on div "7.Evokes Awareness [PERSON_NAME] 11:04 [DATE] more_vert 1. Acknowledges the cli…" at bounding box center [798, 400] width 216 height 144
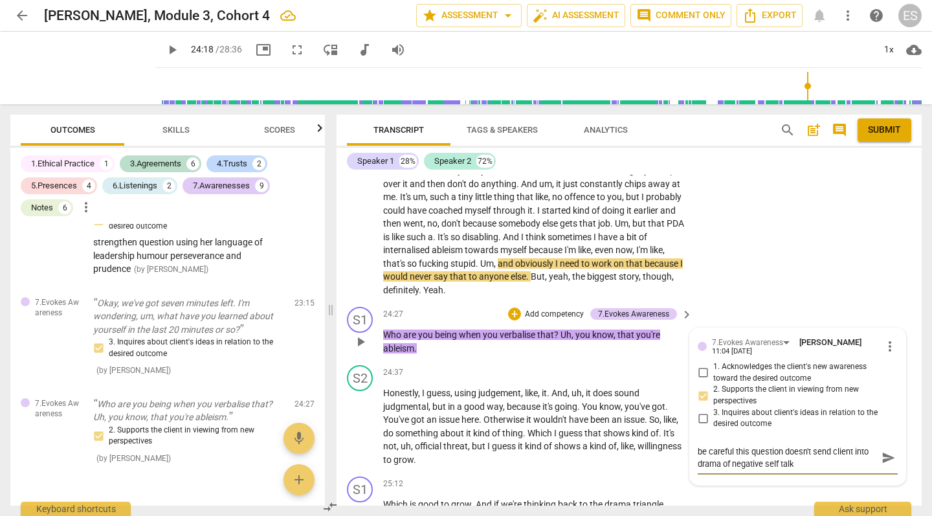
click at [889, 450] on span "send" at bounding box center [888, 457] width 14 height 14
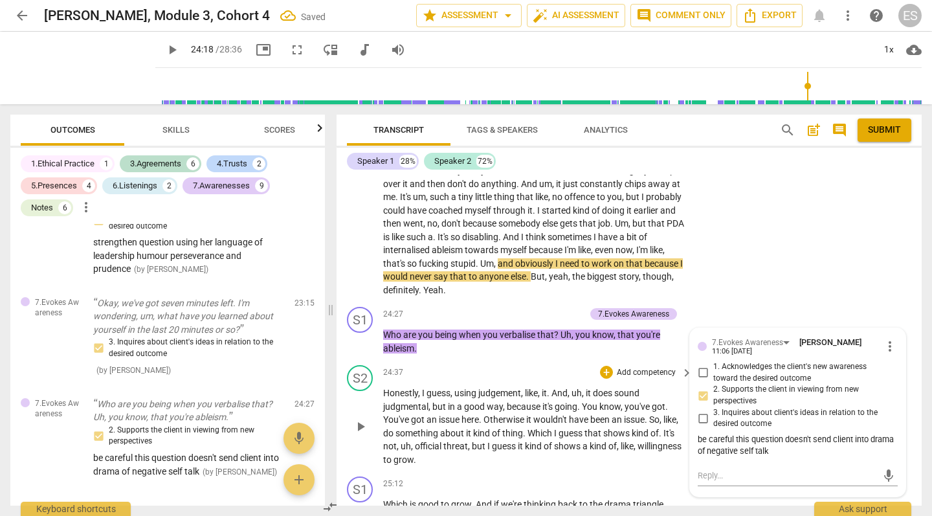
click at [484, 386] on p "Honestly , I guess , using judgement , like , it . And , uh , it does sound jud…" at bounding box center [534, 426] width 303 height 80
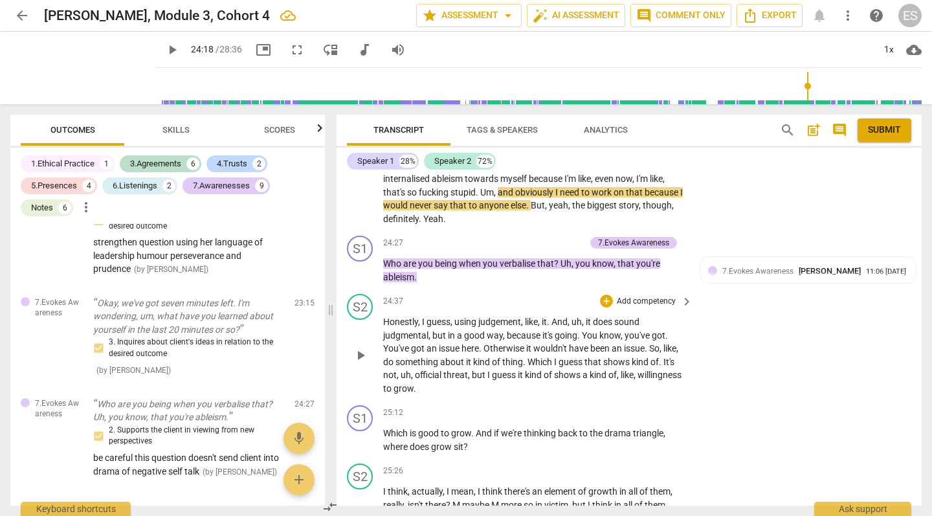
scroll to position [8977, 0]
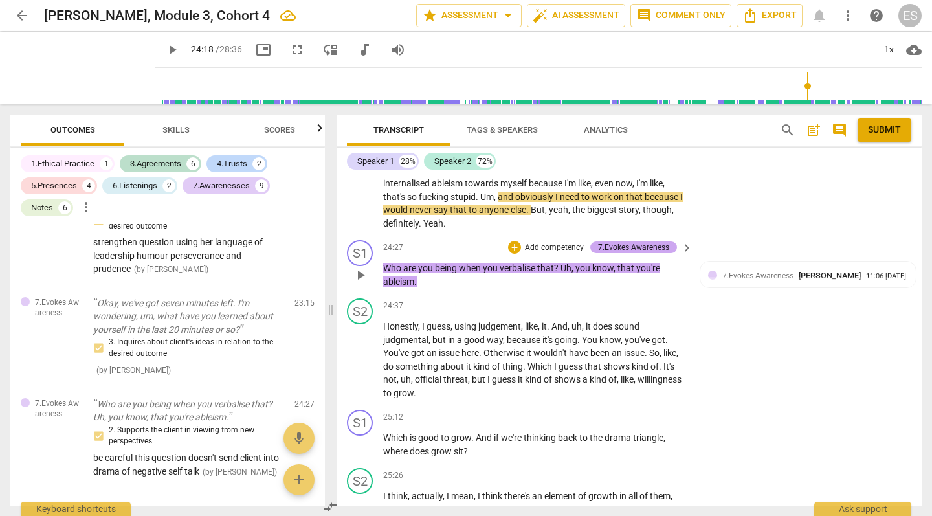
click at [646, 241] on div "7.Evokes Awareness" at bounding box center [633, 247] width 71 height 12
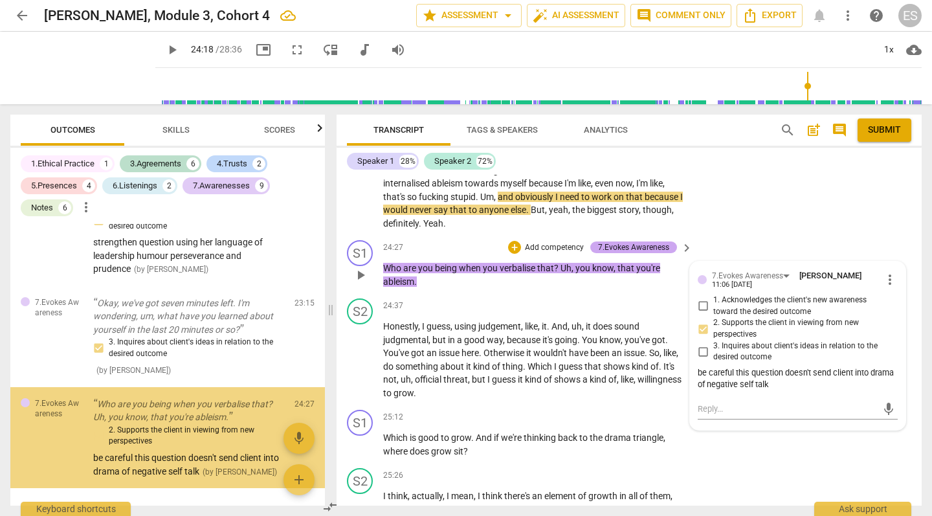
scroll to position [3179, 0]
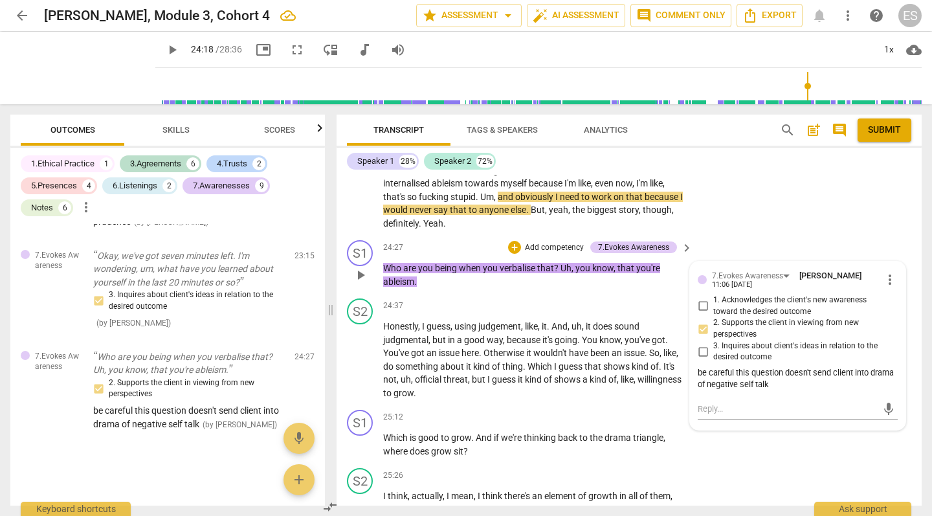
click at [804, 367] on div "be careful this question doesn't send client into drama of negative self talk" at bounding box center [798, 379] width 200 height 25
click at [797, 367] on div "be careful this question doesn't send client into drama of negative self talk" at bounding box center [798, 379] width 200 height 25
click at [777, 367] on div "be careful this question doesn't send client into drama of negative self talk" at bounding box center [798, 379] width 200 height 25
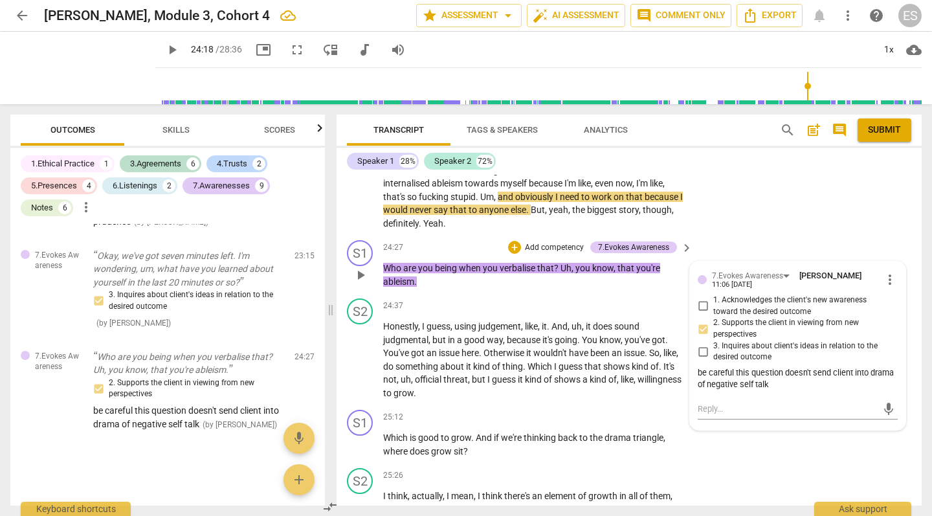
click at [893, 261] on div "7.Evokes Awareness [PERSON_NAME] 11:06 [DATE] more_vert 1. Acknowledges the cli…" at bounding box center [798, 345] width 216 height 168
click at [885, 272] on span "more_vert" at bounding box center [890, 280] width 16 height 16
click at [893, 234] on li "Edit" at bounding box center [898, 229] width 45 height 25
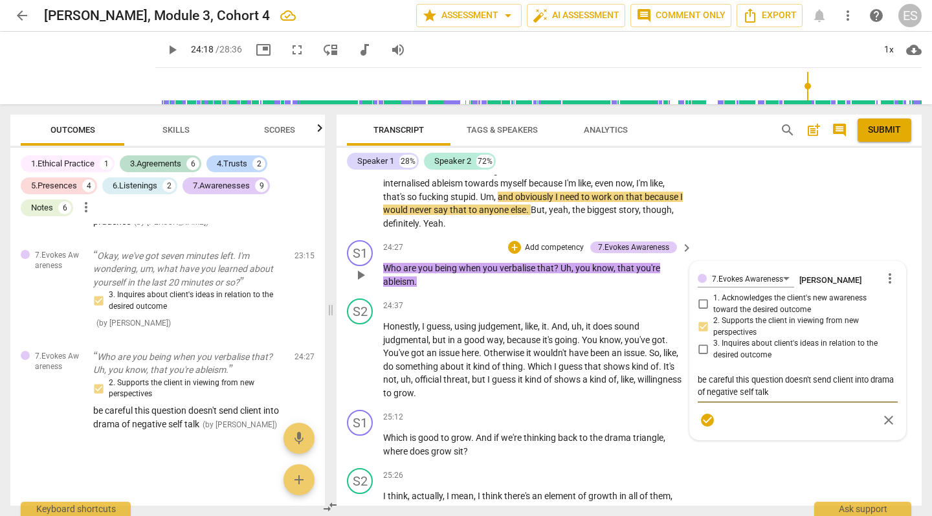
click at [751, 373] on textarea "be careful this question doesn't send client into drama of negative self talk" at bounding box center [798, 385] width 200 height 25
click at [706, 400] on span "check_circle" at bounding box center [708, 408] width 16 height 16
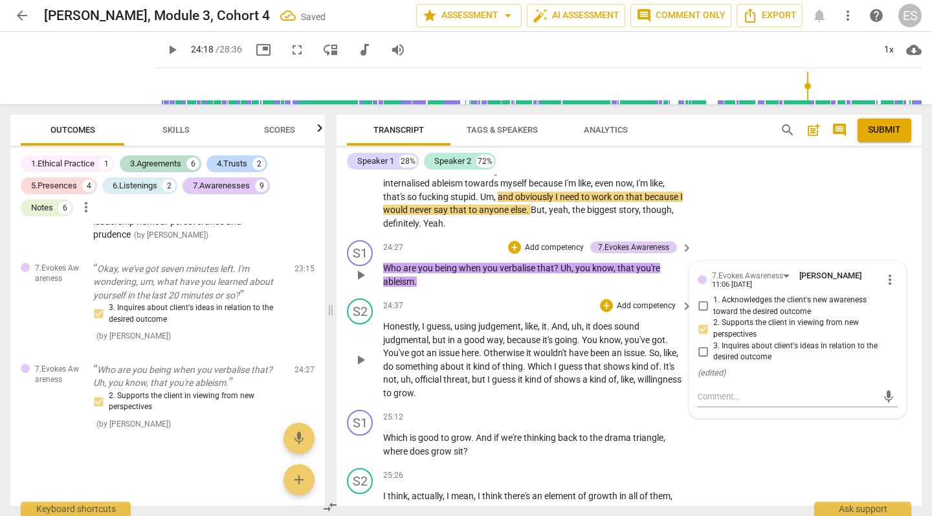
scroll to position [3153, 0]
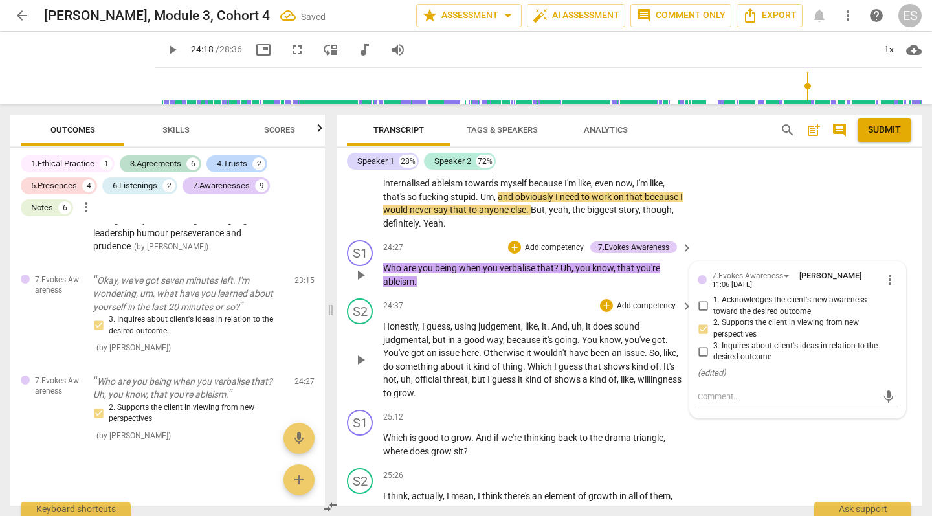
click at [471, 361] on span "it" at bounding box center [469, 366] width 7 height 10
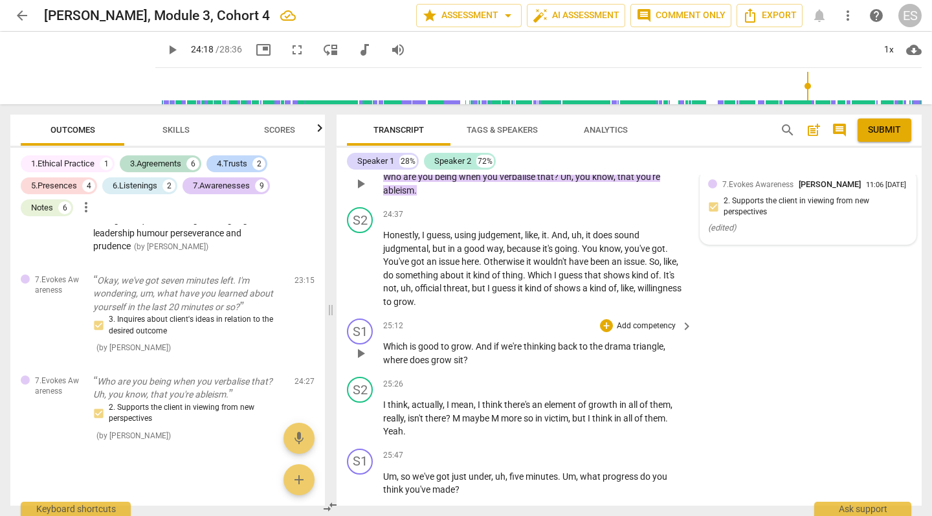
scroll to position [9067, 0]
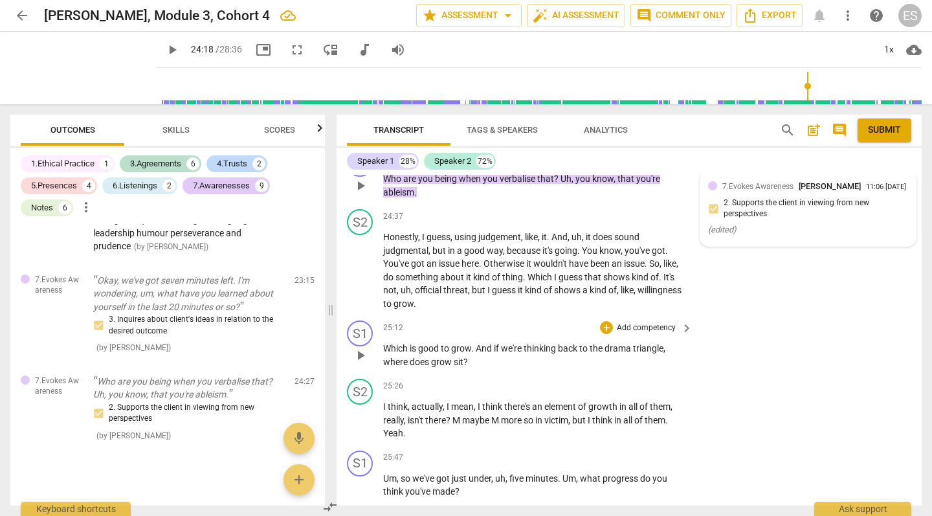
click at [656, 322] on p "Add competency" at bounding box center [645, 328] width 61 height 12
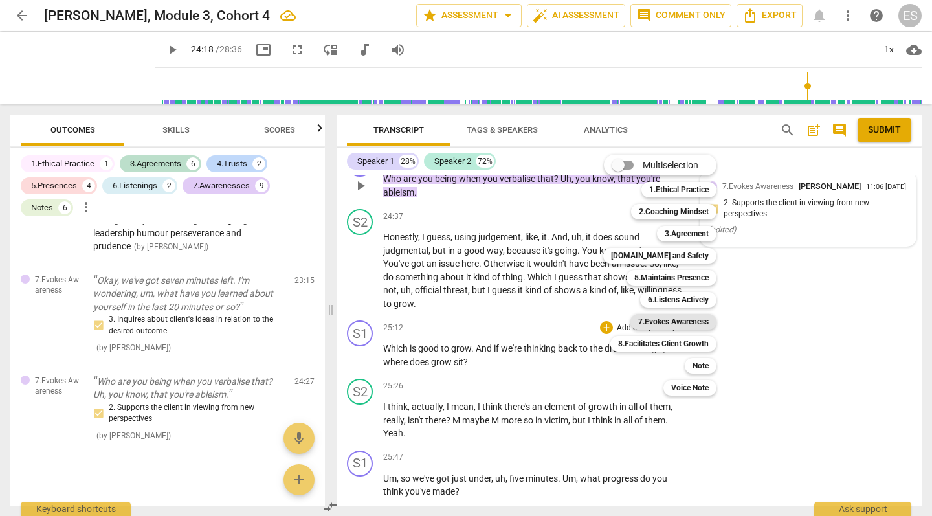
click at [684, 320] on b "7.Evokes Awareness" at bounding box center [673, 322] width 71 height 16
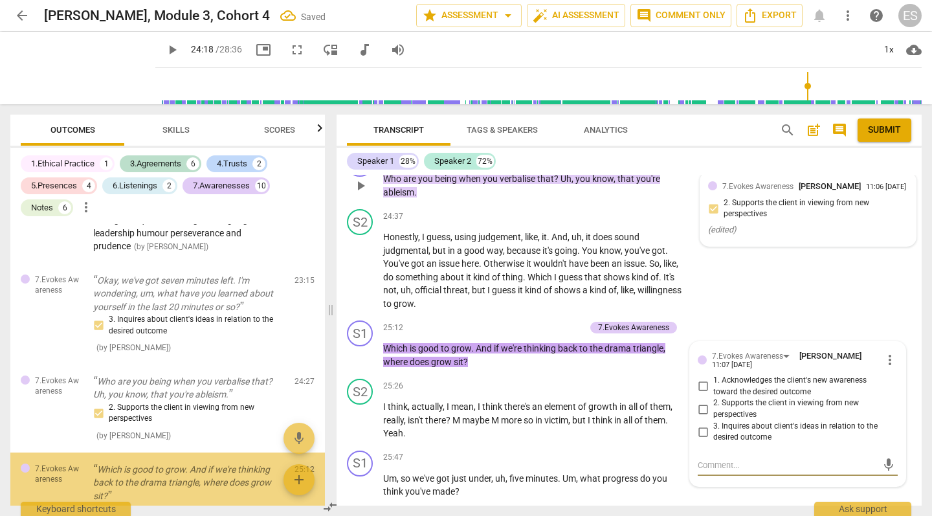
scroll to position [3229, 0]
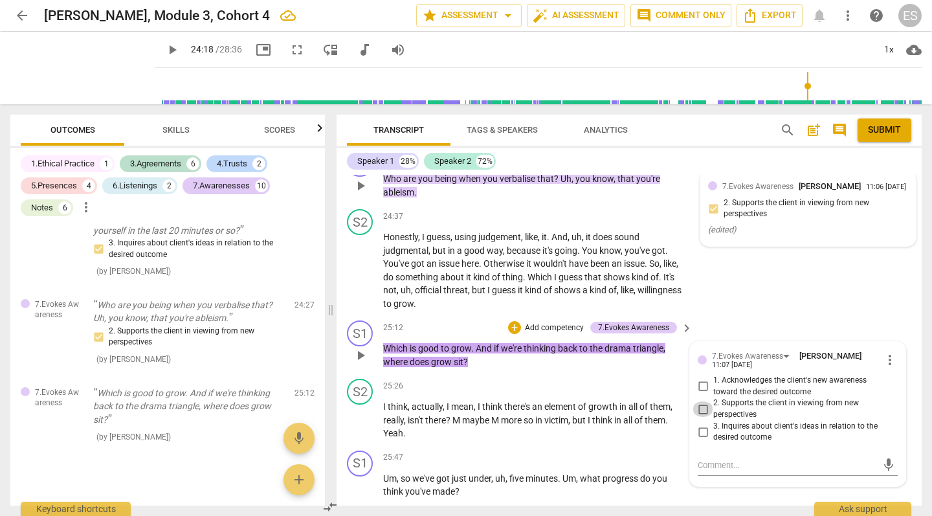
click at [703, 401] on input "2. Supports the client in viewing from new perspectives" at bounding box center [702, 409] width 21 height 16
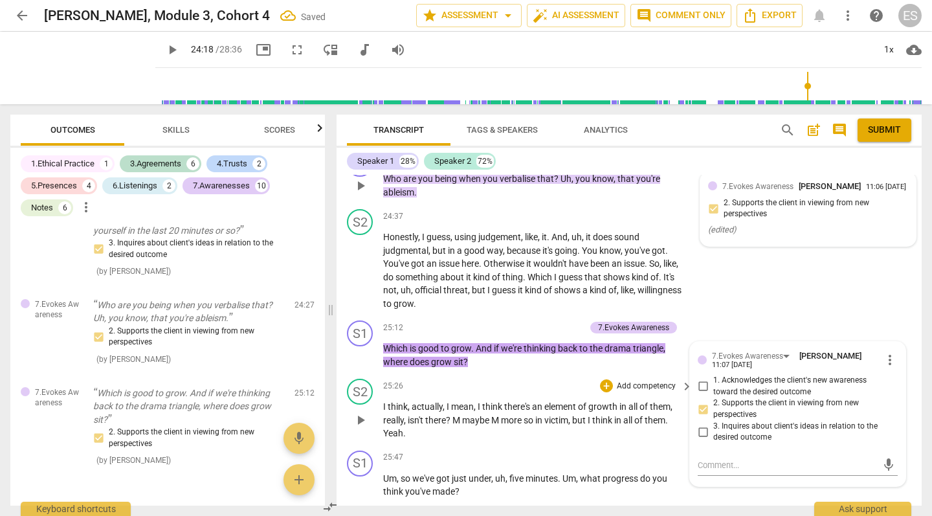
scroll to position [9122, 0]
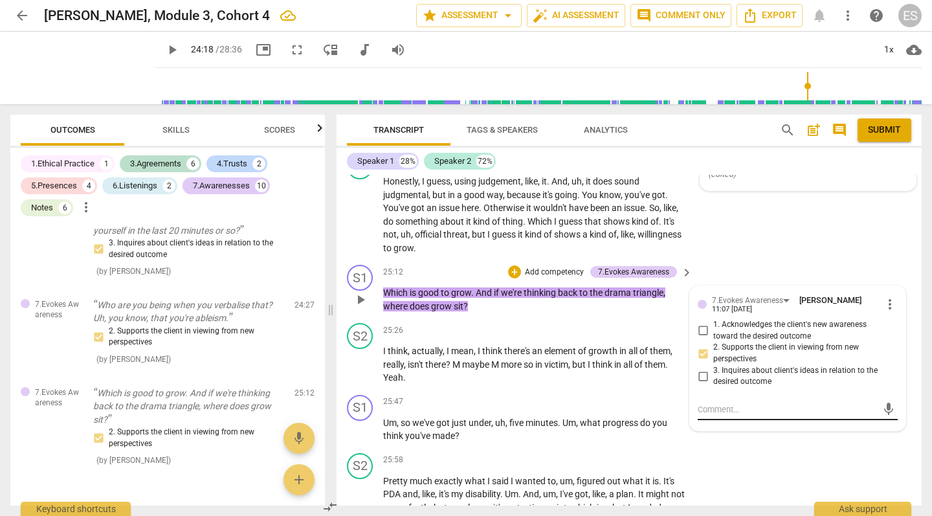
click at [709, 403] on textarea at bounding box center [787, 409] width 179 height 12
drag, startPoint x: 766, startPoint y: 353, endPoint x: 782, endPoint y: 373, distance: 26.3
click at [782, 399] on div "this question feels a little led and I would question the intent, perhaps coach…" at bounding box center [798, 415] width 200 height 33
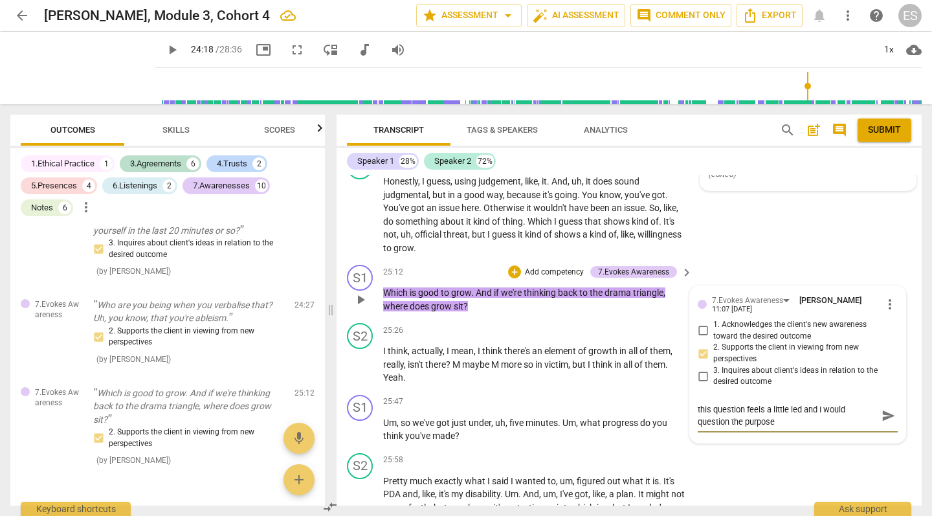
drag, startPoint x: 782, startPoint y: 373, endPoint x: 884, endPoint y: 360, distance: 103.1
click at [884, 408] on span "send" at bounding box center [888, 415] width 14 height 14
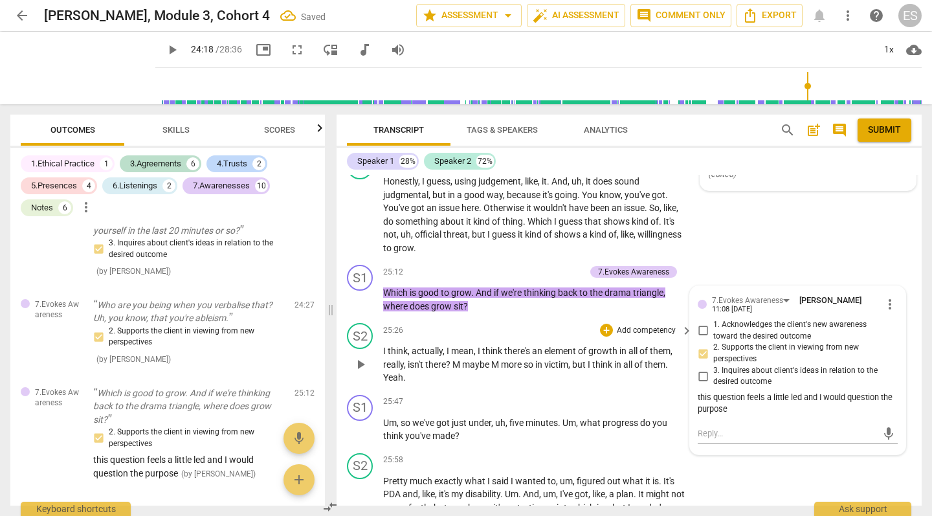
click at [478, 344] on p "I think , actually , I mean , I think there's an element of growth in all of th…" at bounding box center [534, 364] width 303 height 40
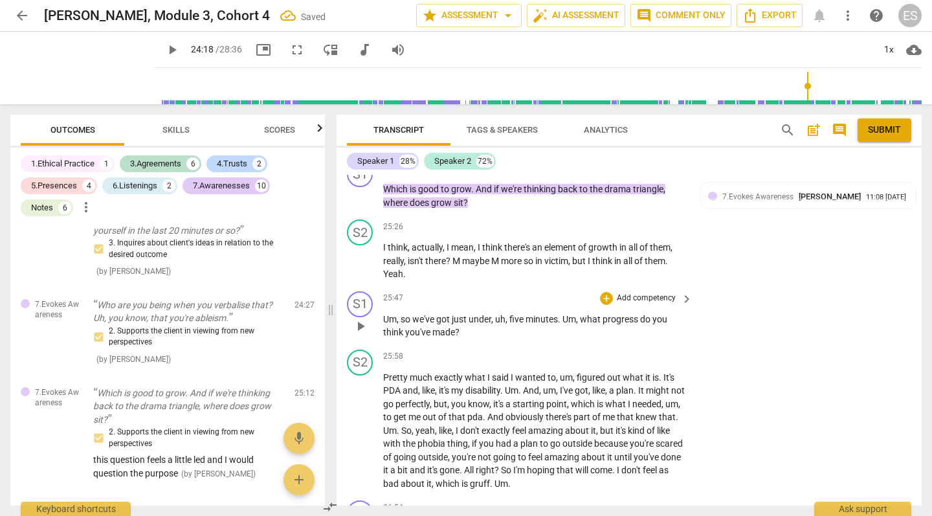
scroll to position [9226, 0]
click at [608, 291] on div "+" at bounding box center [606, 297] width 13 height 13
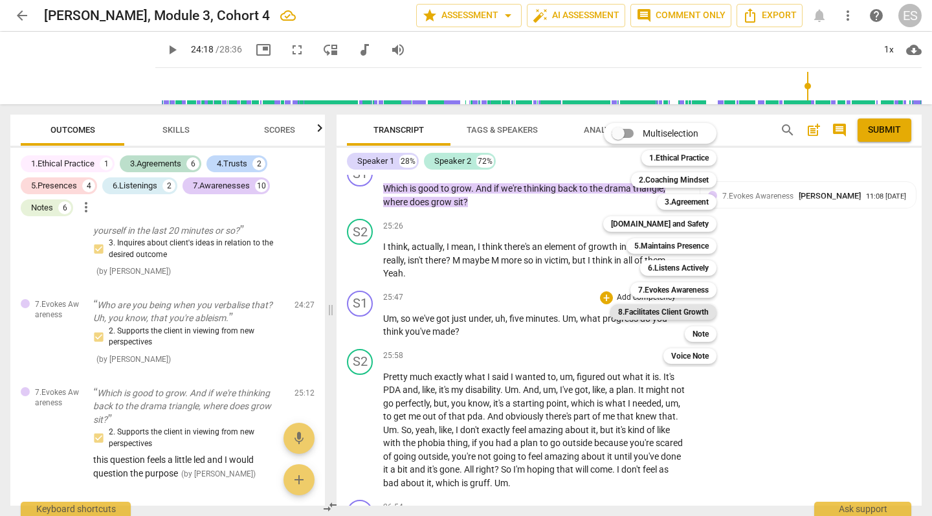
click at [677, 312] on b "8.Facilitates Client Growth" at bounding box center [663, 312] width 91 height 16
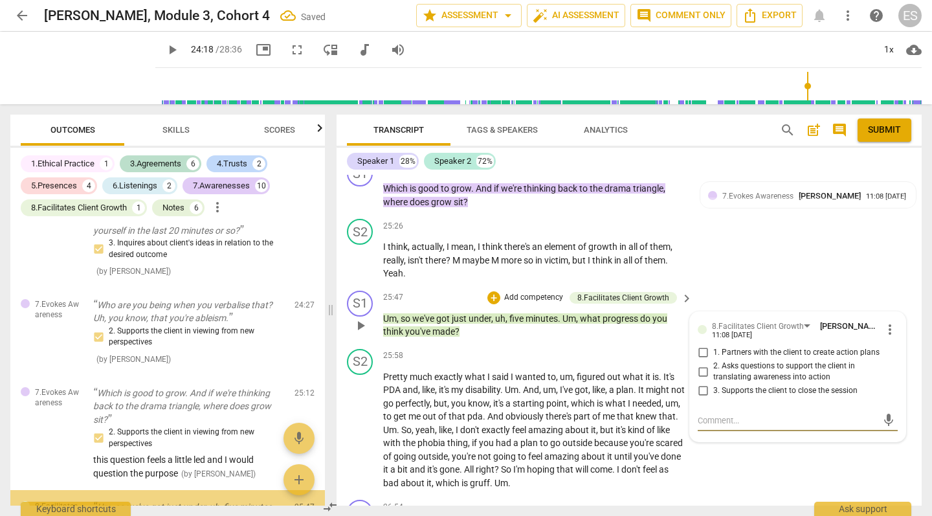
scroll to position [3328, 0]
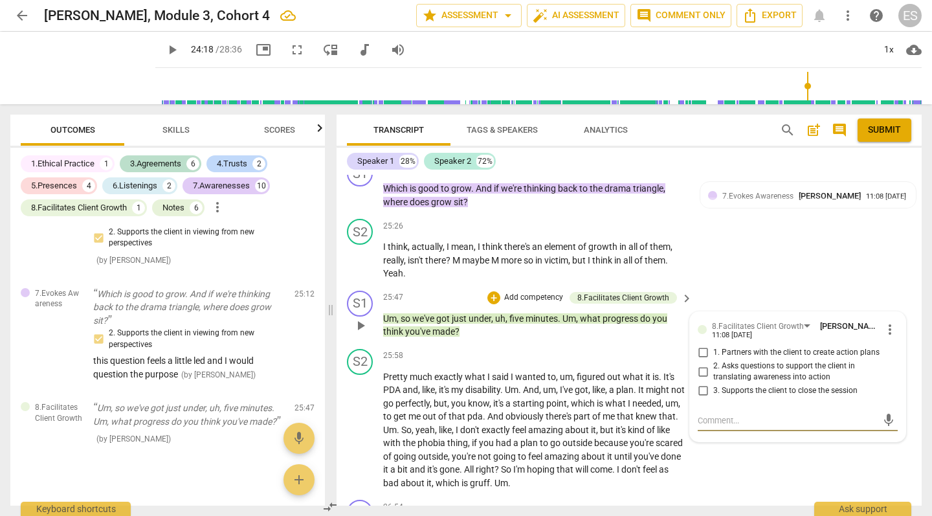
click at [700, 364] on input "2. Asks questions to support the client in translating awareness into action" at bounding box center [702, 372] width 21 height 16
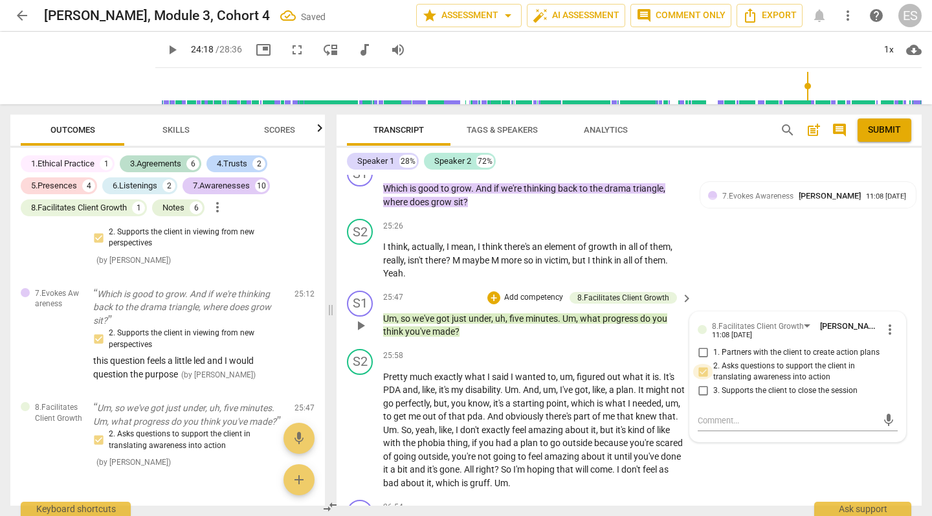
click at [703, 364] on input "2. Asks questions to support the client in translating awareness into action" at bounding box center [702, 372] width 21 height 16
click at [699, 364] on input "2. Asks questions to support the client in translating awareness into action" at bounding box center [702, 372] width 21 height 16
click at [509, 292] on p "Add competency" at bounding box center [533, 298] width 61 height 12
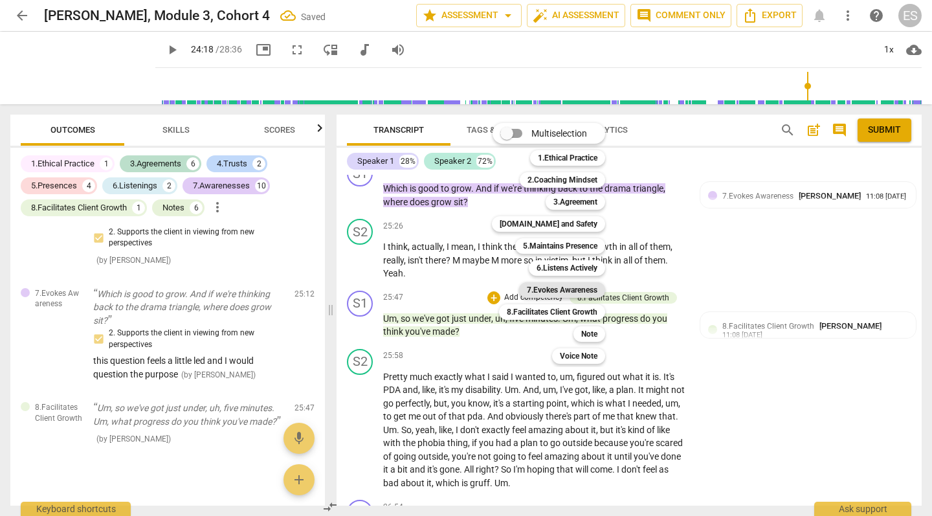
click at [557, 287] on b "7.Evokes Awareness" at bounding box center [562, 290] width 71 height 16
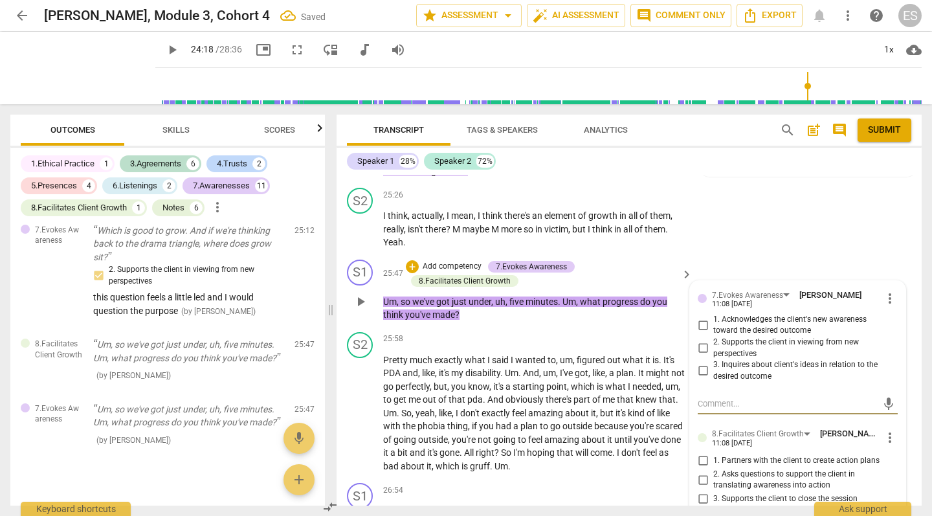
scroll to position [9263, 0]
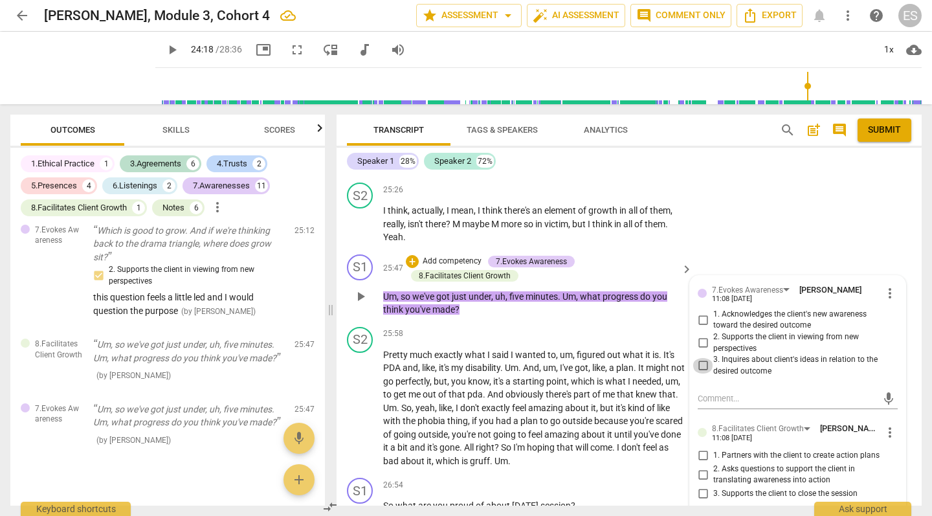
click at [700, 358] on input "3. Inquires about client's ideas in relation to the desired outcome" at bounding box center [702, 366] width 21 height 16
click at [887, 425] on span "more_vert" at bounding box center [890, 433] width 16 height 16
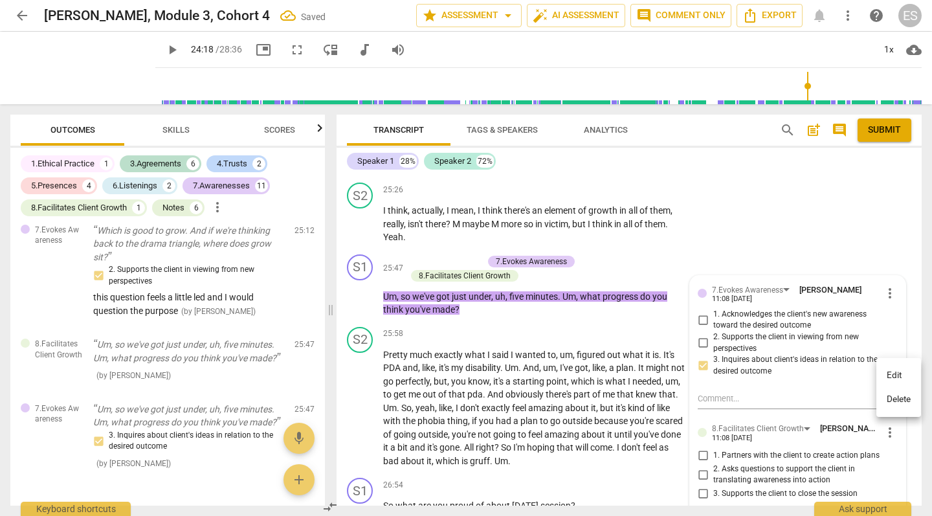
click at [896, 396] on li "Delete" at bounding box center [898, 399] width 45 height 25
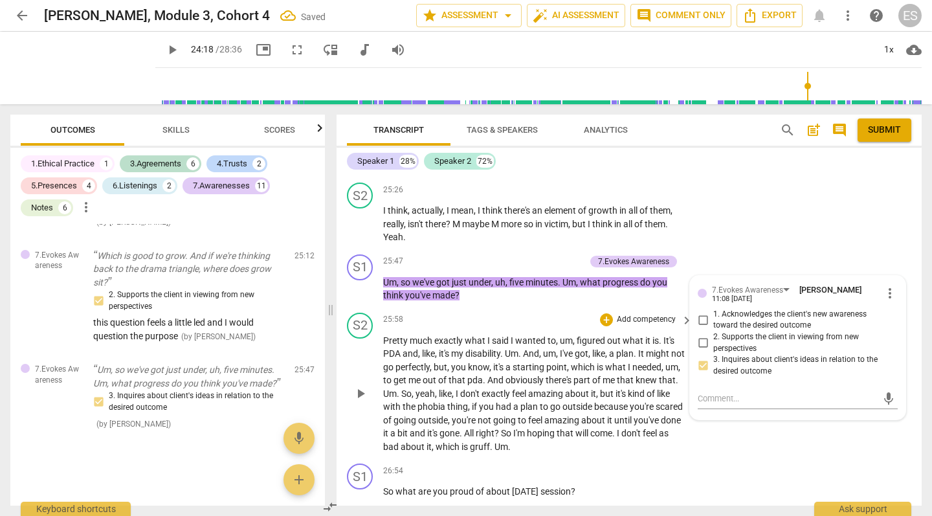
scroll to position [3351, 0]
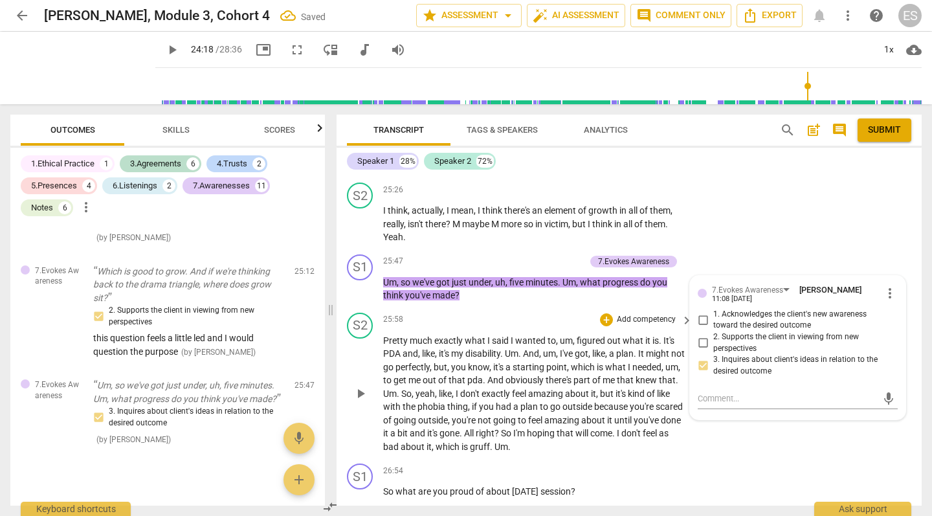
click at [499, 334] on p "Pretty much exactly what I said I wanted to , um , figured out what it is . It'…" at bounding box center [534, 394] width 303 height 120
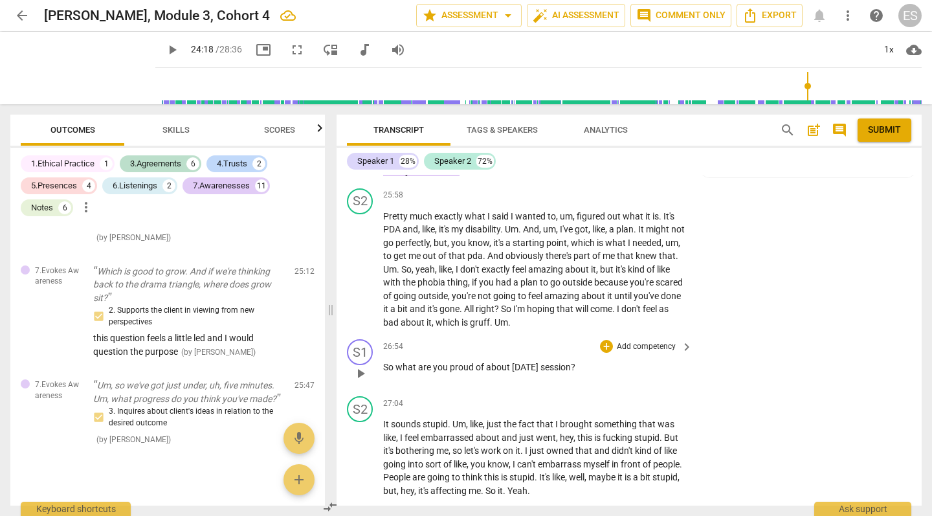
scroll to position [9388, 0]
click at [607, 338] on div "+" at bounding box center [606, 344] width 13 height 13
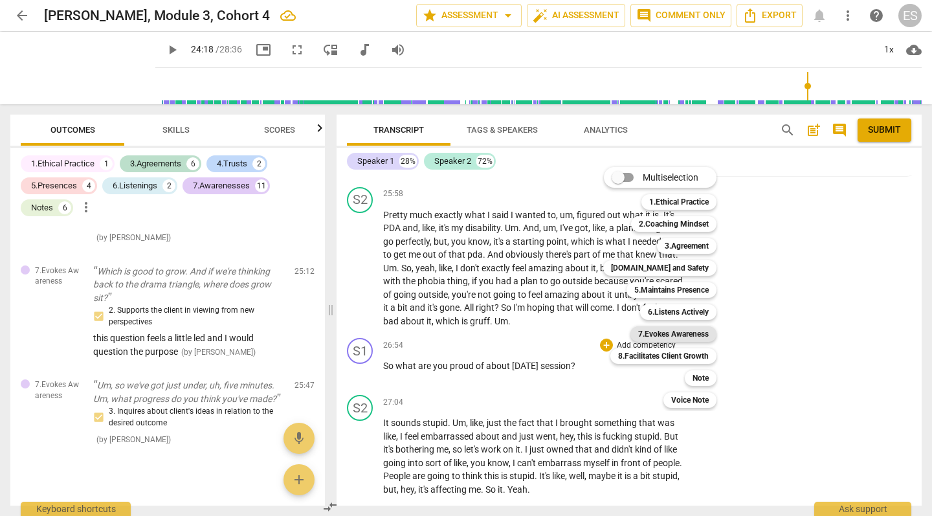
click at [697, 331] on b "7.Evokes Awareness" at bounding box center [673, 334] width 71 height 16
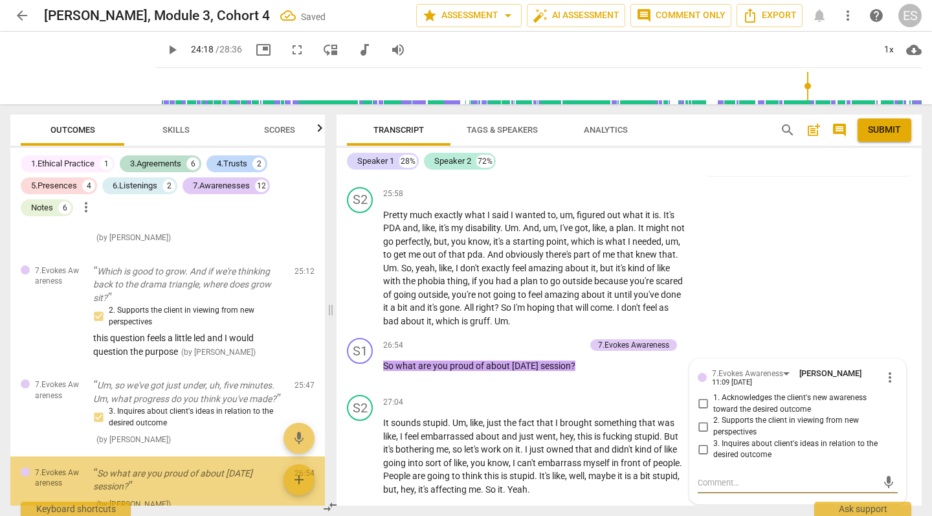
scroll to position [3414, 0]
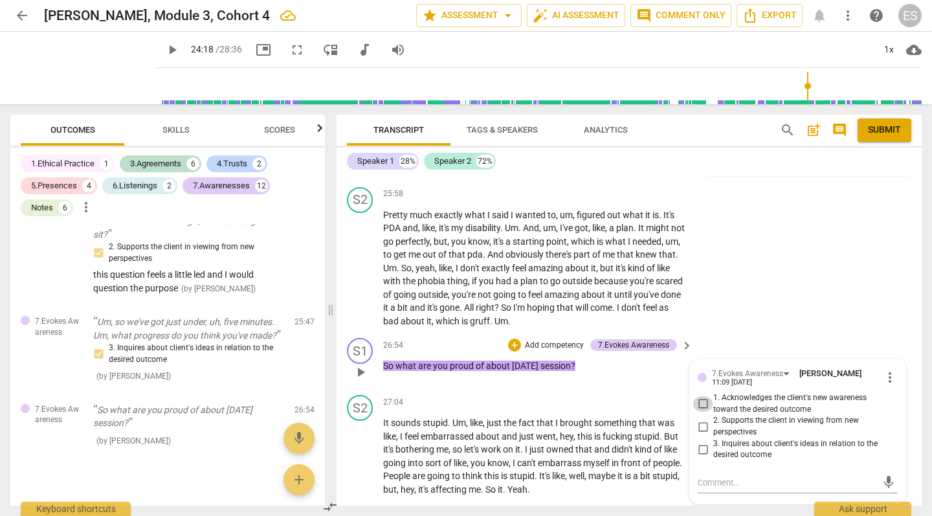
click at [701, 396] on input "1. Acknowledges the client's new awareness toward the desired outcome" at bounding box center [702, 404] width 21 height 16
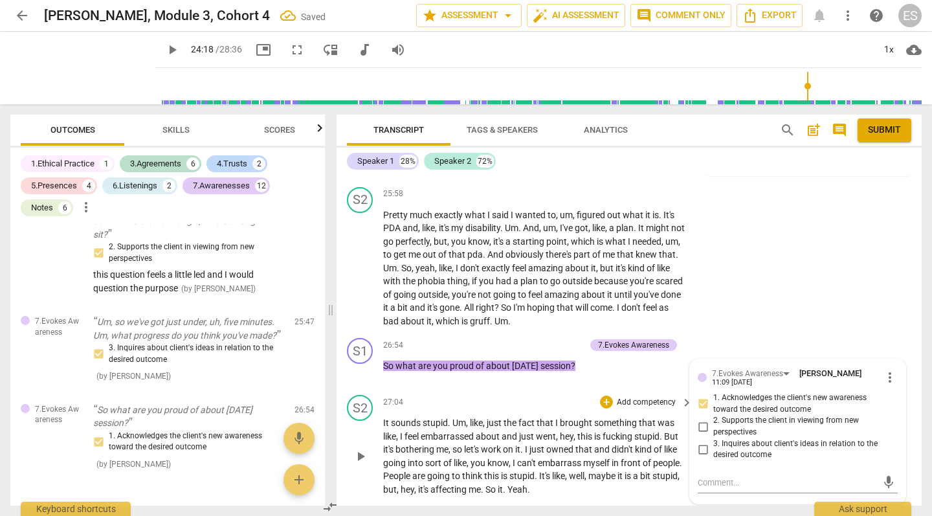
click at [511, 458] on span "," at bounding box center [511, 463] width 4 height 10
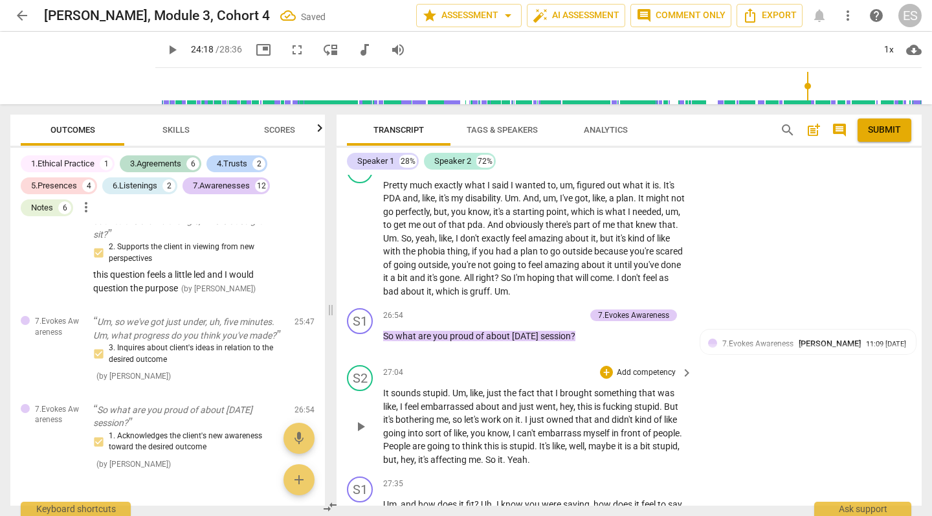
scroll to position [9428, 0]
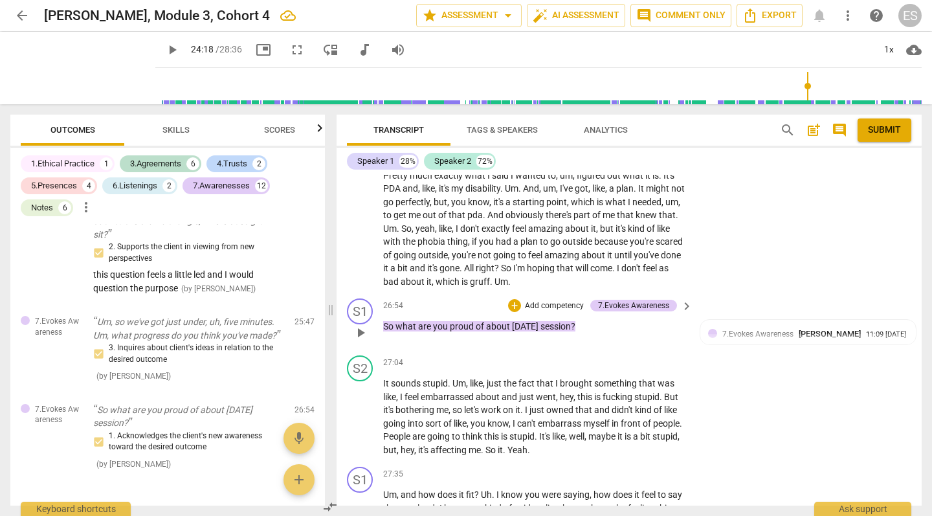
click at [543, 300] on p "Add competency" at bounding box center [554, 306] width 61 height 12
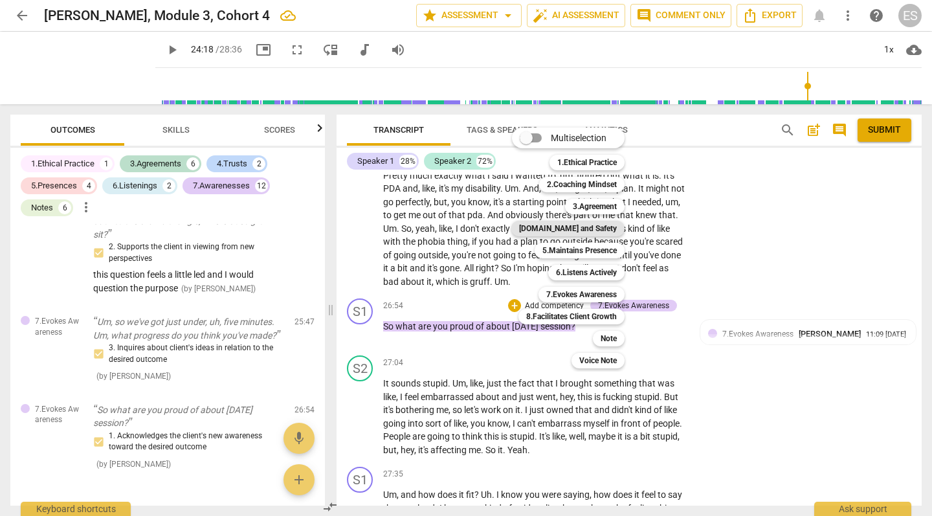
click at [590, 226] on b "[DOMAIN_NAME] and Safety" at bounding box center [568, 229] width 98 height 16
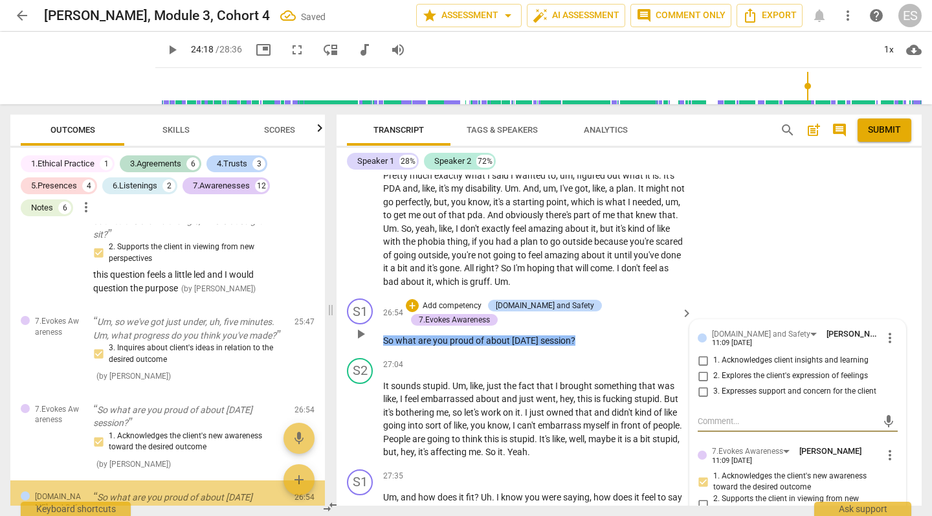
scroll to position [3500, 0]
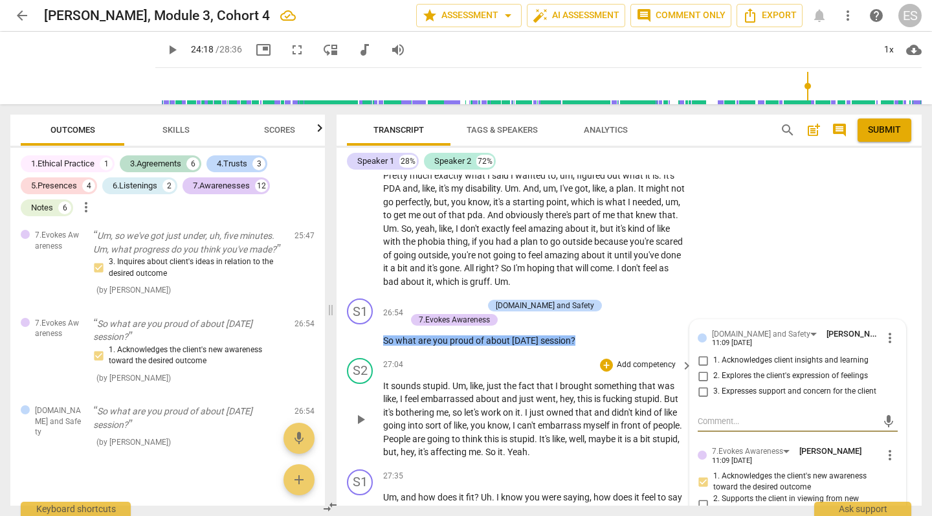
click at [528, 420] on span "can't" at bounding box center [527, 425] width 21 height 10
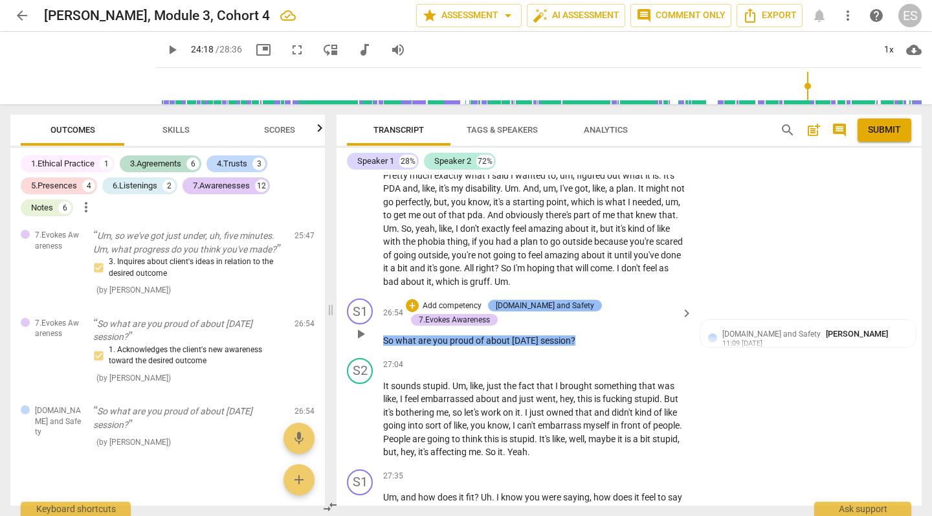
click at [547, 300] on div "[DOMAIN_NAME] and Safety" at bounding box center [545, 306] width 98 height 12
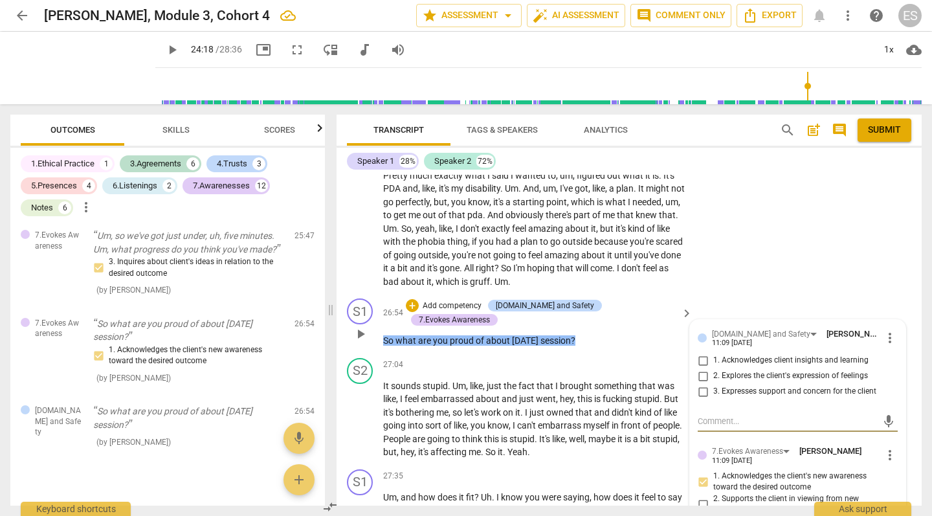
click at [887, 330] on span "more_vert" at bounding box center [890, 338] width 16 height 16
click at [892, 300] on li "Delete" at bounding box center [898, 304] width 45 height 25
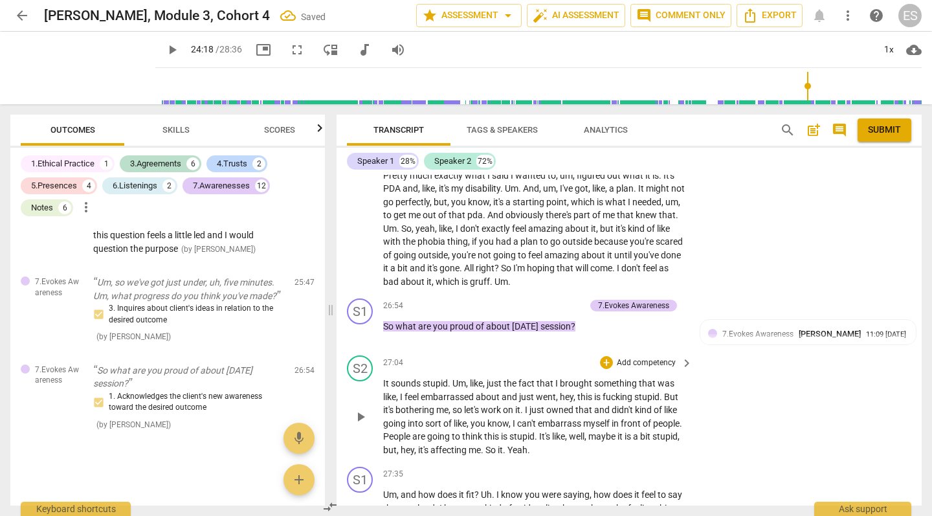
scroll to position [3437, 0]
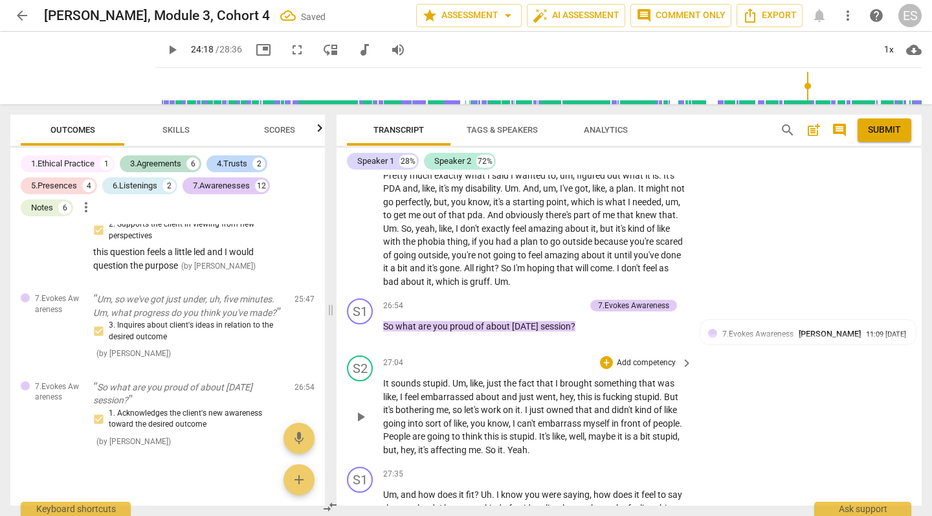
click at [488, 404] on span "work" at bounding box center [492, 409] width 22 height 10
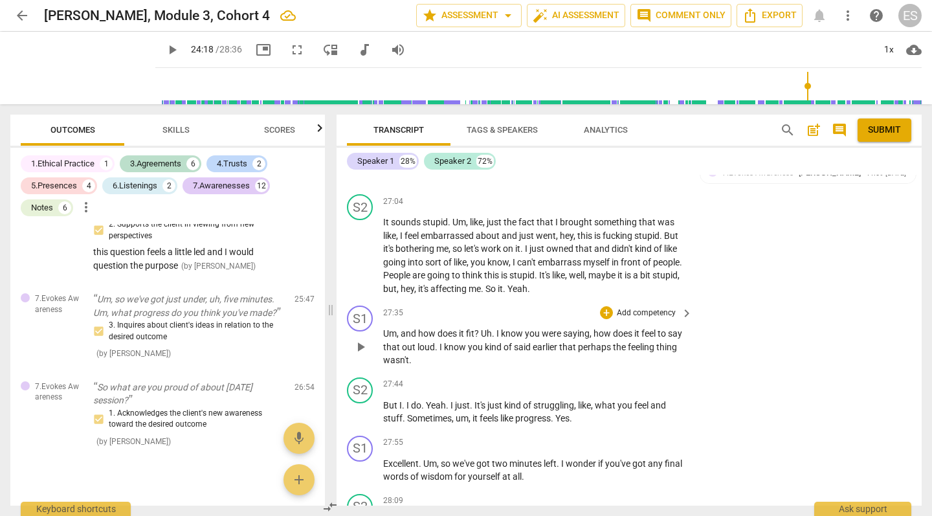
scroll to position [9592, 0]
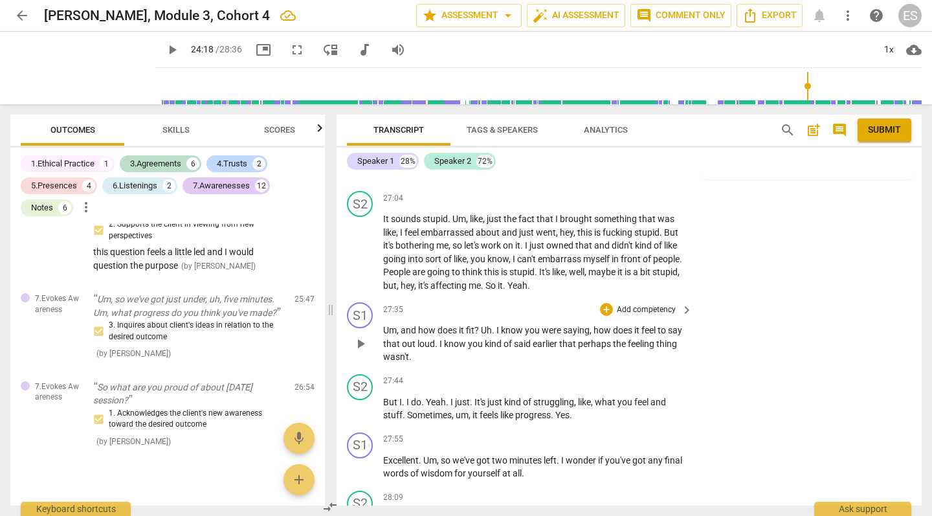
click at [355, 336] on span "play_arrow" at bounding box center [361, 344] width 16 height 16
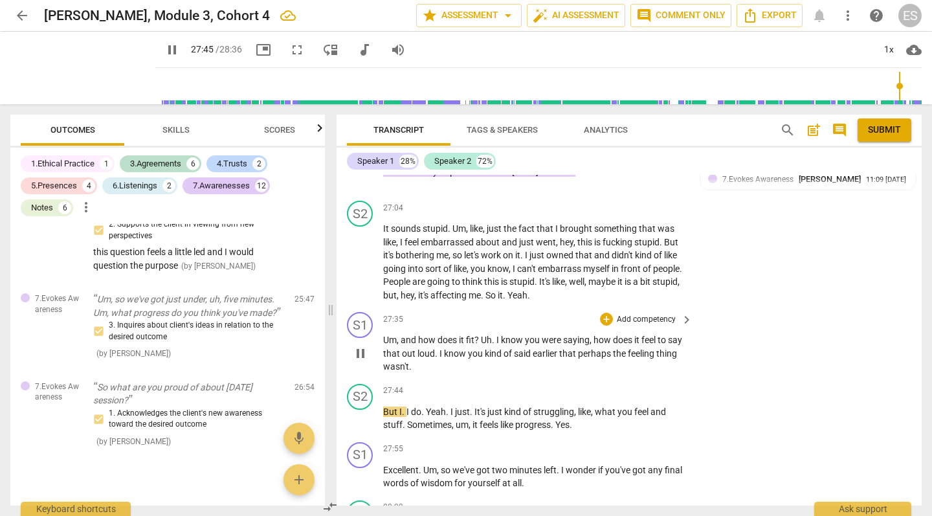
scroll to position [9588, 0]
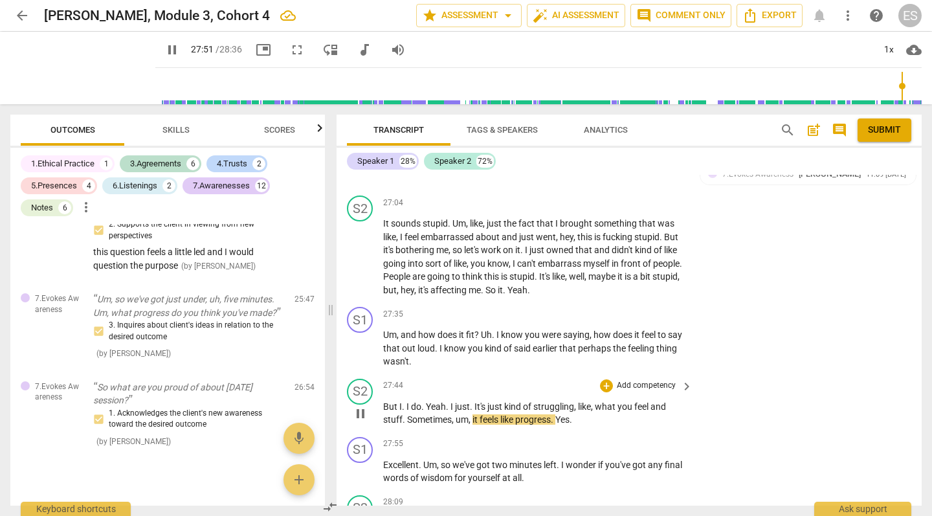
click at [364, 406] on span "pause" at bounding box center [361, 414] width 16 height 16
click at [649, 309] on p "Add competency" at bounding box center [645, 315] width 61 height 12
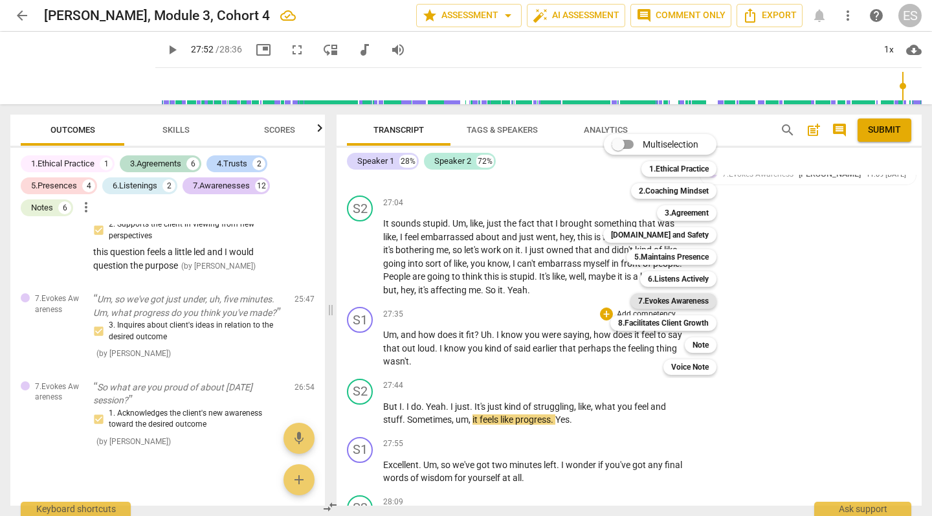
click at [680, 300] on b "7.Evokes Awareness" at bounding box center [673, 301] width 71 height 16
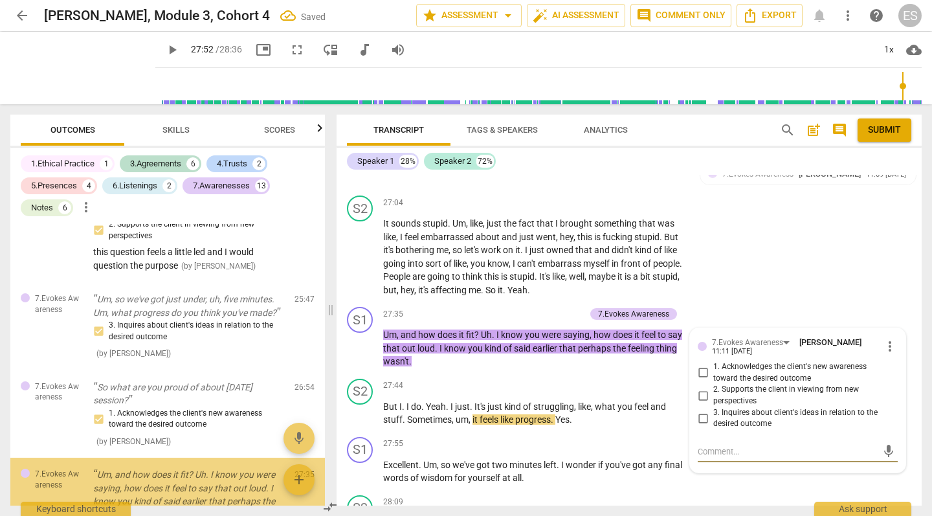
scroll to position [3526, 0]
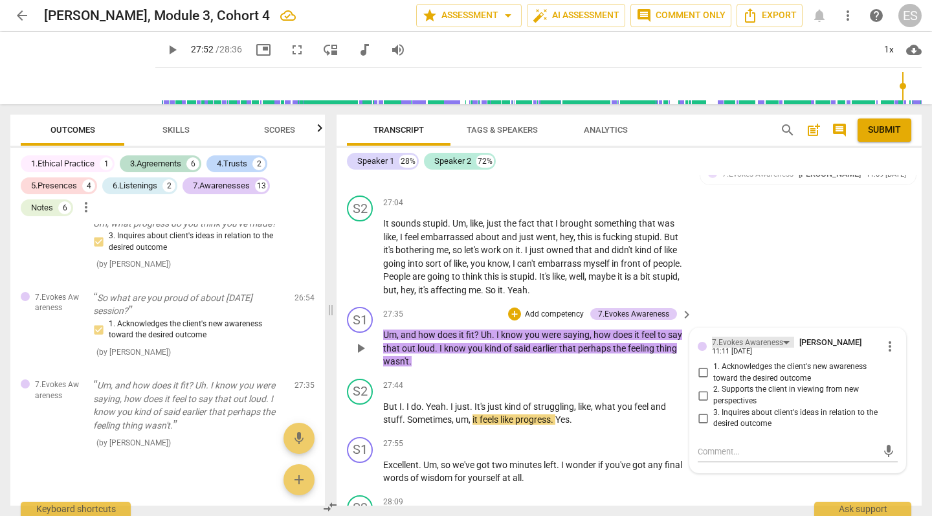
click at [773, 337] on div "7.Evokes Awareness" at bounding box center [747, 343] width 71 height 12
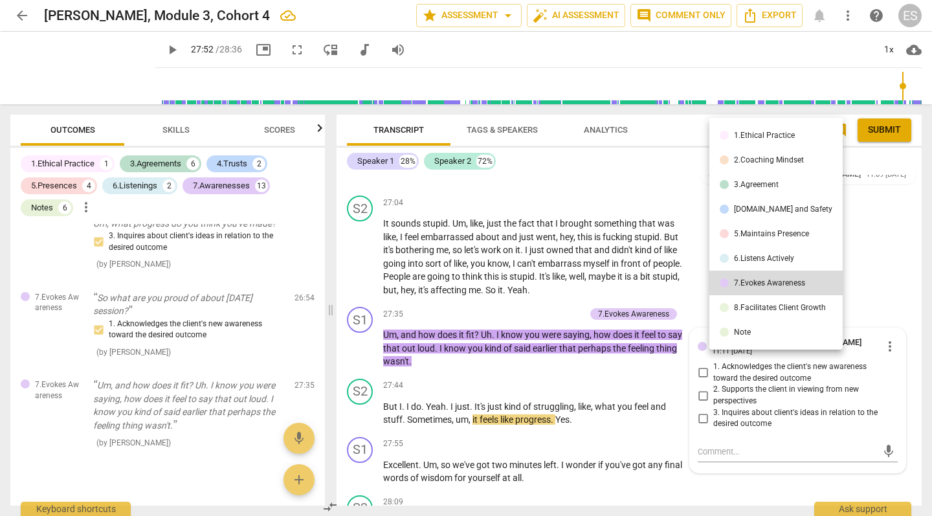
click at [768, 253] on li "6.Listens Actively" at bounding box center [775, 258] width 133 height 25
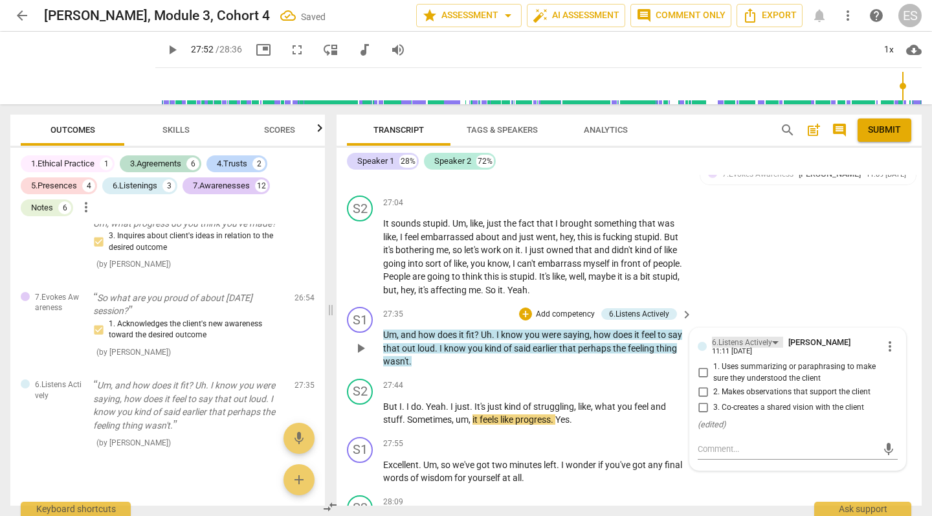
click at [768, 337] on div "6.Listens Actively" at bounding box center [742, 343] width 60 height 12
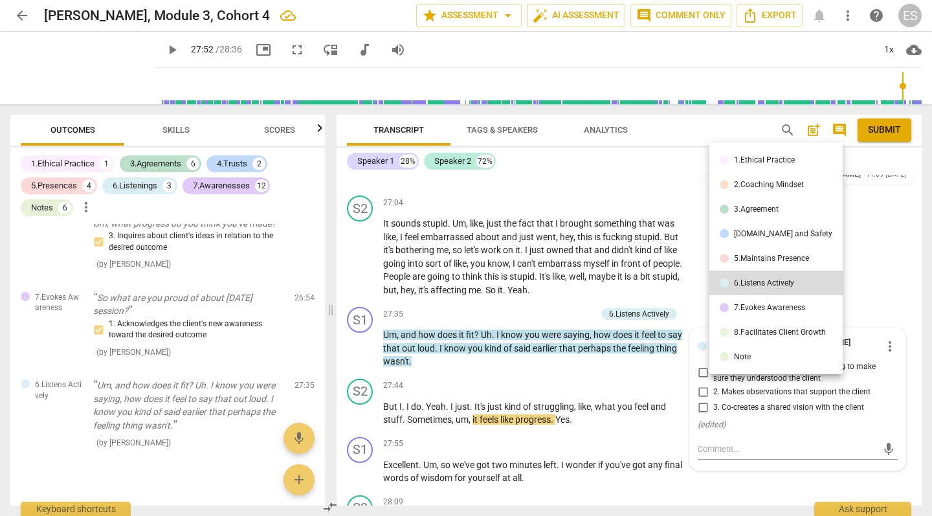
click at [768, 255] on div "5.Maintains Presence" at bounding box center [771, 258] width 75 height 8
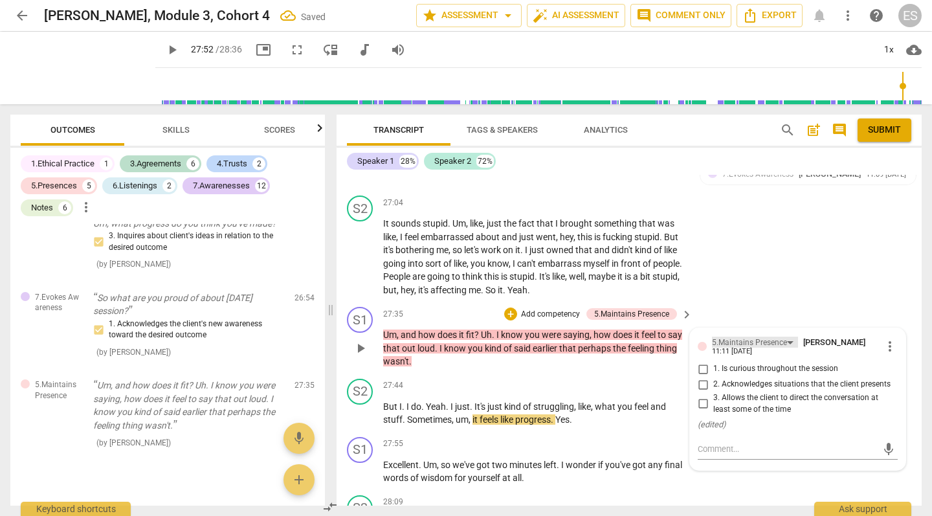
click at [771, 337] on div "5.Maintains Presence" at bounding box center [749, 343] width 75 height 12
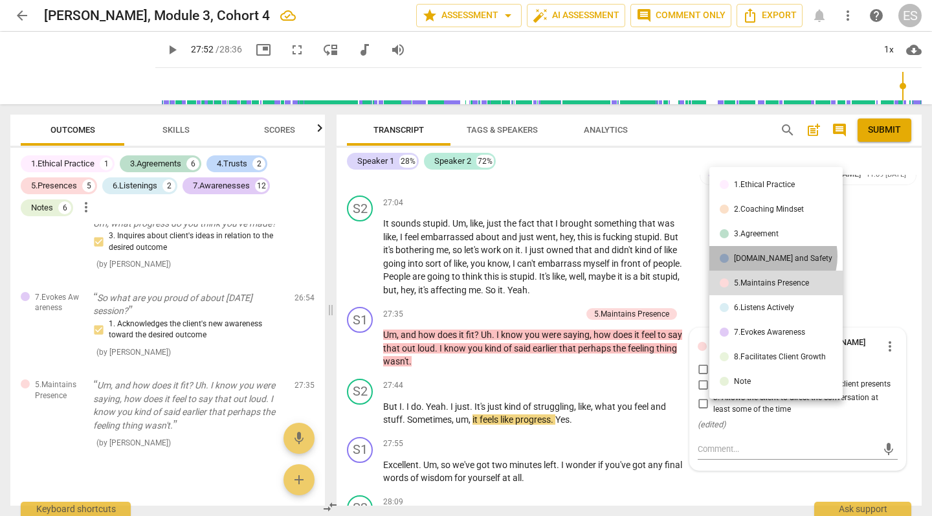
click at [771, 256] on div "[DOMAIN_NAME] and Safety" at bounding box center [783, 258] width 98 height 8
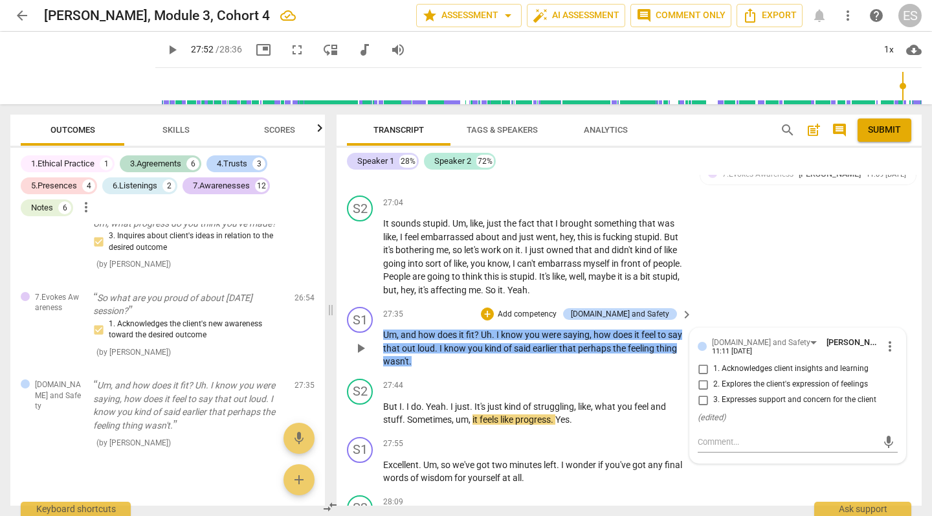
click at [704, 377] on input "2. Explores the client's expression of feelings" at bounding box center [702, 385] width 21 height 16
click at [588, 400] on p "But I . I do . Yeah . I just . It's just kind of struggling , like , what you f…" at bounding box center [534, 413] width 303 height 27
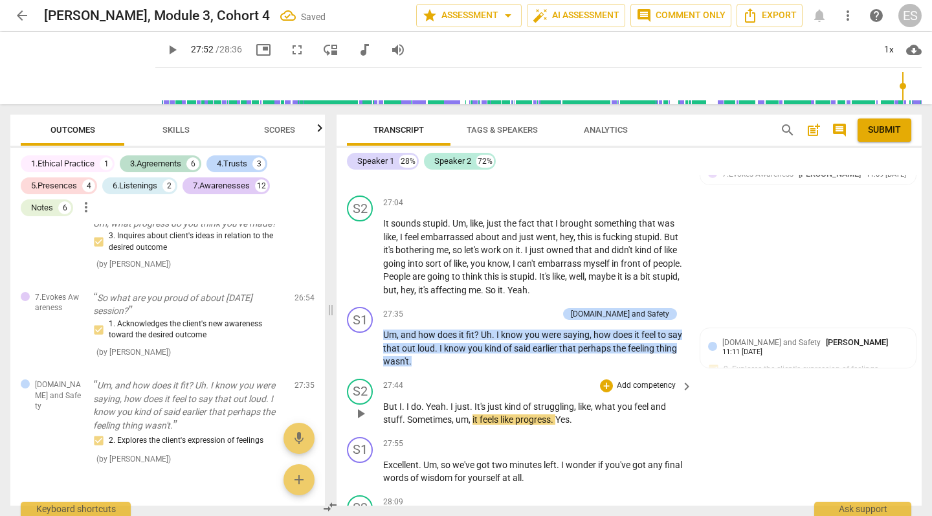
click at [353, 406] on span "play_arrow" at bounding box center [361, 414] width 16 height 16
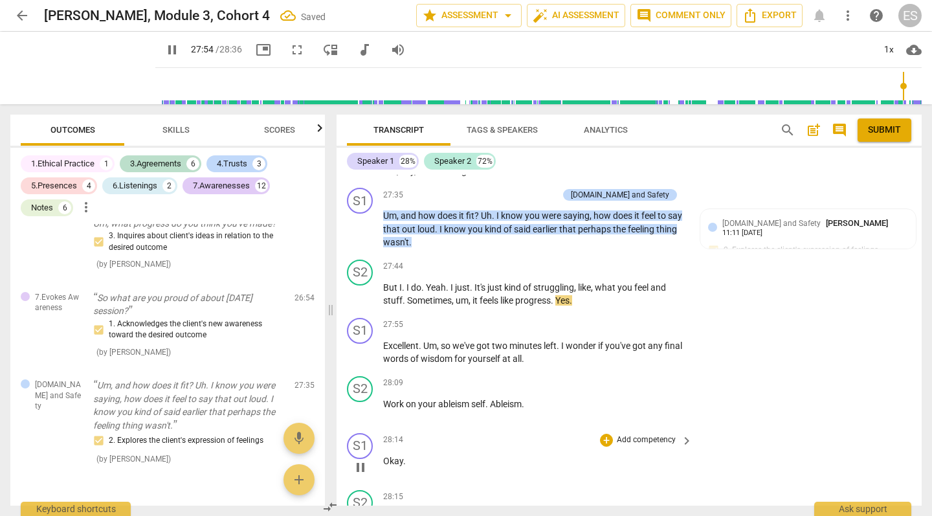
scroll to position [9737, 0]
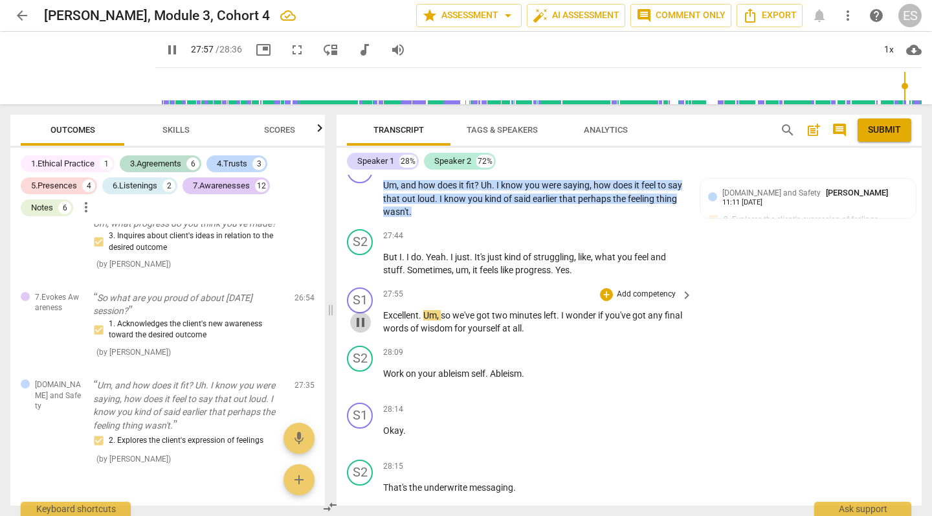
click at [359, 315] on span "pause" at bounding box center [361, 323] width 16 height 16
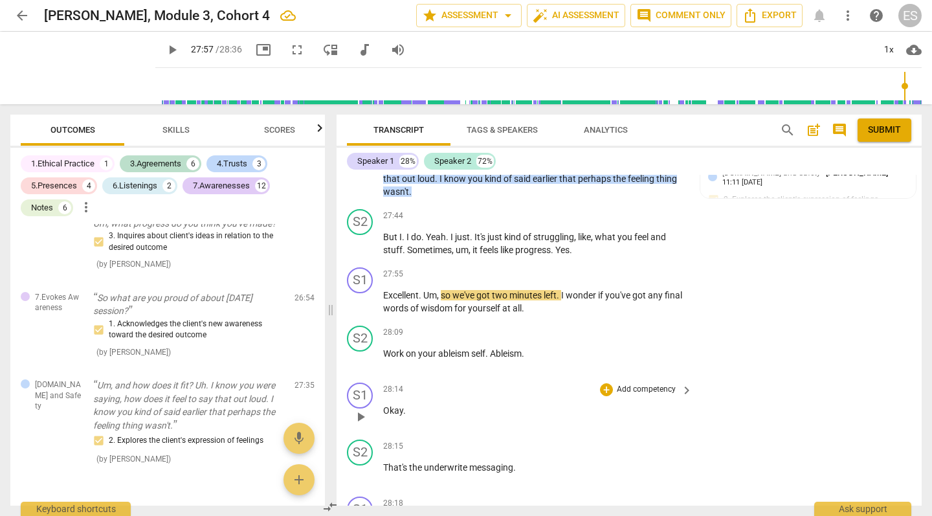
scroll to position [9766, 0]
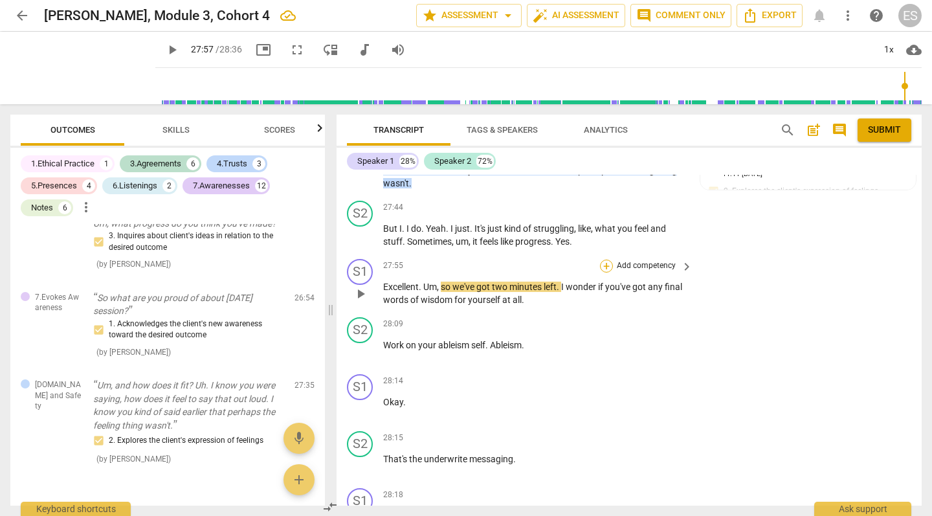
click at [608, 260] on div "+" at bounding box center [606, 266] width 13 height 13
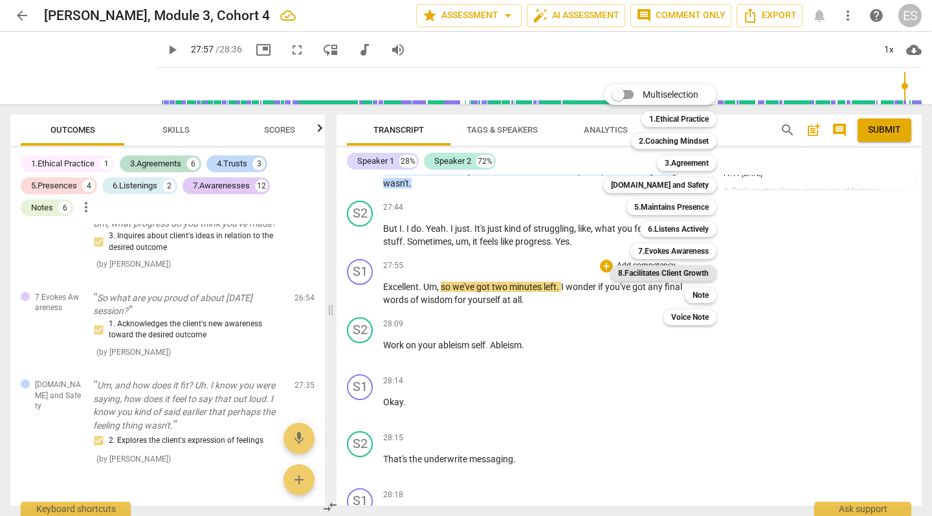
click at [687, 276] on b "8.Facilitates Client Growth" at bounding box center [663, 273] width 91 height 16
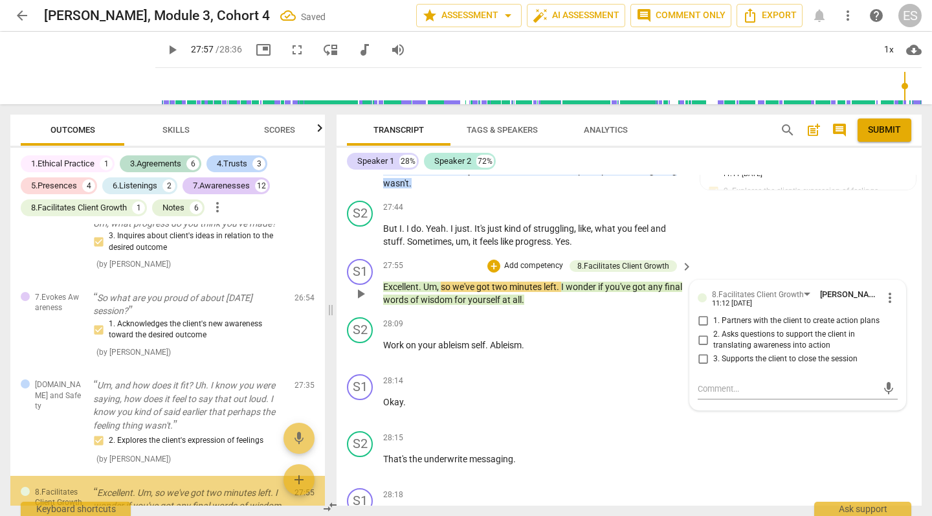
scroll to position [3619, 0]
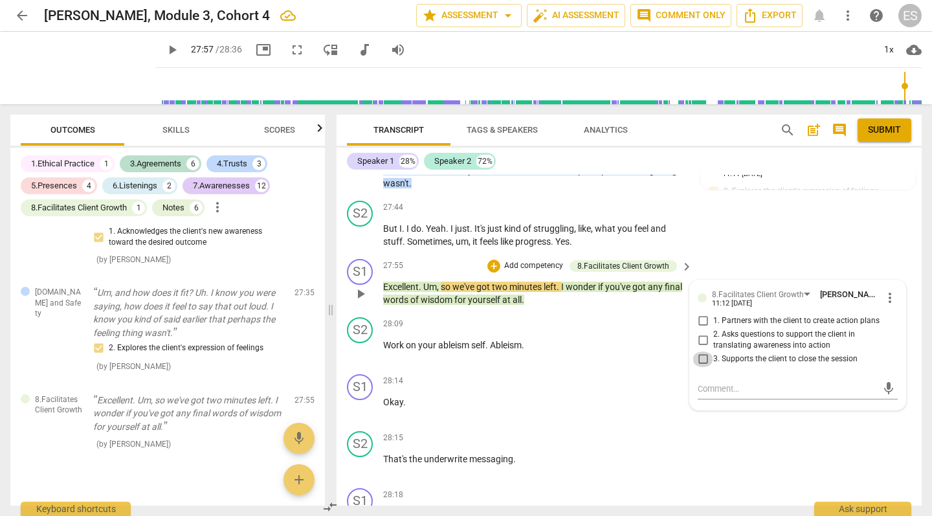
click at [705, 351] on input "3. Supports the client to close the session" at bounding box center [702, 359] width 21 height 16
click at [521, 260] on p "Add competency" at bounding box center [533, 266] width 61 height 12
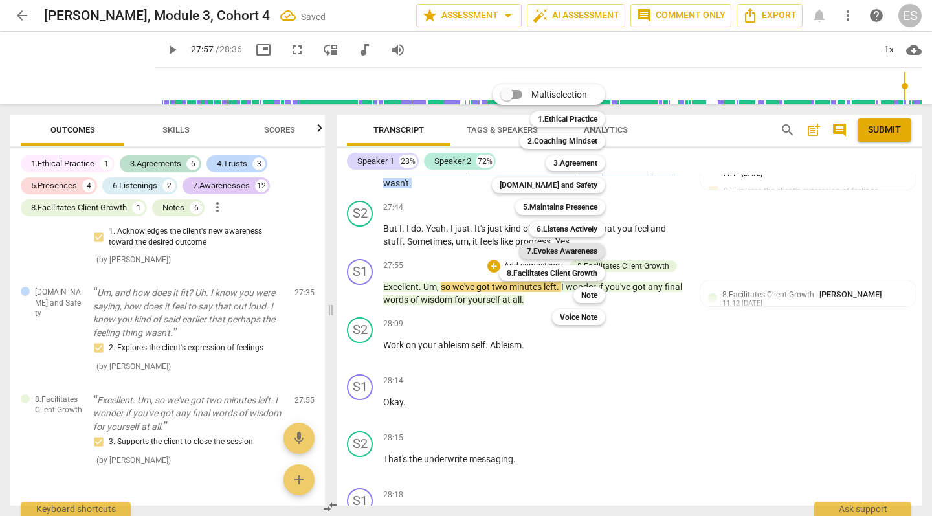
click at [570, 251] on b "7.Evokes Awareness" at bounding box center [562, 251] width 71 height 16
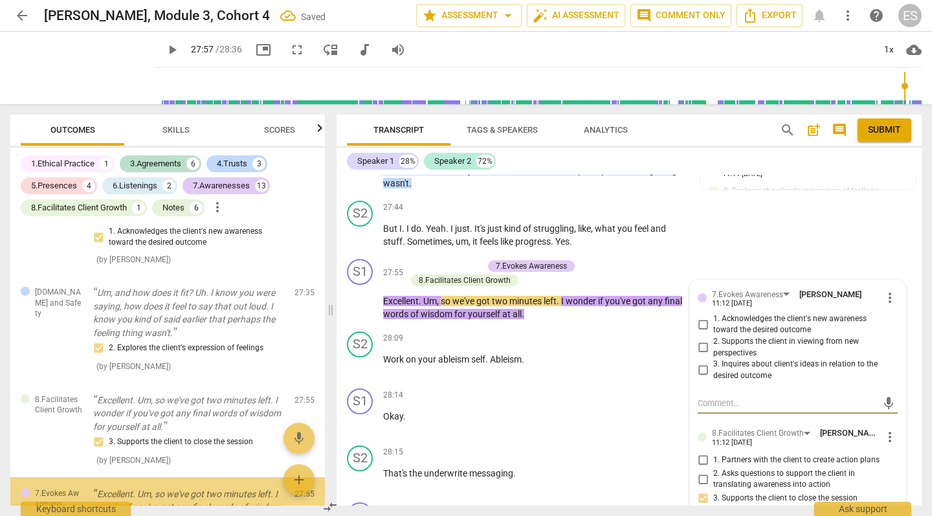
scroll to position [3711, 0]
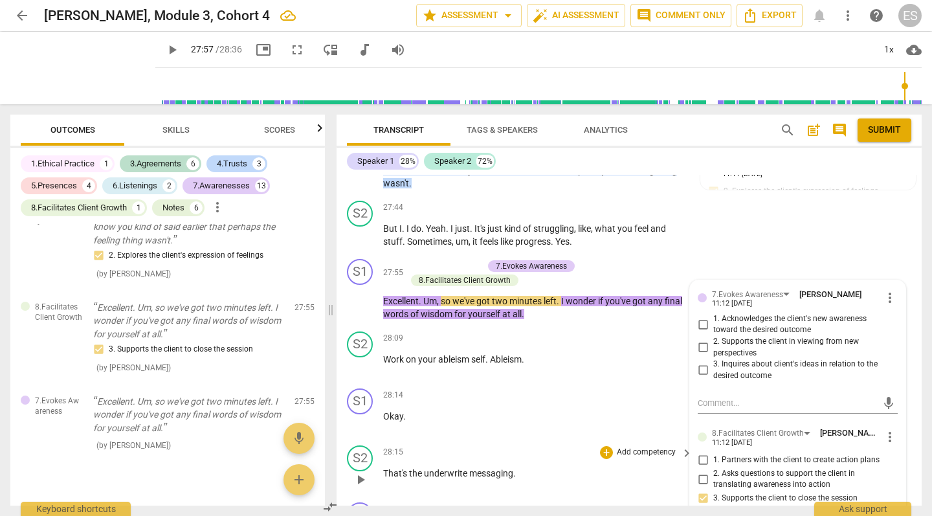
click at [478, 445] on div "28:15 + Add competency keyboard_arrow_right" at bounding box center [538, 452] width 311 height 14
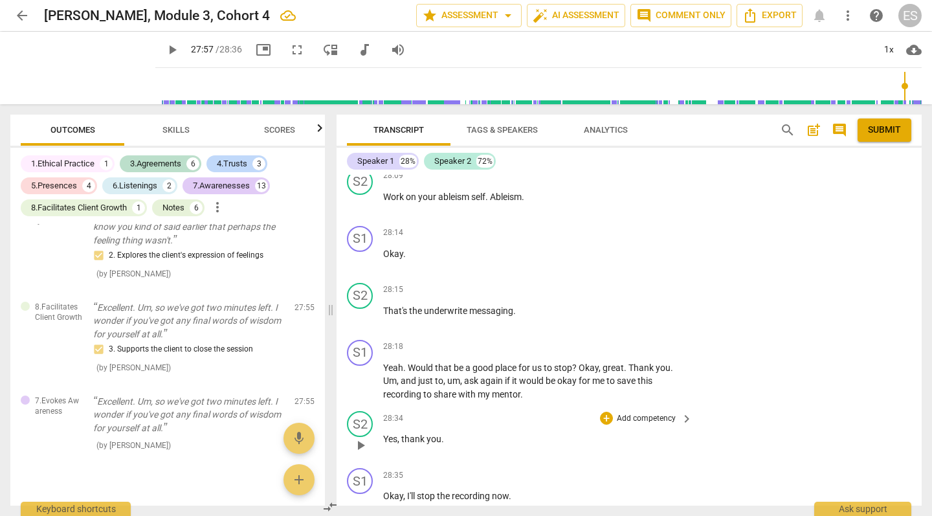
scroll to position [9927, 0]
click at [607, 341] on div "+" at bounding box center [606, 347] width 13 height 13
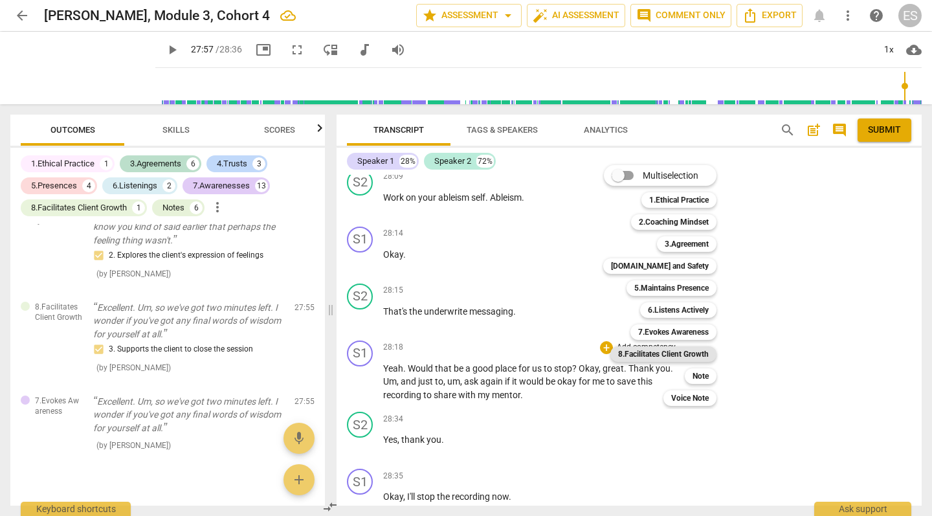
click at [677, 357] on b "8.Facilitates Client Growth" at bounding box center [663, 354] width 91 height 16
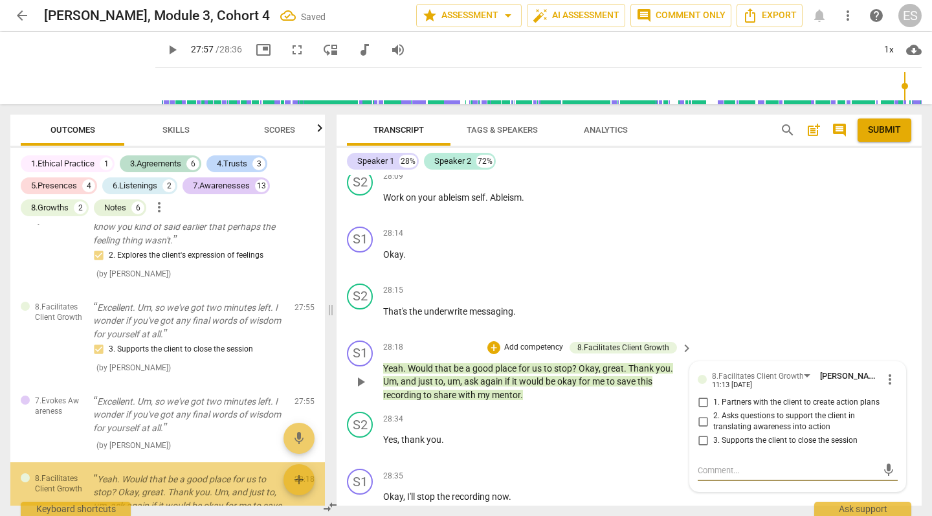
scroll to position [3801, 0]
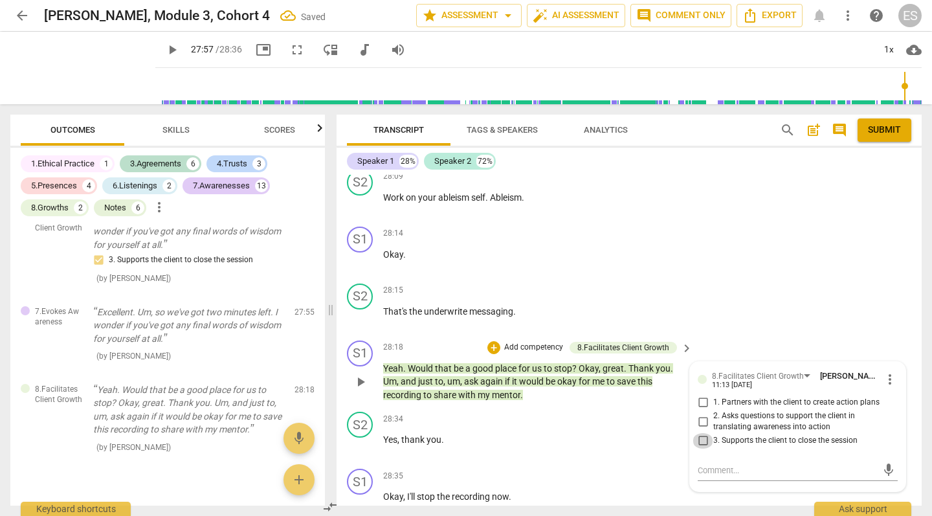
click at [701, 433] on input "3. Supports the client to close the session" at bounding box center [702, 441] width 21 height 16
click at [482, 376] on span "again" at bounding box center [492, 381] width 25 height 10
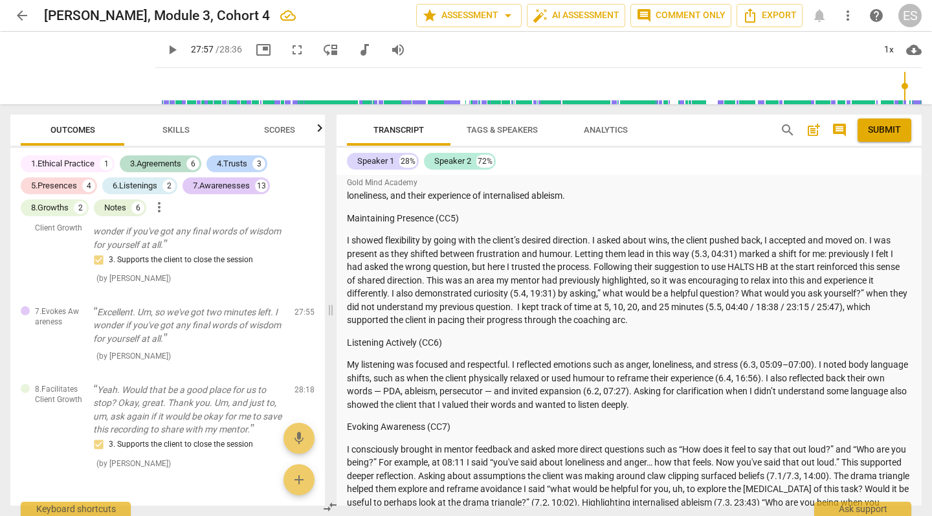
scroll to position [278, 0]
